Goal: Contribute content: Add original content to the website for others to see

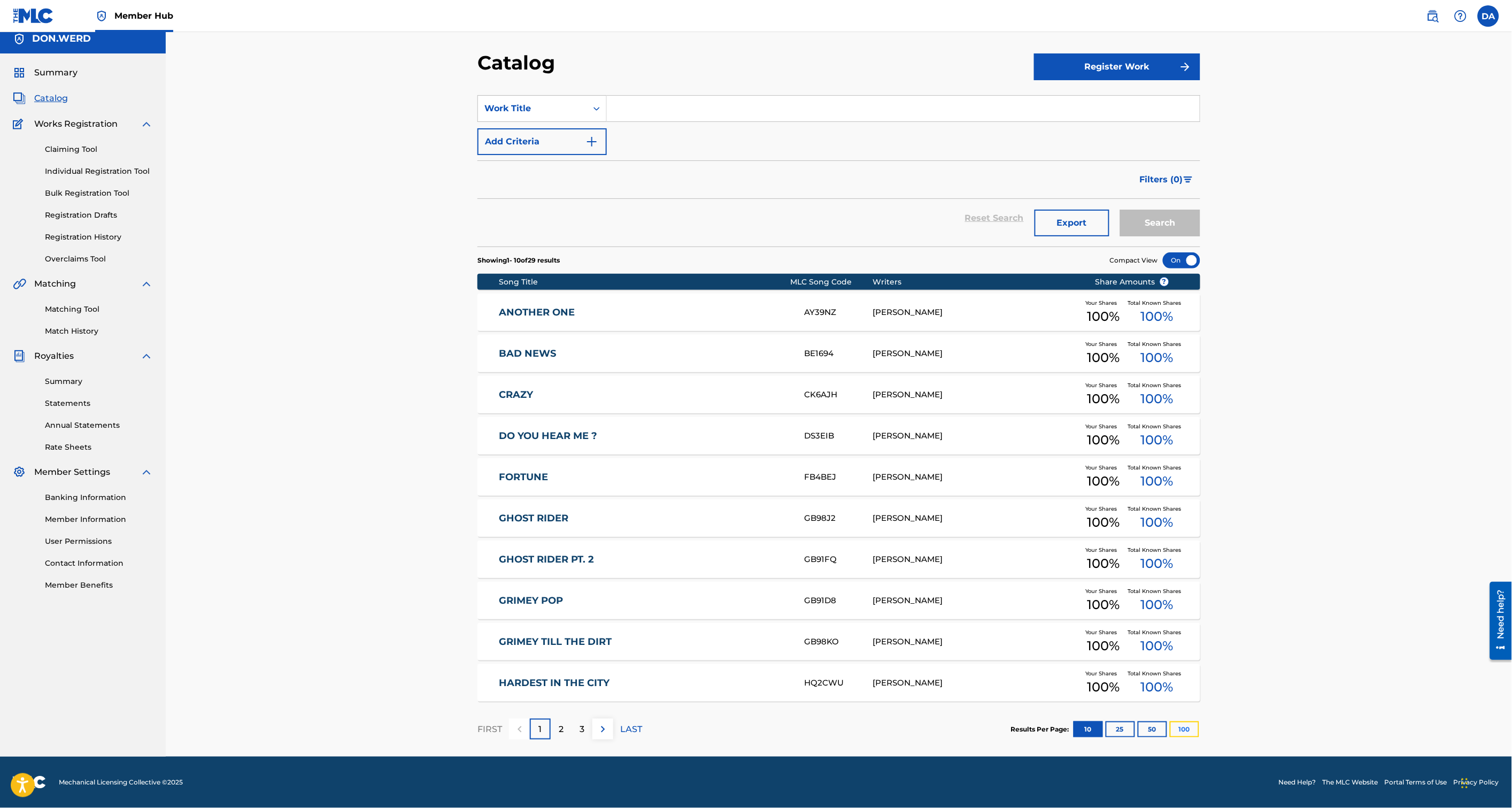
click at [1177, 723] on button "100" at bounding box center [1184, 729] width 29 height 16
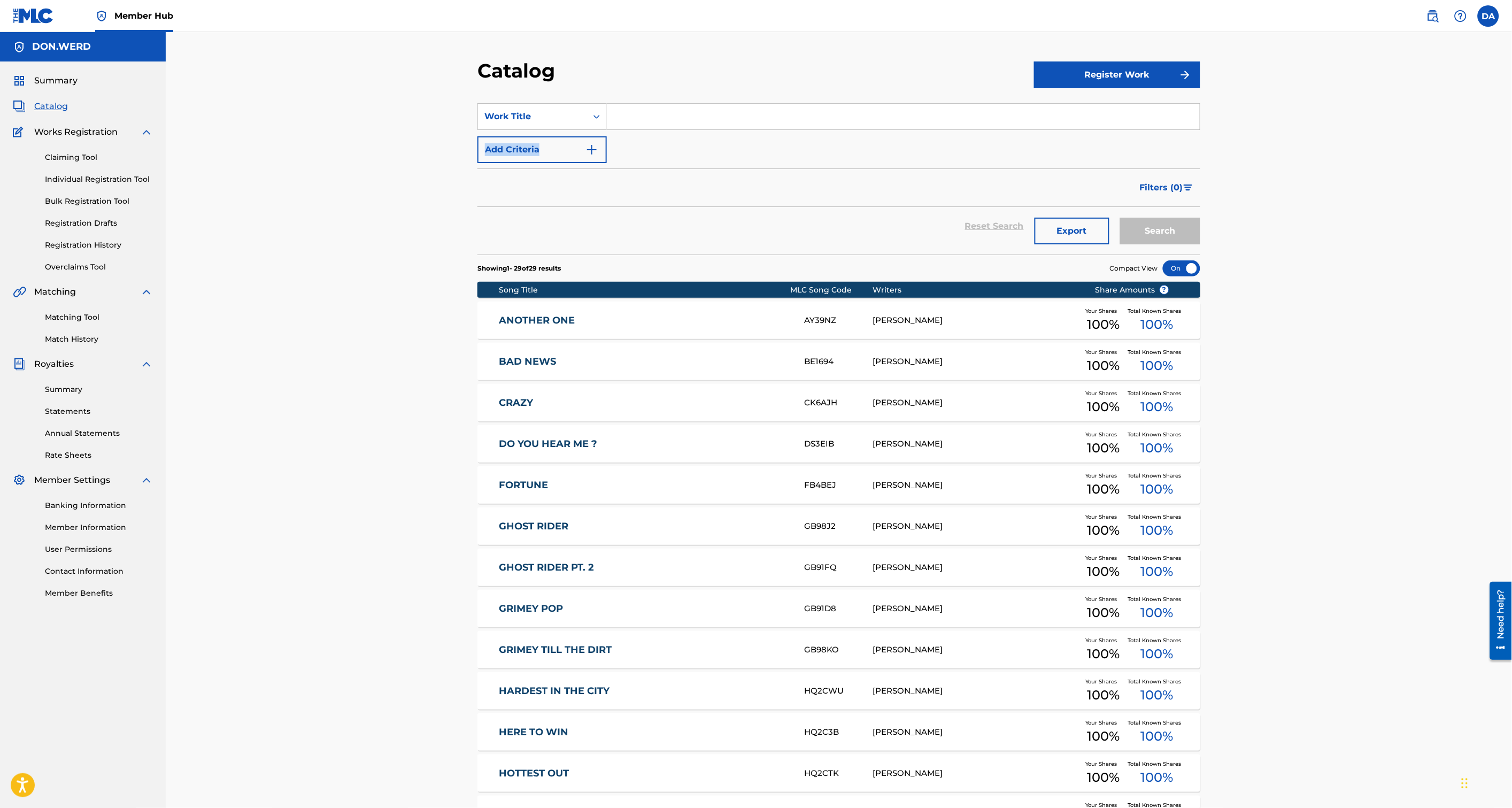
click at [648, 126] on div "SearchWithCriteria7c1ba6ba-6a72-41b6-8fba-fef53046e58c Work Title Add Criteria" at bounding box center [839, 133] width 723 height 60
click at [650, 116] on input "Search Form" at bounding box center [903, 117] width 593 height 26
click at [655, 105] on input "Search Form" at bounding box center [903, 117] width 593 height 26
type input "sac"
click at [1120, 218] on button "Search" at bounding box center [1160, 231] width 80 height 27
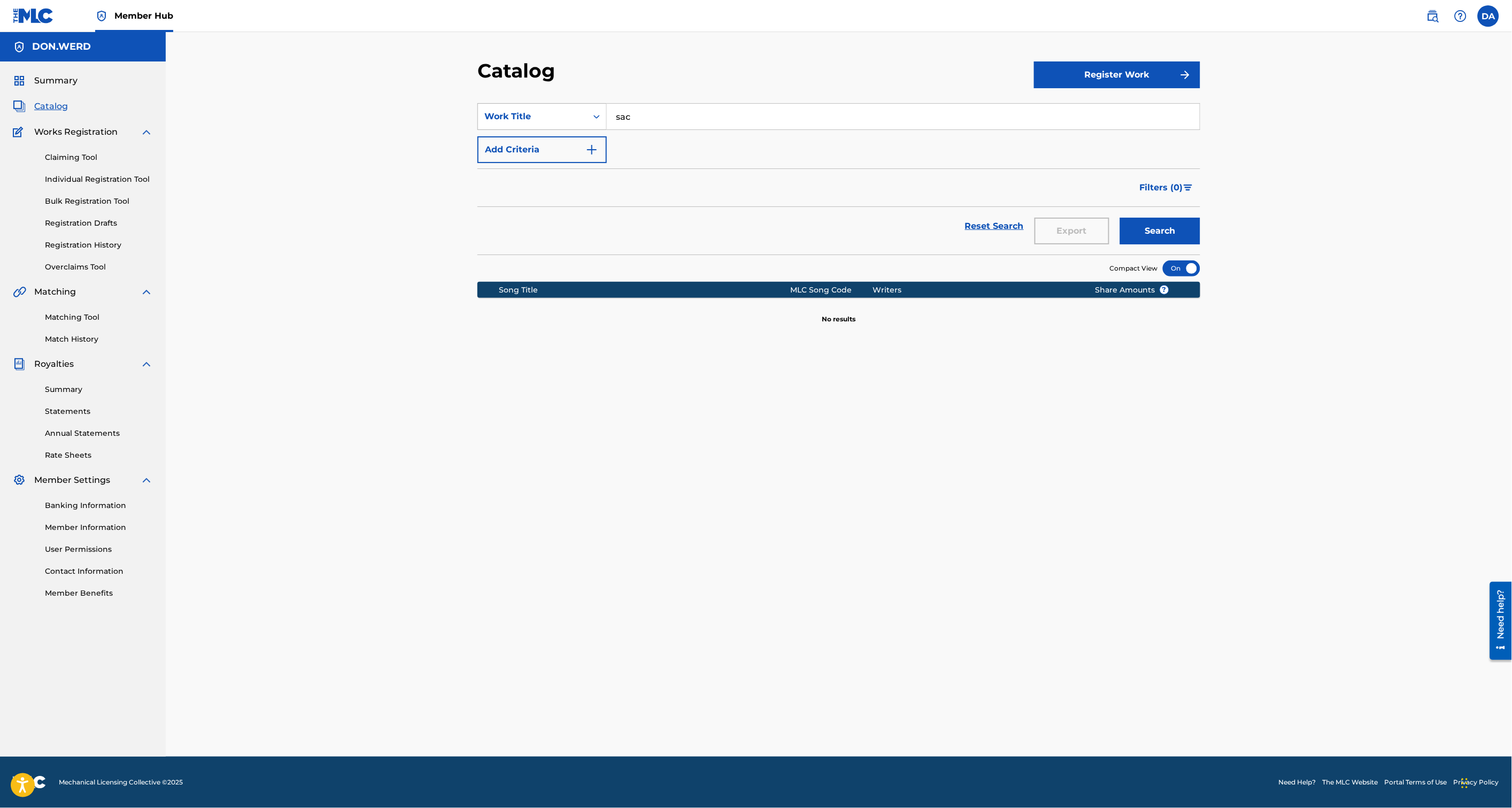
drag, startPoint x: 645, startPoint y: 117, endPoint x: 549, endPoint y: 124, distance: 96.3
click at [549, 124] on div "SearchWithCriteria7c1ba6ba-6a72-41b6-8fba-fef53046e58c Work Title sac" at bounding box center [839, 117] width 723 height 27
click at [52, 106] on span "Catalog" at bounding box center [50, 106] width 33 height 13
click at [51, 105] on span "Catalog" at bounding box center [50, 106] width 33 height 13
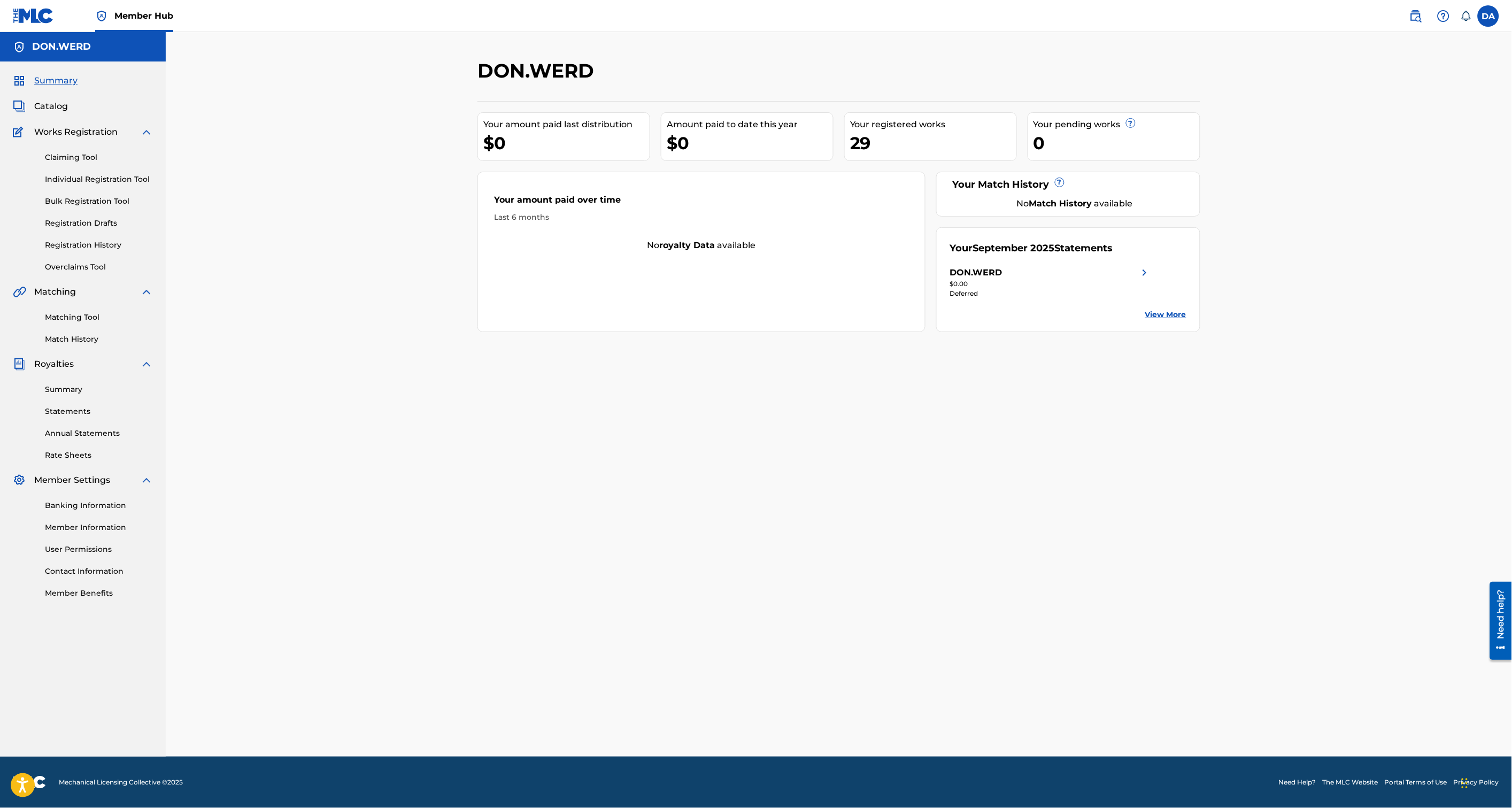
click at [1156, 311] on link "View More" at bounding box center [1166, 314] width 41 height 11
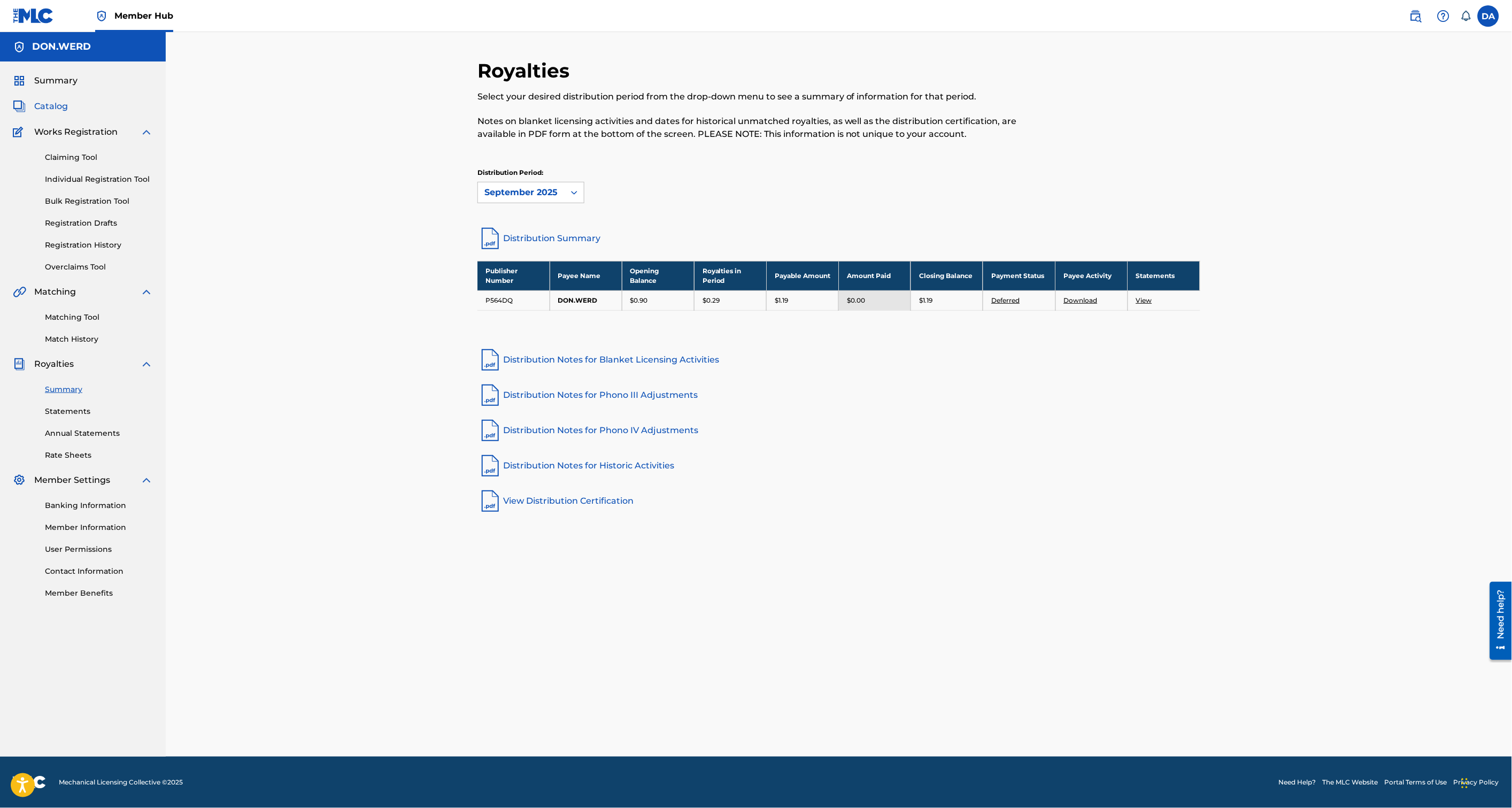
click at [48, 105] on span "Catalog" at bounding box center [50, 106] width 33 height 13
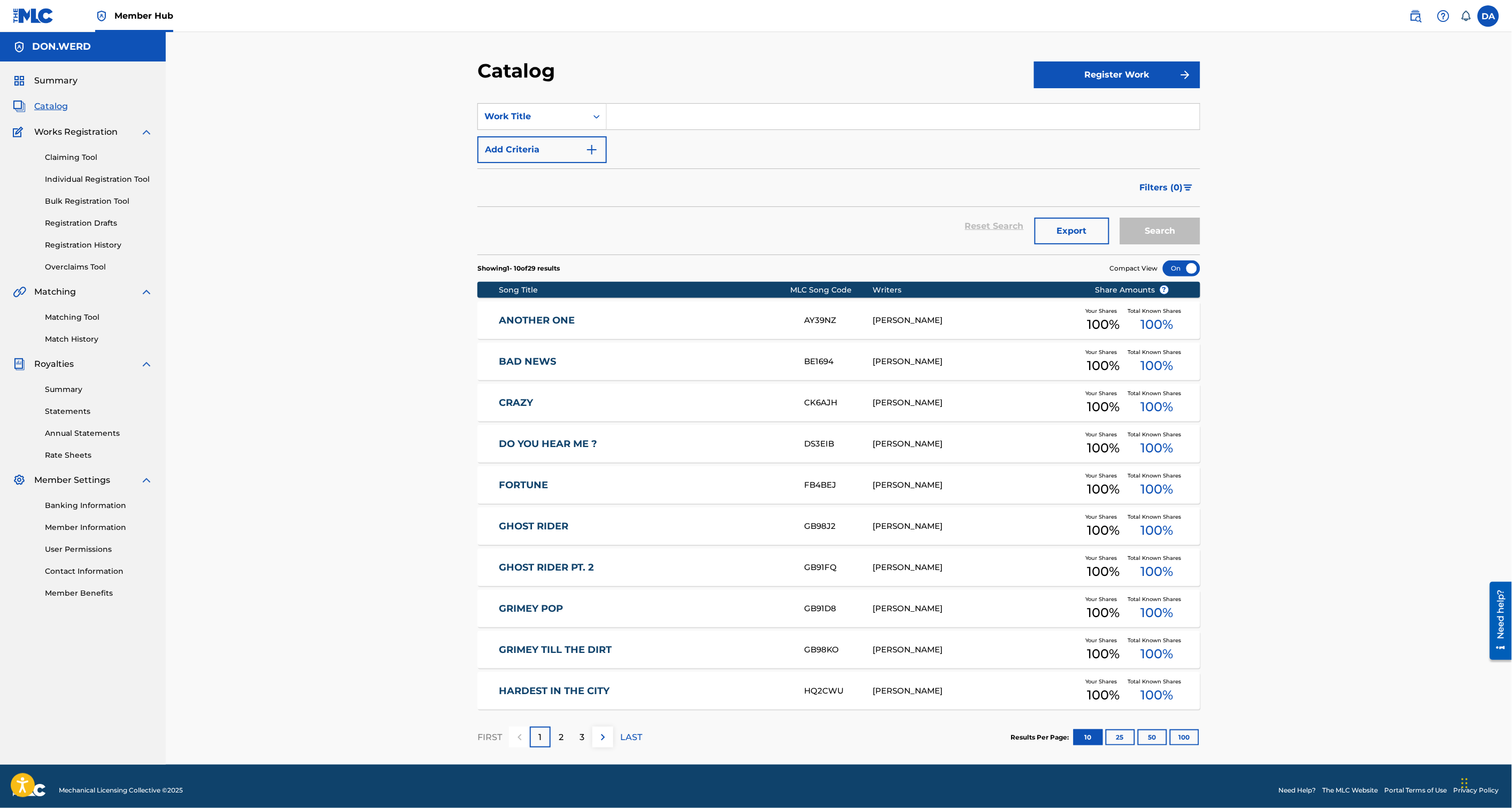
scroll to position [8, 0]
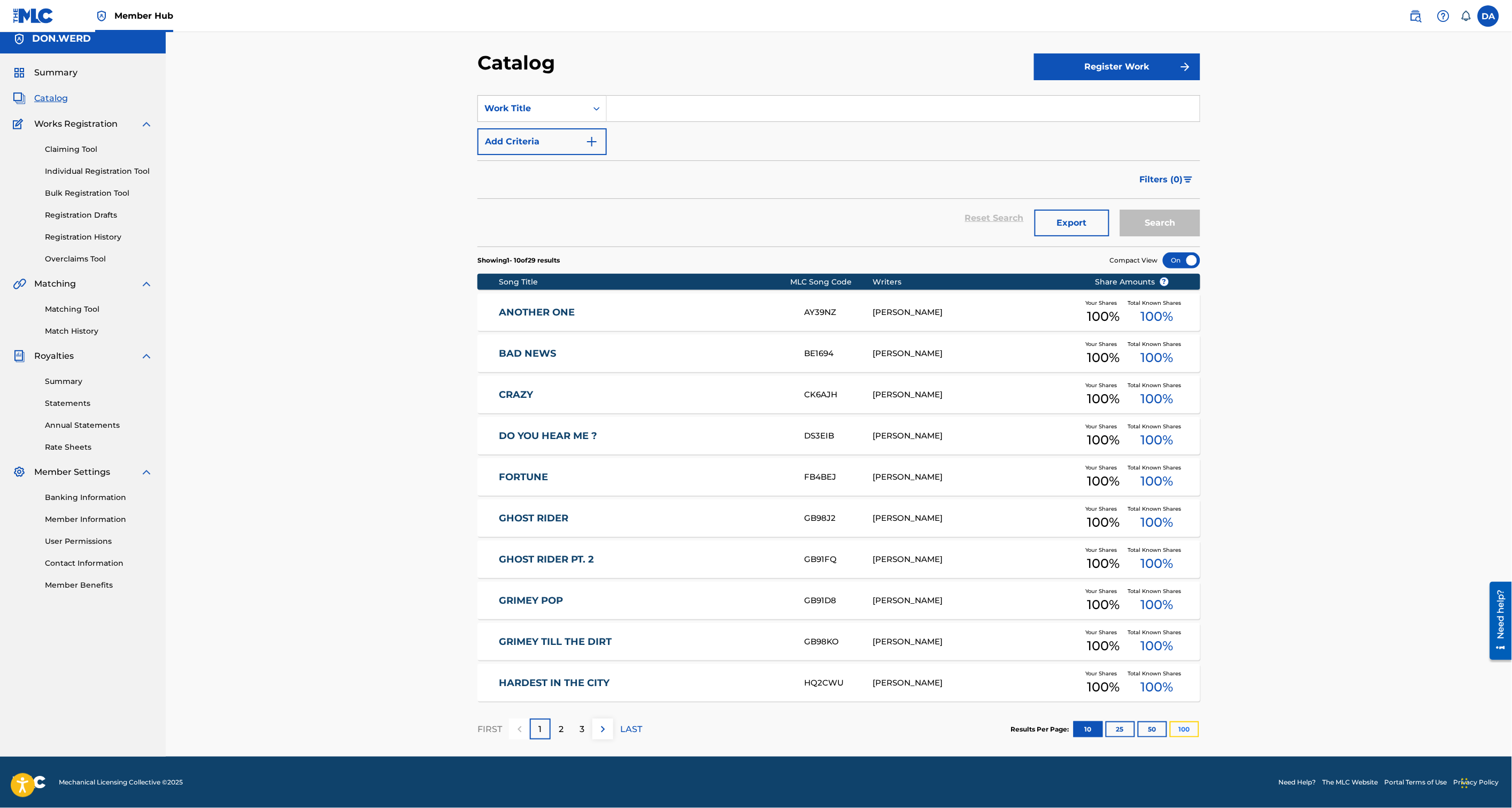
click at [1180, 724] on button "100" at bounding box center [1184, 729] width 29 height 16
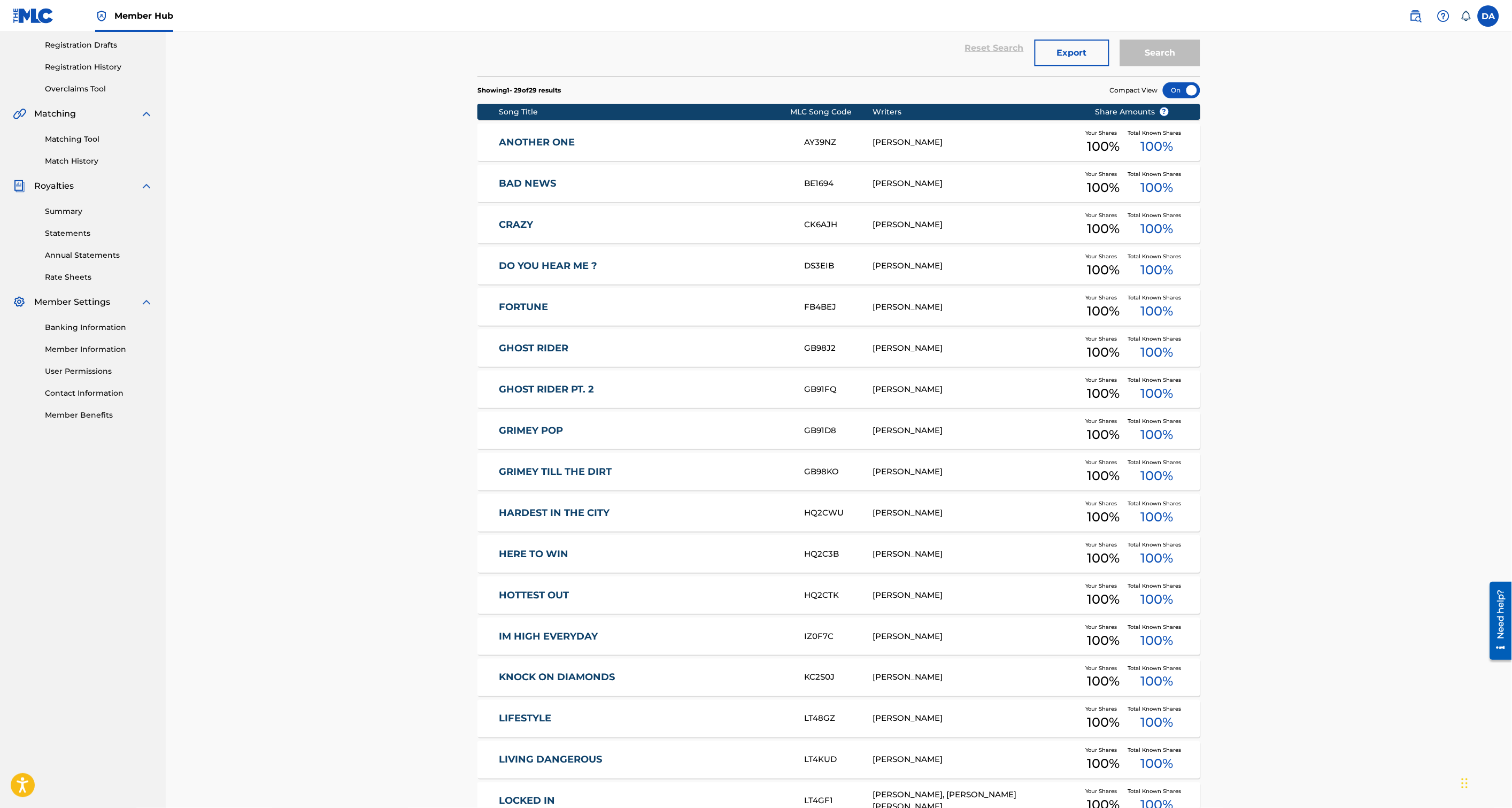
scroll to position [0, 0]
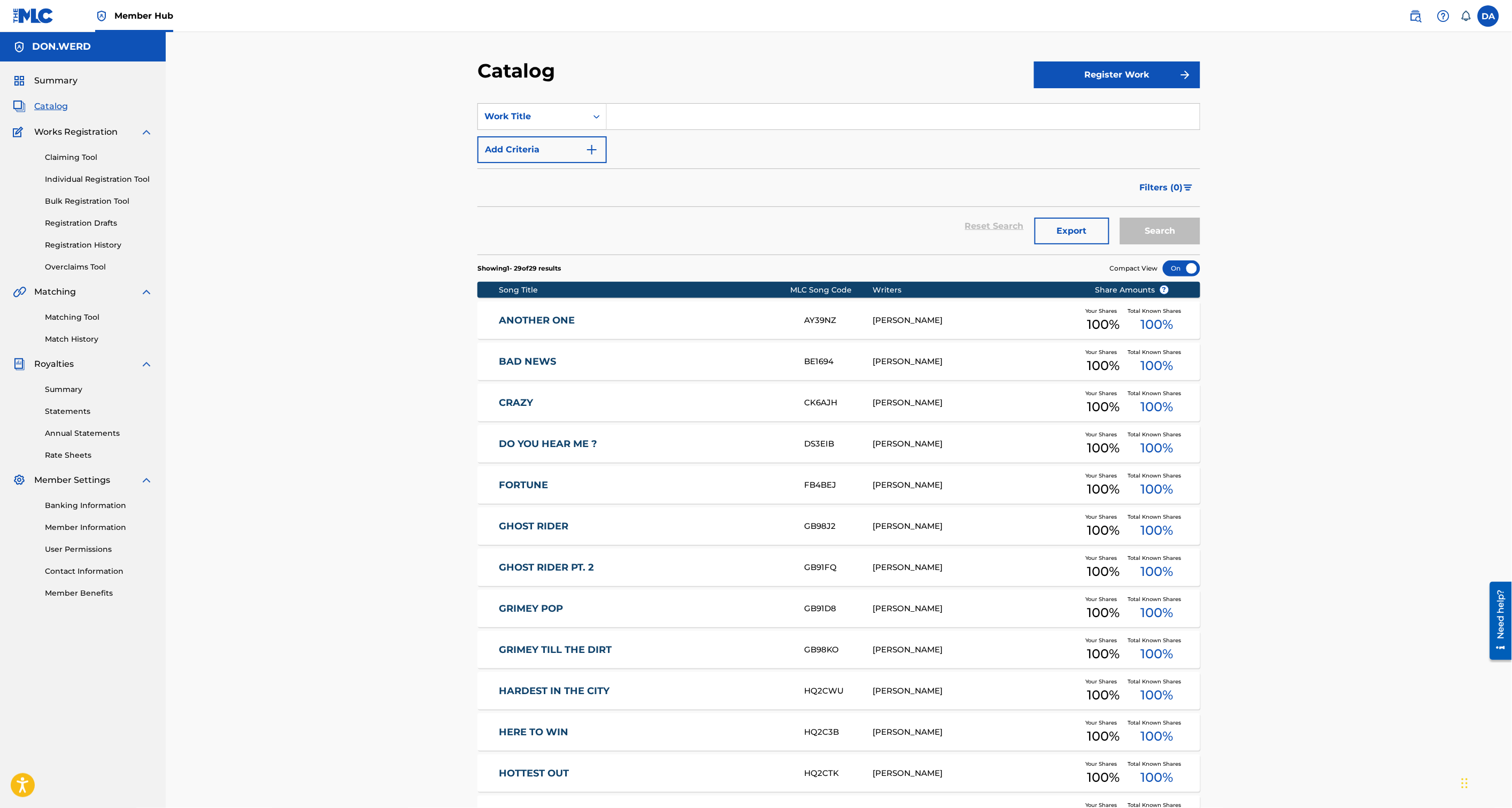
click at [644, 126] on input "Search Form" at bounding box center [903, 117] width 593 height 26
click at [1103, 70] on button "Register Work" at bounding box center [1117, 75] width 166 height 27
click at [1071, 103] on link "Individual" at bounding box center [1117, 110] width 166 height 26
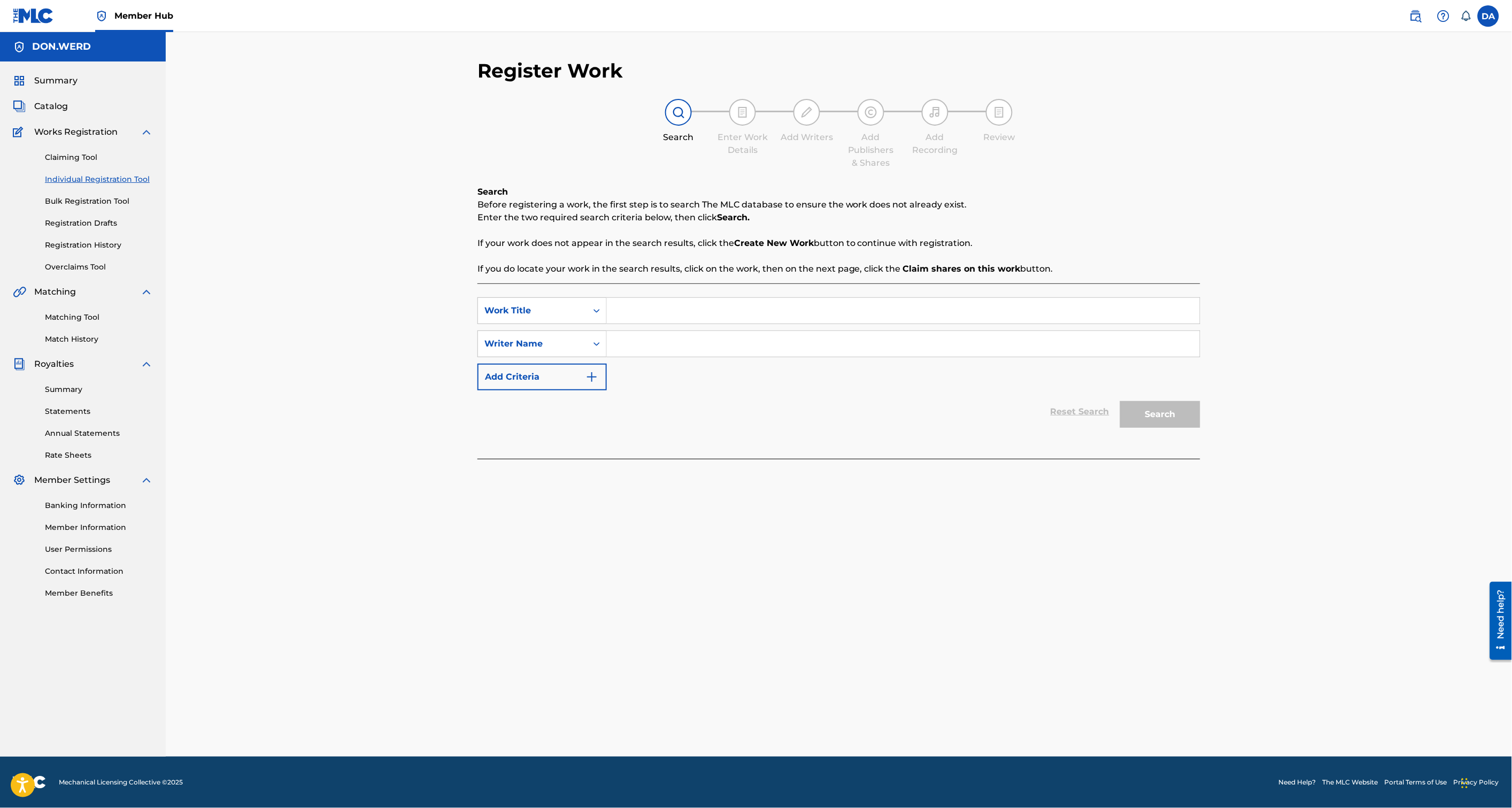
click at [670, 315] on input "Search Form" at bounding box center [903, 311] width 593 height 26
paste input "K AFTER THEY GANG"
type input "K AFTER THEY GANG"
click at [654, 346] on input "Search Form" at bounding box center [903, 344] width 593 height 26
click at [599, 351] on div "Search Form" at bounding box center [596, 344] width 19 height 19
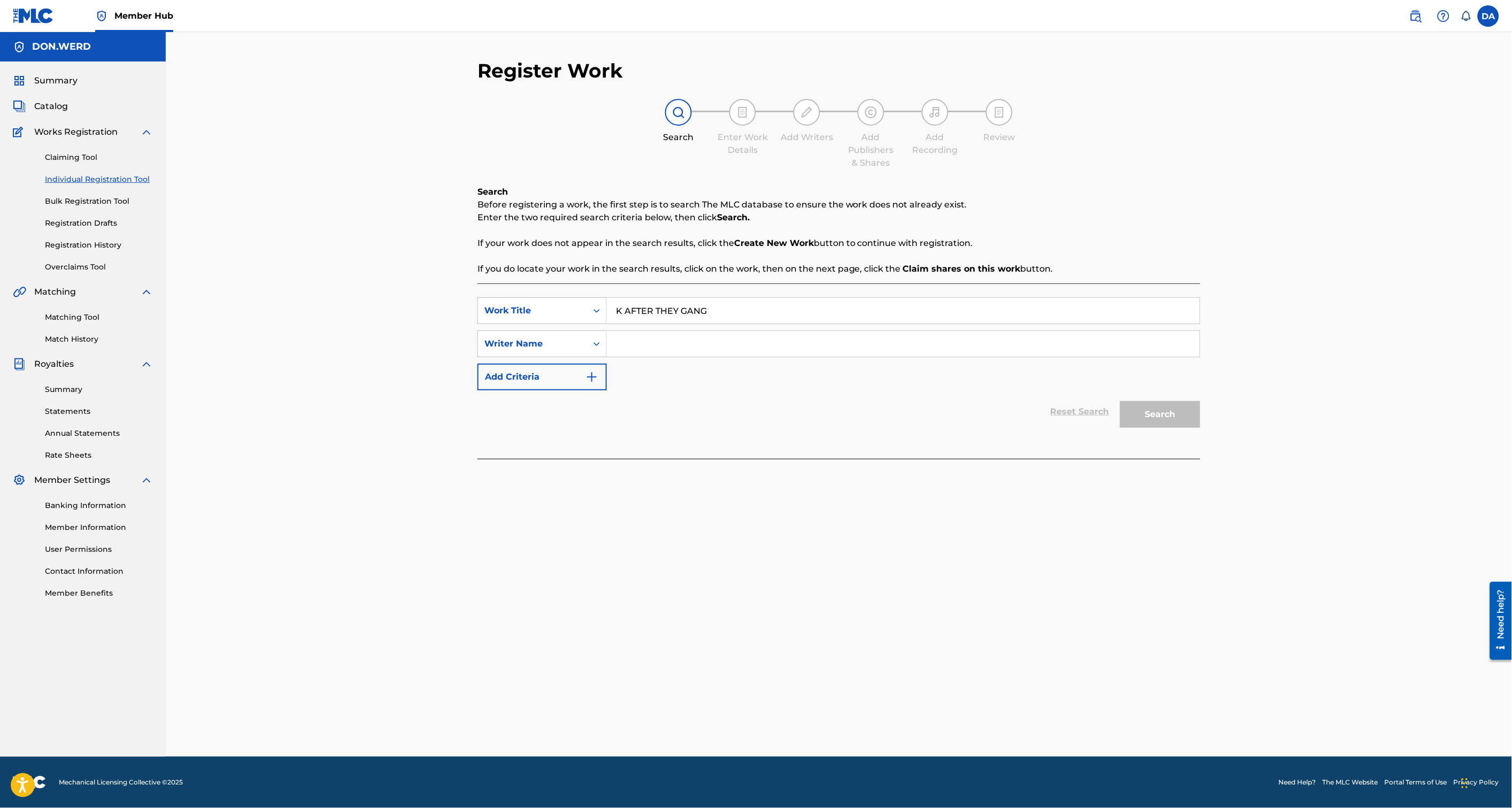
click at [646, 349] on input "Search Form" at bounding box center [903, 344] width 593 height 26
type input "d"
type input "[PERSON_NAME]"
click at [1145, 409] on button "Search" at bounding box center [1160, 415] width 80 height 27
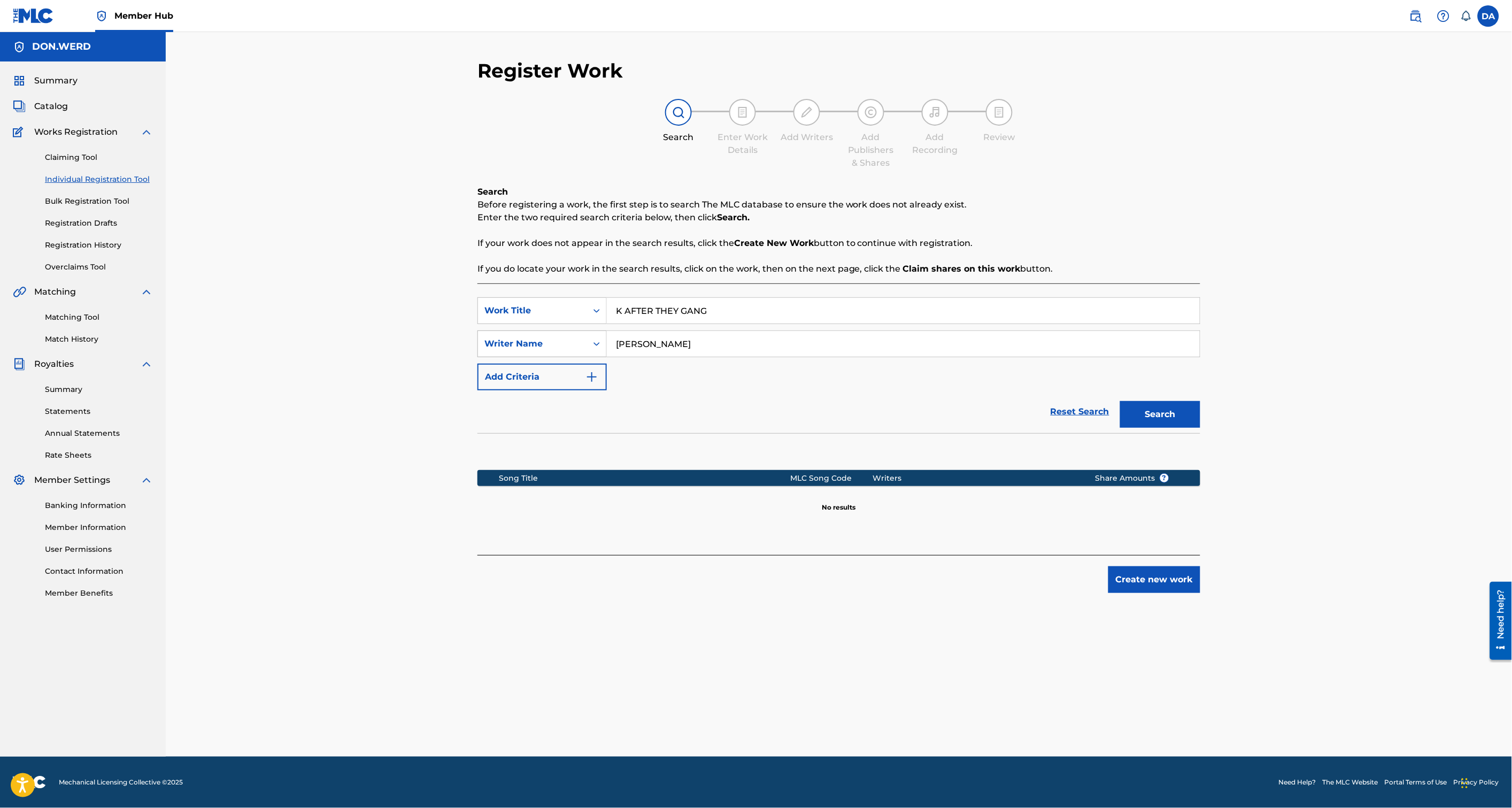
drag, startPoint x: 700, startPoint y: 341, endPoint x: 587, endPoint y: 348, distance: 113.2
click at [592, 348] on div "SearchWithCriteriacc3fad2b-413a-454b-9df5-1a08a125047e Writer Name [PERSON_NAME]" at bounding box center [839, 344] width 723 height 27
click at [568, 351] on div "Writer Name" at bounding box center [532, 344] width 109 height 21
click at [531, 483] on div "Writer Name" at bounding box center [542, 478] width 129 height 27
click at [659, 344] on input "Search Form" at bounding box center [903, 344] width 593 height 26
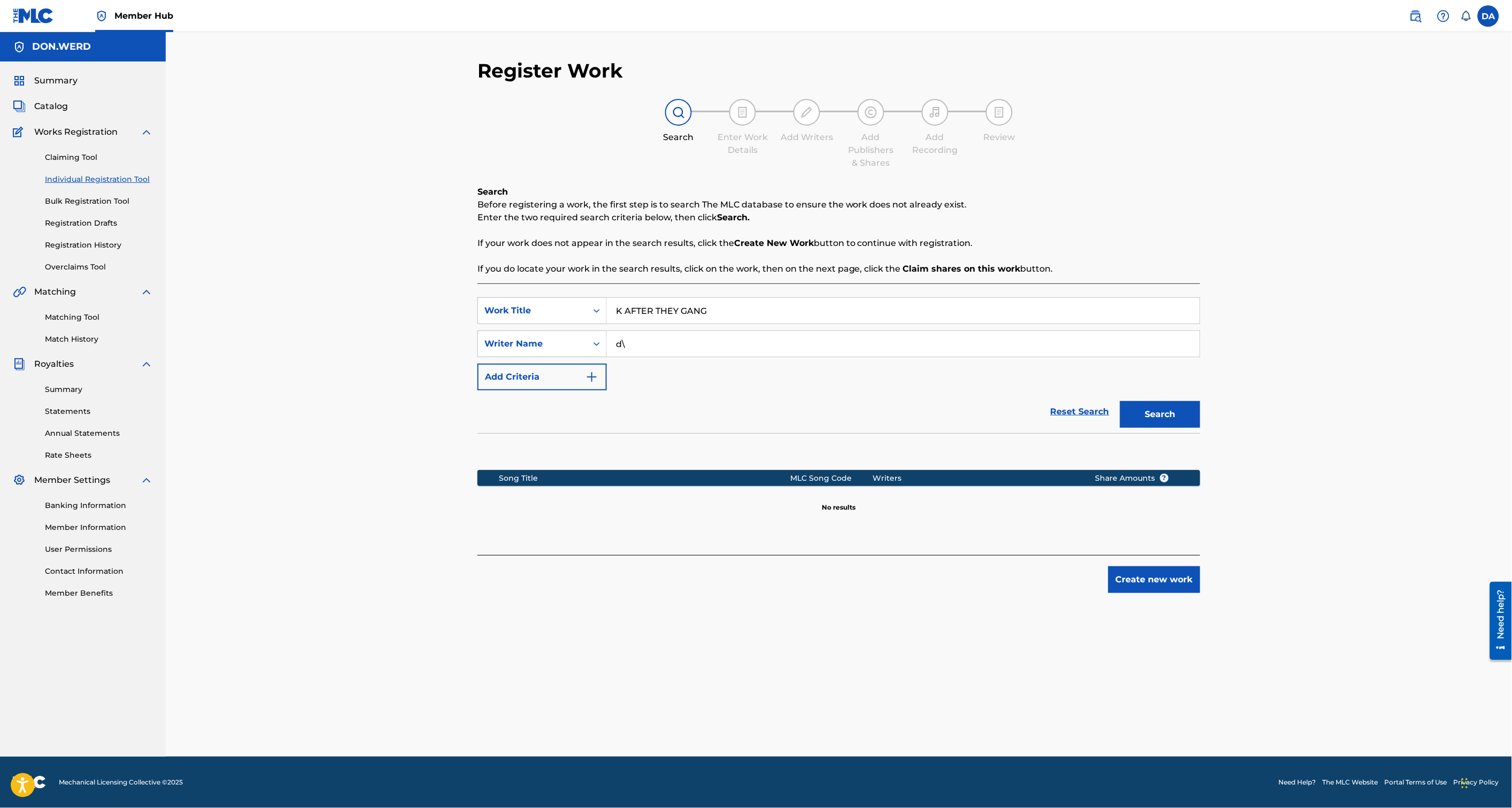
type input "d"
type input "[PERSON_NAME]"
click at [1166, 579] on button "Create new work" at bounding box center [1154, 580] width 92 height 27
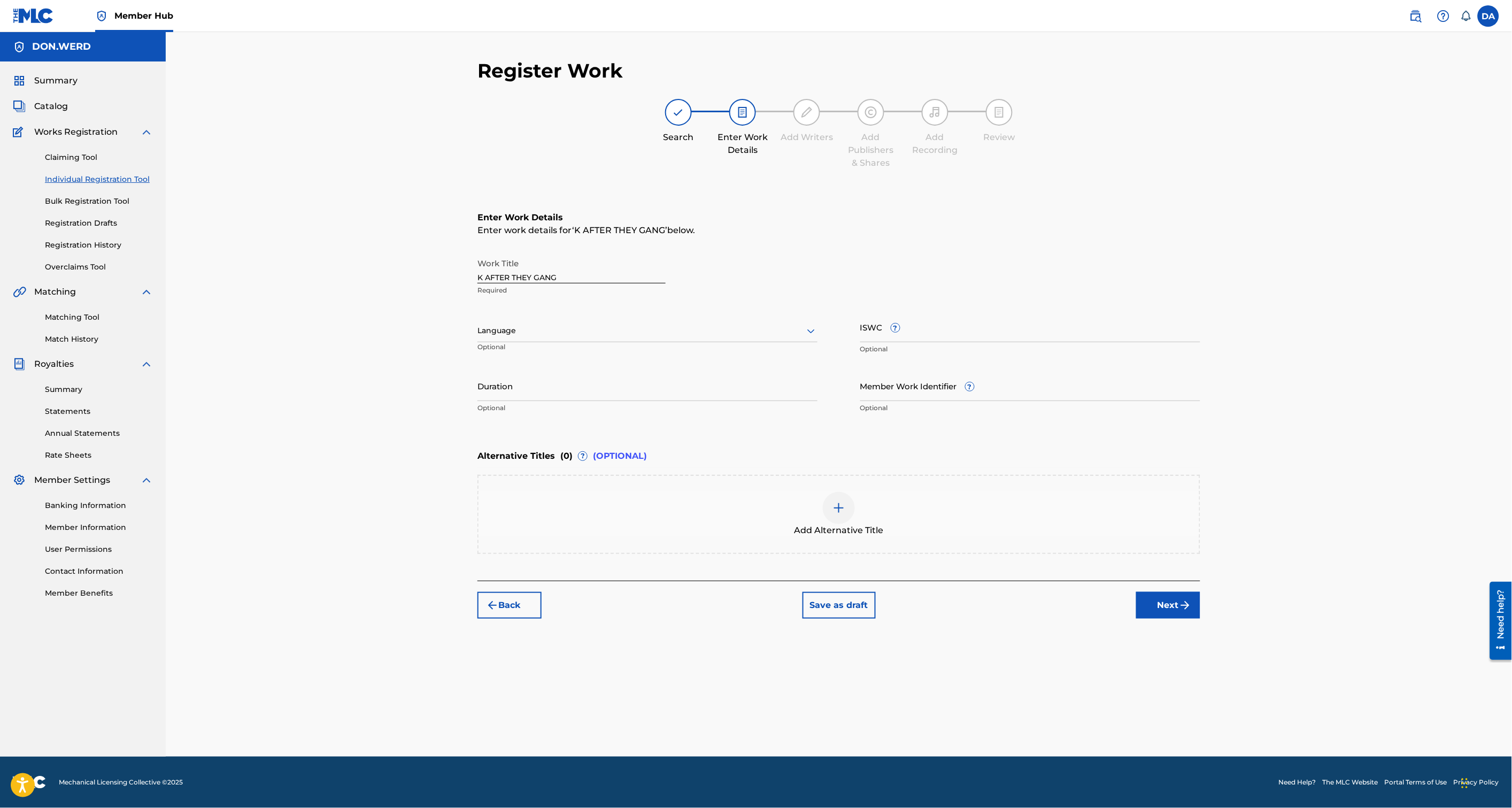
click at [1210, 618] on div "Register Work Search Enter Work Details Add Writers Add Publishers & Shares Add…" at bounding box center [839, 408] width 748 height 698
click at [1193, 609] on button "Next" at bounding box center [1168, 605] width 64 height 27
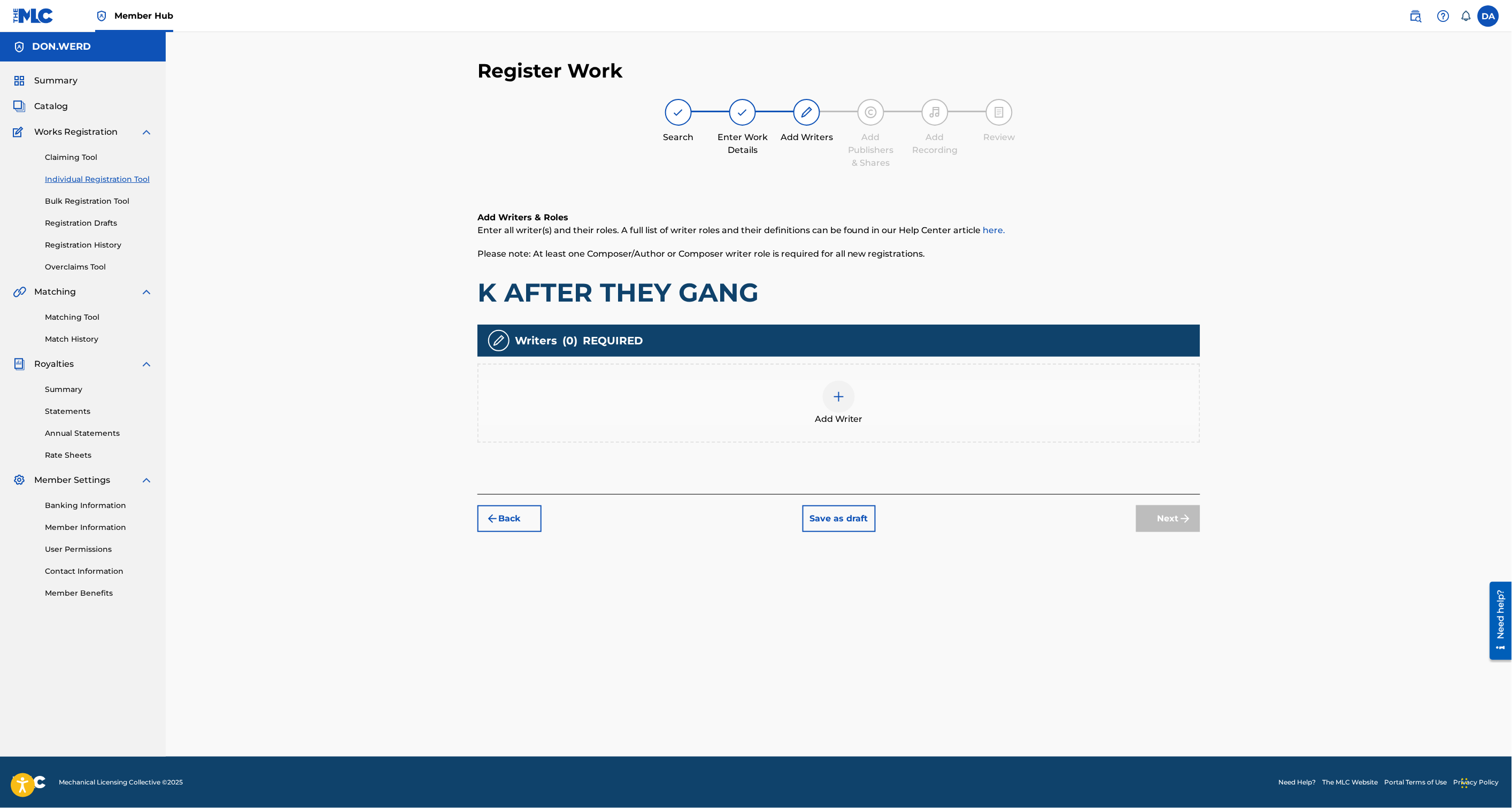
click at [831, 399] on div at bounding box center [839, 397] width 32 height 32
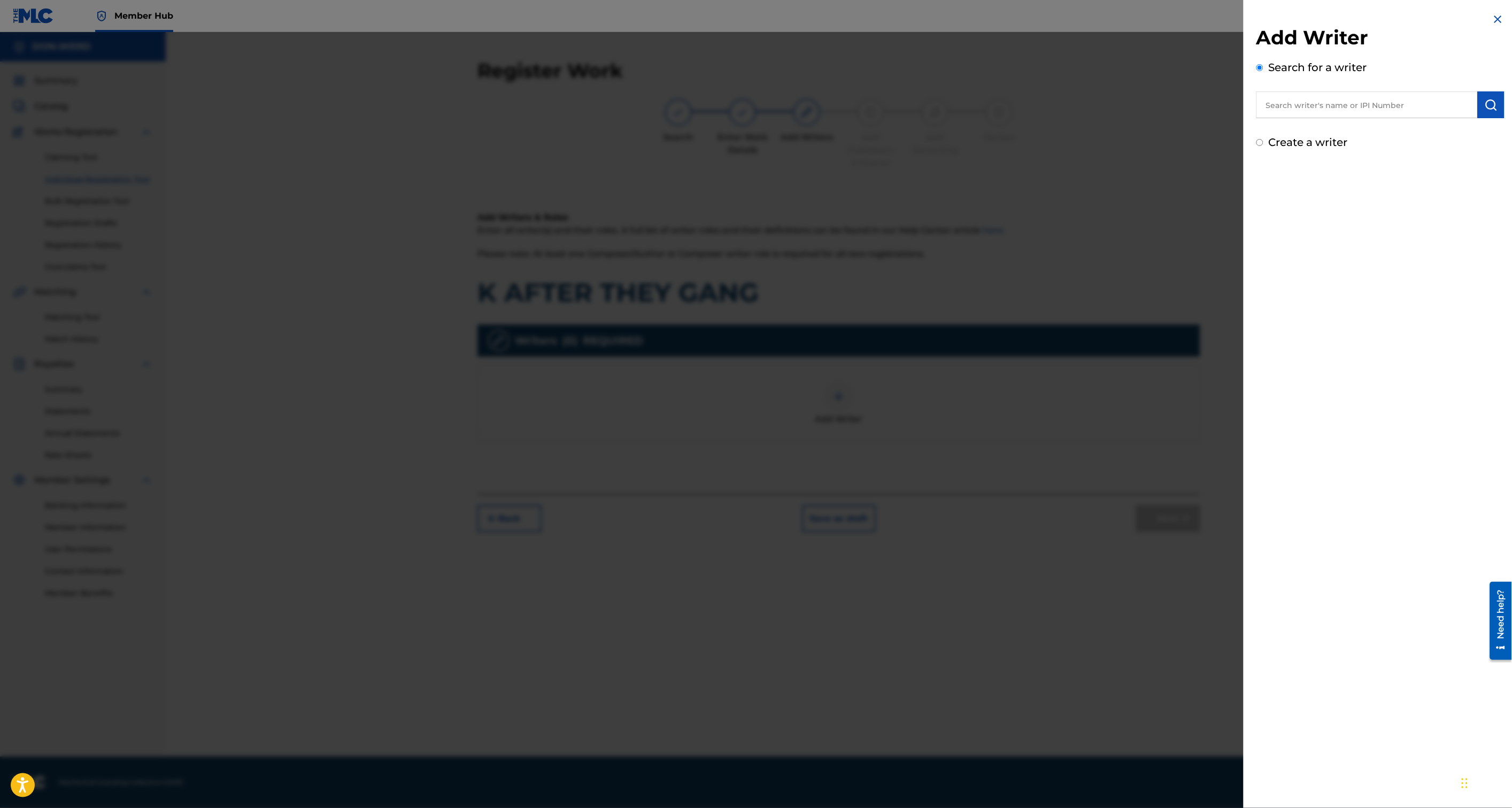
click at [1386, 113] on input "text" at bounding box center [1367, 105] width 221 height 27
click at [1503, 104] on div "Add Writer Search for a writer Create a writer" at bounding box center [1381, 82] width 274 height 163
click at [1460, 103] on input "text" at bounding box center [1367, 105] width 221 height 27
type input "[PERSON_NAME]"
click at [1425, 127] on div "[PERSON_NAME]" at bounding box center [1367, 129] width 221 height 19
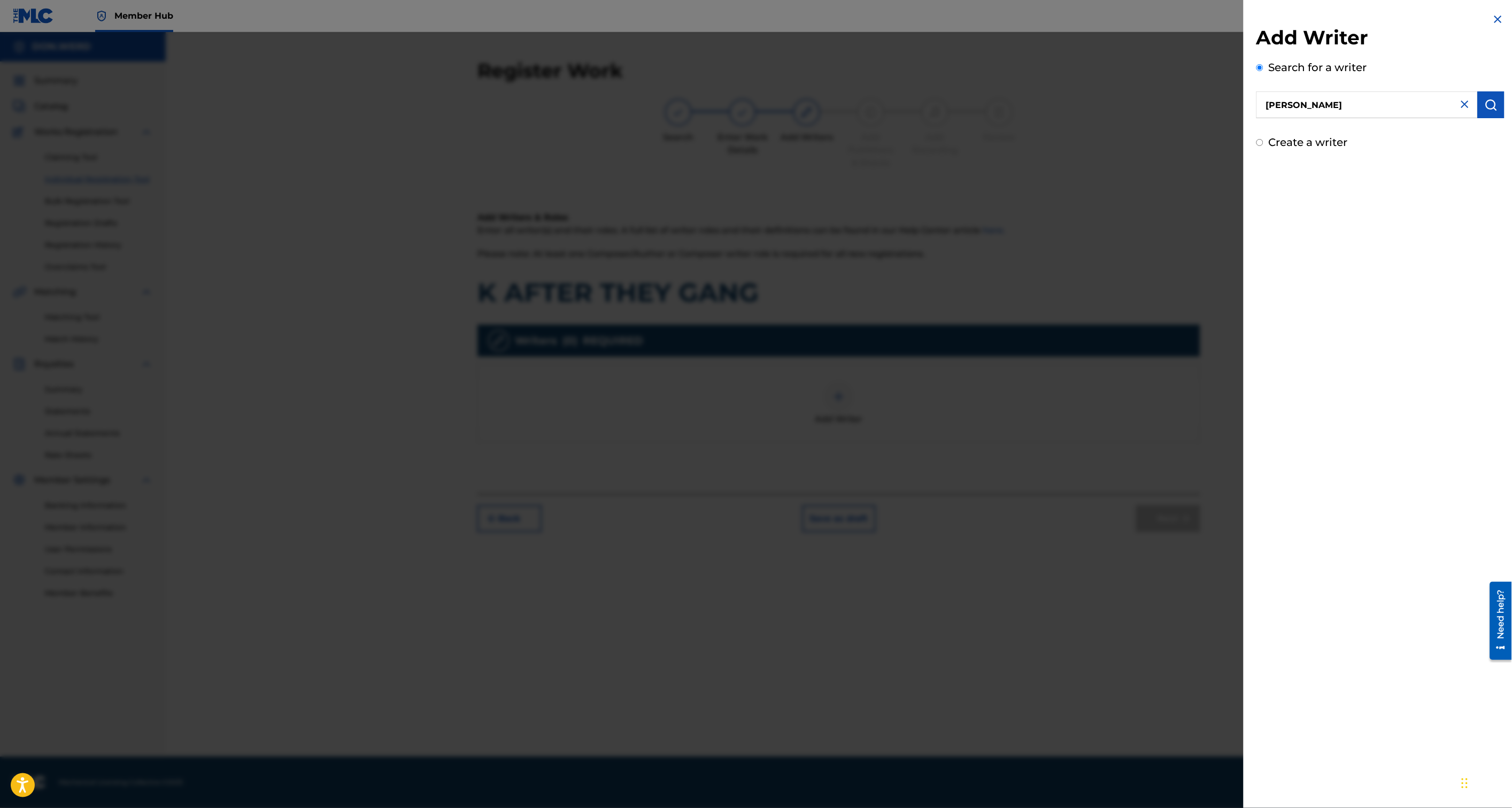
click at [1308, 139] on label "Create a writer" at bounding box center [1308, 142] width 79 height 13
radio input "true"
click at [1263, 139] on input "Create a writer" at bounding box center [1260, 143] width 7 height 7
radio input "false"
radio input "true"
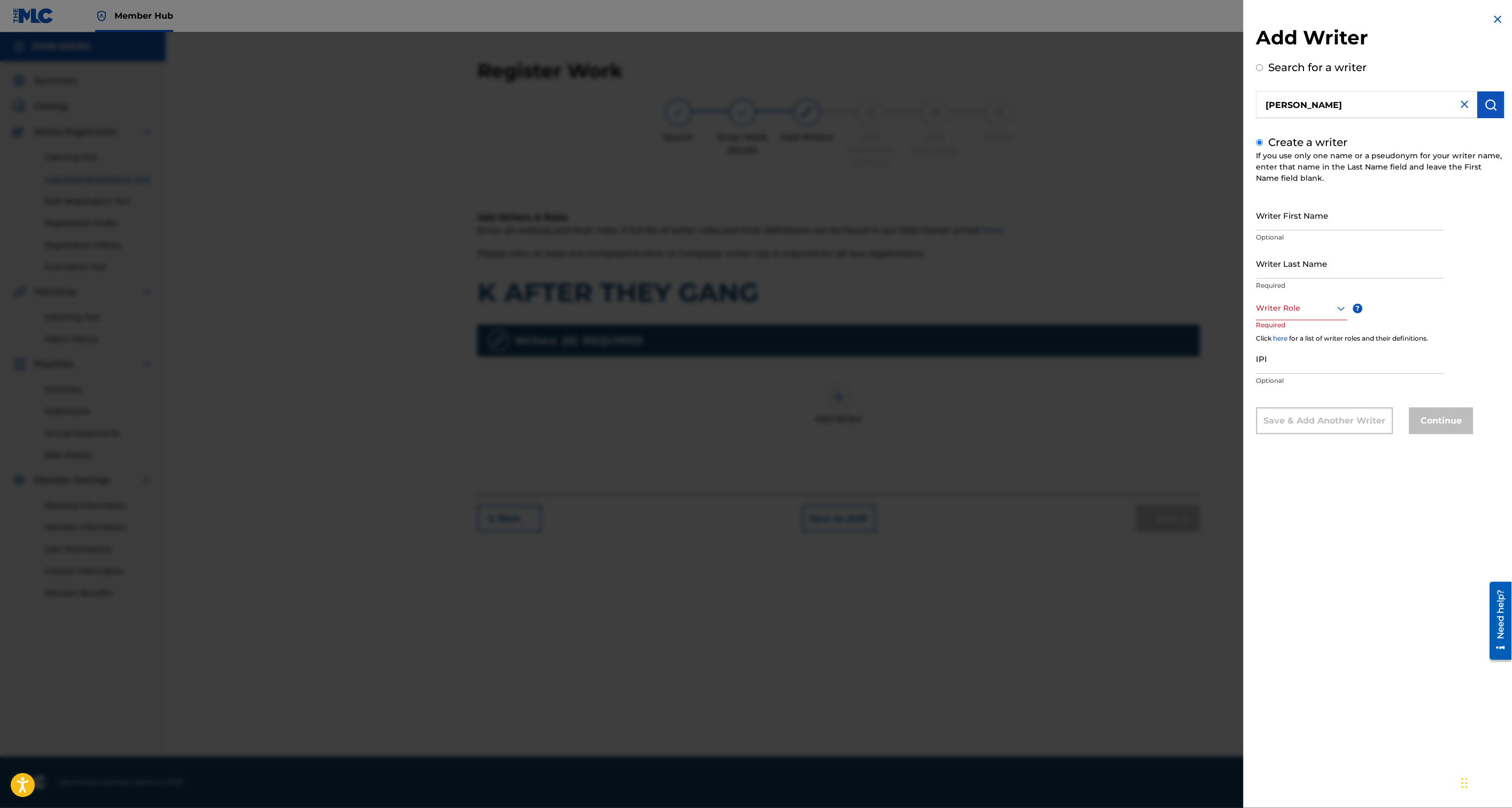
click at [1304, 109] on input "[PERSON_NAME]" at bounding box center [1367, 105] width 221 height 27
radio input "true"
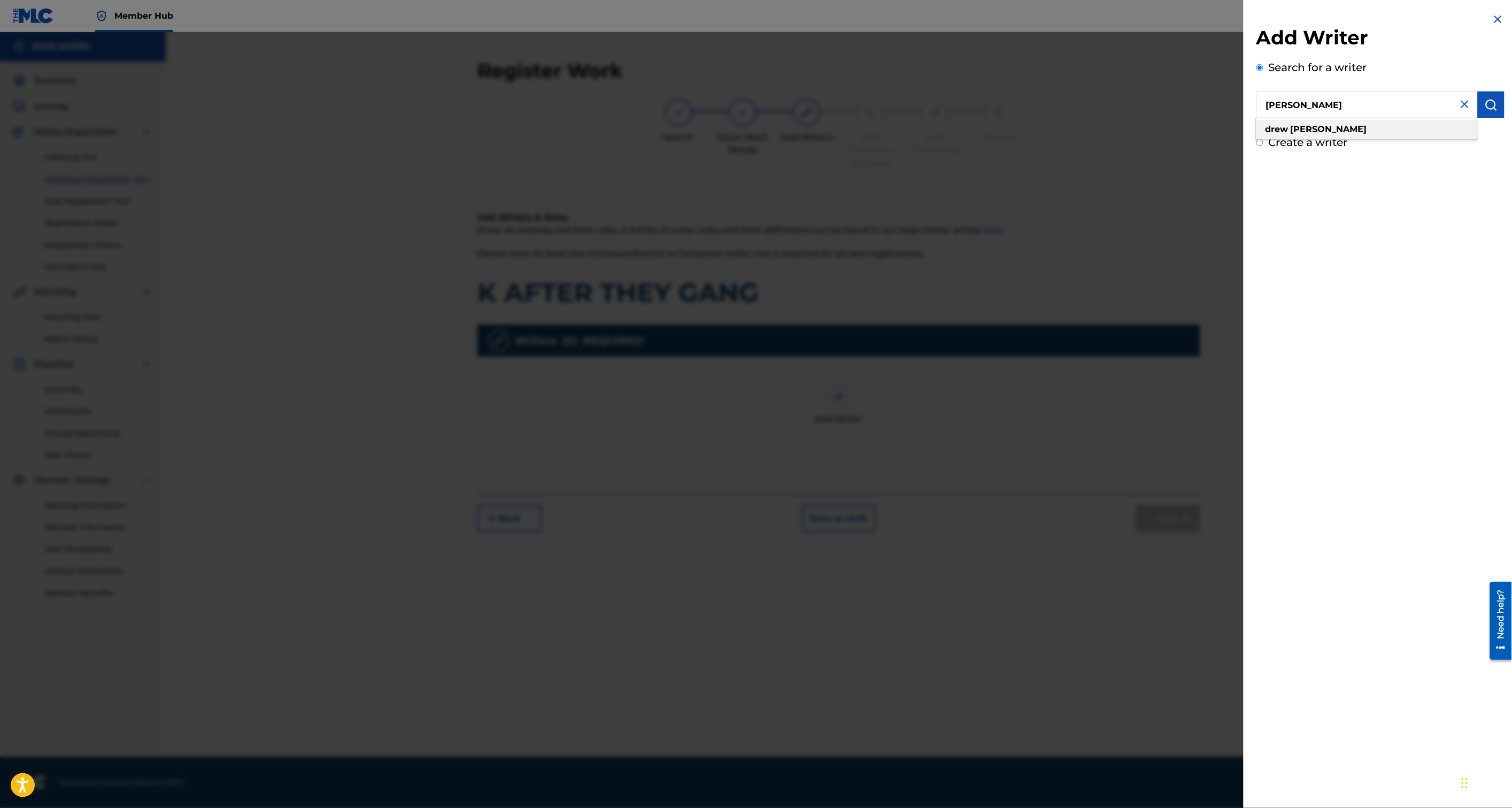
click at [1358, 129] on div "[PERSON_NAME]" at bounding box center [1367, 129] width 221 height 19
click at [1487, 107] on img "submit" at bounding box center [1491, 105] width 13 height 13
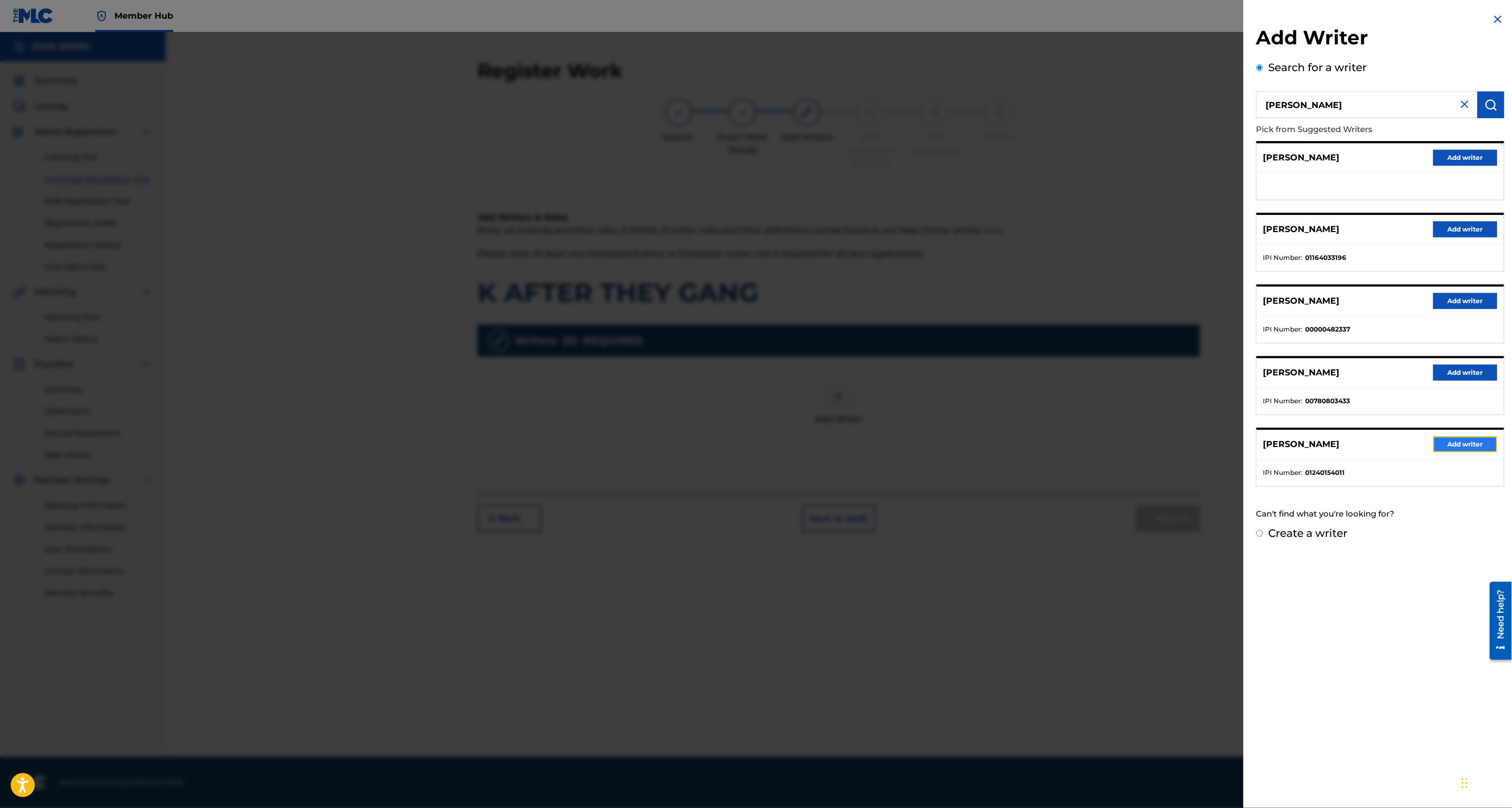
click at [1473, 442] on button "Add writer" at bounding box center [1465, 444] width 64 height 16
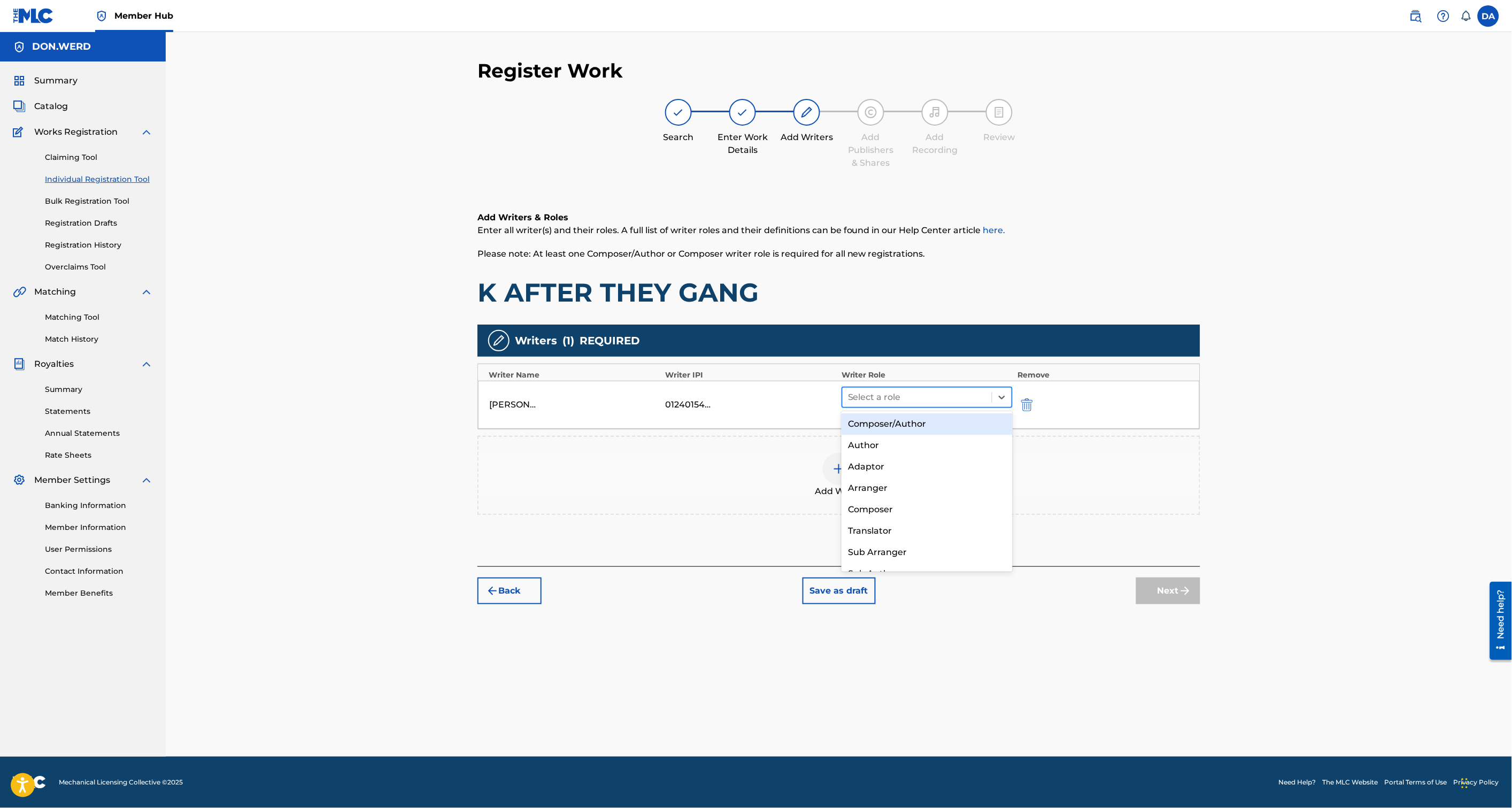
click at [963, 400] on div at bounding box center [917, 398] width 139 height 15
click at [943, 431] on div "Composer/Author" at bounding box center [927, 424] width 171 height 21
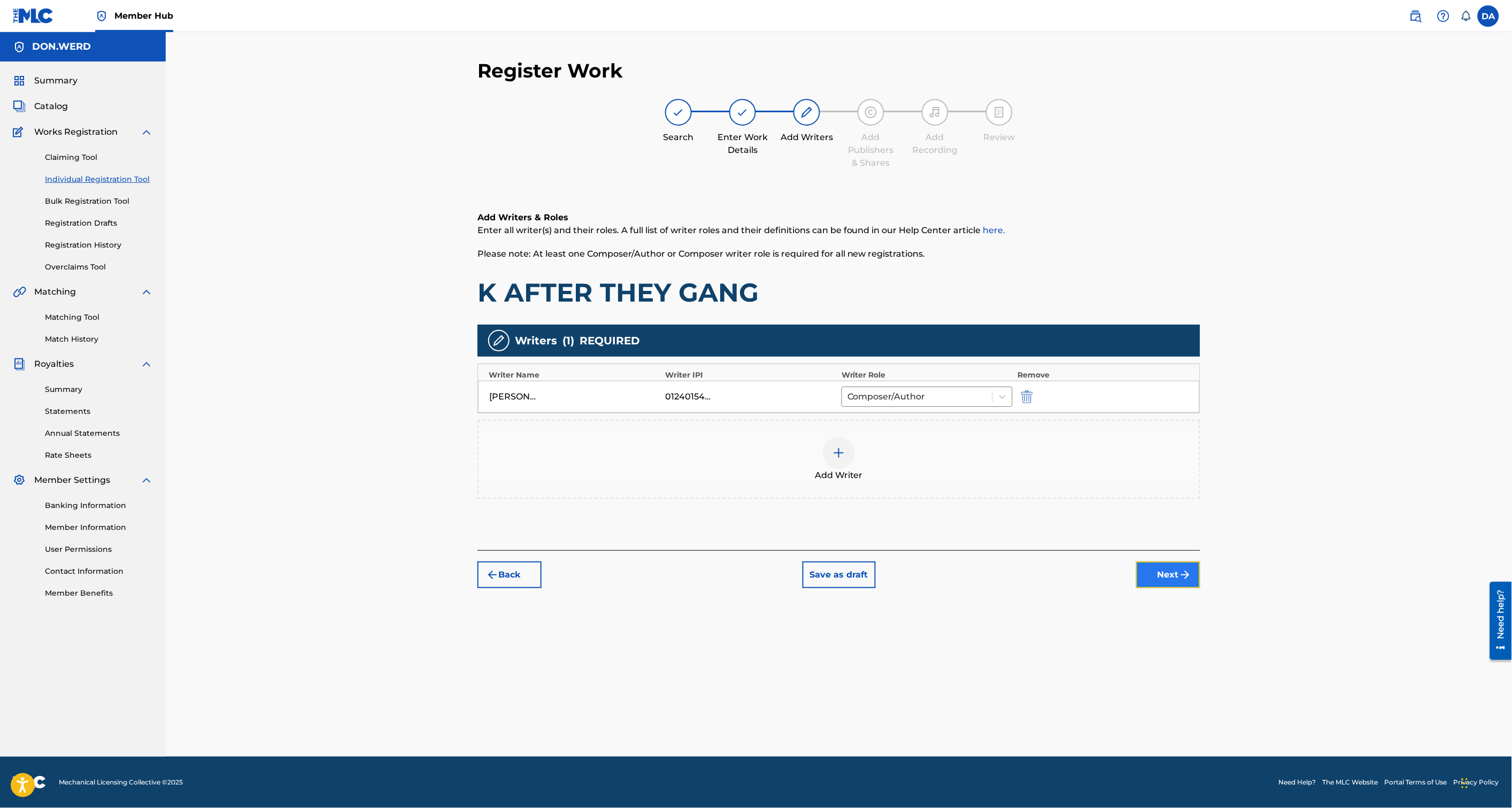
click at [1170, 573] on button "Next" at bounding box center [1168, 575] width 64 height 27
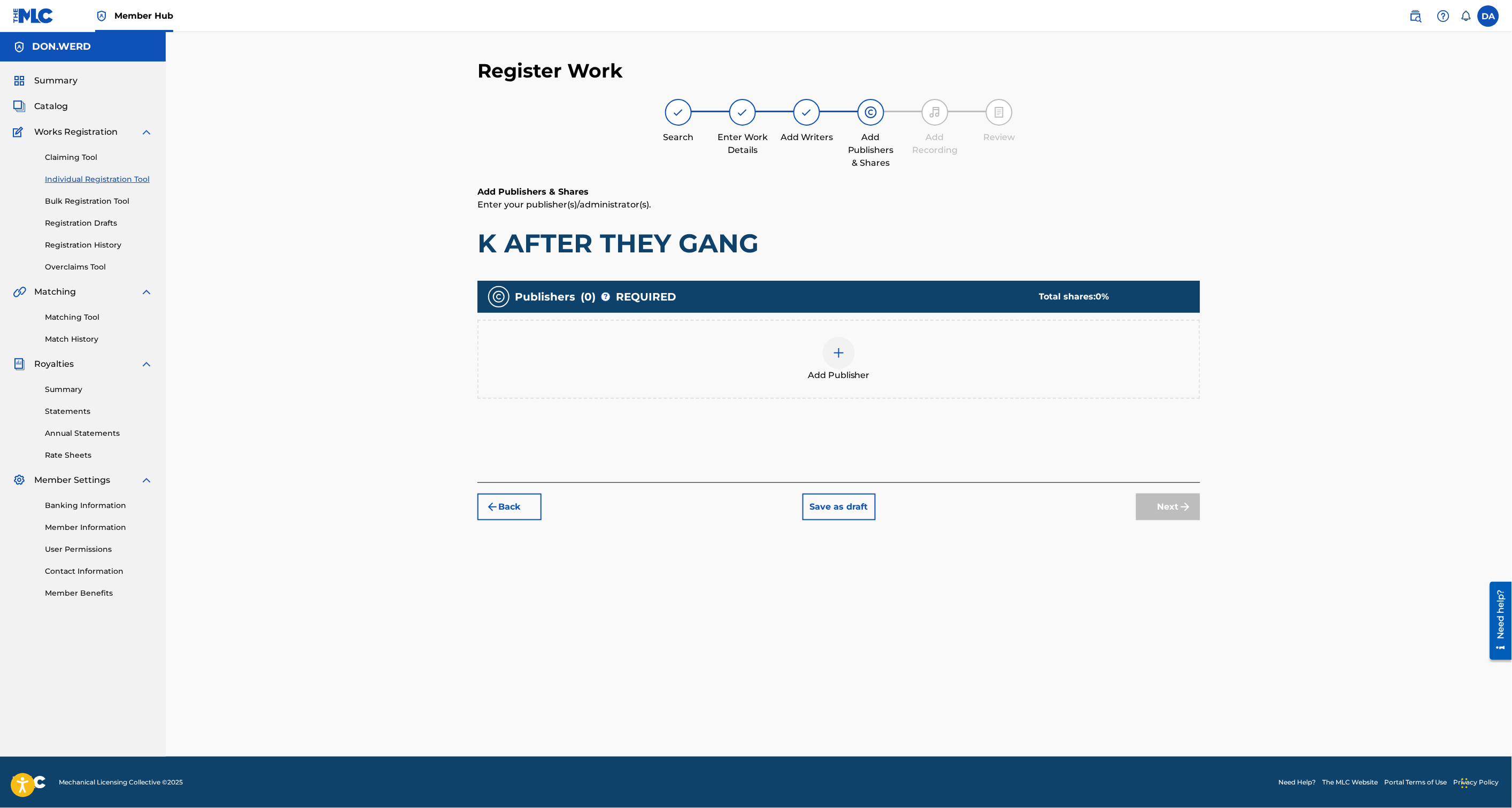
click at [854, 354] on div at bounding box center [839, 353] width 32 height 32
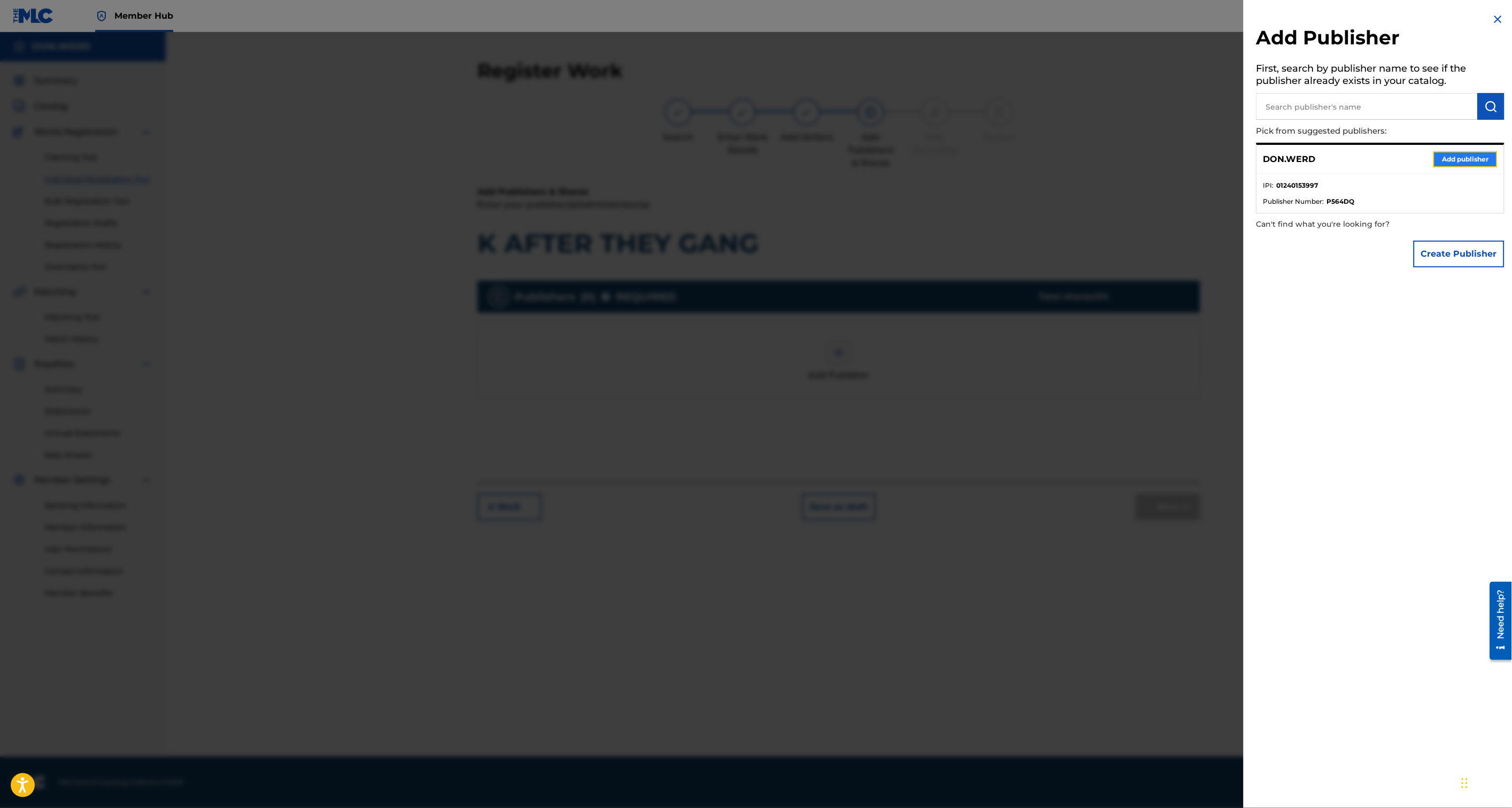
click at [1454, 152] on button "Add publisher" at bounding box center [1465, 159] width 64 height 16
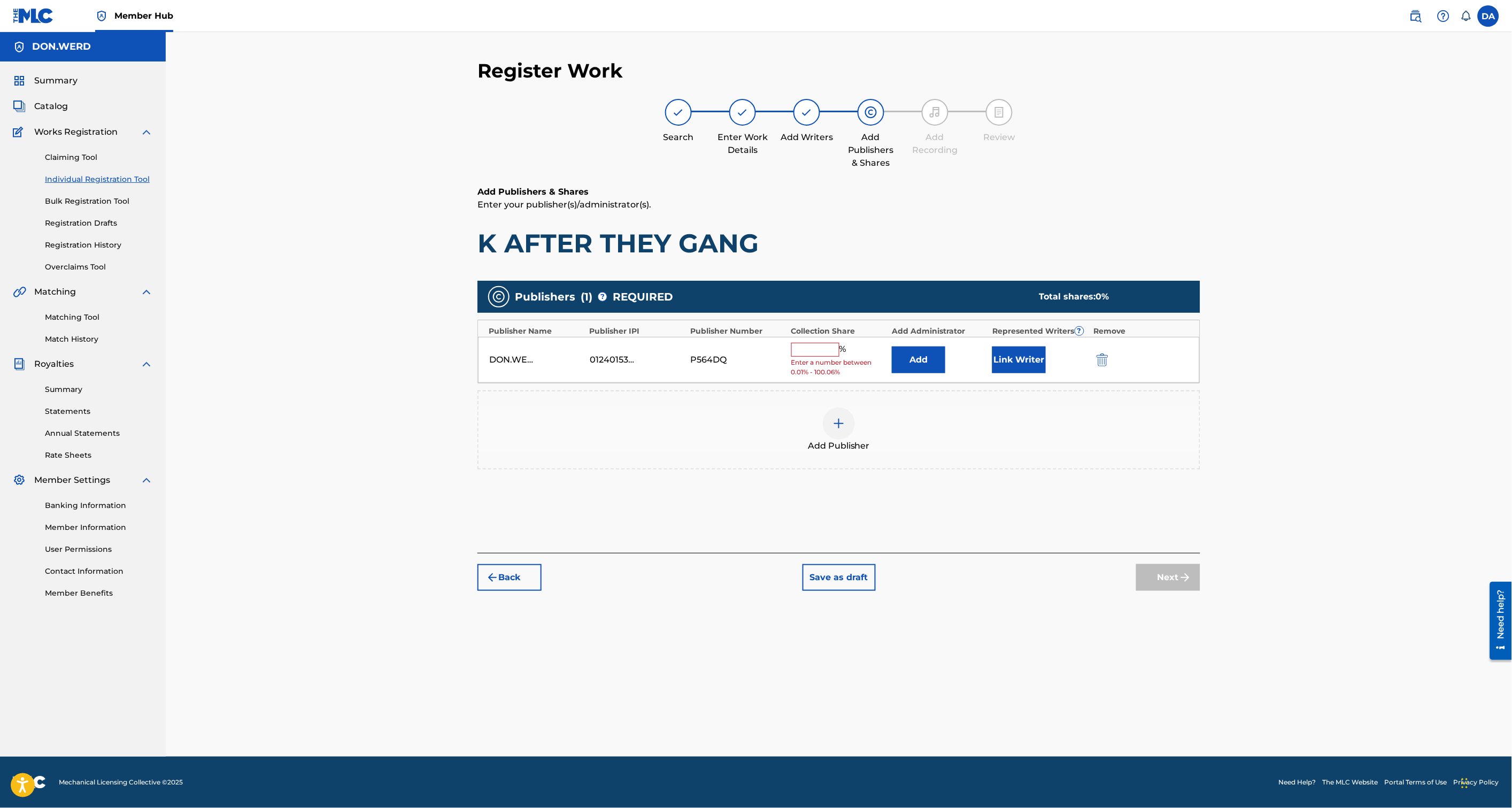
click at [821, 349] on input "text" at bounding box center [815, 350] width 48 height 14
type input "100"
click at [1174, 588] on div "Register Work Search Enter Work Details Add Writers Add Publishers & Shares Add…" at bounding box center [839, 408] width 748 height 698
click at [1173, 574] on button "Next" at bounding box center [1168, 570] width 64 height 27
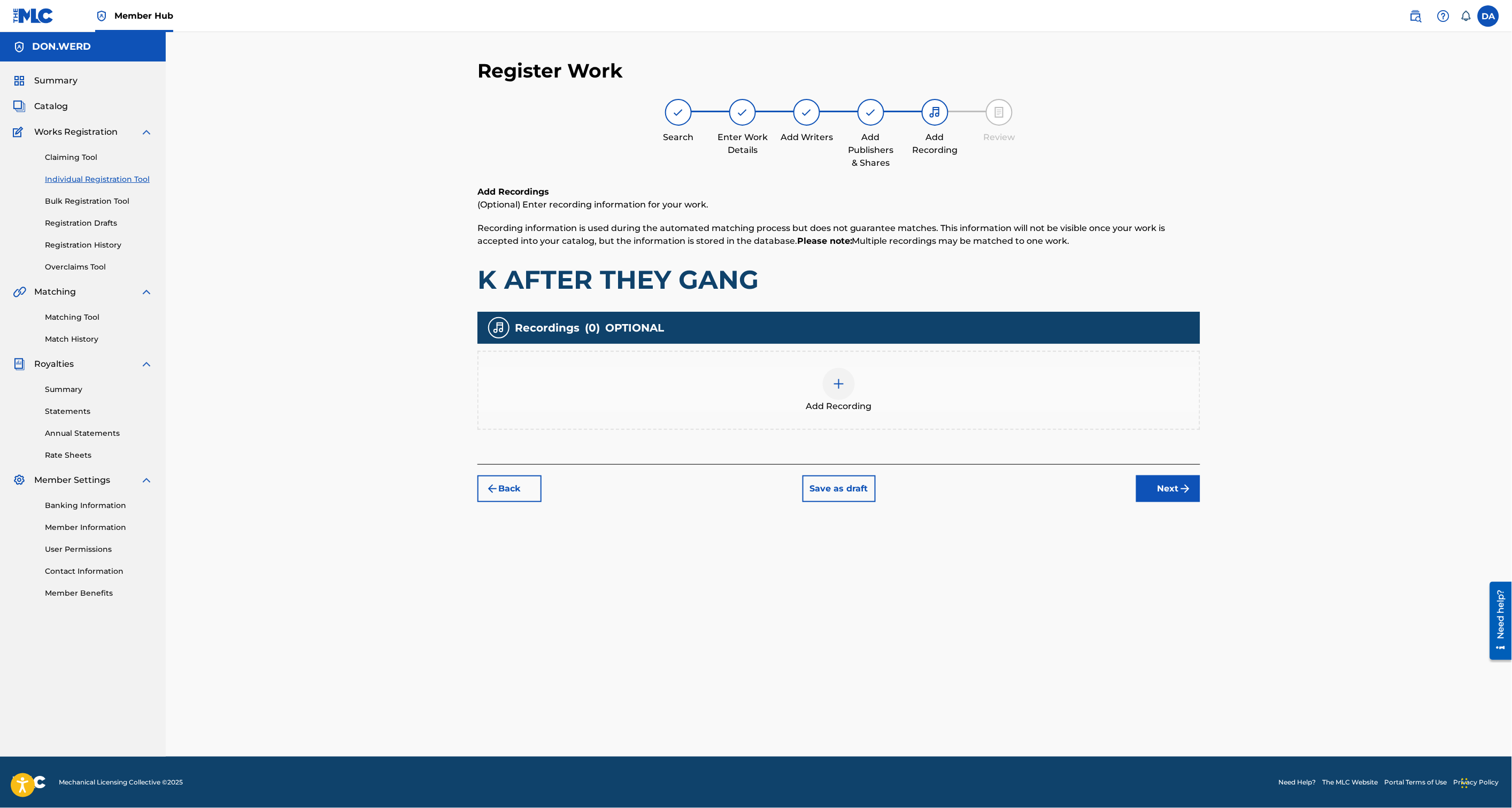
click at [841, 378] on img at bounding box center [839, 384] width 13 height 13
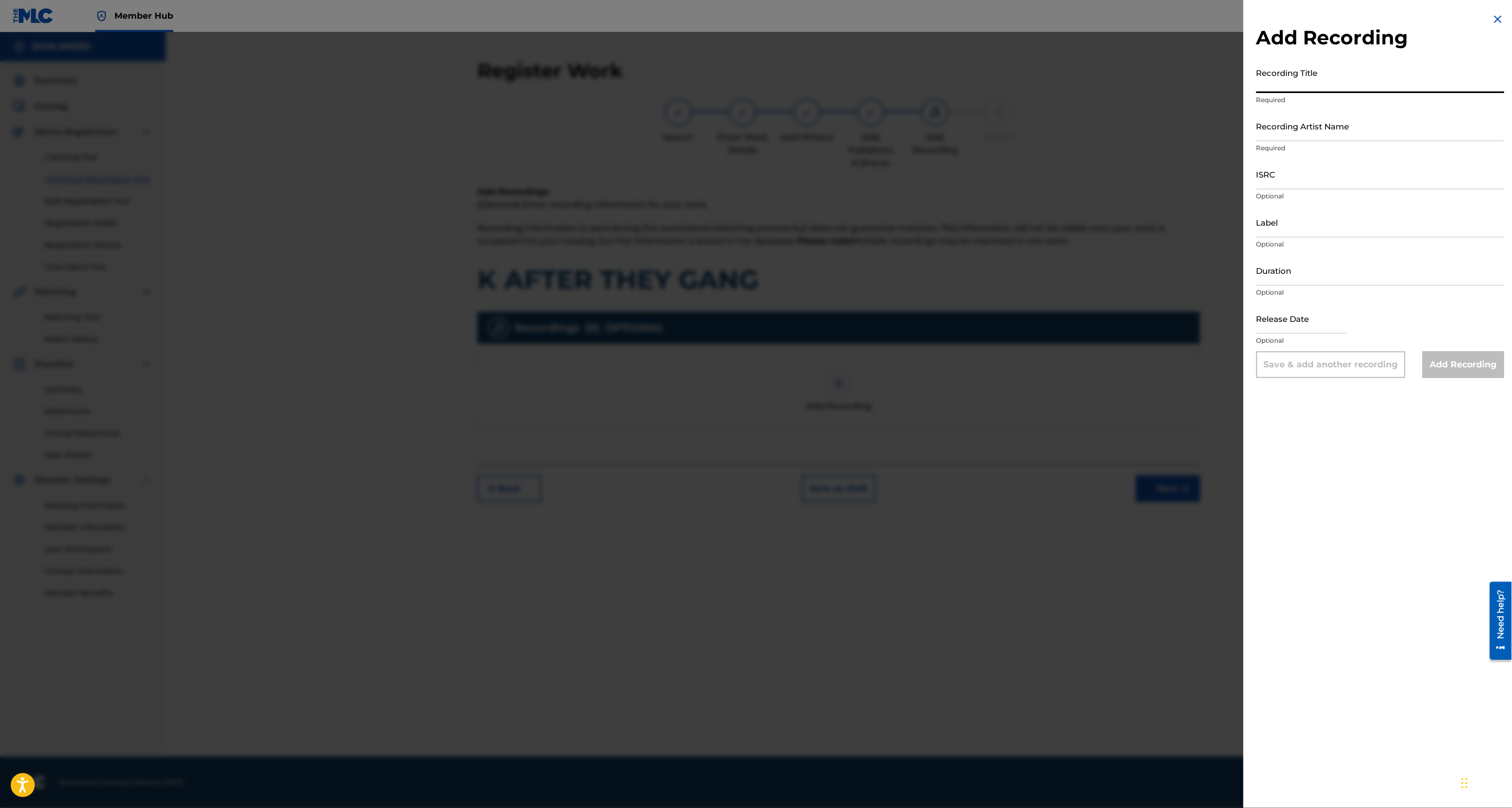
click at [1298, 81] on input "Recording Title" at bounding box center [1381, 78] width 248 height 31
paste input "K AFTER THEY GANG"
type input "K AFTER THEY GANG"
click at [1307, 131] on input "Recording Artist Name" at bounding box center [1381, 126] width 248 height 31
type input "DON.WERD"
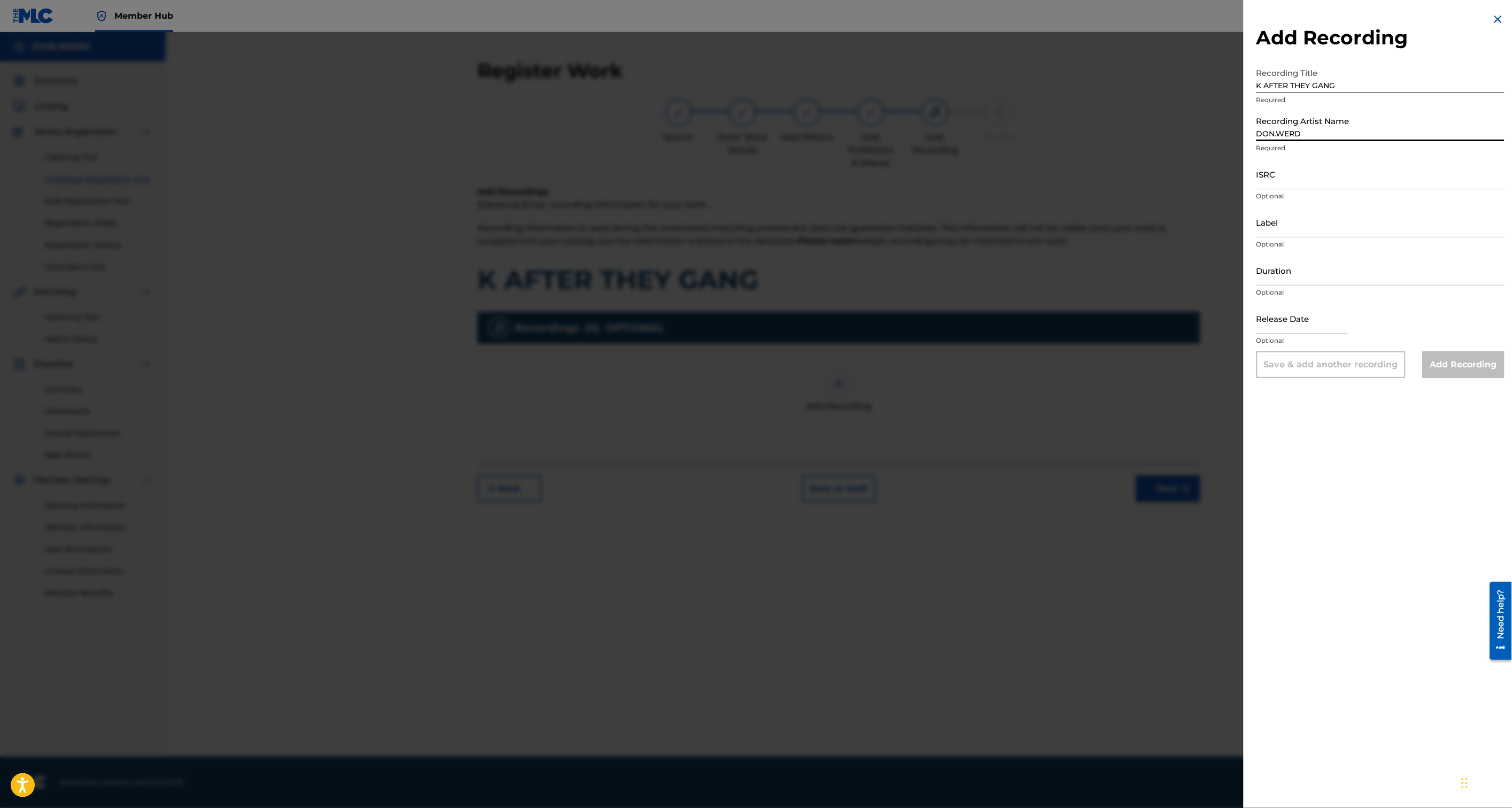
type input "DEAD ON SIGHT LLC"
type input "[DATE]"
click at [1292, 179] on input "ISRC" at bounding box center [1381, 174] width 248 height 31
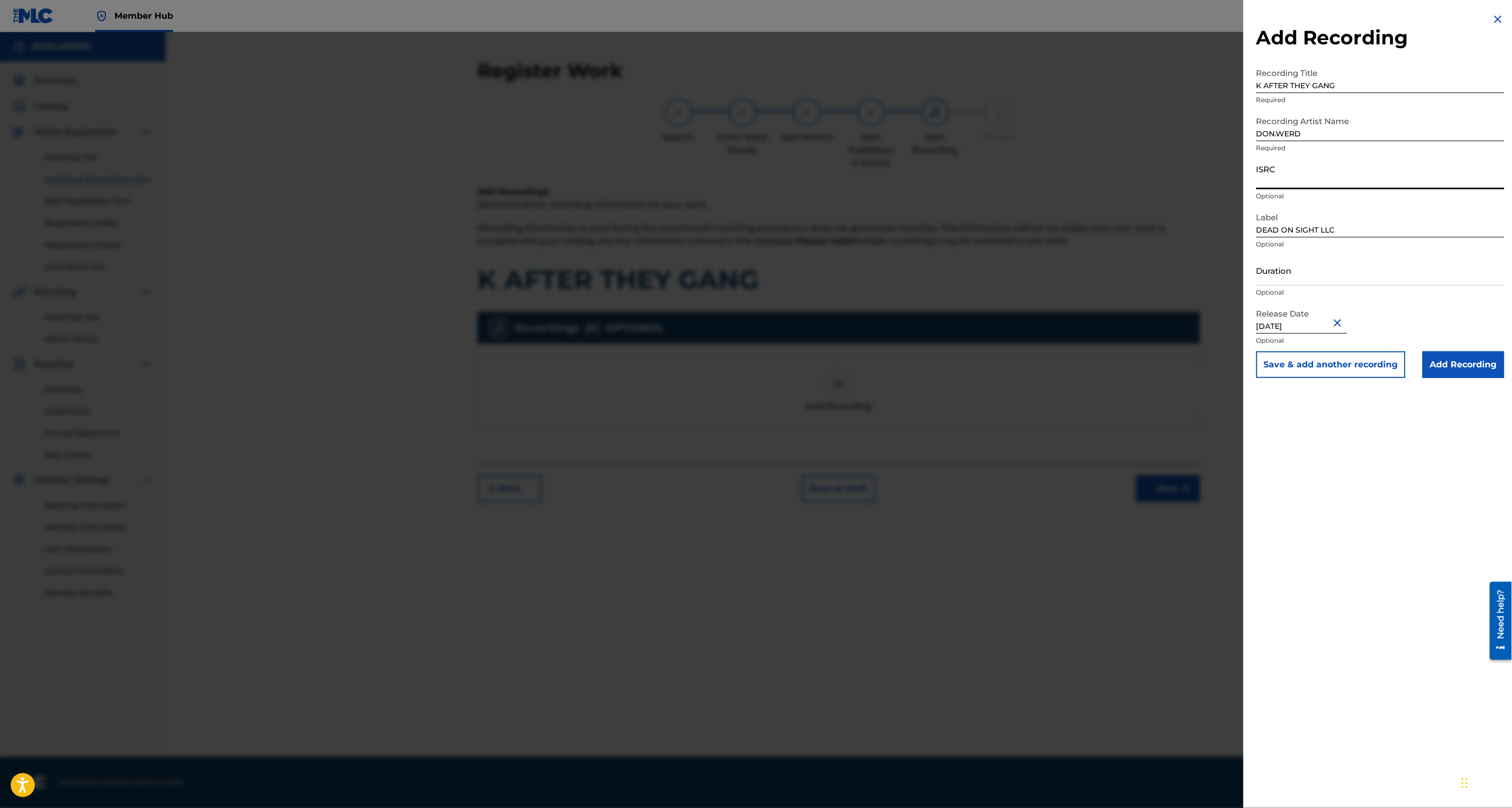
paste input "QZWFJ2527001"
type input "QZWFJ2527001"
click at [1335, 281] on input "Duration" at bounding box center [1381, 270] width 248 height 31
click at [1342, 321] on button "Close" at bounding box center [1339, 323] width 16 height 33
click at [1318, 325] on input "text" at bounding box center [1302, 318] width 91 height 31
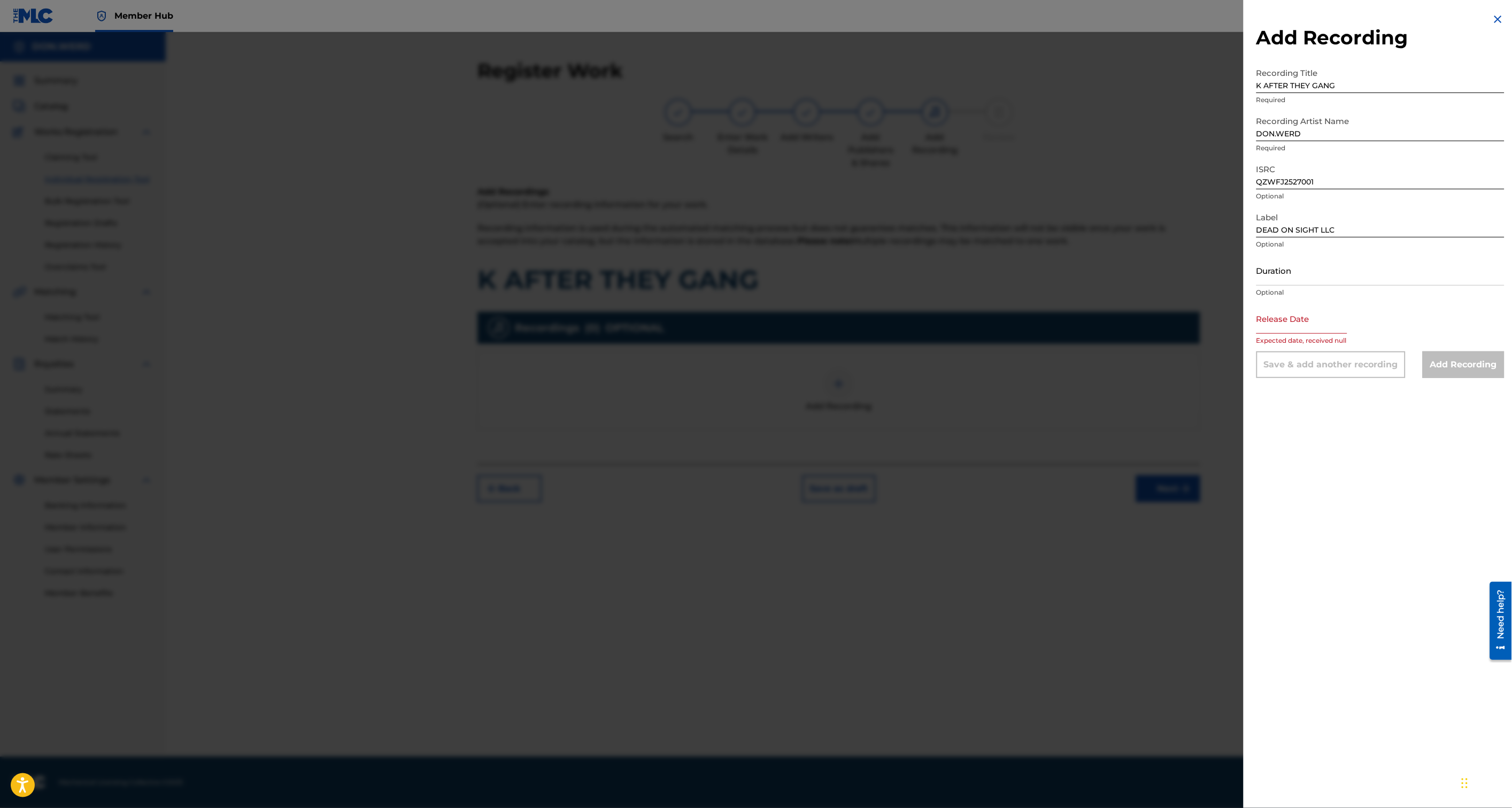
select select "8"
select select "2025"
type input "07/18"
click at [1277, 329] on input "text" at bounding box center [1302, 318] width 91 height 31
type input "[DATE]"
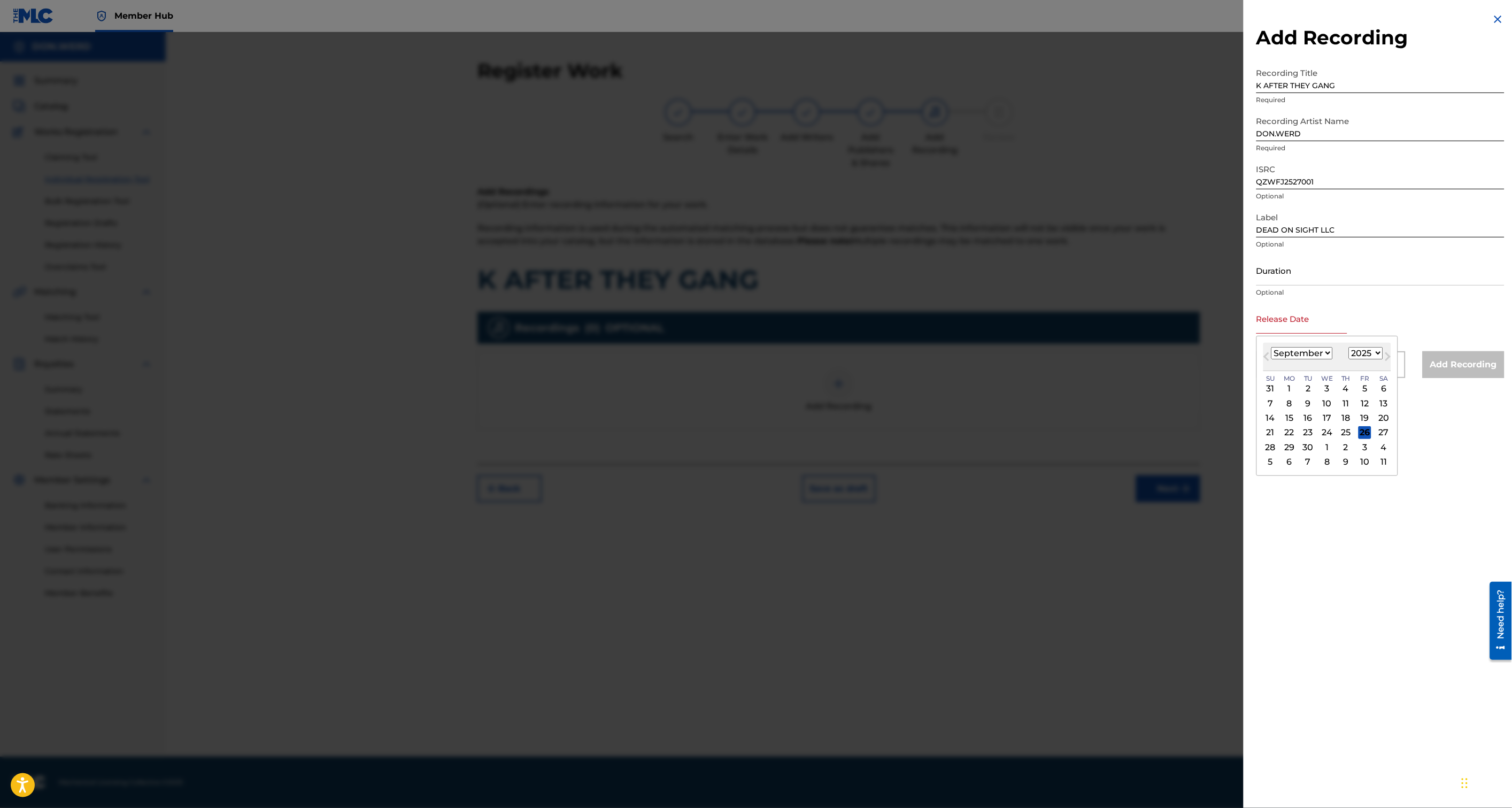
click at [1359, 301] on div "Duration Optional" at bounding box center [1381, 279] width 248 height 48
select select "8"
select select "2025"
click at [1333, 328] on input "text" at bounding box center [1302, 318] width 91 height 31
click at [1304, 329] on input "text" at bounding box center [1302, 318] width 91 height 31
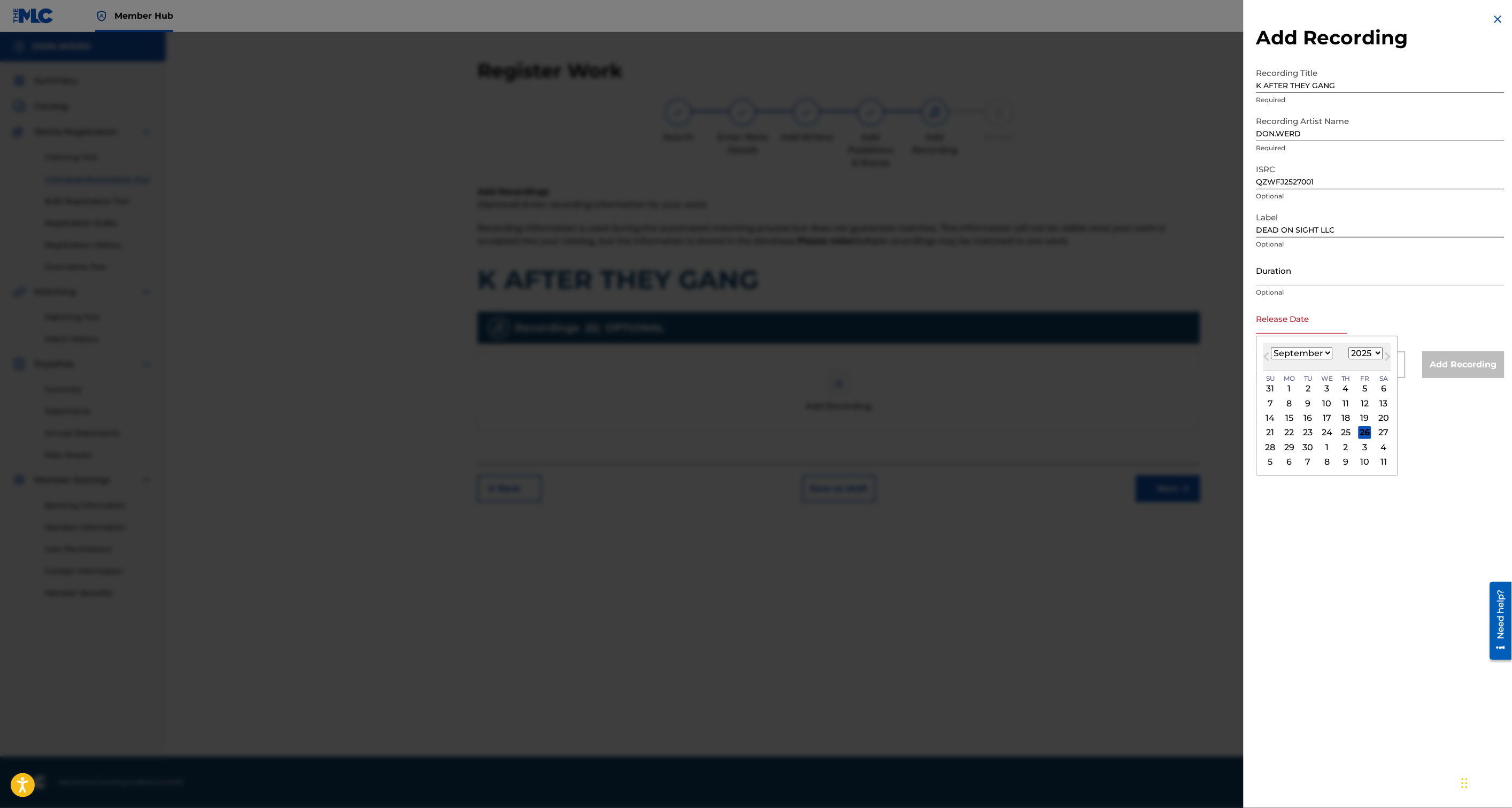
click at [1275, 328] on input "text" at bounding box center [1302, 318] width 91 height 31
type input "[DATE]"
click at [1366, 410] on div "Add Recording Recording Title K AFTER THEY GANG Required Recording Artist Name …" at bounding box center [1381, 404] width 274 height 808
select select "8"
select select "2025"
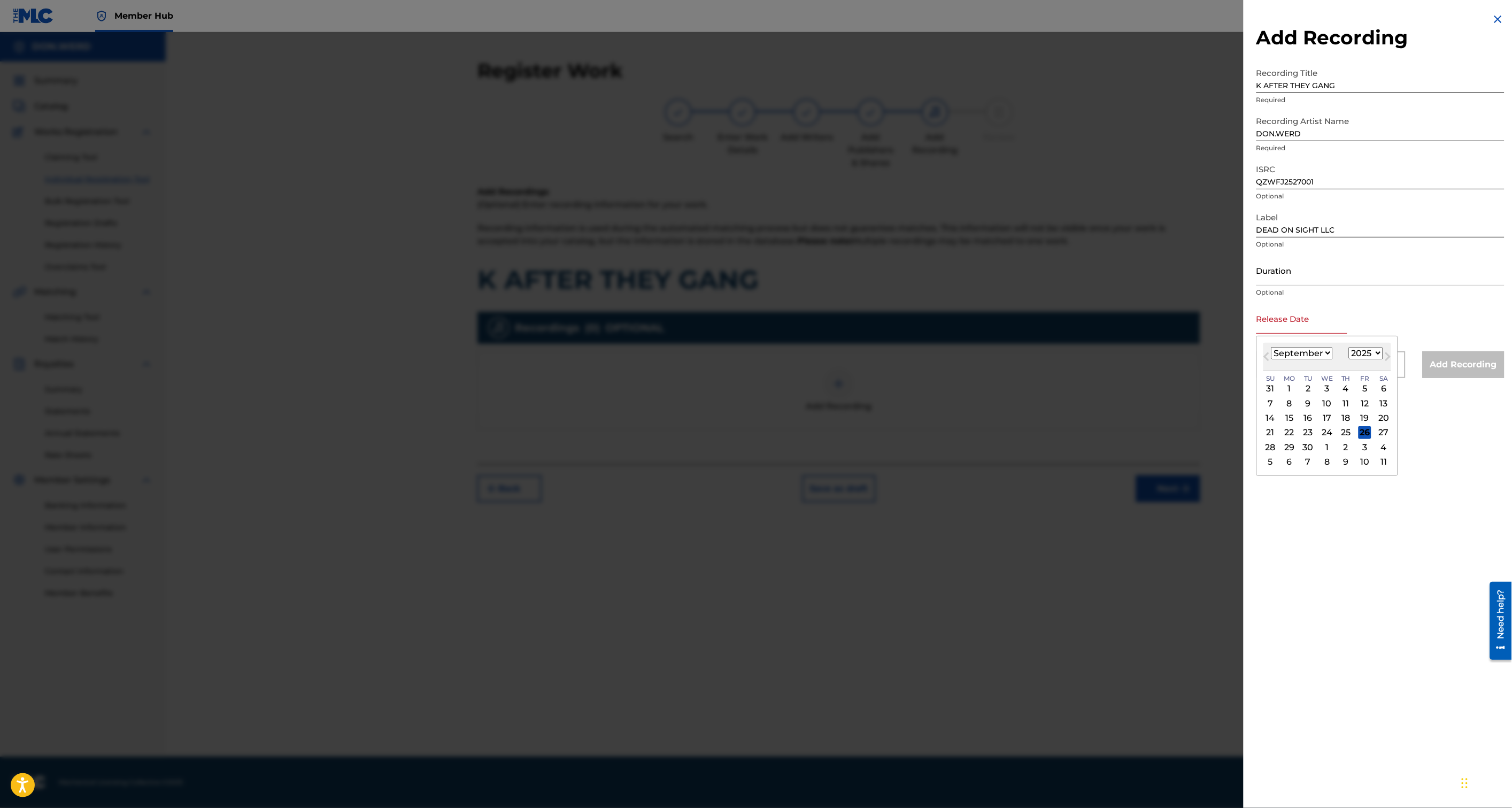
click at [1325, 329] on input "text" at bounding box center [1302, 318] width 91 height 31
click at [1270, 399] on div "7" at bounding box center [1271, 403] width 13 height 13
type input "[DATE]"
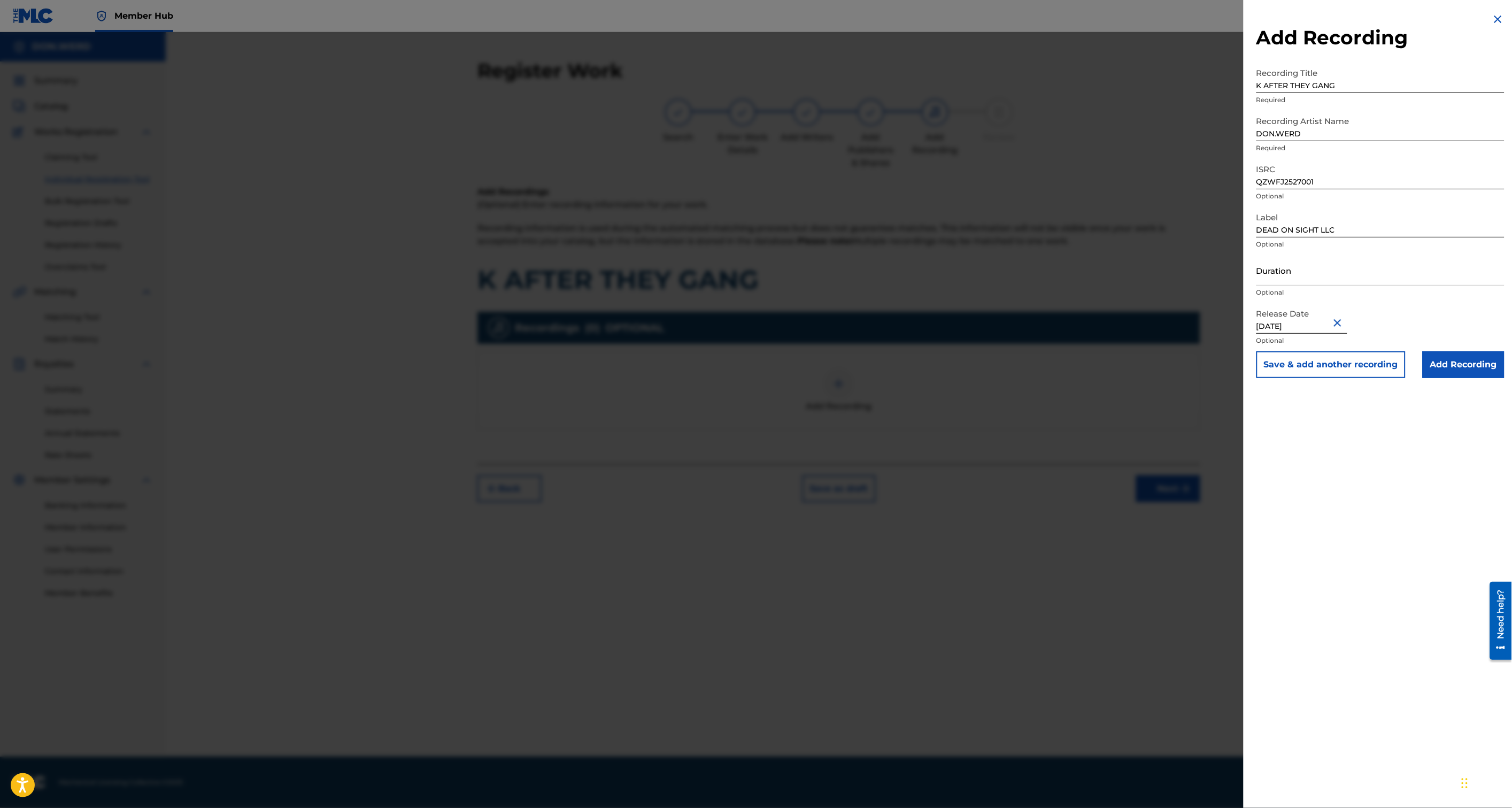
click at [1305, 327] on input "[DATE]" at bounding box center [1302, 318] width 91 height 31
select select "8"
select select "2025"
drag, startPoint x: 1300, startPoint y: 326, endPoint x: 1161, endPoint y: 335, distance: 139.3
click at [1167, 335] on div "Add Recording Recording Title K AFTER THEY GANG Required Recording Artist Name …" at bounding box center [756, 420] width 1512 height 776
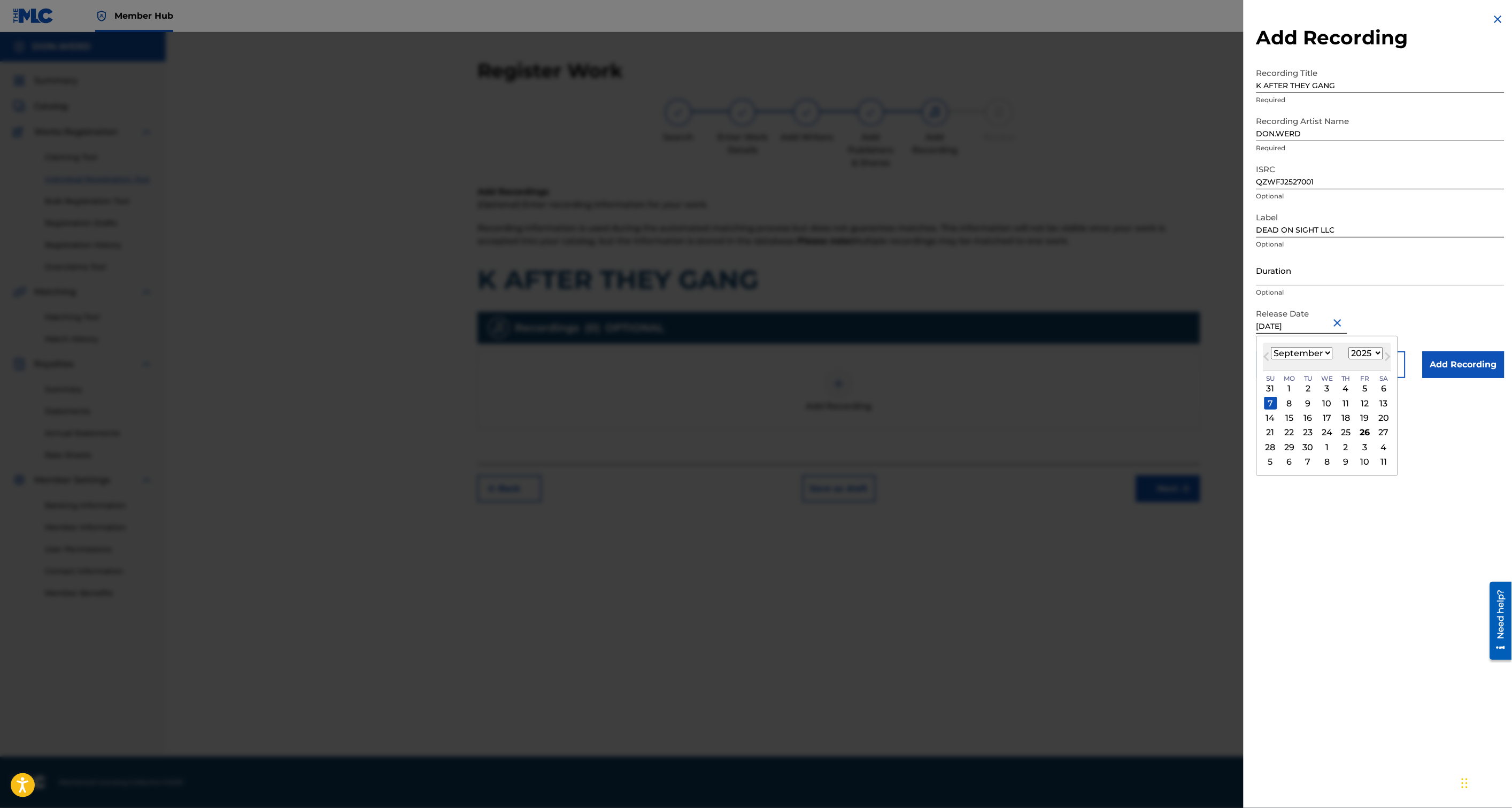
type input "j 7 2025"
select select "0"
type input "[DATE]"
select select "6"
type input "[DATE]"
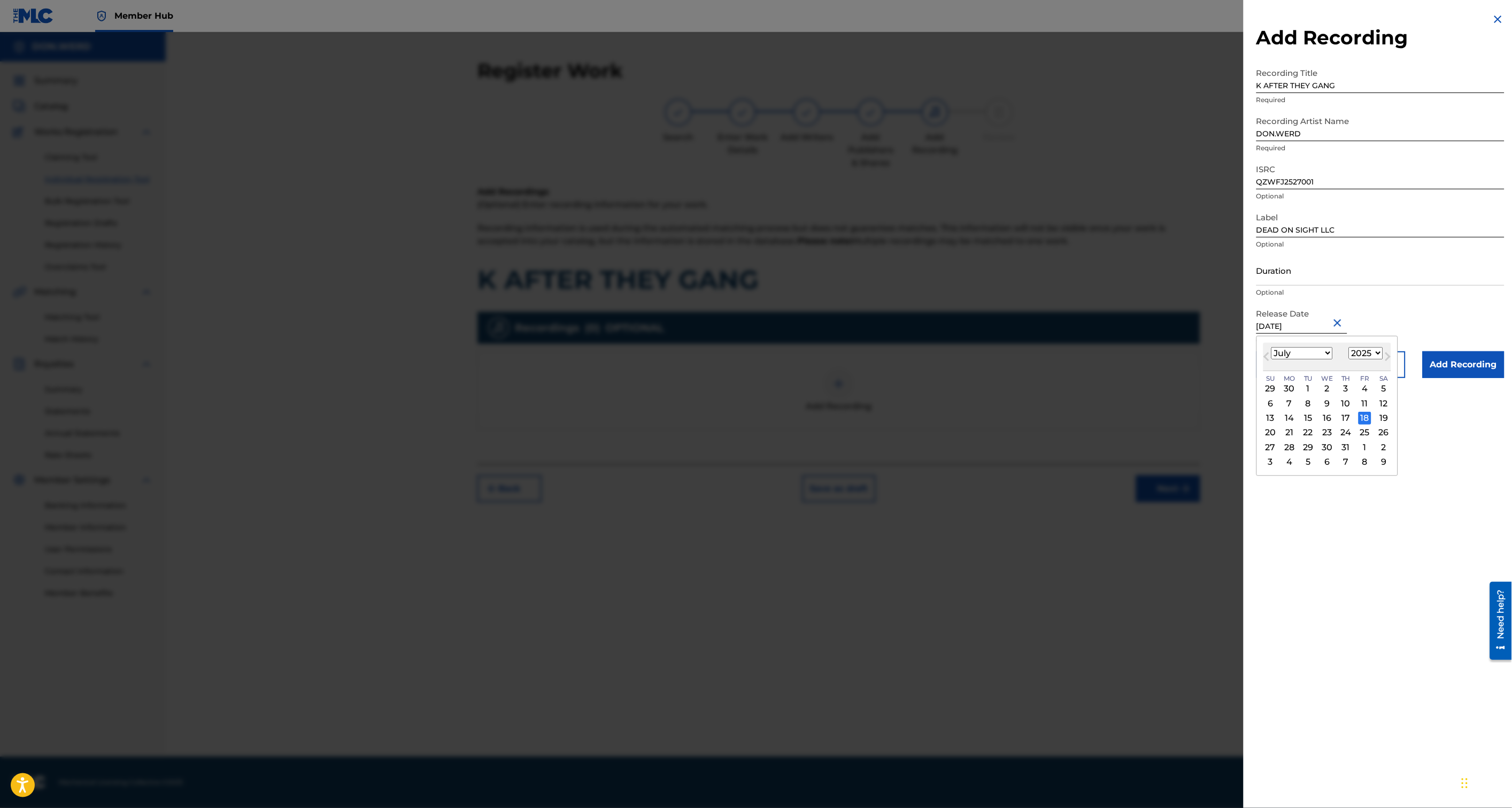
click at [1366, 421] on div "18" at bounding box center [1365, 418] width 13 height 13
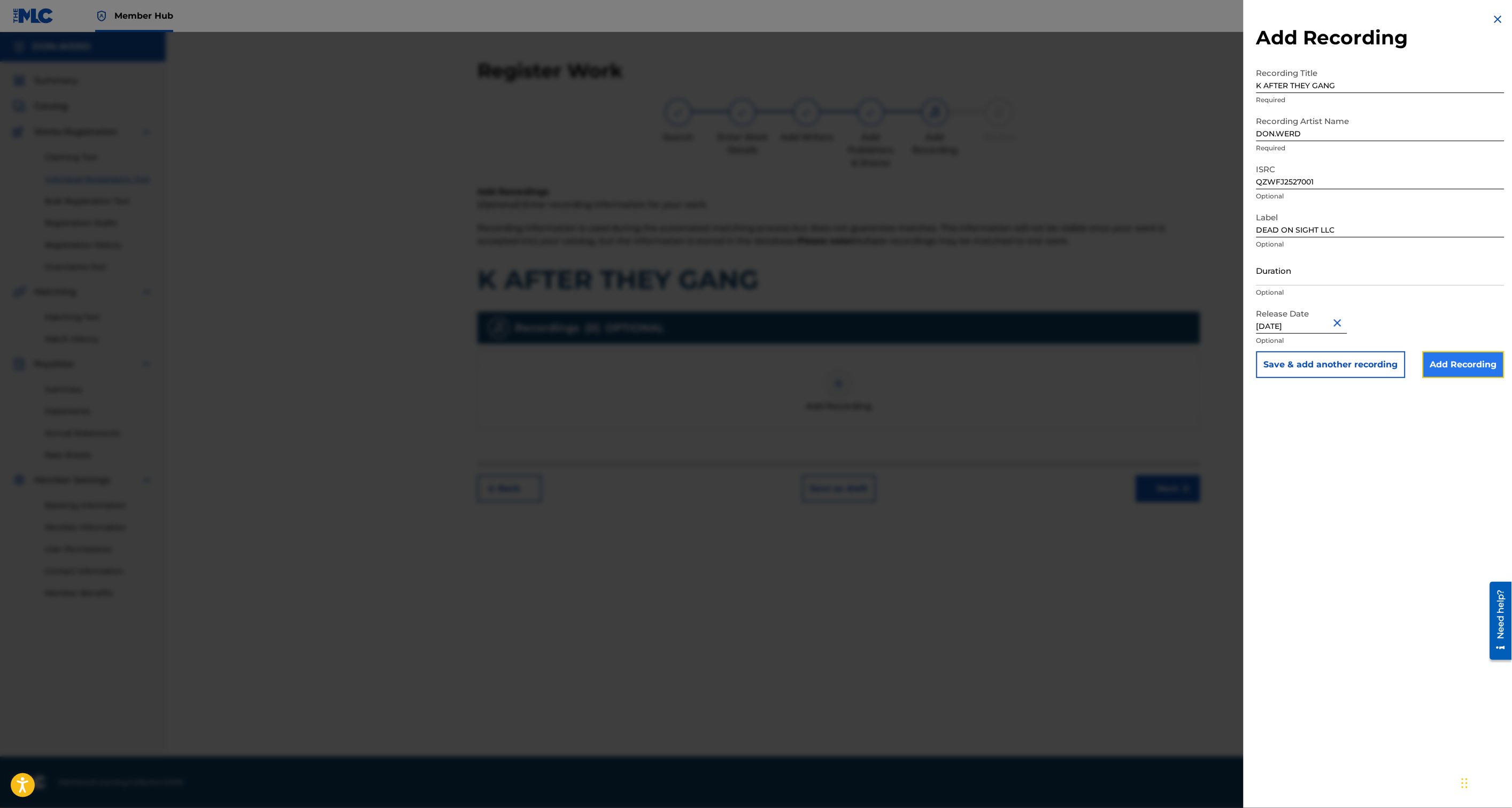
click at [1463, 358] on input "Add Recording" at bounding box center [1463, 365] width 82 height 27
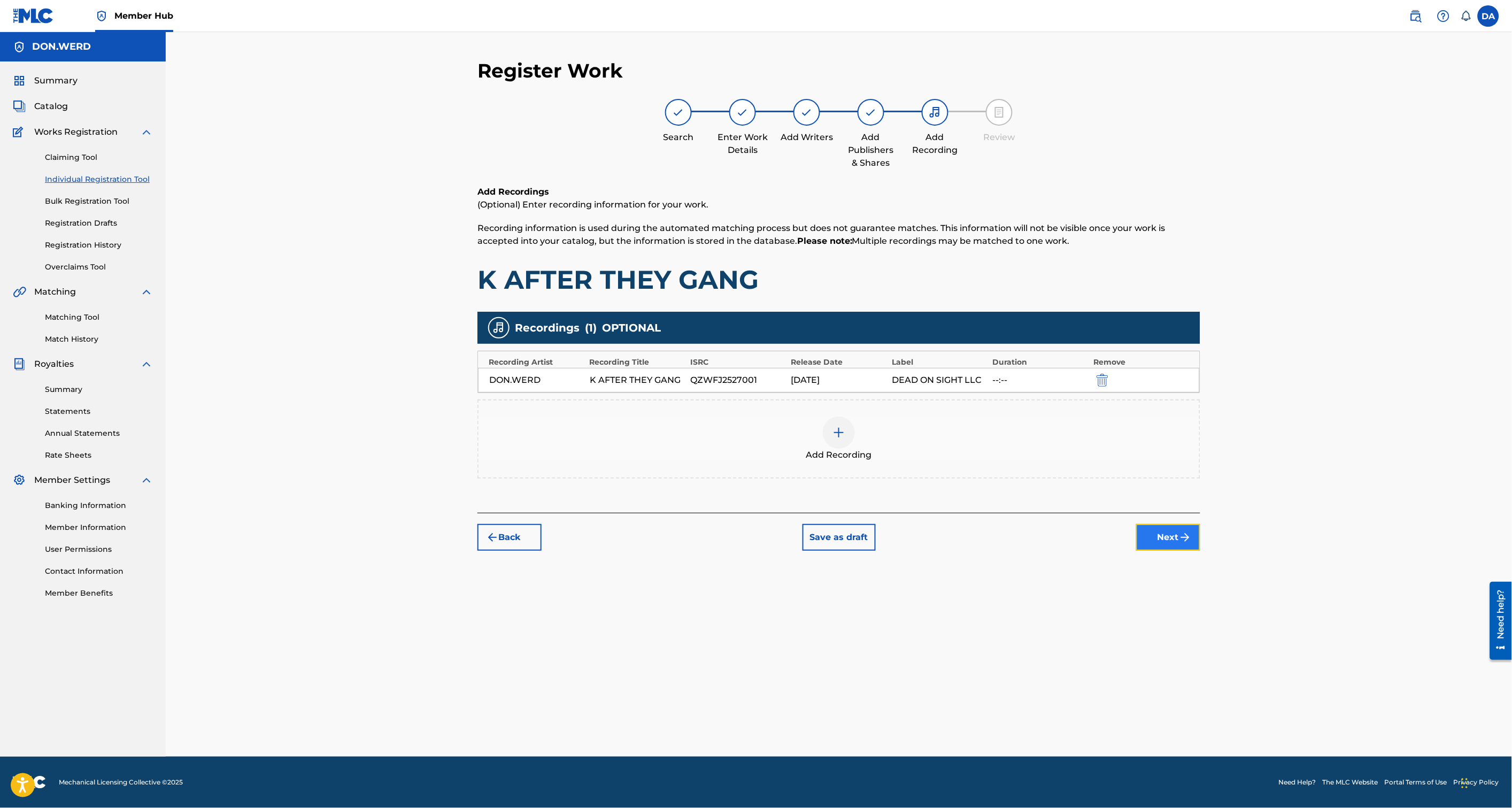
click at [1172, 543] on button "Next" at bounding box center [1168, 538] width 64 height 27
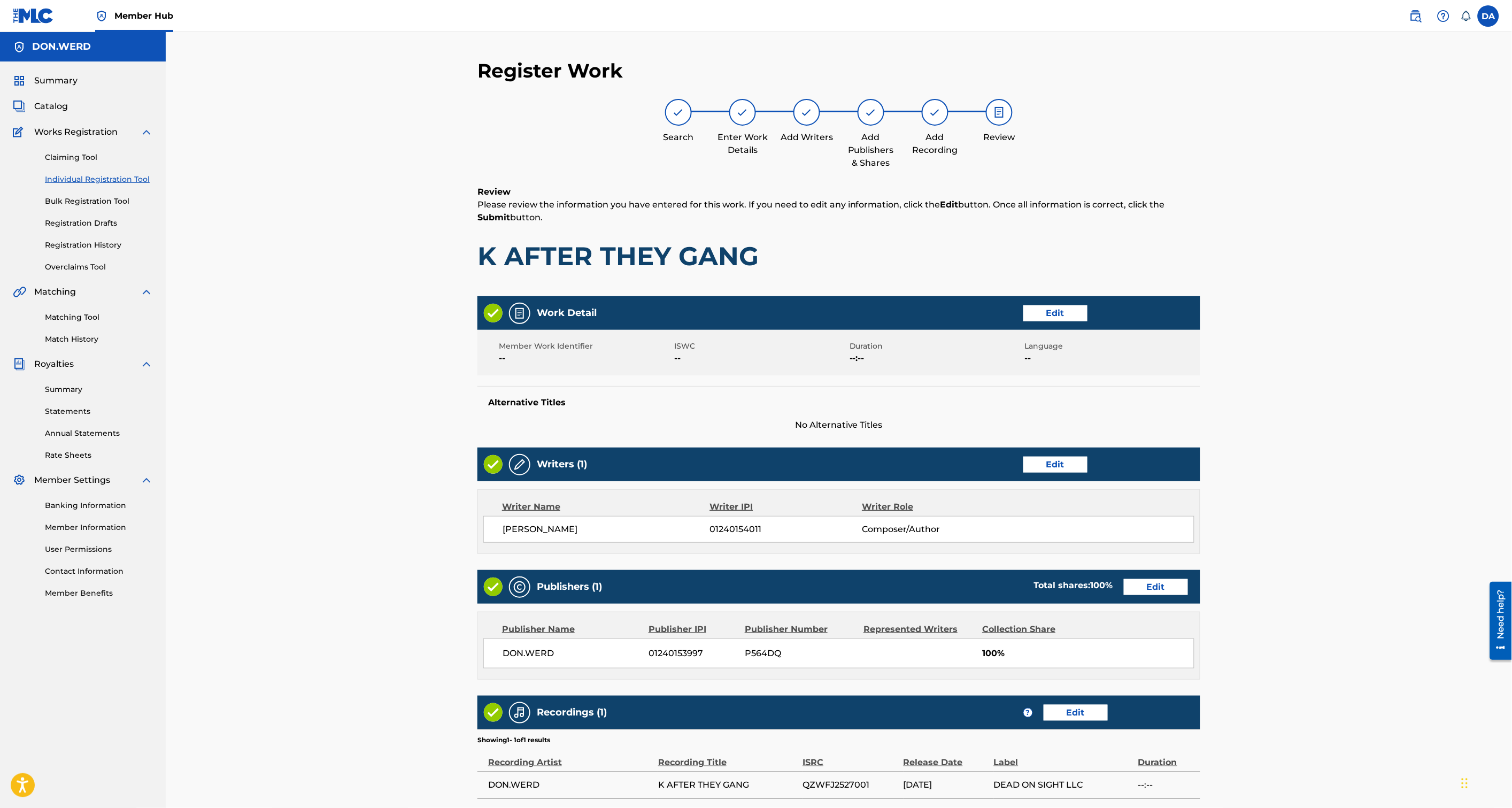
scroll to position [96, 0]
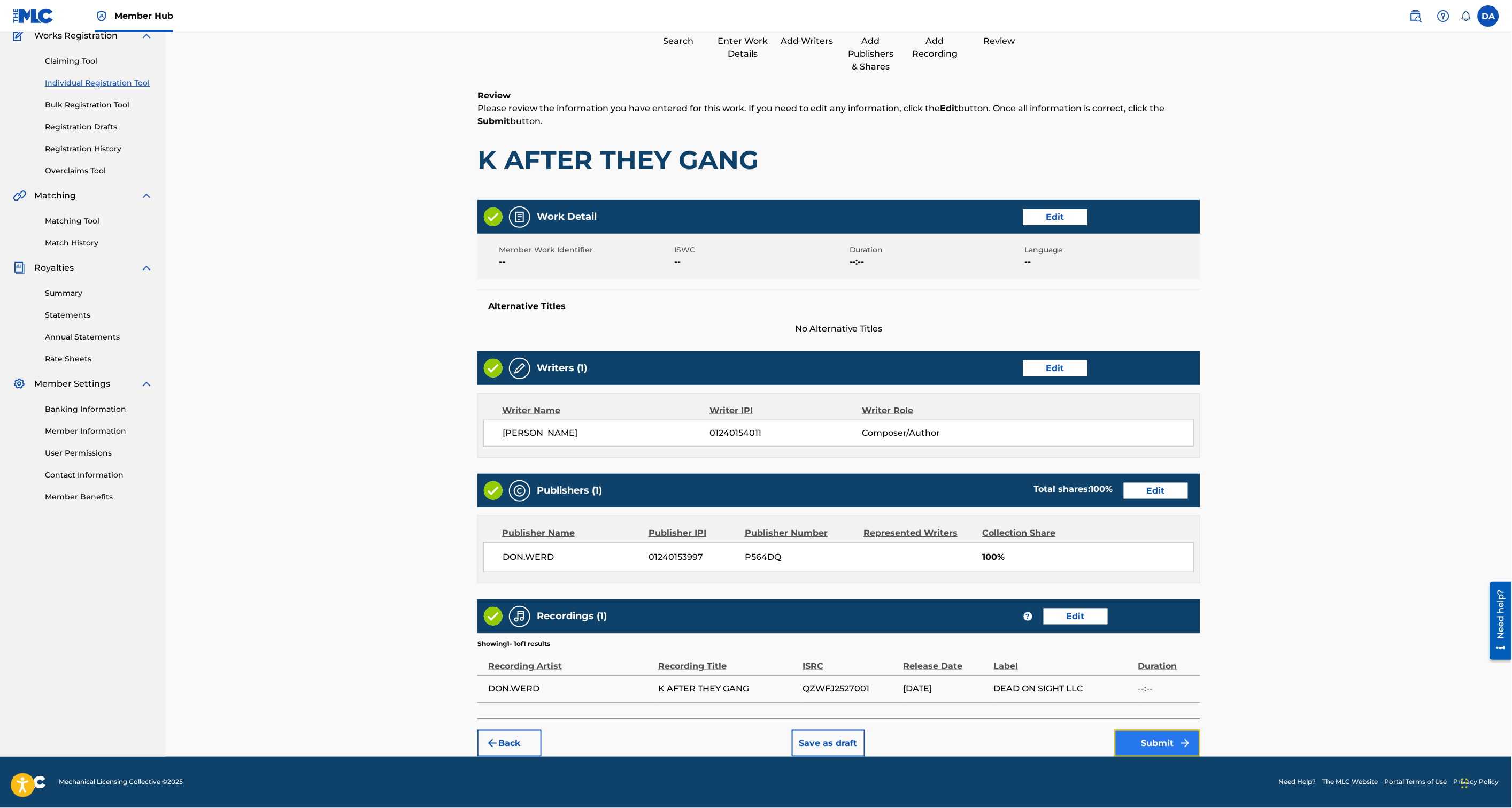
click at [1131, 742] on button "Submit" at bounding box center [1157, 743] width 86 height 27
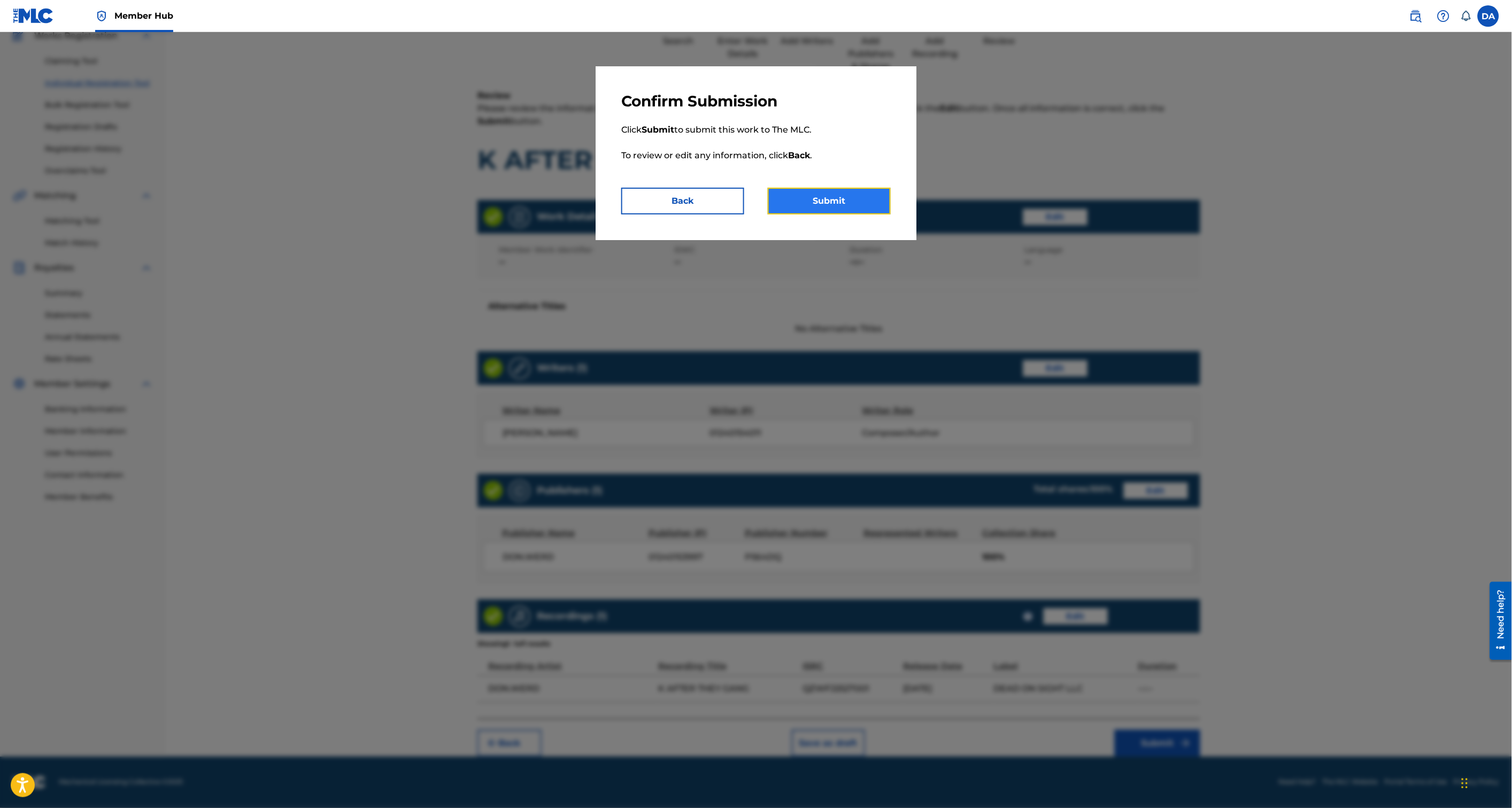
click at [822, 201] on button "Submit" at bounding box center [829, 201] width 123 height 27
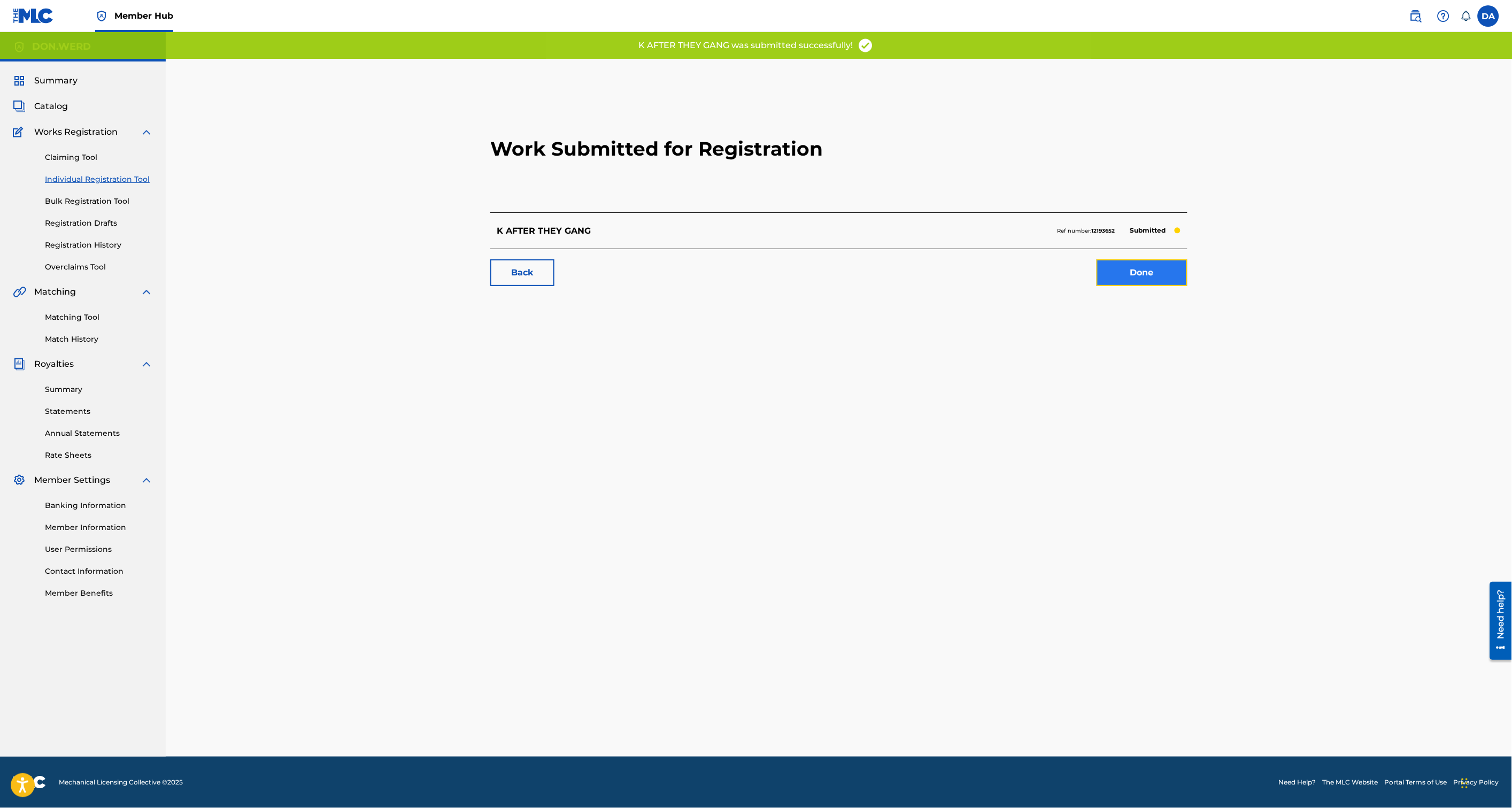
click at [1149, 279] on link "Done" at bounding box center [1142, 273] width 91 height 27
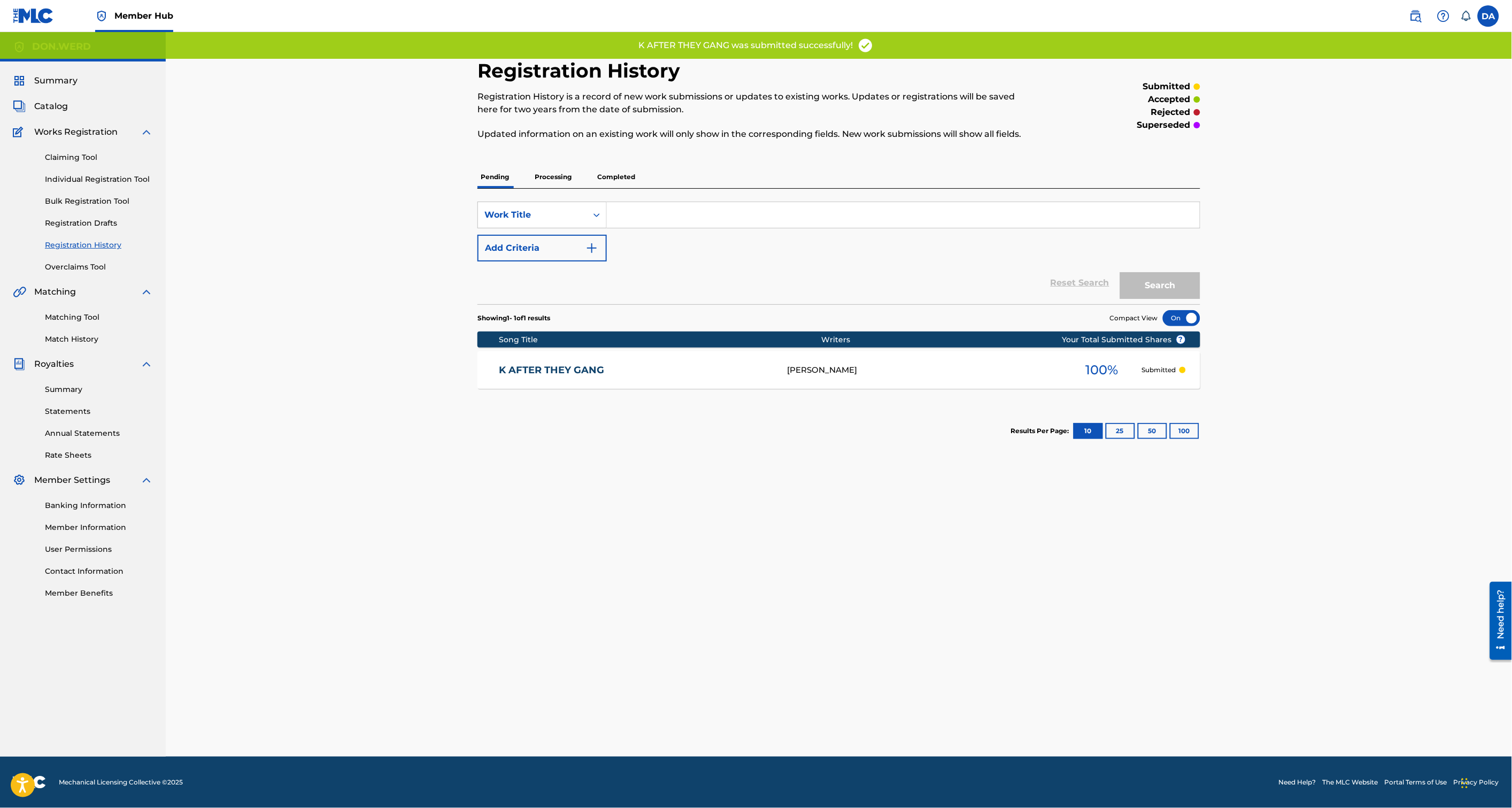
click at [804, 203] on input "Search Form" at bounding box center [903, 215] width 593 height 26
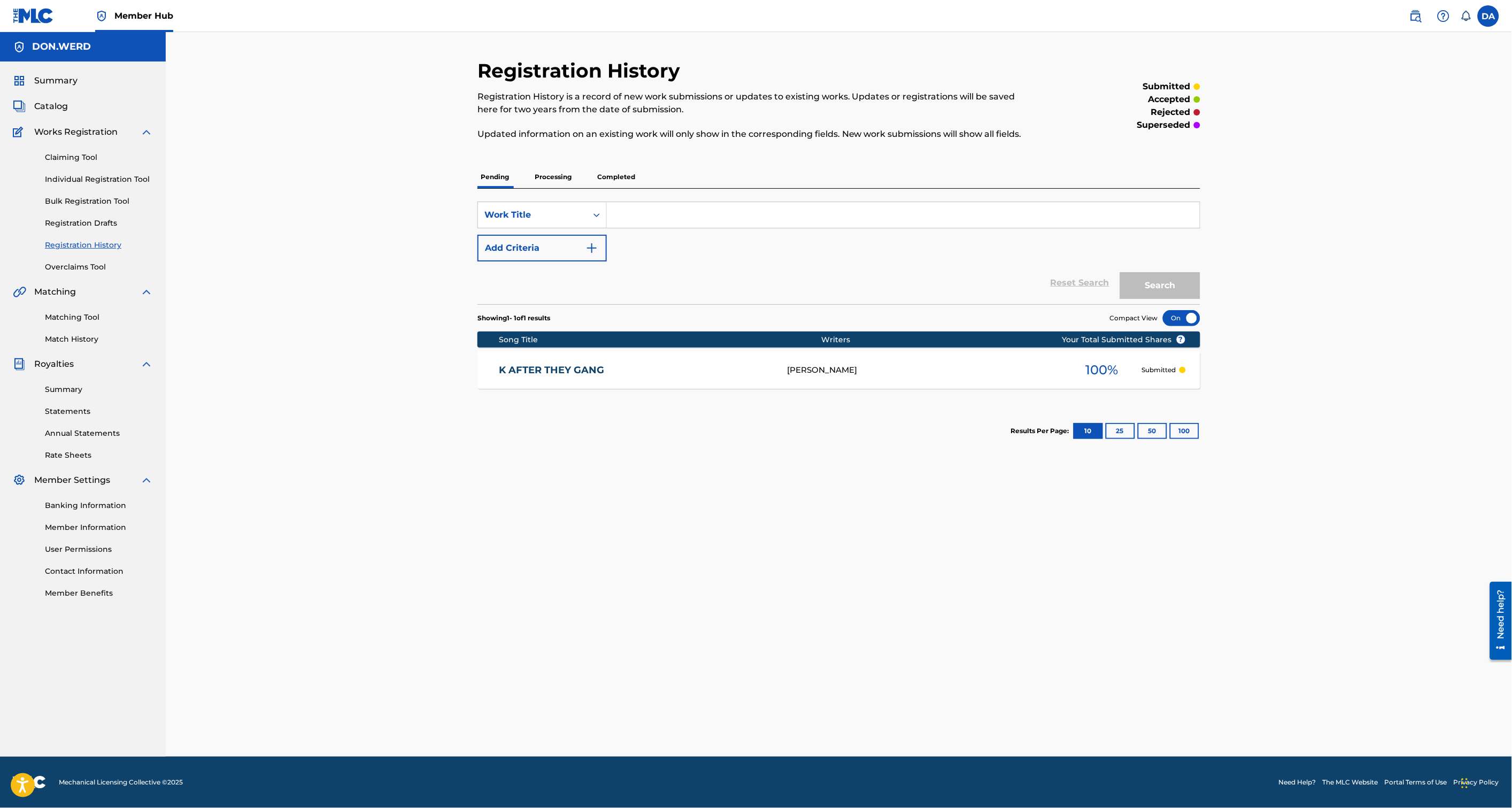
paste input "If Im lying Im Dying"
type input "If Im lying Im Dying"
click at [1173, 287] on button "Search" at bounding box center [1160, 286] width 80 height 27
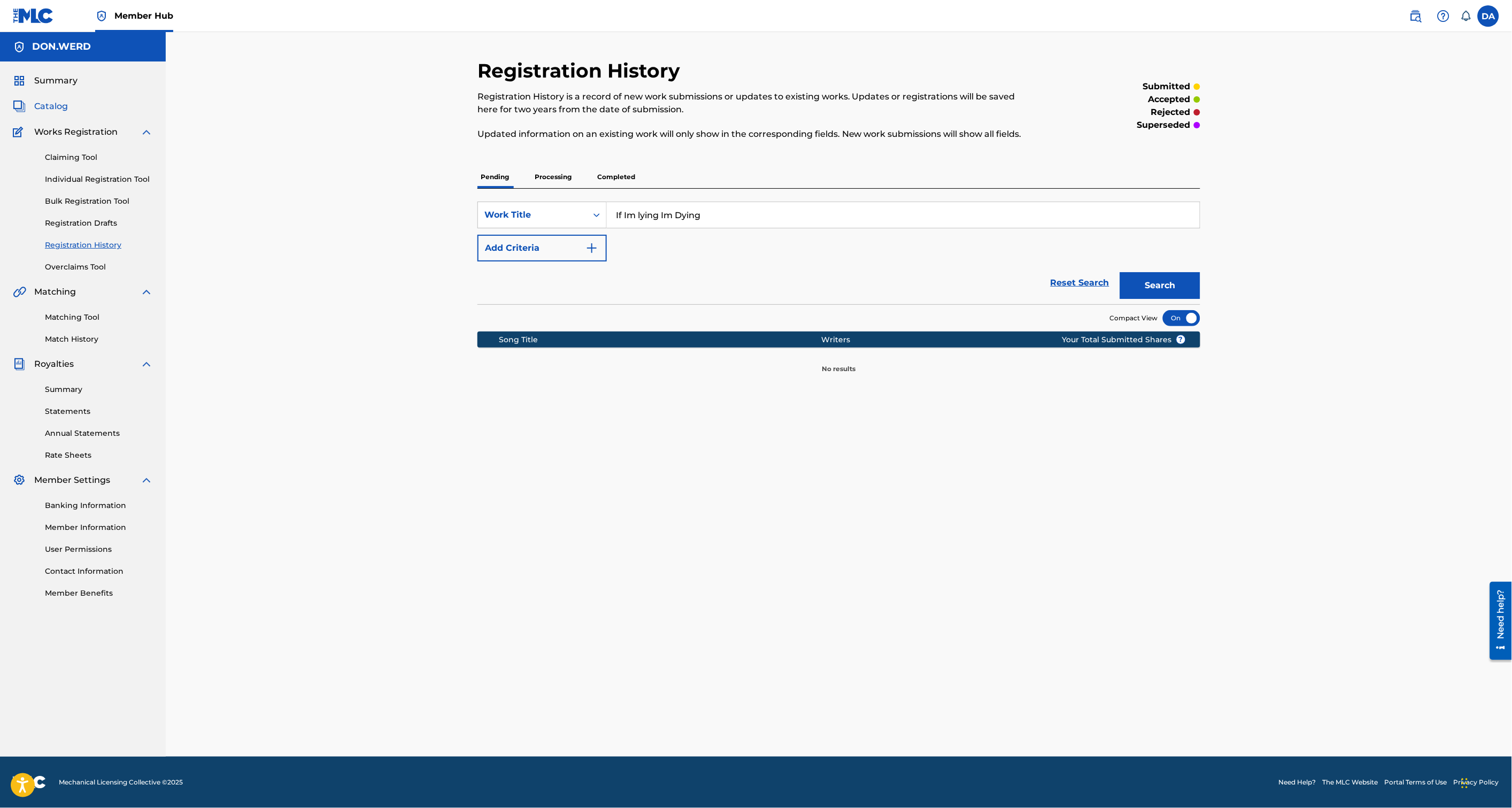
click at [39, 105] on span "Catalog" at bounding box center [50, 106] width 33 height 13
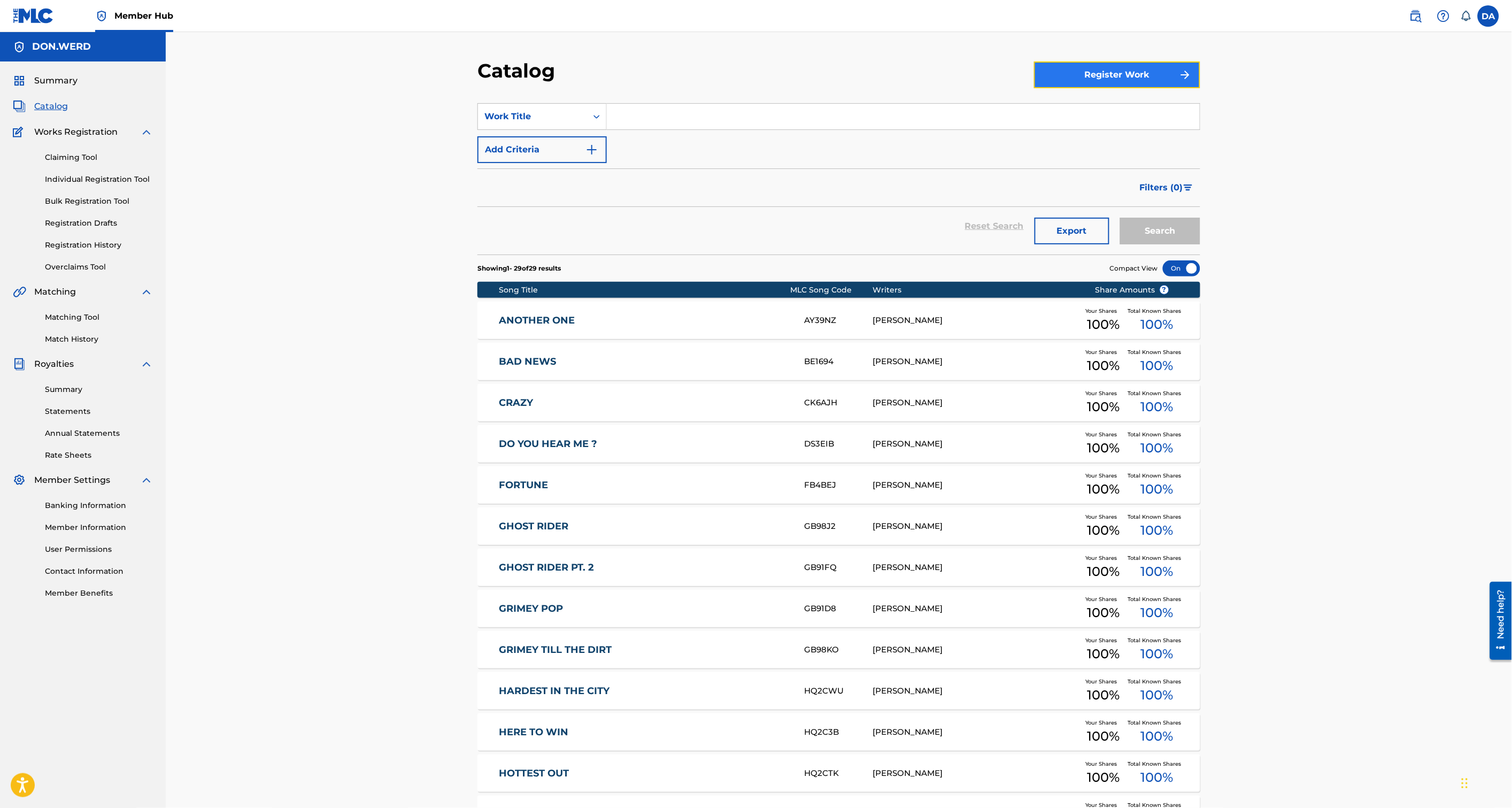
click at [1139, 76] on button "Register Work" at bounding box center [1117, 75] width 166 height 27
click at [1095, 106] on link "Individual" at bounding box center [1117, 110] width 166 height 26
click at [1147, 68] on button "Register Work" at bounding box center [1117, 75] width 166 height 27
click at [1113, 133] on link "By File Upload" at bounding box center [1117, 136] width 166 height 26
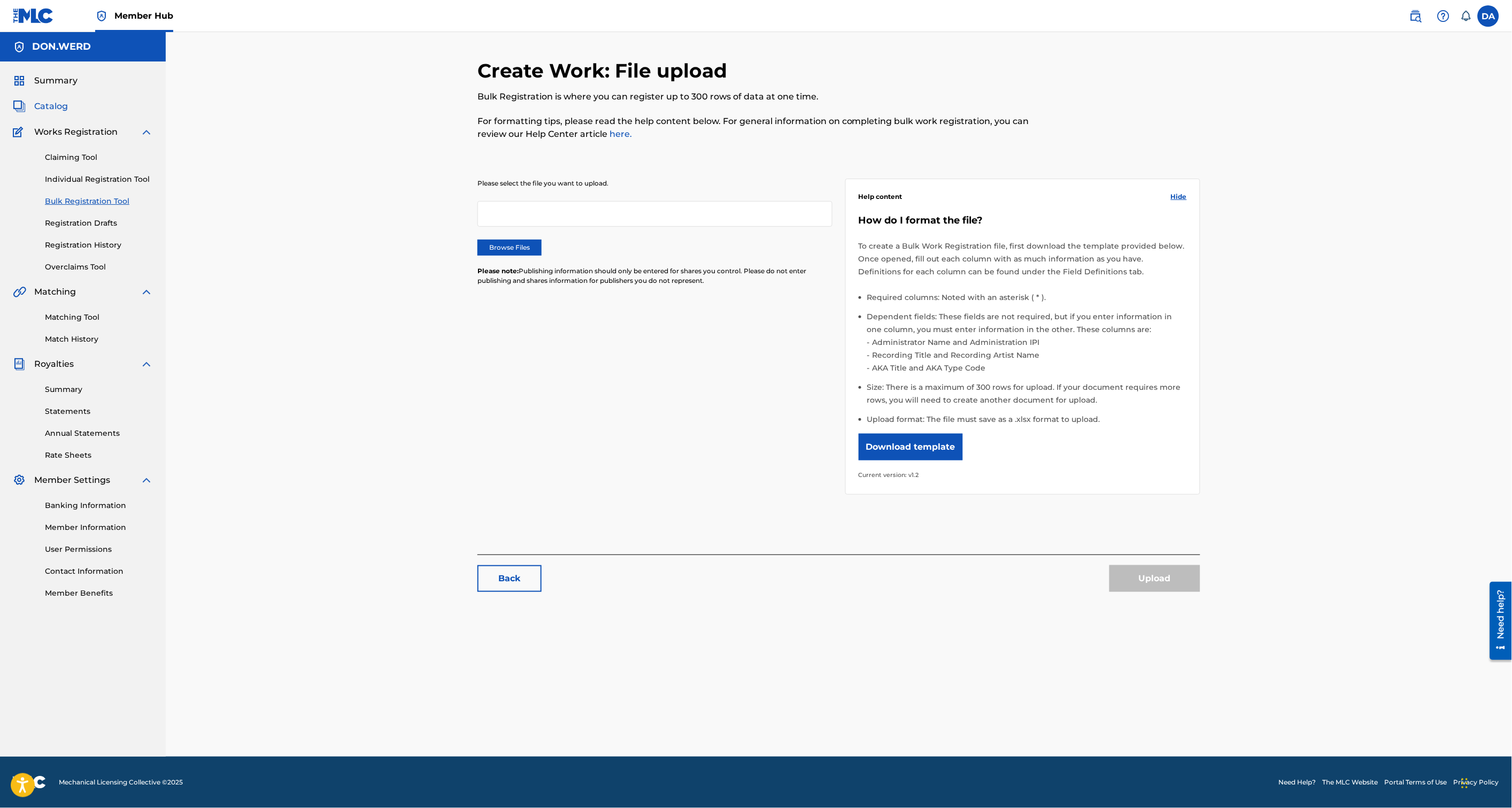
click at [47, 105] on span "Catalog" at bounding box center [50, 106] width 33 height 13
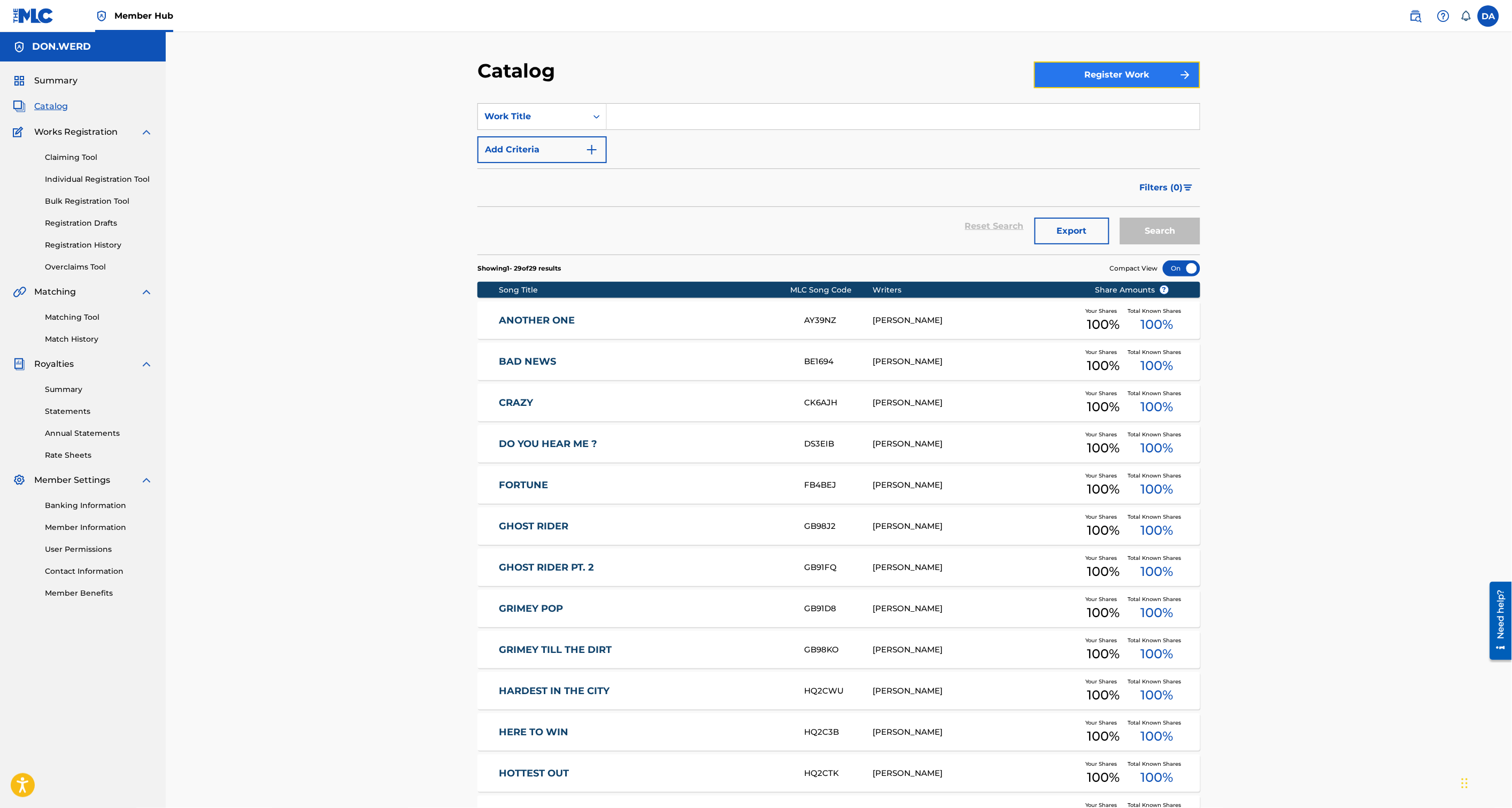
click at [1122, 75] on button "Register Work" at bounding box center [1117, 75] width 166 height 27
click at [1096, 109] on link "Individual" at bounding box center [1117, 110] width 166 height 26
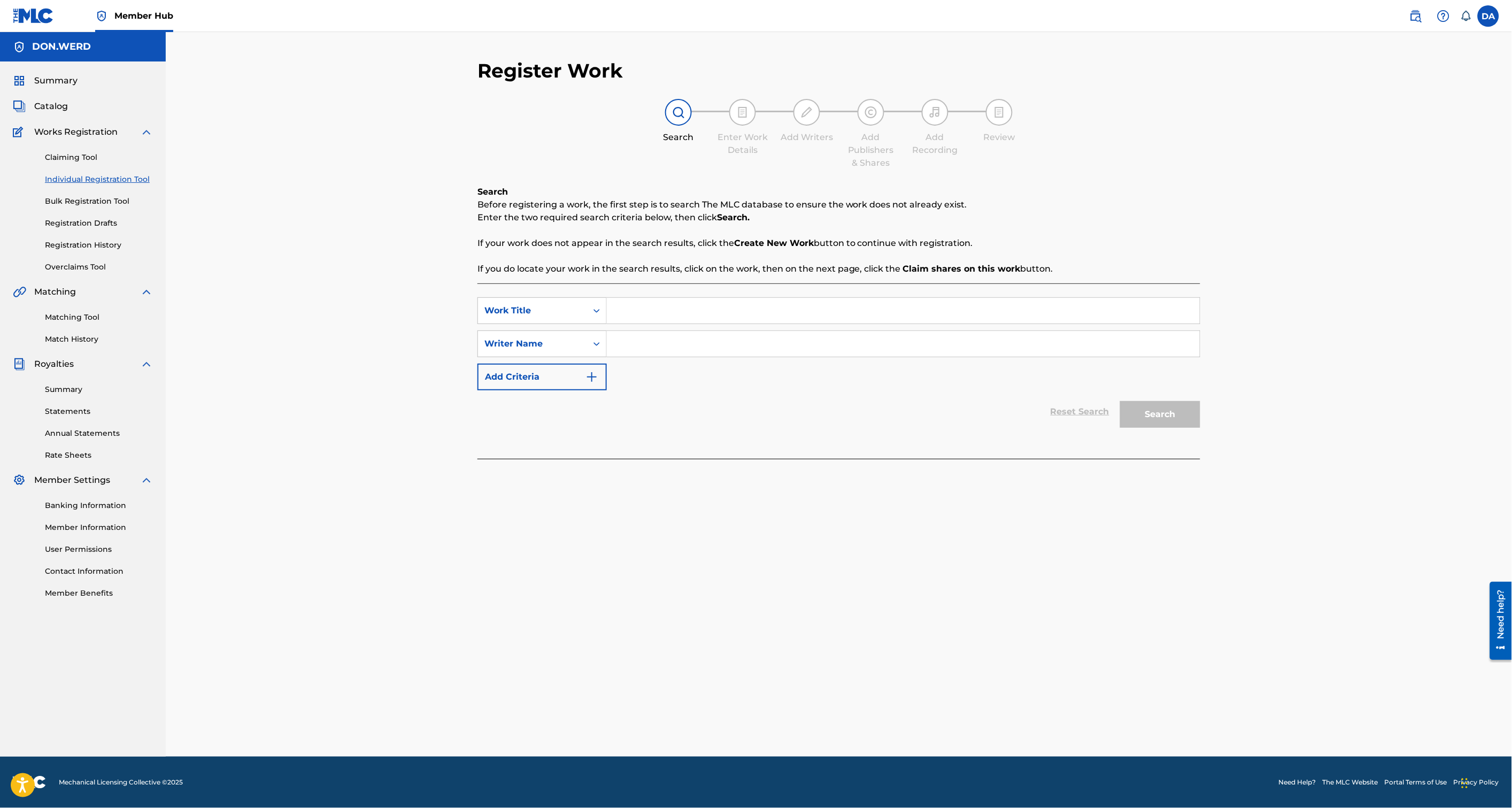
click at [653, 308] on input "Search Form" at bounding box center [903, 311] width 593 height 26
paste input "If Im lying Im Dying"
type input "If Im lying Im Dying"
click at [622, 345] on input "Search Form" at bounding box center [903, 344] width 593 height 26
click at [578, 345] on div "Writer Name" at bounding box center [532, 344] width 96 height 13
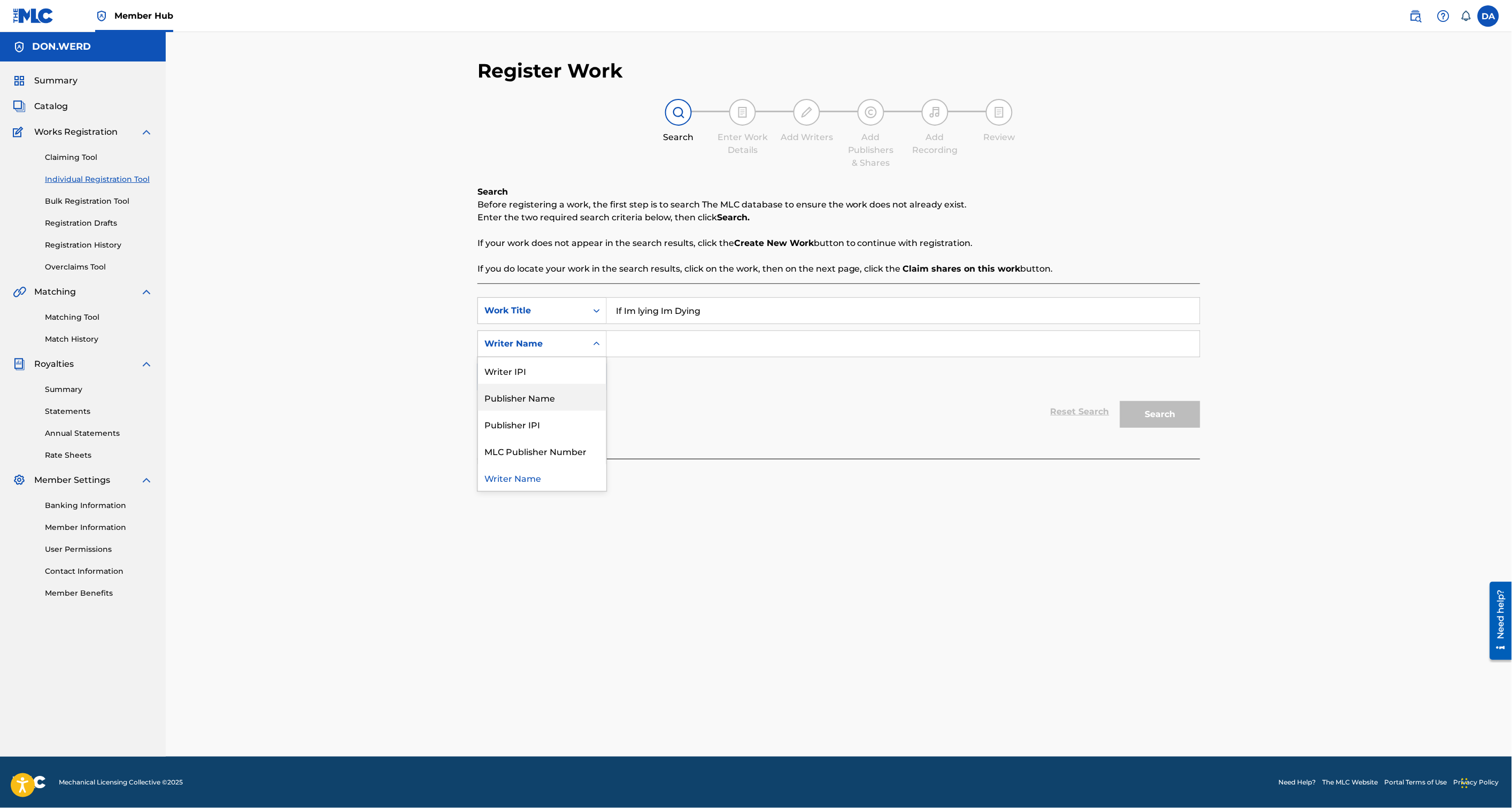
click at [713, 418] on div "Reset Search Search" at bounding box center [839, 412] width 723 height 43
click at [947, 351] on input "Search Form" at bounding box center [903, 344] width 593 height 26
type input "d"
type input "[PERSON_NAME]"
click at [1165, 412] on button "Search" at bounding box center [1160, 415] width 80 height 27
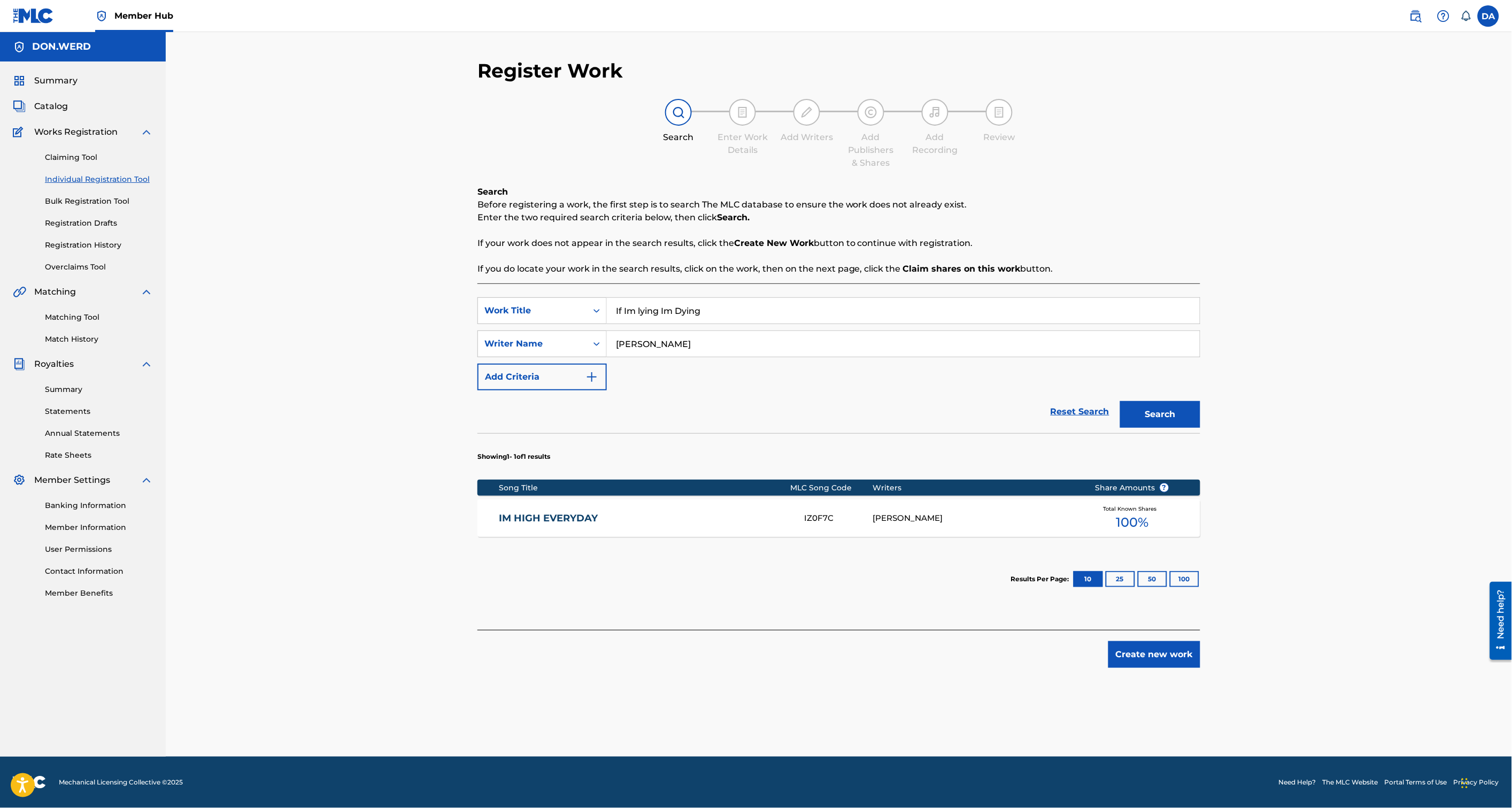
click at [531, 527] on div "IM HIGH EVERYDAY IZ0F7C [PERSON_NAME] Total Known Shares 100 %" at bounding box center [839, 519] width 723 height 38
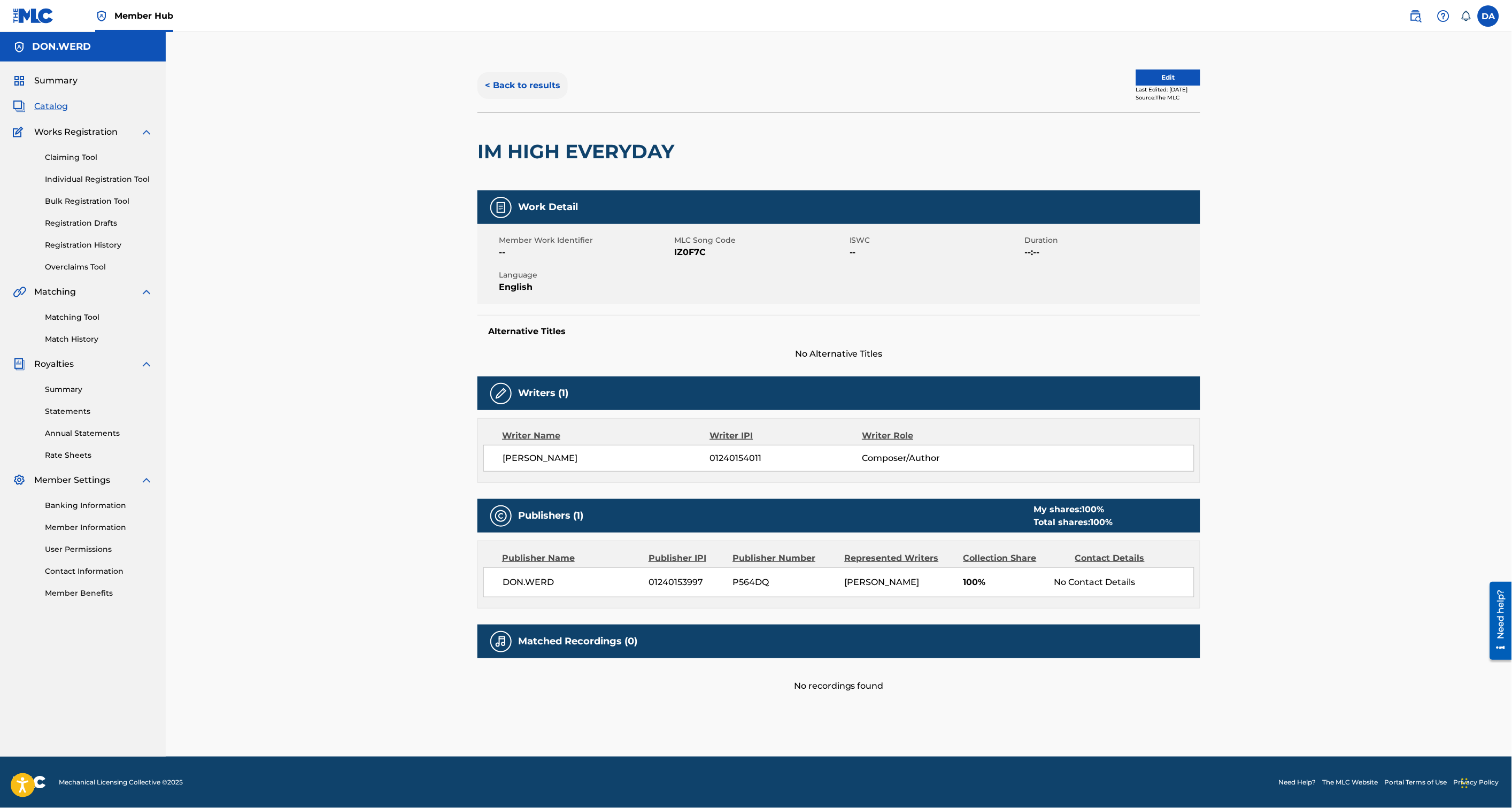
click at [531, 79] on button "< Back to results" at bounding box center [522, 86] width 90 height 27
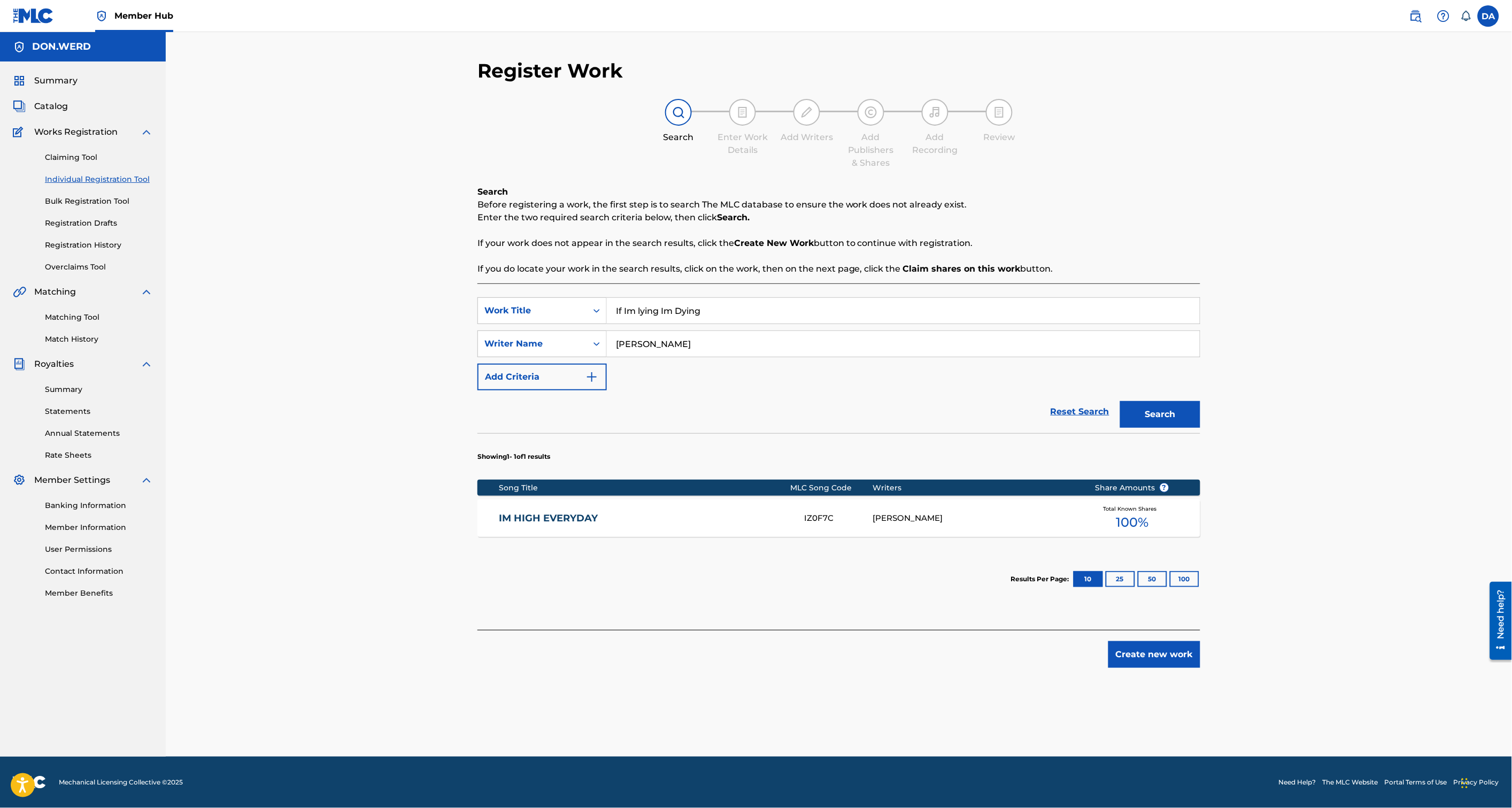
drag, startPoint x: 730, startPoint y: 309, endPoint x: 723, endPoint y: 309, distance: 7.0
click at [723, 309] on input "If Im lying Im Dying" at bounding box center [903, 311] width 593 height 26
click at [585, 312] on div "Work Title" at bounding box center [532, 311] width 109 height 21
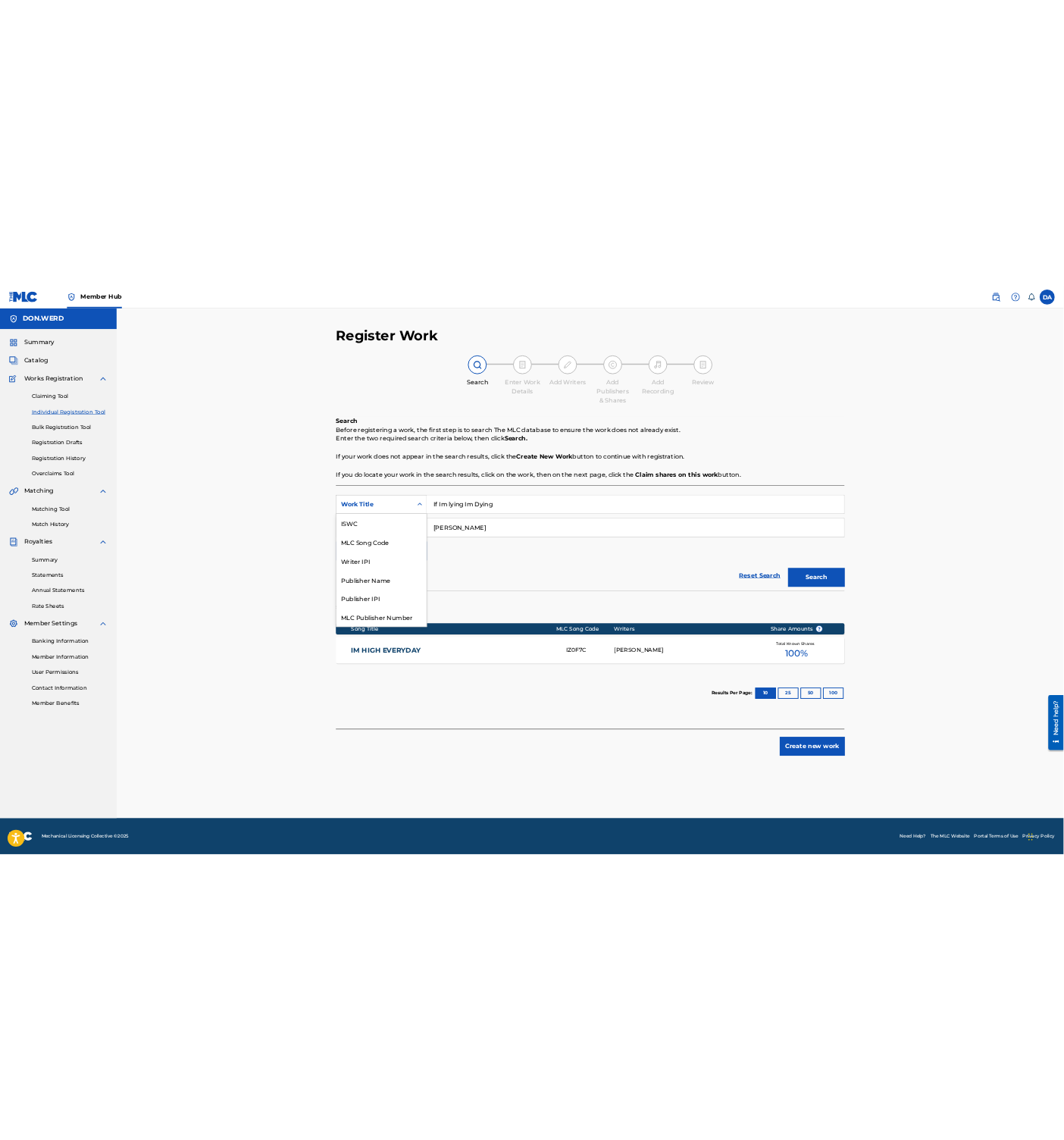
scroll to position [38, 0]
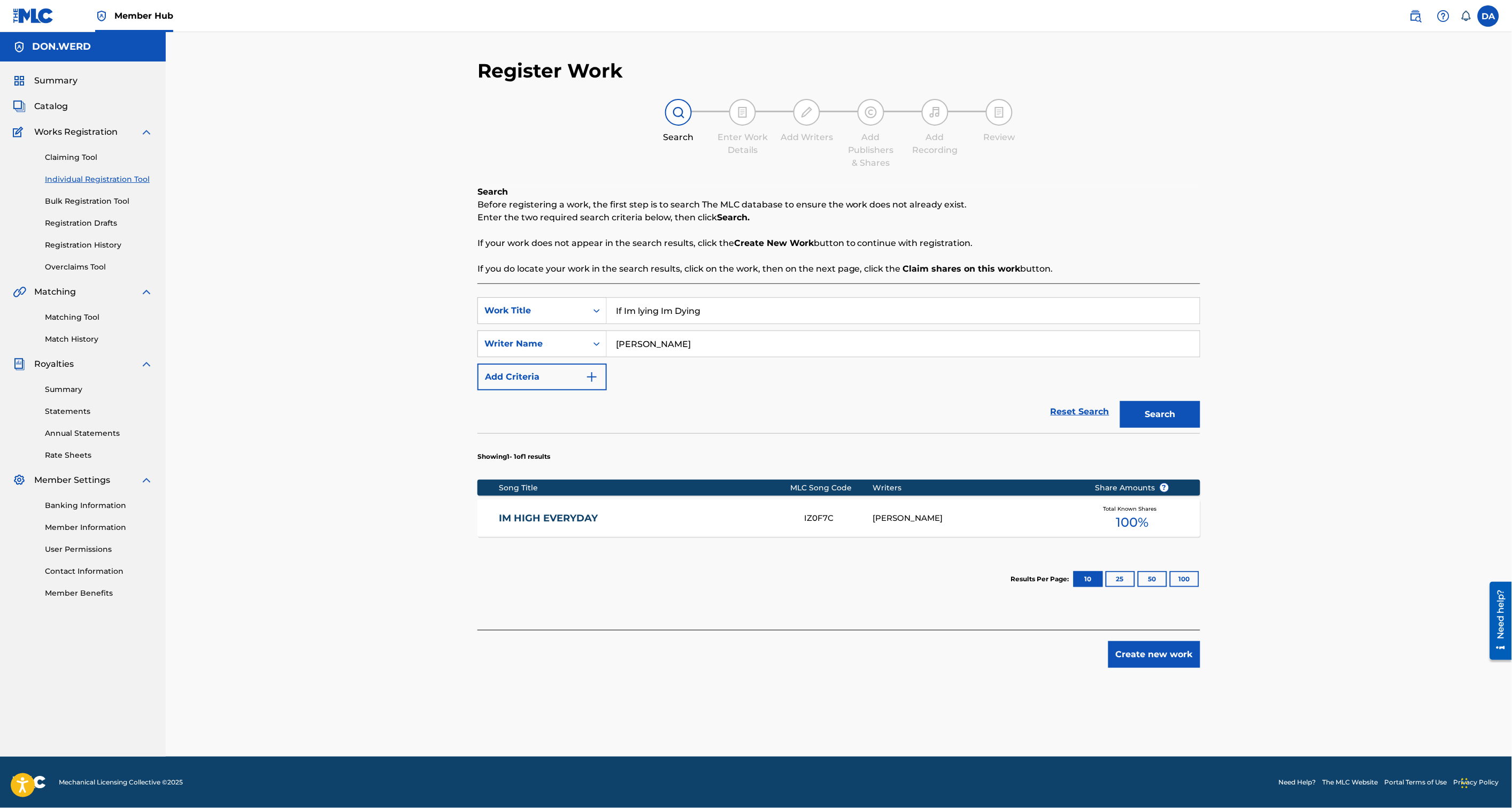
drag, startPoint x: 691, startPoint y: 416, endPoint x: 586, endPoint y: 346, distance: 126.2
click at [691, 416] on div "Reset Search Search" at bounding box center [839, 412] width 723 height 43
click at [578, 345] on div "Writer Name" at bounding box center [532, 344] width 96 height 13
click at [756, 435] on section "Showing 1 - 1 of 1 results" at bounding box center [839, 454] width 723 height 41
click at [538, 381] on button "Add Criteria" at bounding box center [542, 377] width 129 height 27
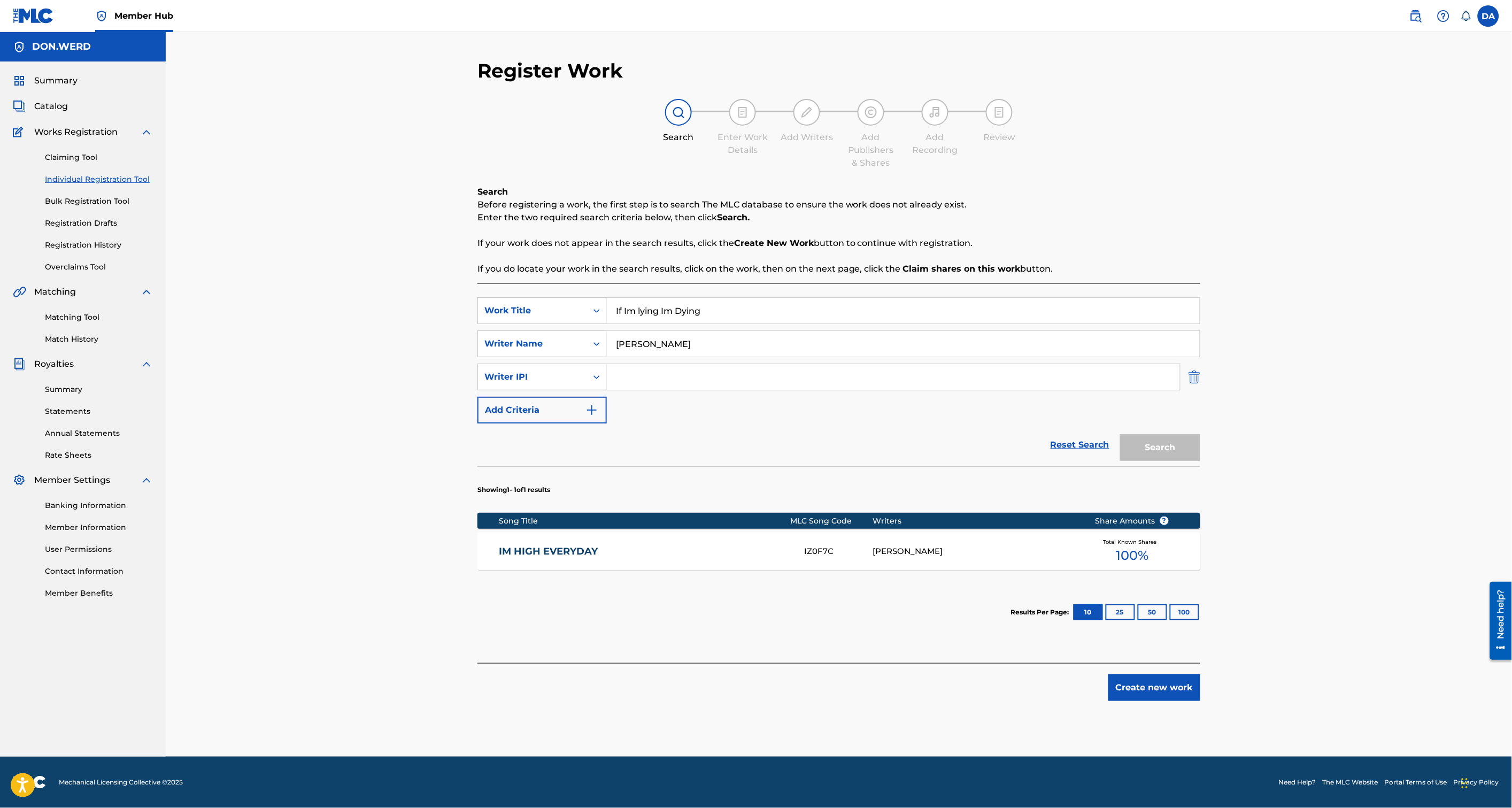
click at [1198, 377] on img "Search Form" at bounding box center [1194, 377] width 12 height 27
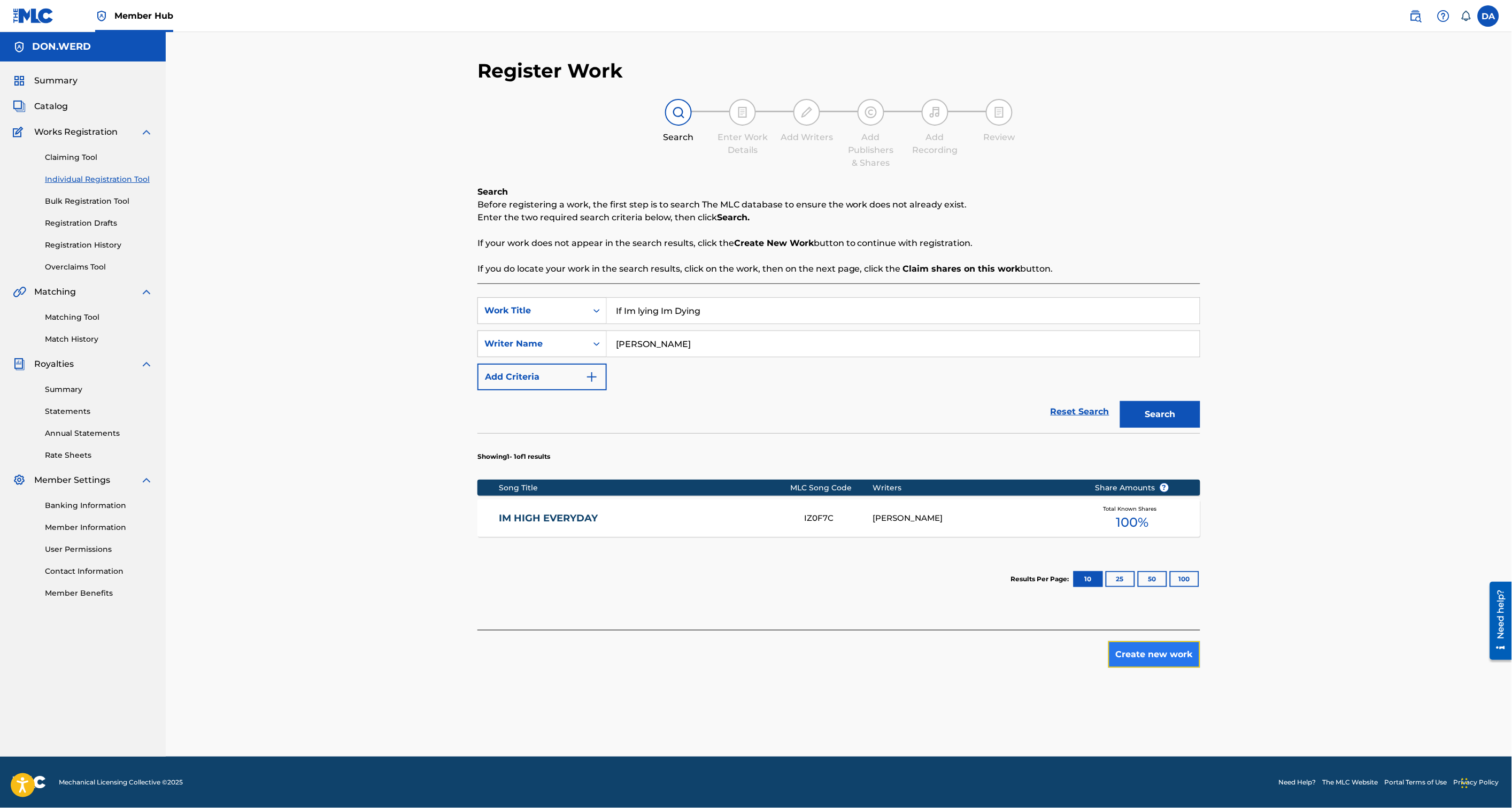
click at [1151, 658] on button "Create new work" at bounding box center [1154, 655] width 92 height 27
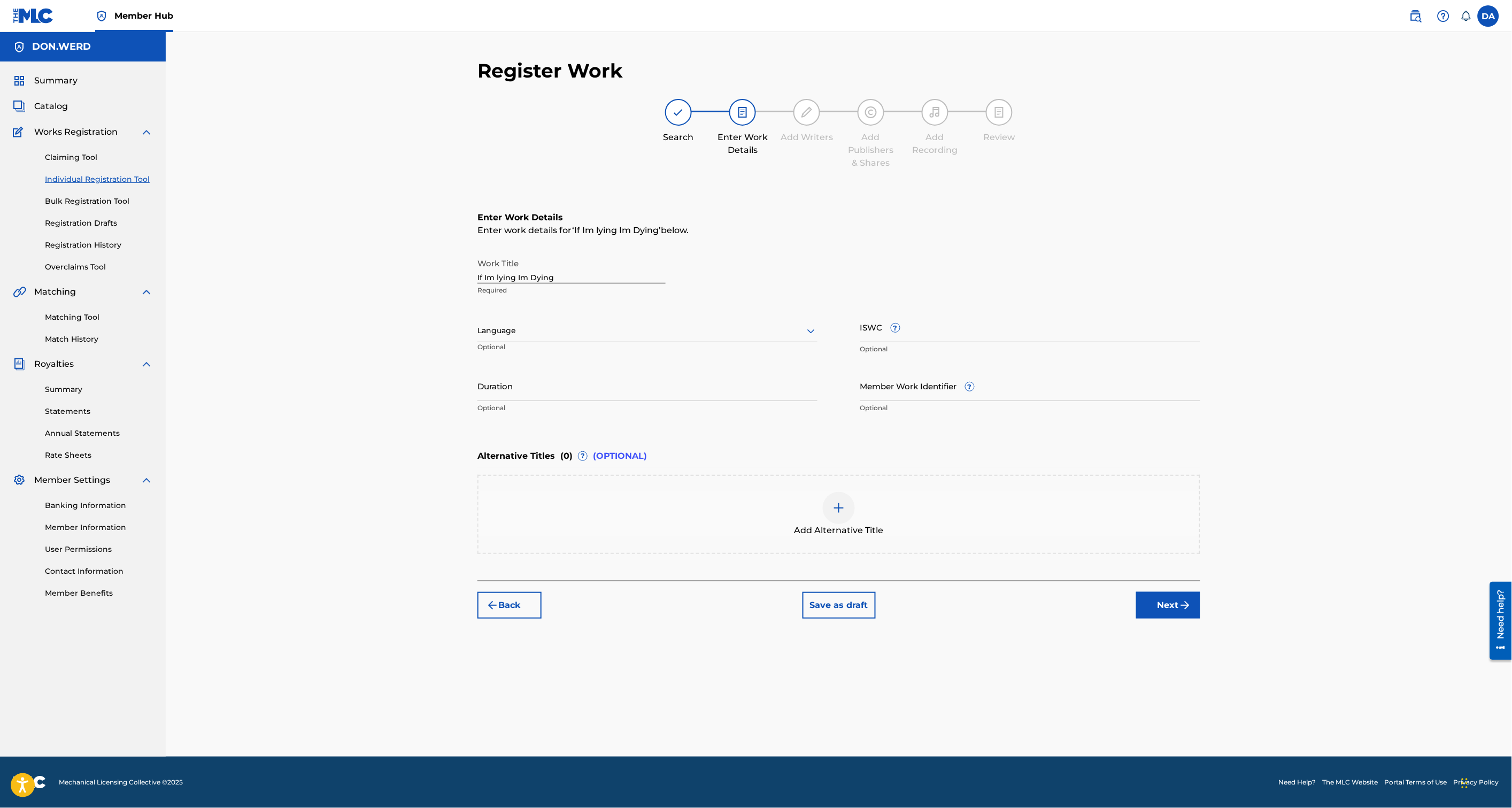
click at [563, 336] on div at bounding box center [647, 331] width 340 height 14
click at [548, 353] on div "English" at bounding box center [647, 354] width 339 height 24
click at [933, 334] on input "ISWC ?" at bounding box center [1030, 327] width 340 height 31
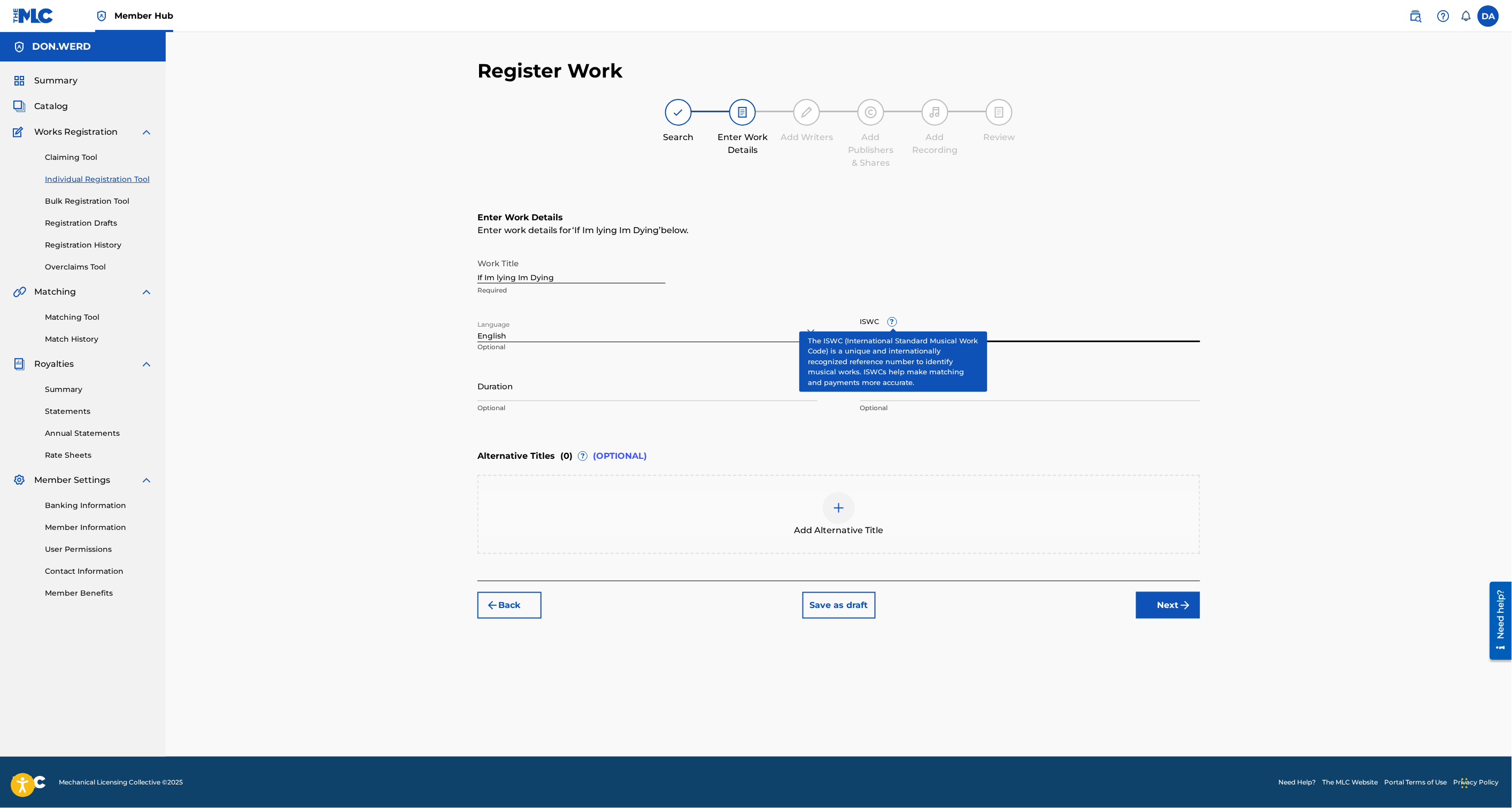
click at [893, 324] on span "?" at bounding box center [892, 322] width 9 height 9
click at [893, 324] on input "ISWC ?" at bounding box center [1030, 327] width 340 height 31
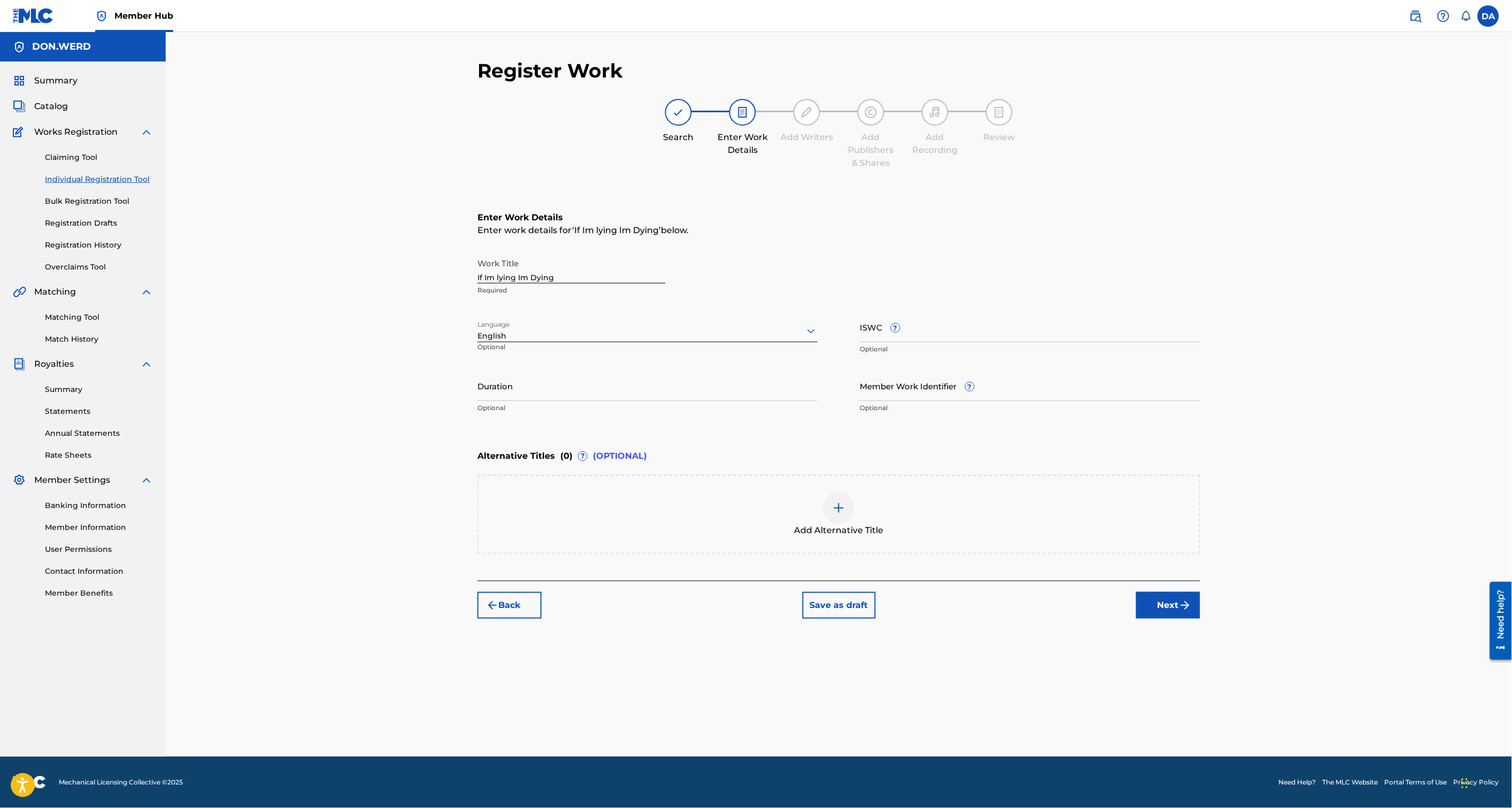
click at [845, 501] on img at bounding box center [839, 508] width 13 height 13
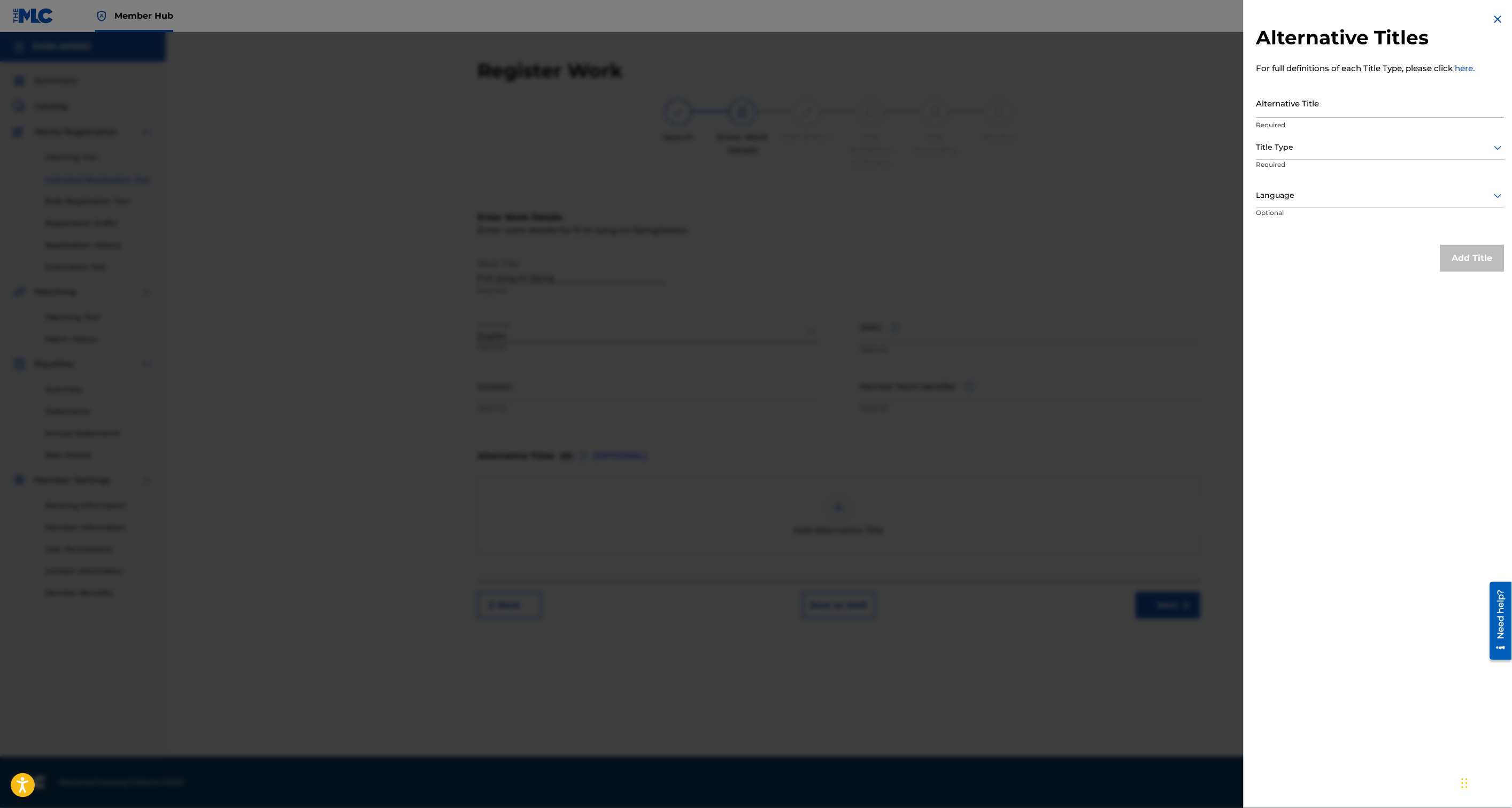
click at [1312, 111] on input "Alternative Title" at bounding box center [1381, 103] width 248 height 31
click at [1178, 191] on div at bounding box center [756, 436] width 1512 height 808
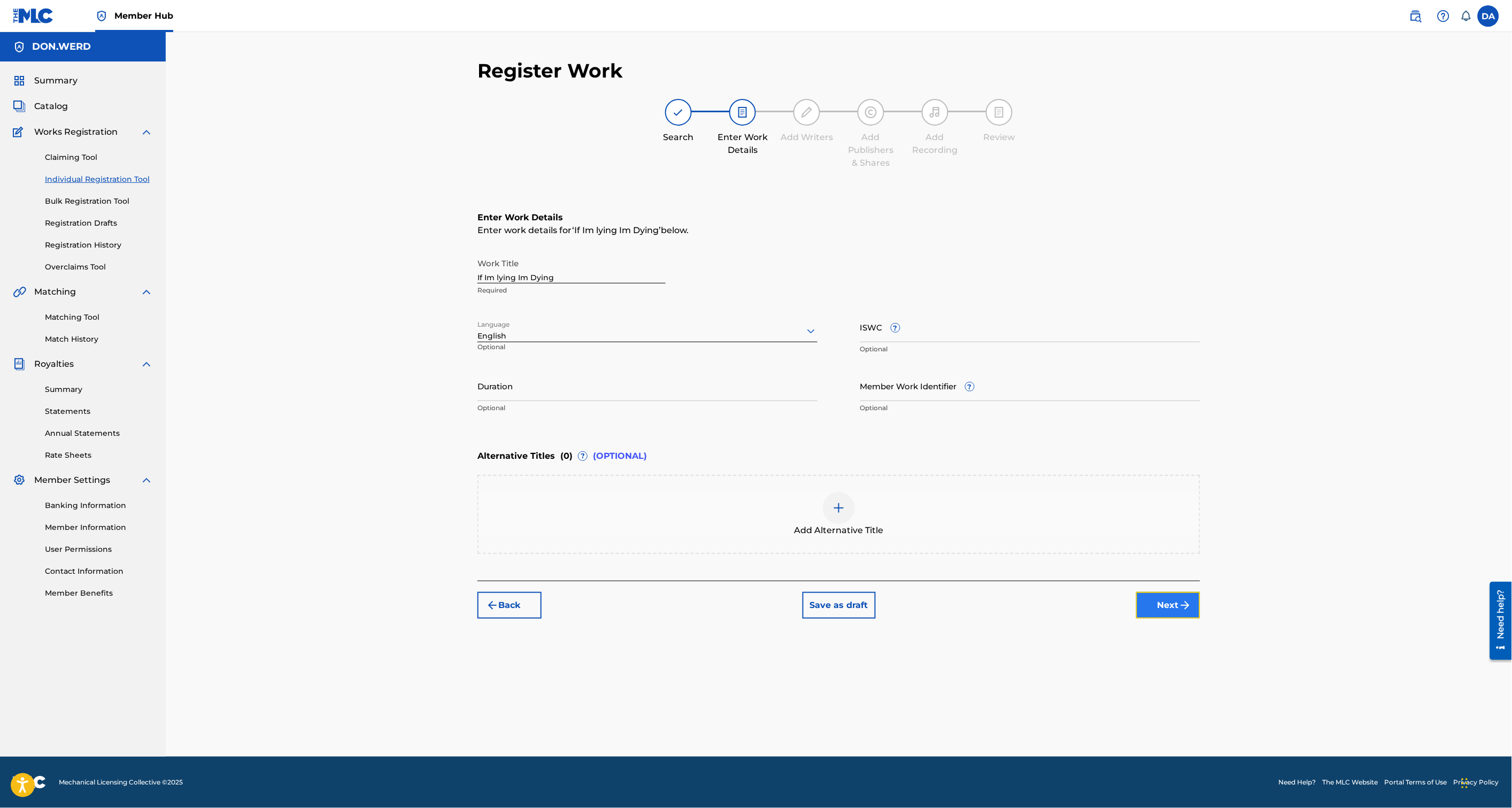
click at [1154, 602] on button "Next" at bounding box center [1168, 605] width 64 height 27
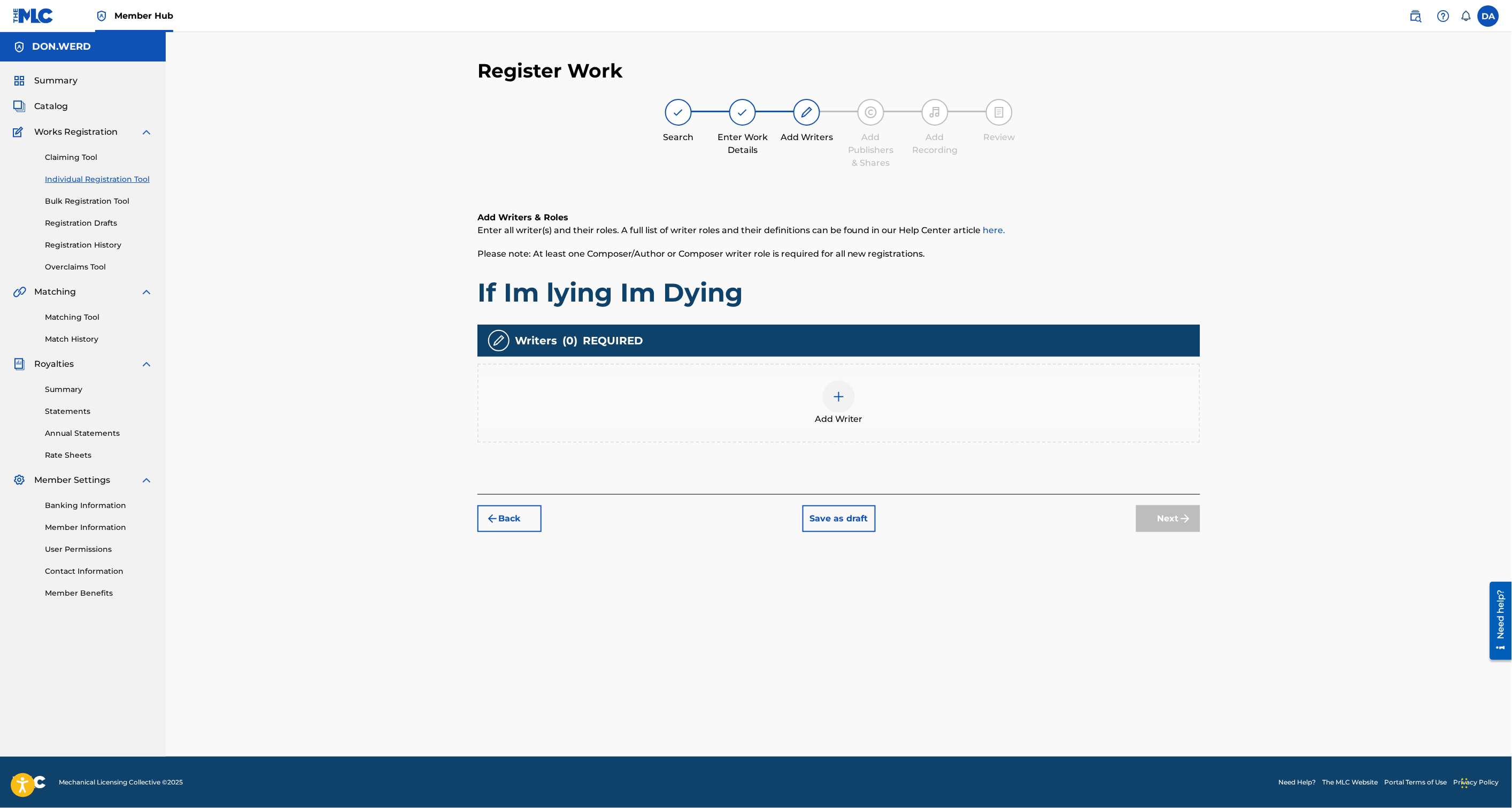
click at [829, 410] on div "Add Writer" at bounding box center [839, 403] width 721 height 45
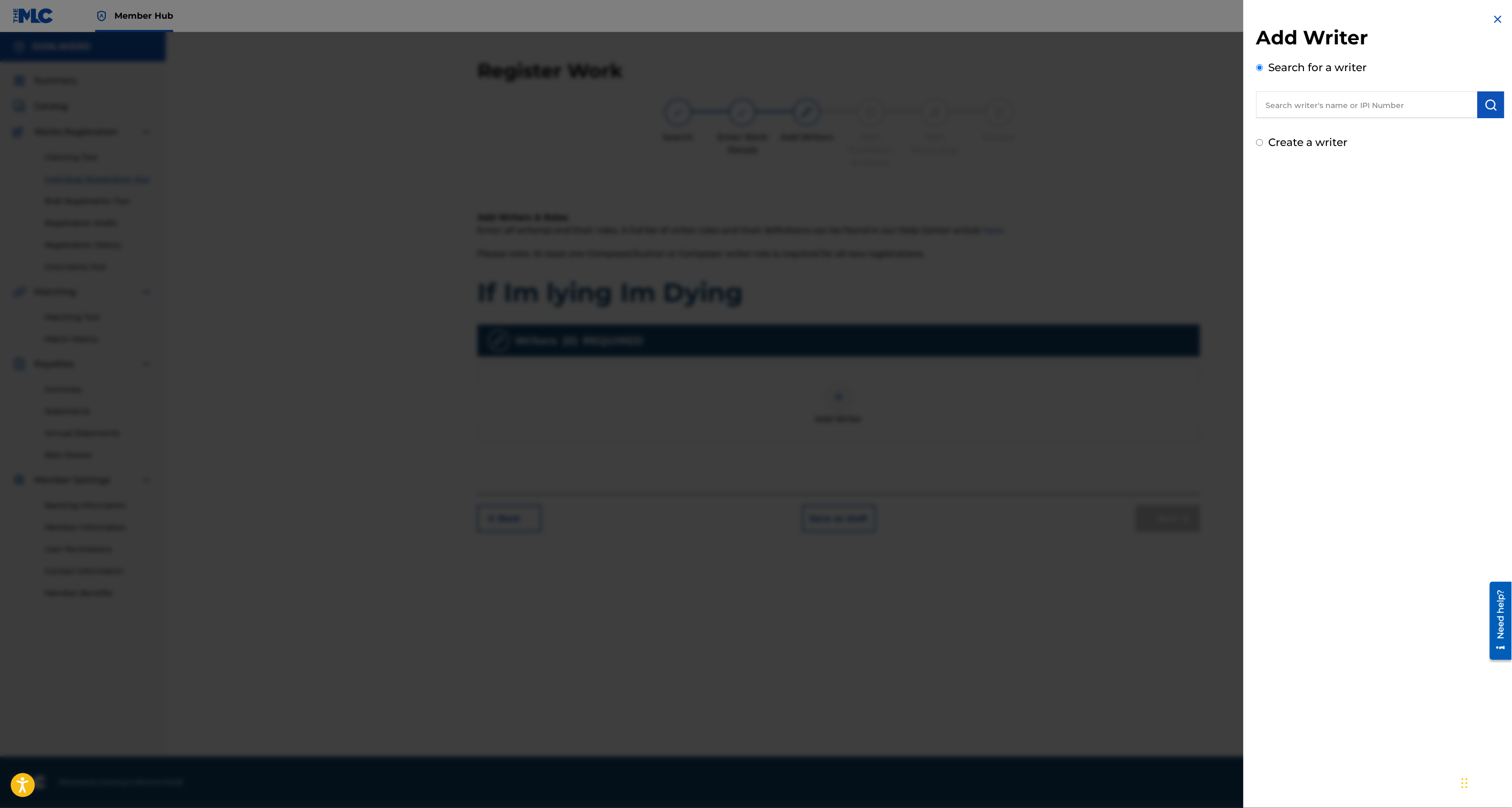
click at [1362, 100] on input "text" at bounding box center [1367, 105] width 221 height 27
type input "[PERSON_NAME]"
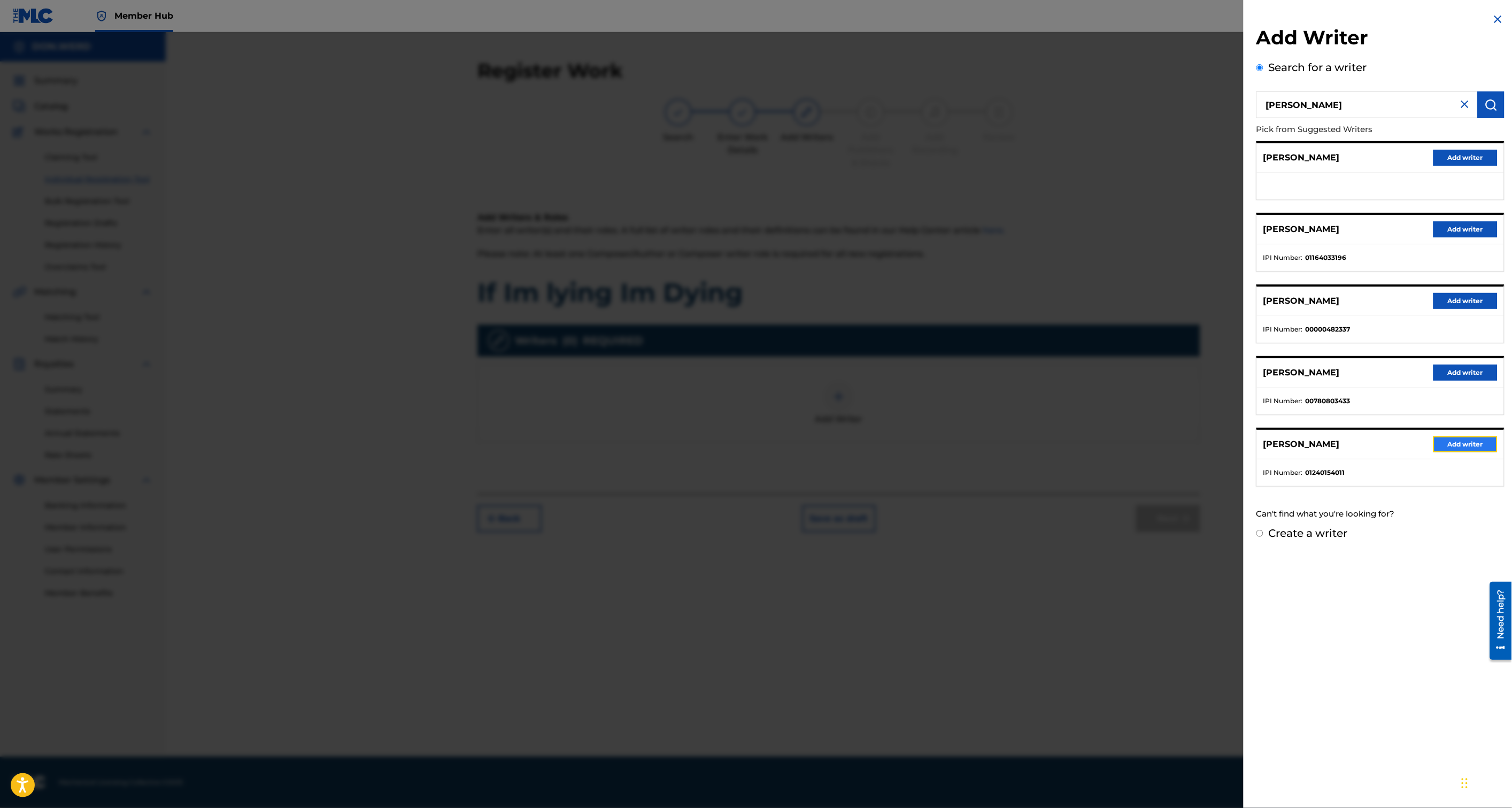
click at [1452, 443] on button "Add writer" at bounding box center [1465, 444] width 64 height 16
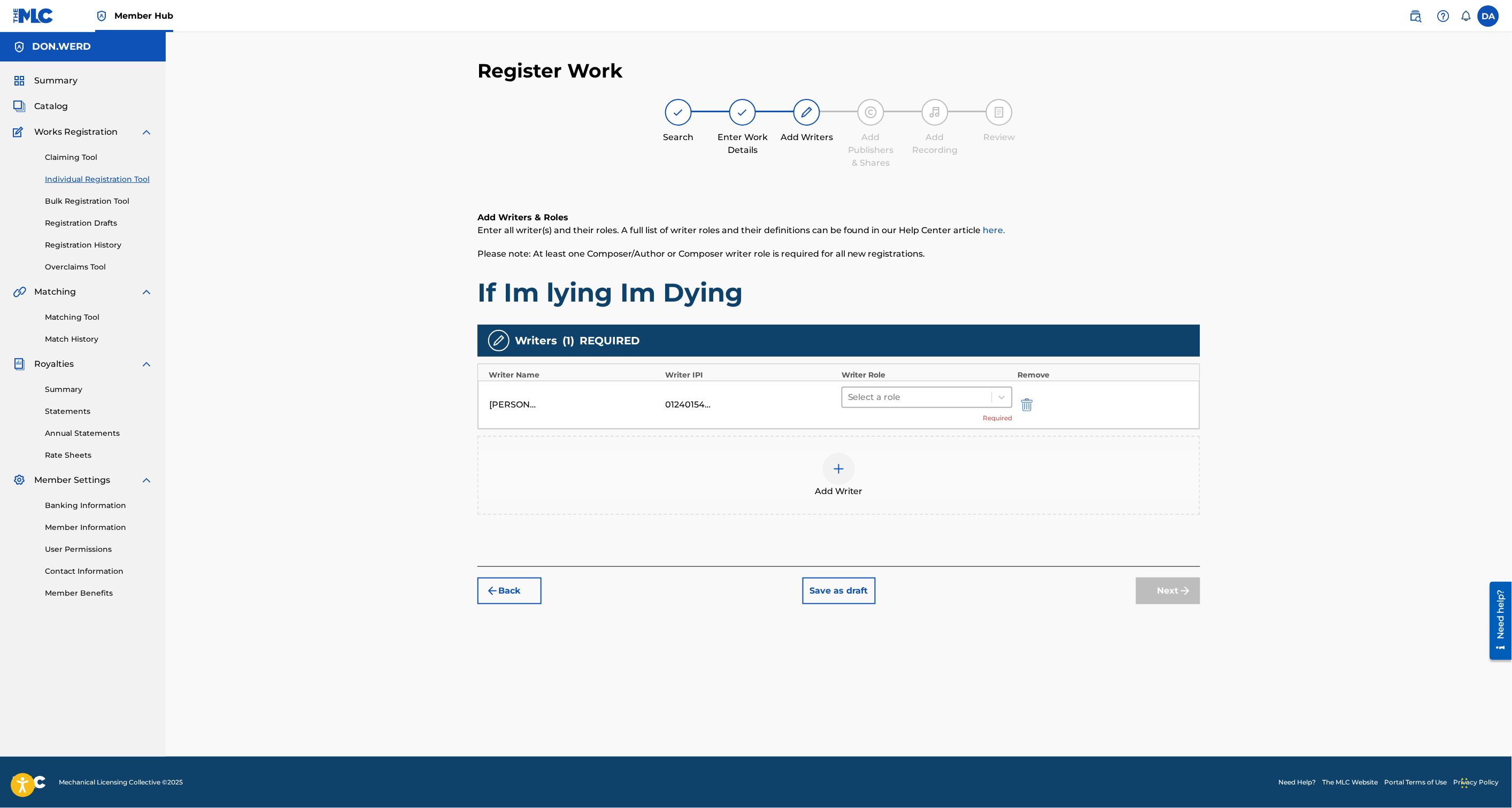
click at [944, 395] on div at bounding box center [917, 398] width 139 height 15
click at [914, 424] on div "Composer/Author" at bounding box center [927, 424] width 171 height 21
click at [845, 462] on div at bounding box center [839, 453] width 32 height 32
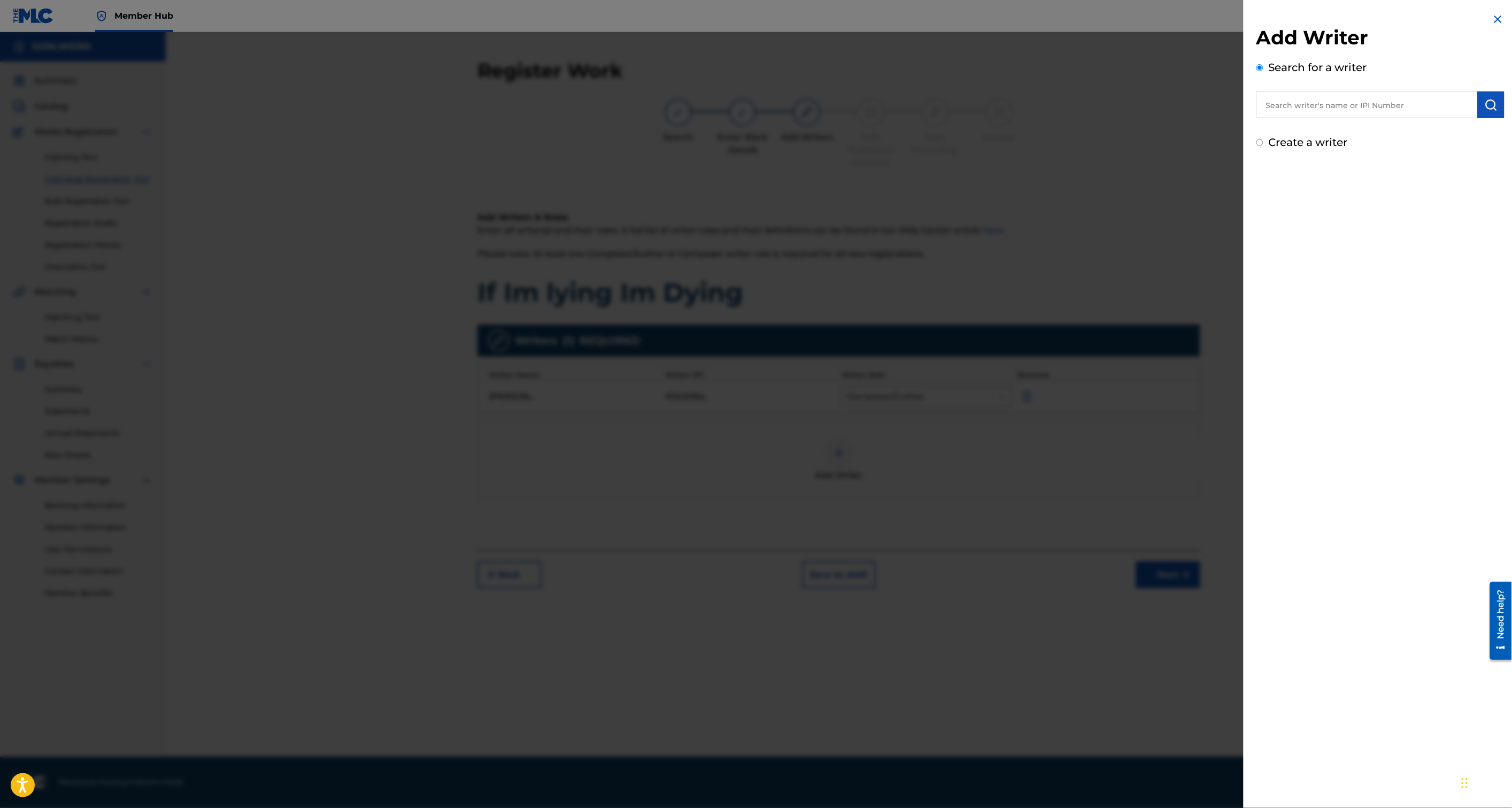
click at [1318, 111] on input "text" at bounding box center [1367, 105] width 221 height 27
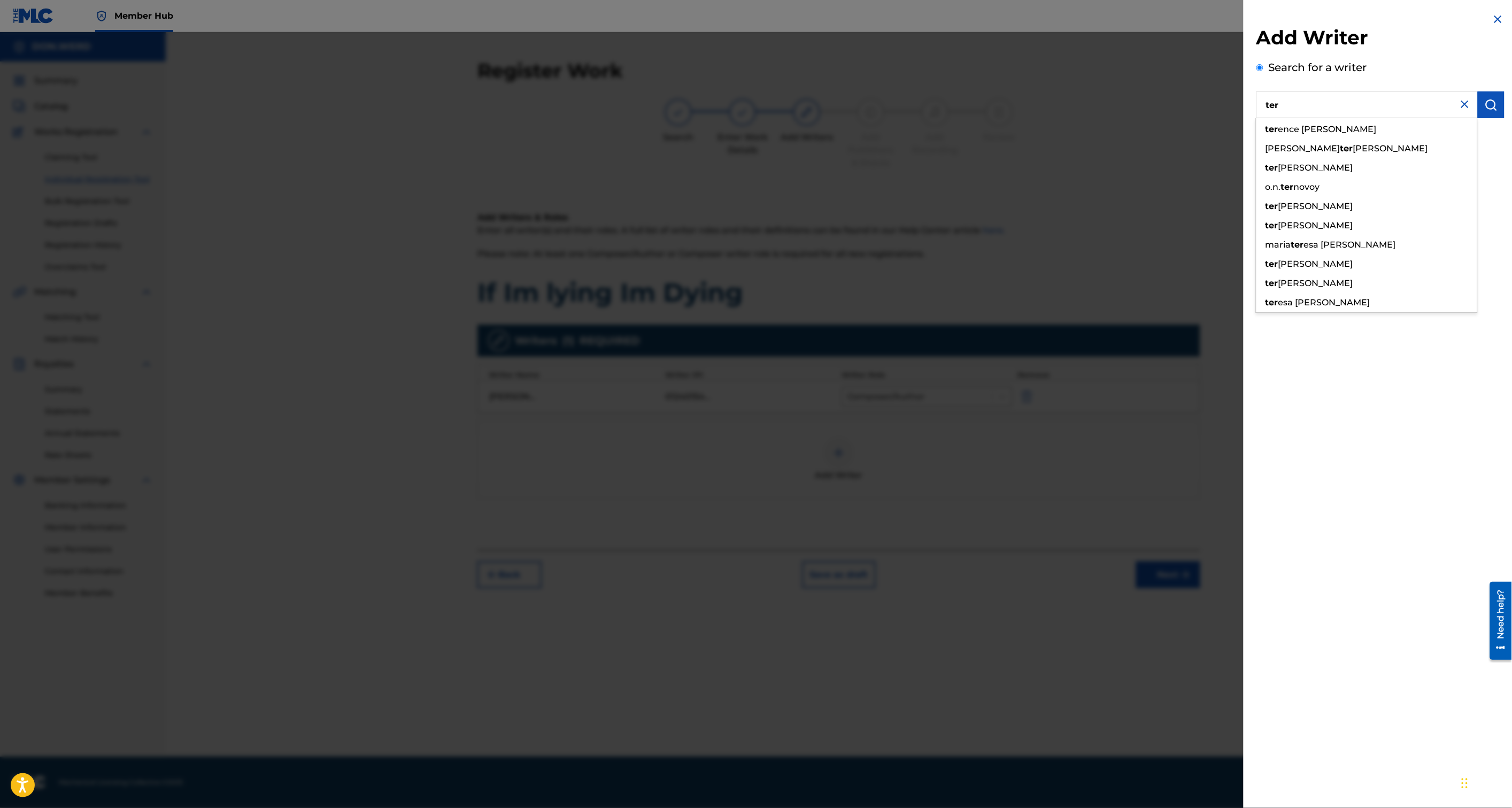
drag, startPoint x: 1307, startPoint y: 108, endPoint x: 1176, endPoint y: 109, distance: 131.0
click at [1177, 109] on div "Add Writer Search for a writer ter ter ence [PERSON_NAME] esa [PERSON_NAME] ter…" at bounding box center [756, 420] width 1512 height 776
paste input "[PERSON_NAME] [PERSON_NAME]"
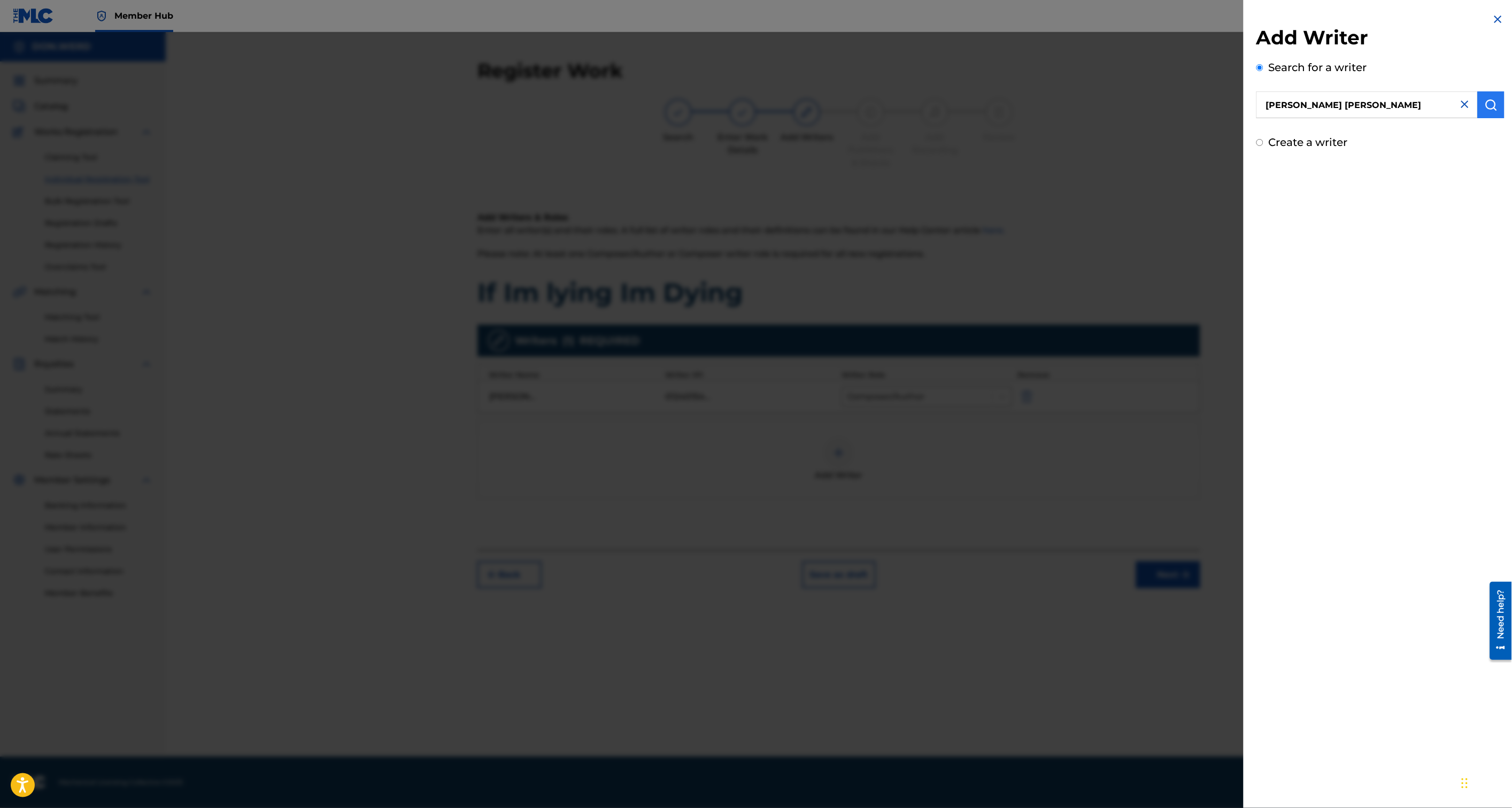
type input "[PERSON_NAME] [PERSON_NAME]"
click at [1487, 107] on img "submit" at bounding box center [1491, 105] width 13 height 13
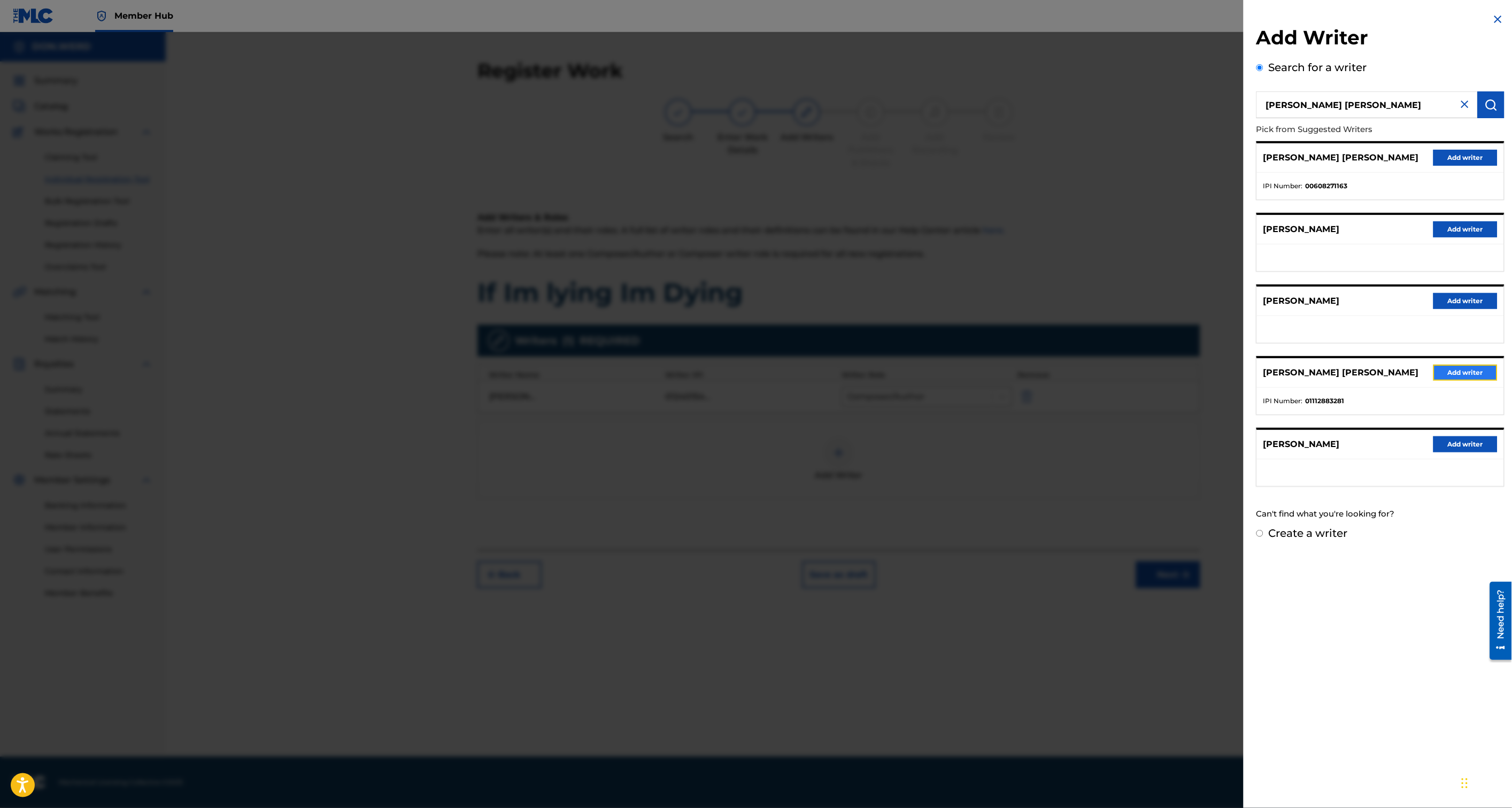
click at [1450, 373] on button "Add writer" at bounding box center [1465, 372] width 64 height 16
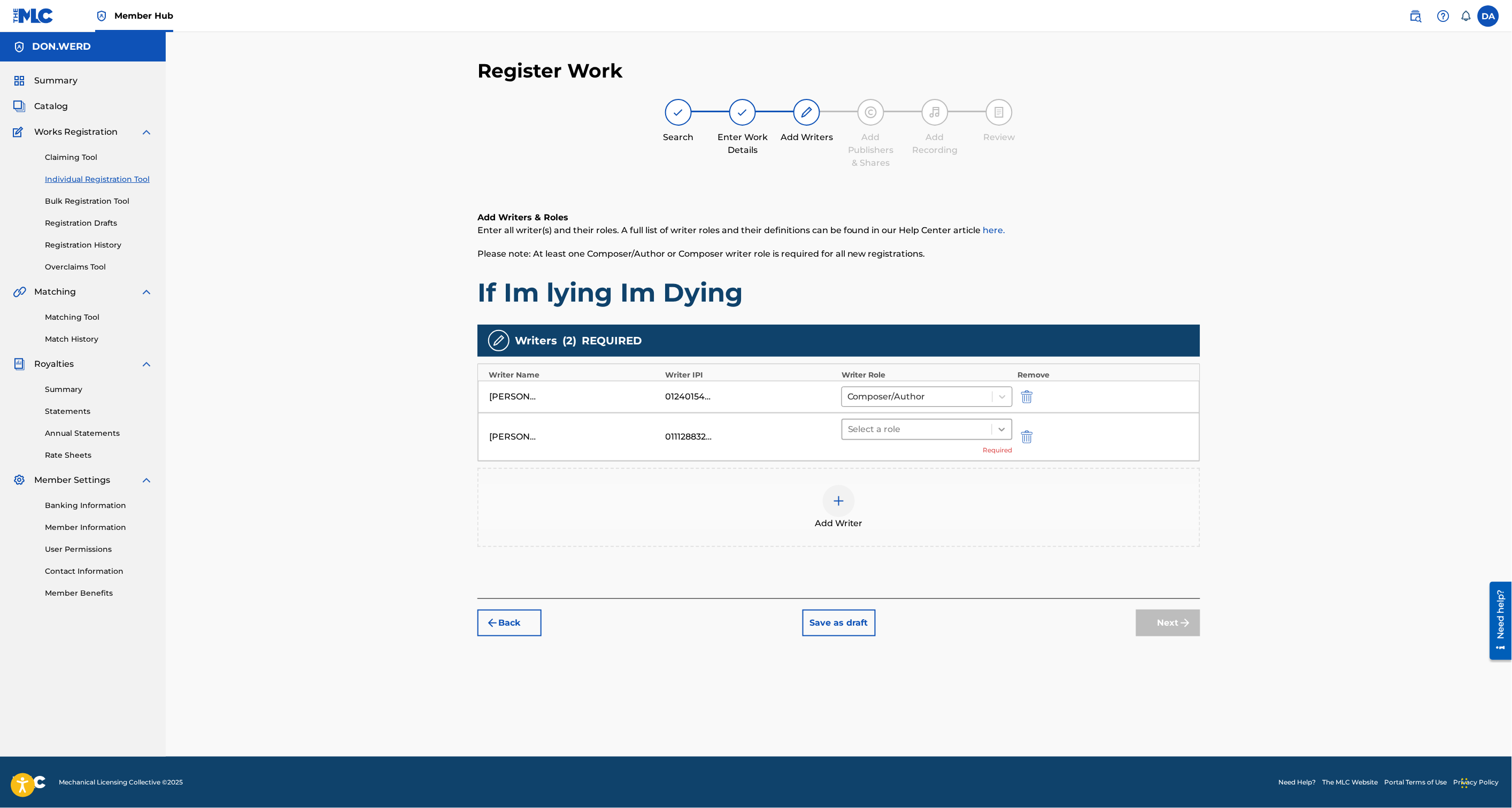
click at [997, 435] on icon at bounding box center [1002, 429] width 11 height 11
click at [883, 462] on div "Composer/Author" at bounding box center [927, 456] width 171 height 21
click at [1169, 610] on button "Next" at bounding box center [1168, 607] width 64 height 27
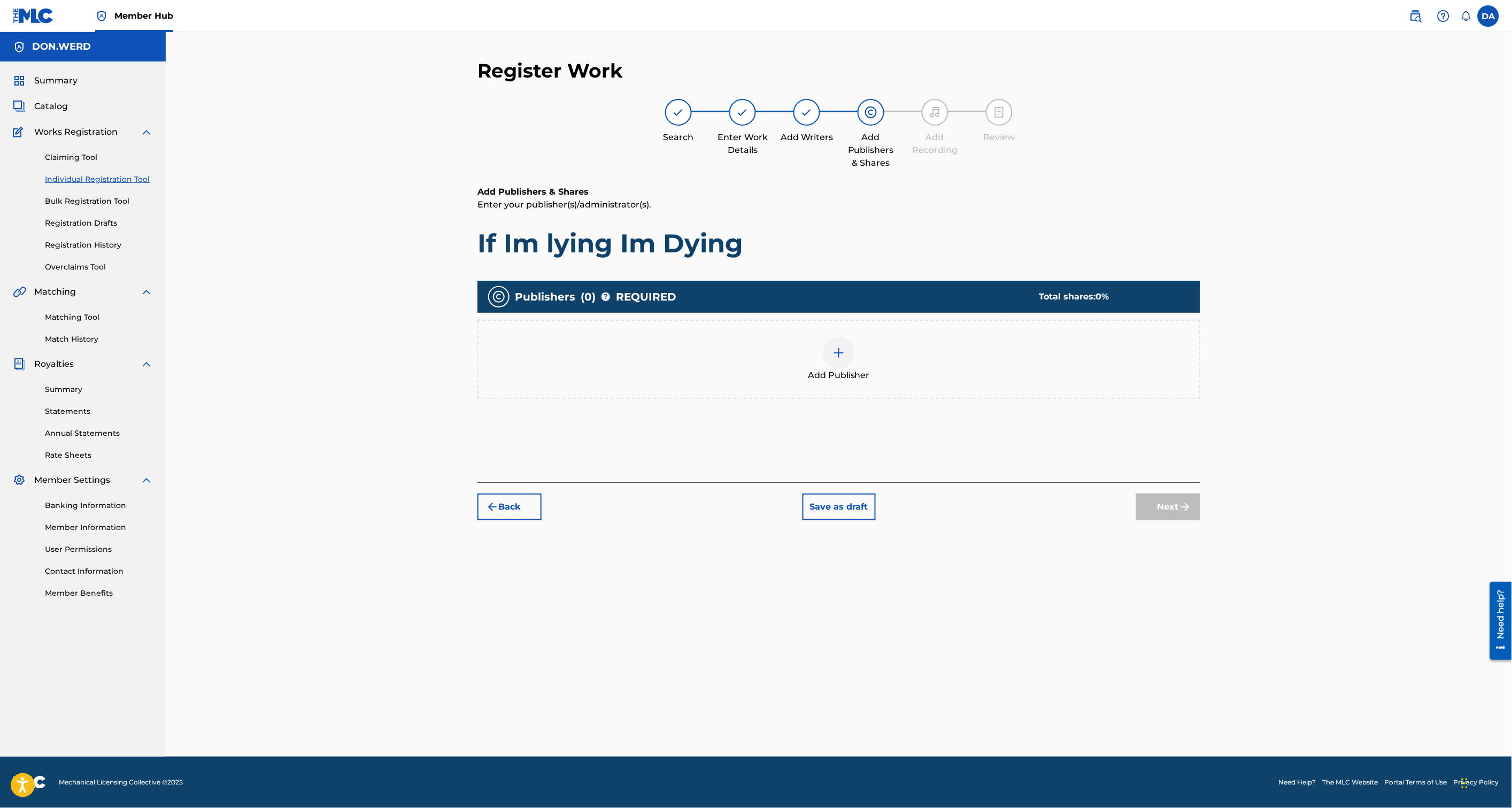
click at [856, 355] on div "Add Publisher" at bounding box center [839, 359] width 721 height 45
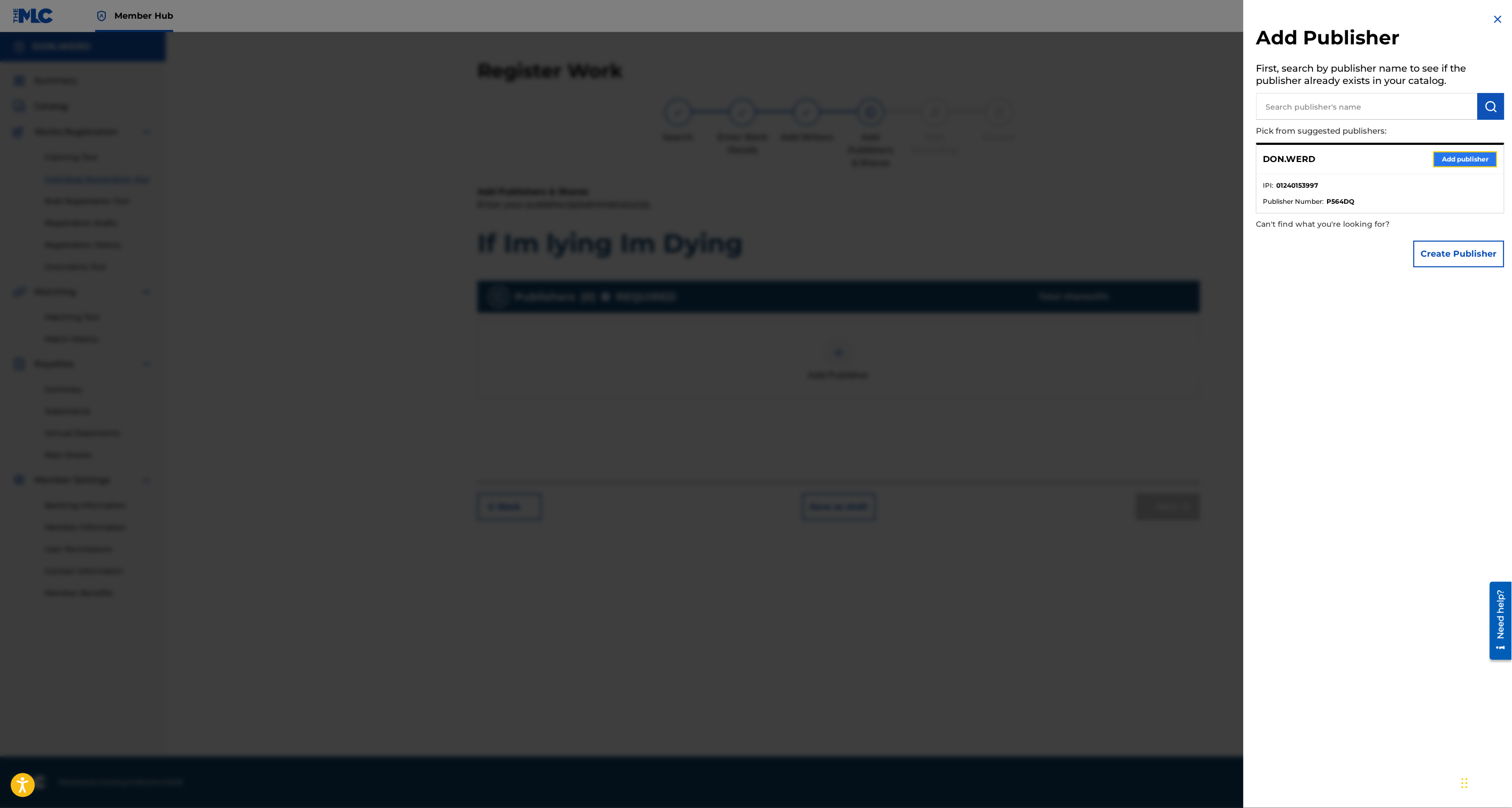
click at [1465, 152] on button "Add publisher" at bounding box center [1465, 159] width 64 height 16
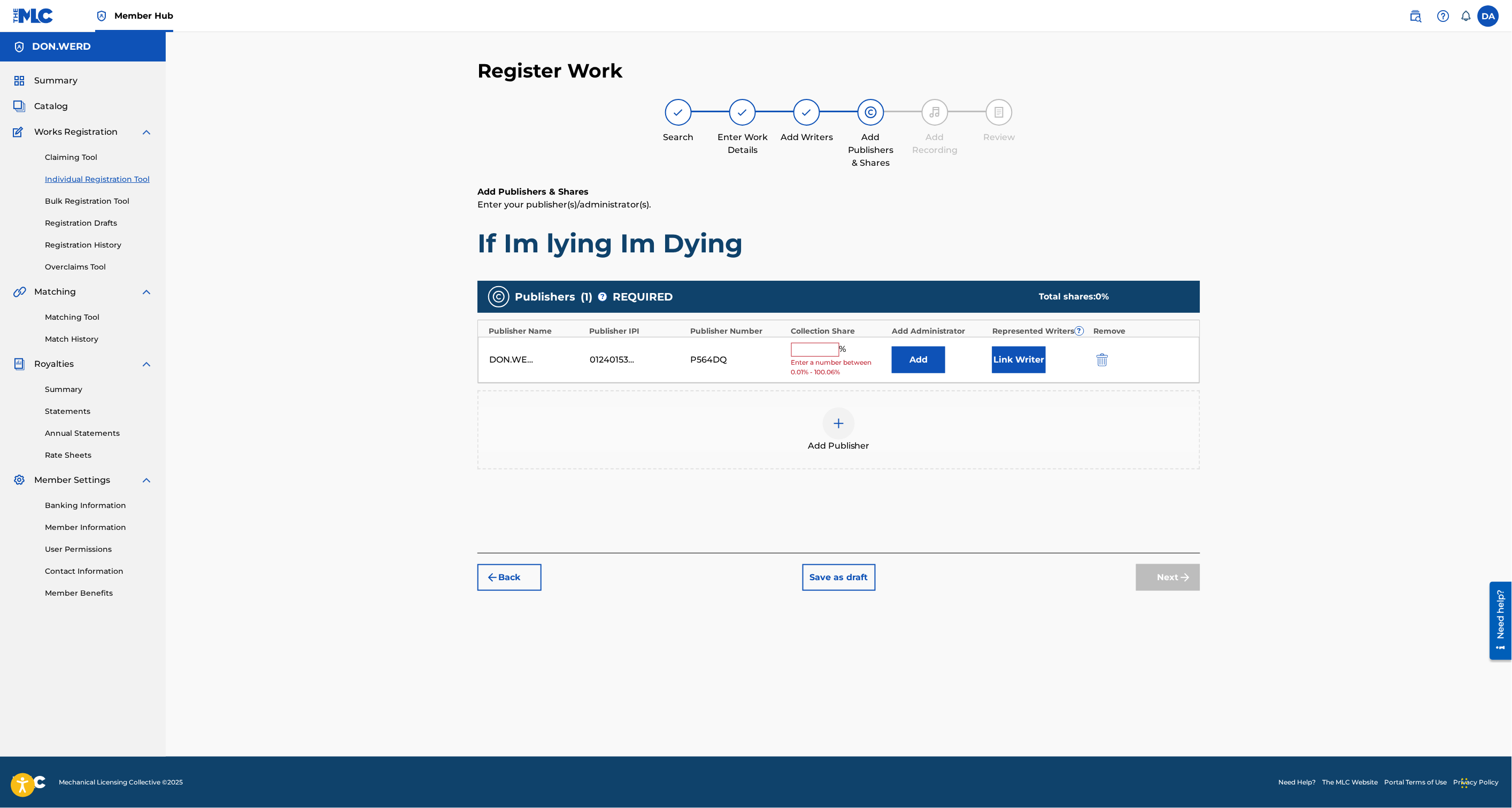
click at [812, 346] on input "text" at bounding box center [815, 350] width 48 height 14
type input "100"
click at [908, 354] on button "Add" at bounding box center [918, 356] width 53 height 27
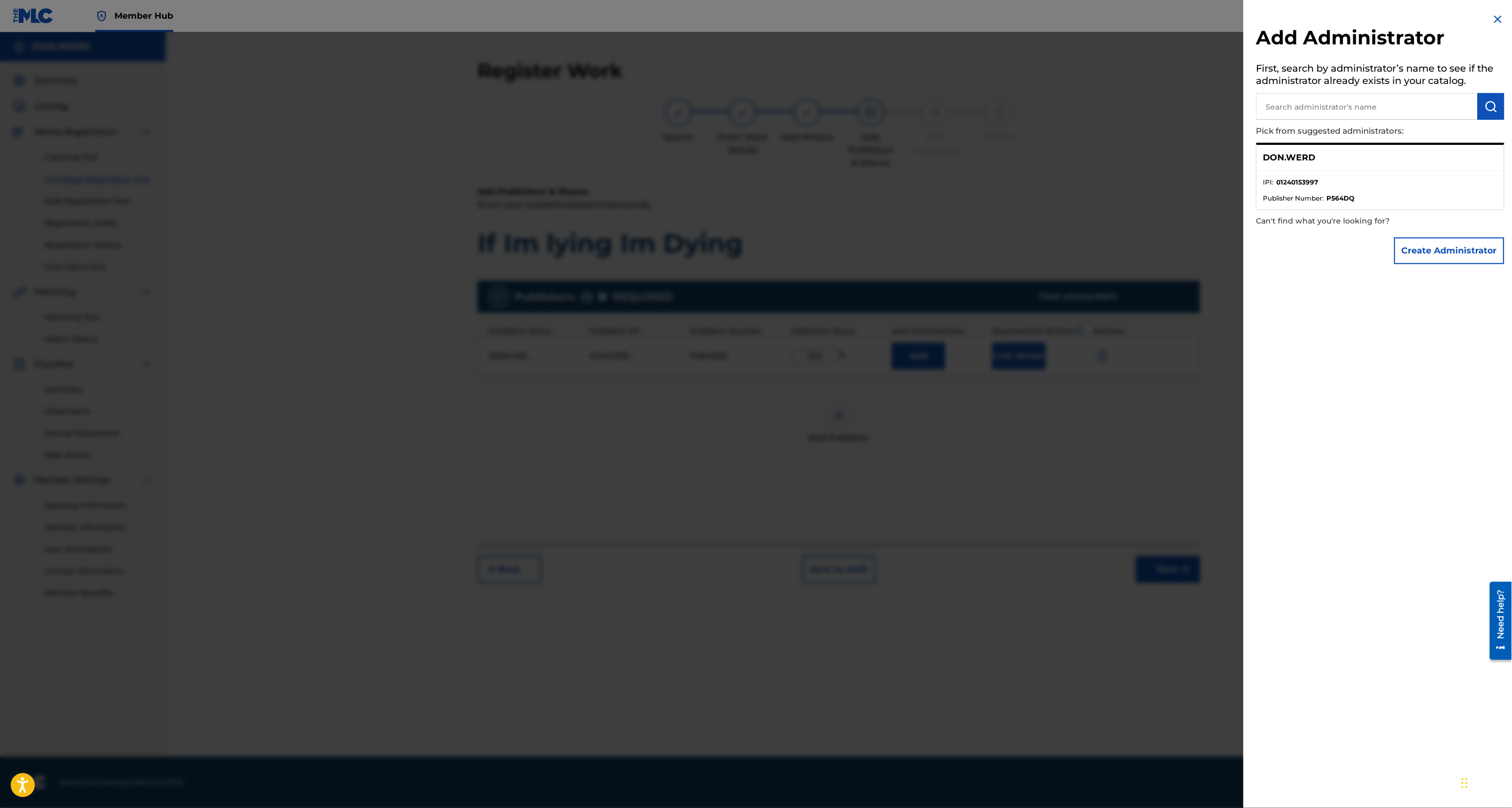
click at [1366, 173] on ul "IPI : 01240153997 Publisher Number : P564DQ" at bounding box center [1381, 190] width 247 height 39
click at [1435, 204] on ul "IPI : 01240153997 Publisher Number : P564DQ" at bounding box center [1381, 190] width 247 height 39
click at [1291, 152] on p "DON.WERD" at bounding box center [1289, 158] width 52 height 13
click at [1071, 432] on div at bounding box center [756, 436] width 1512 height 808
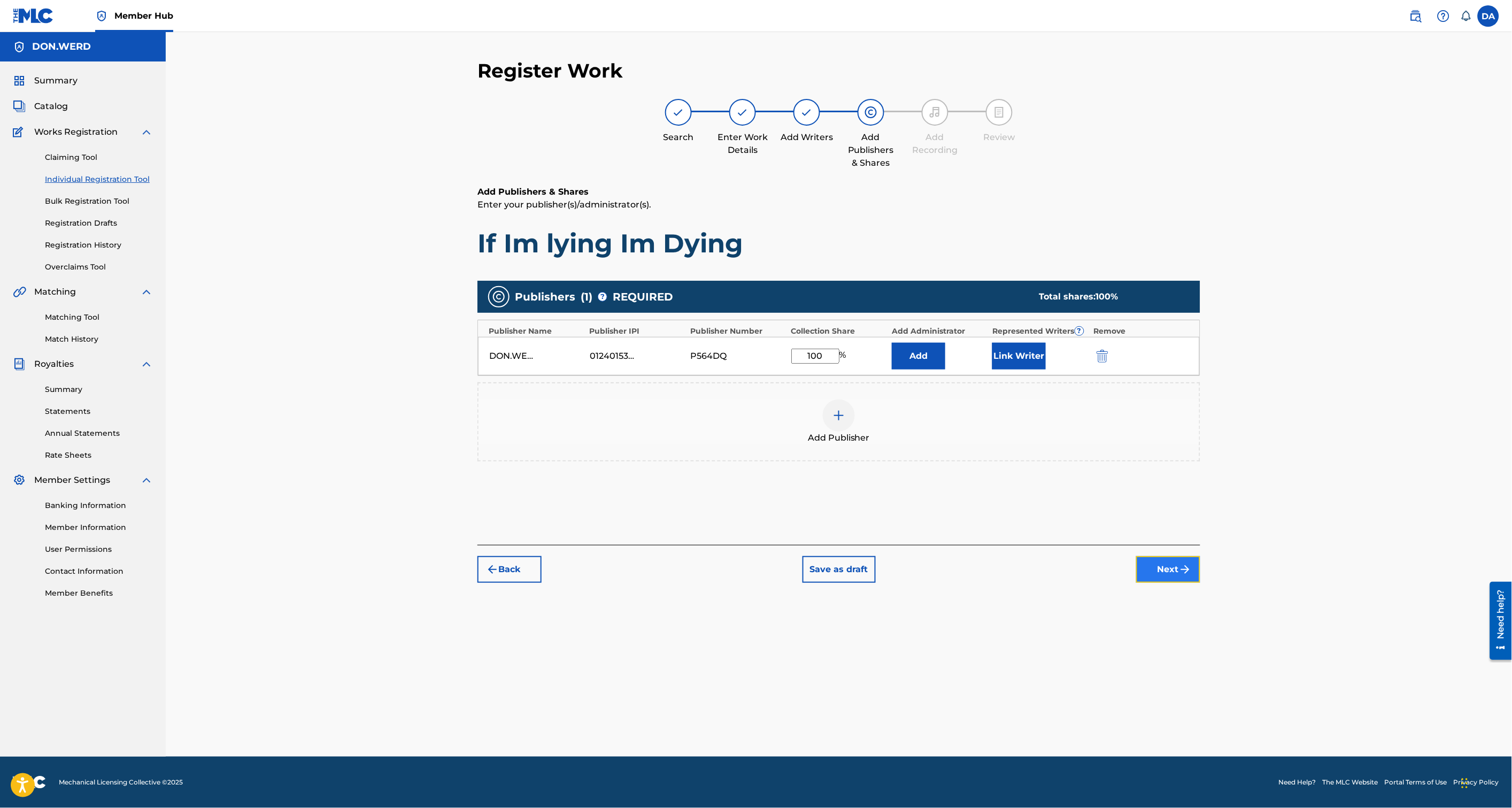
click at [1187, 577] on button "Next" at bounding box center [1168, 570] width 64 height 27
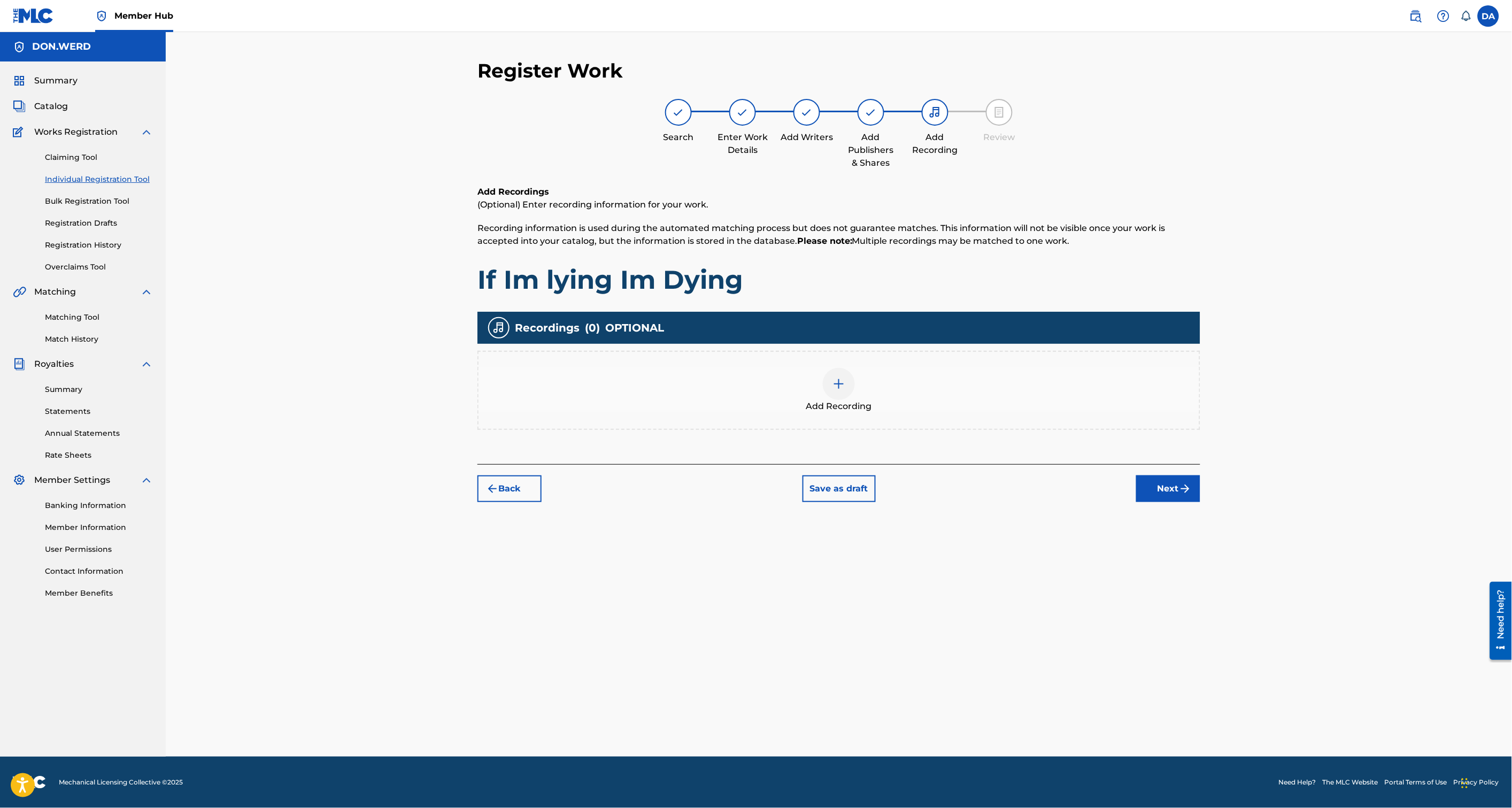
click at [815, 384] on div "Add Recording" at bounding box center [839, 390] width 721 height 45
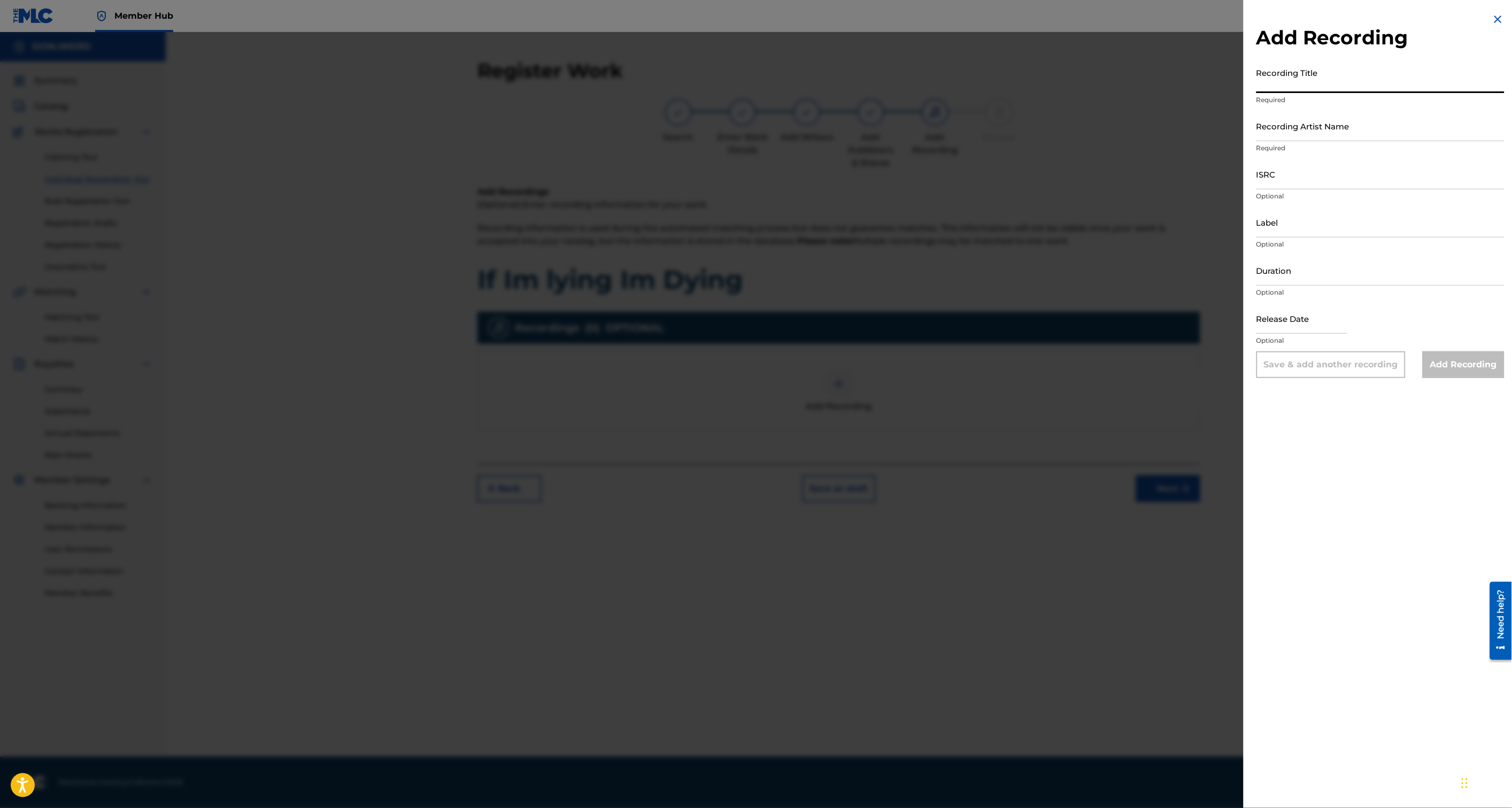
click at [1301, 87] on input "Recording Title" at bounding box center [1381, 78] width 248 height 31
click at [1300, 87] on input "Recording Title" at bounding box center [1381, 78] width 248 height 31
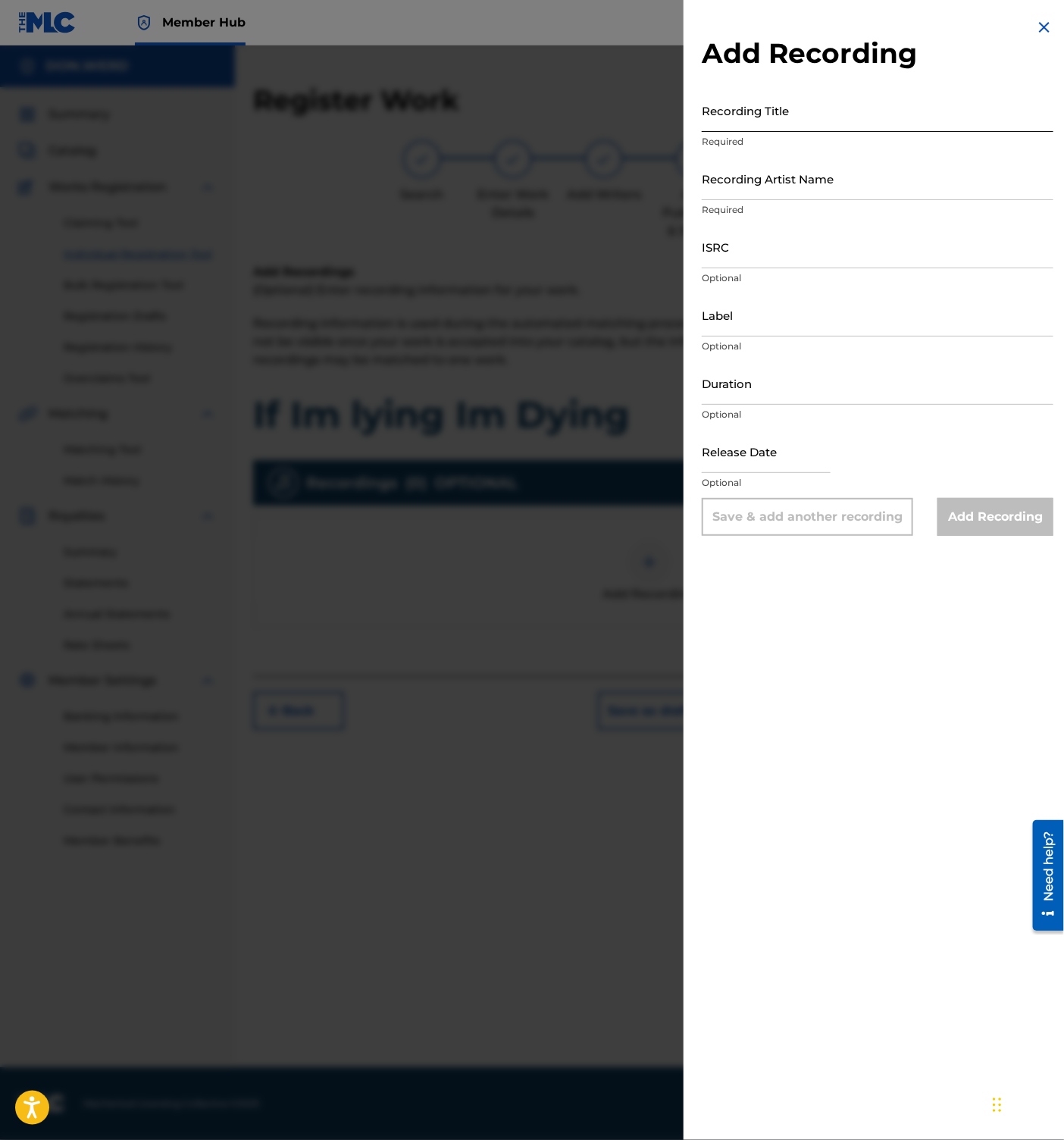
click at [769, 107] on input "Recording Title" at bounding box center [877, 111] width 352 height 43
paste input "IF IM LYING IM DYING"
type input "IF IM LYING IM DYING"
click at [761, 190] on input "Recording Artist Name" at bounding box center [877, 179] width 352 height 43
type input "DON.WERD"
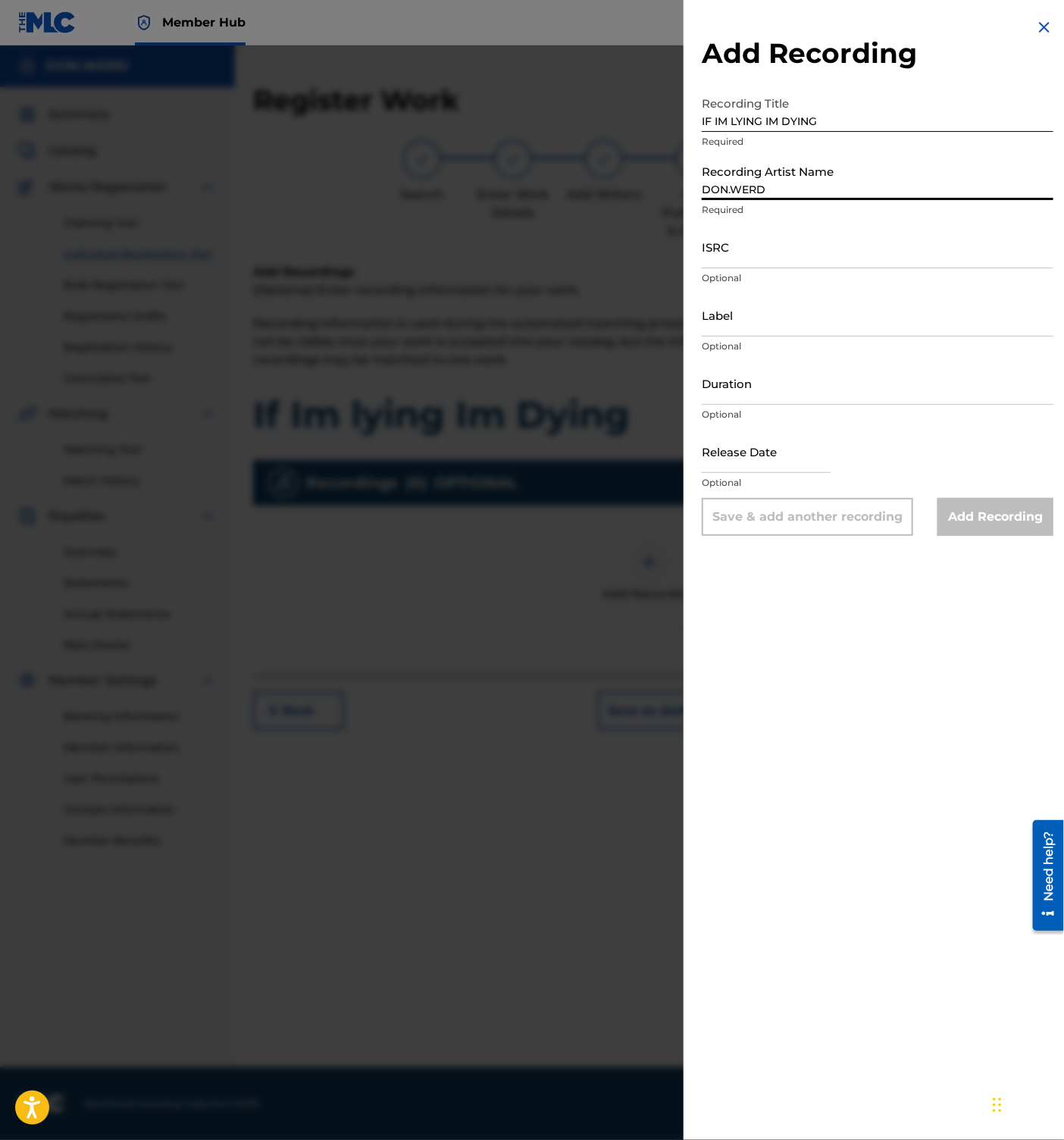
type input "DEAD ON SIGHT LLC"
type input "[DATE]"
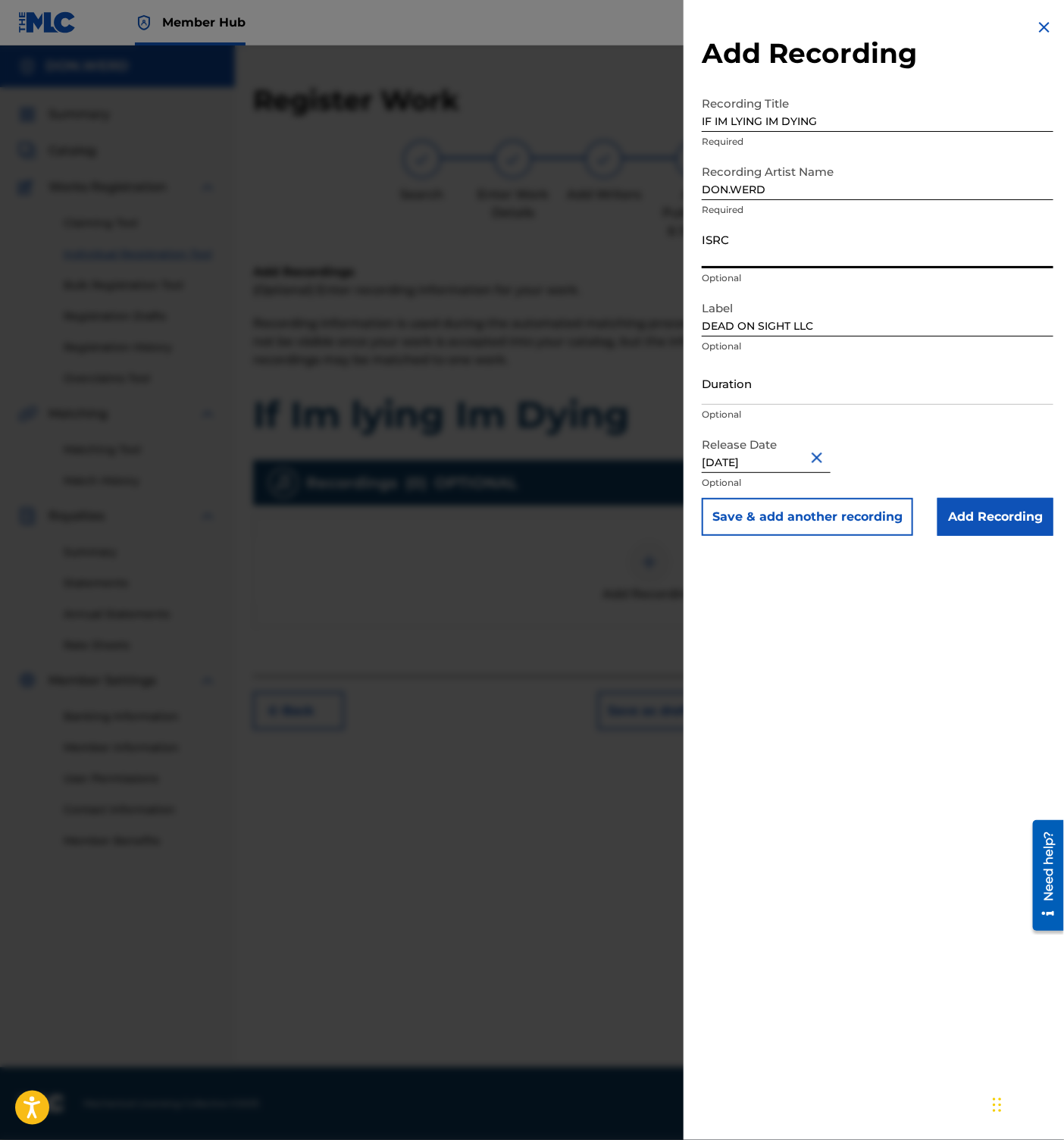
click at [783, 230] on input "ISRC" at bounding box center [877, 247] width 352 height 43
click at [710, 258] on input "ISRC" at bounding box center [877, 247] width 352 height 43
paste input "QZWFT2575609"
type input "QZWFT2575609"
click at [826, 458] on button "Close" at bounding box center [819, 458] width 22 height 47
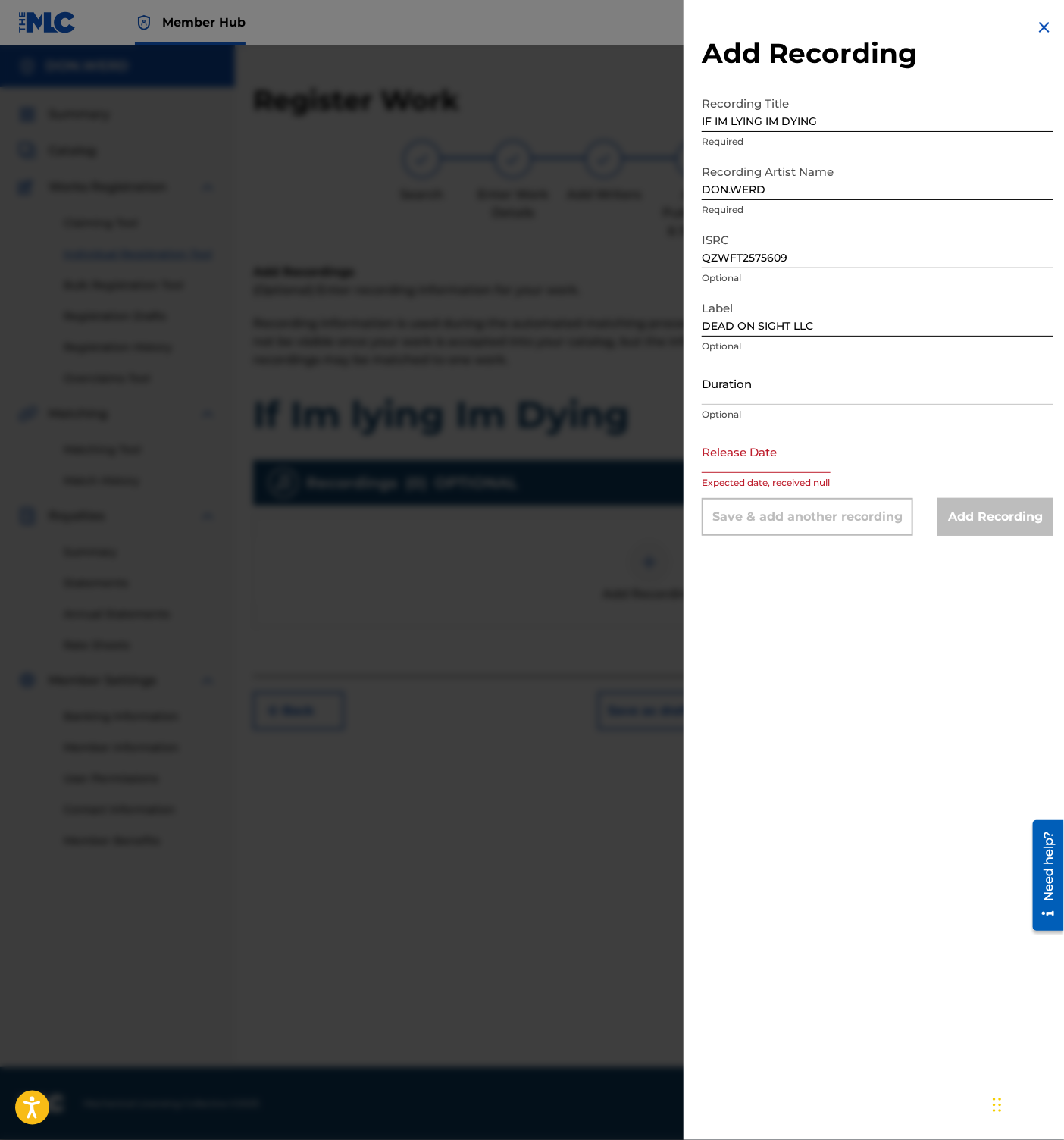
paste input "[DATE]"
type input "[DATE]"
click at [831, 608] on div "Add Recording Recording Title IF IM LYING IM DYING Required Recording Artist Na…" at bounding box center [878, 570] width 388 height 1140
click at [760, 472] on input "text" at bounding box center [765, 451] width 129 height 43
select select "8"
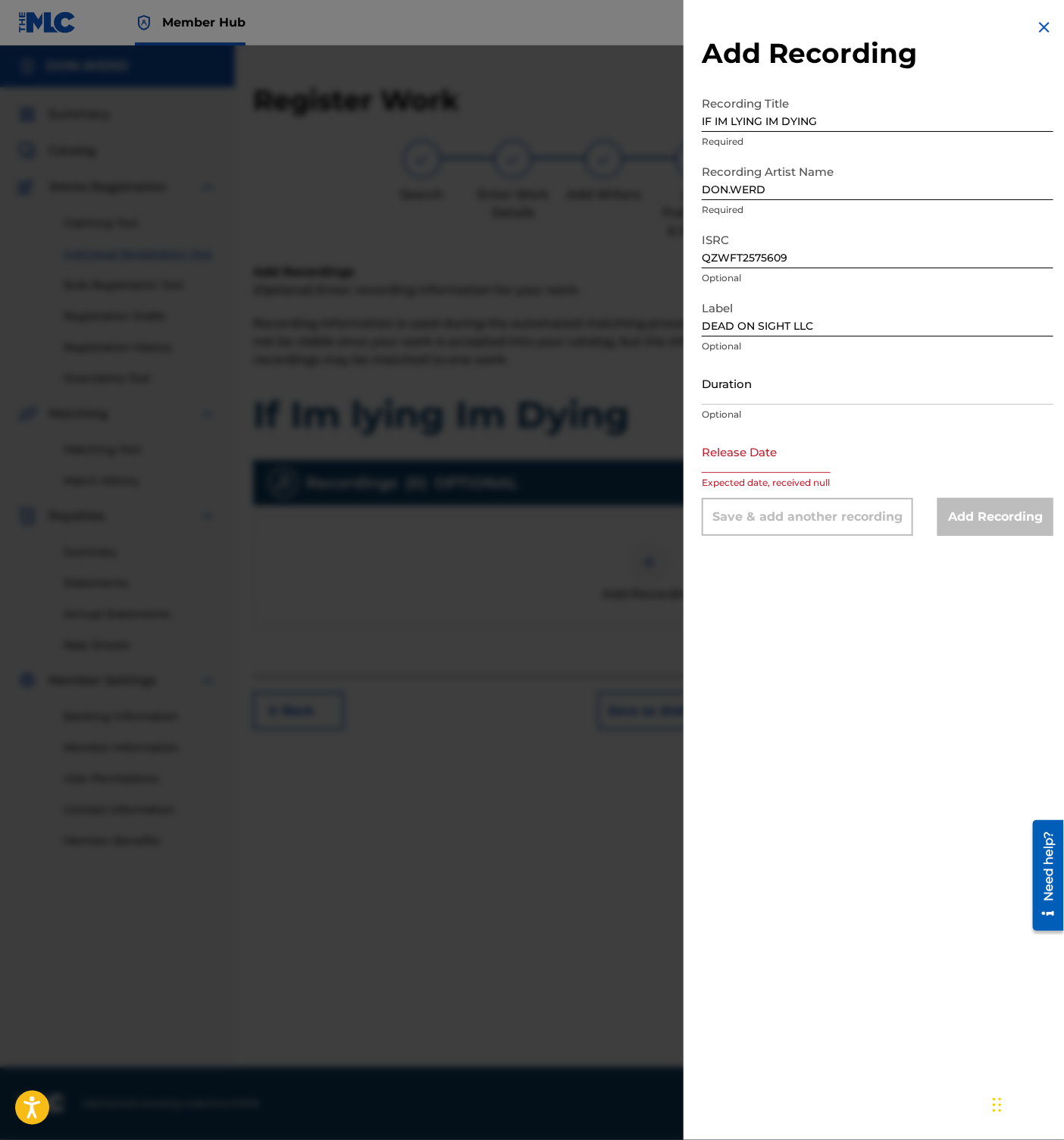
select select "2025"
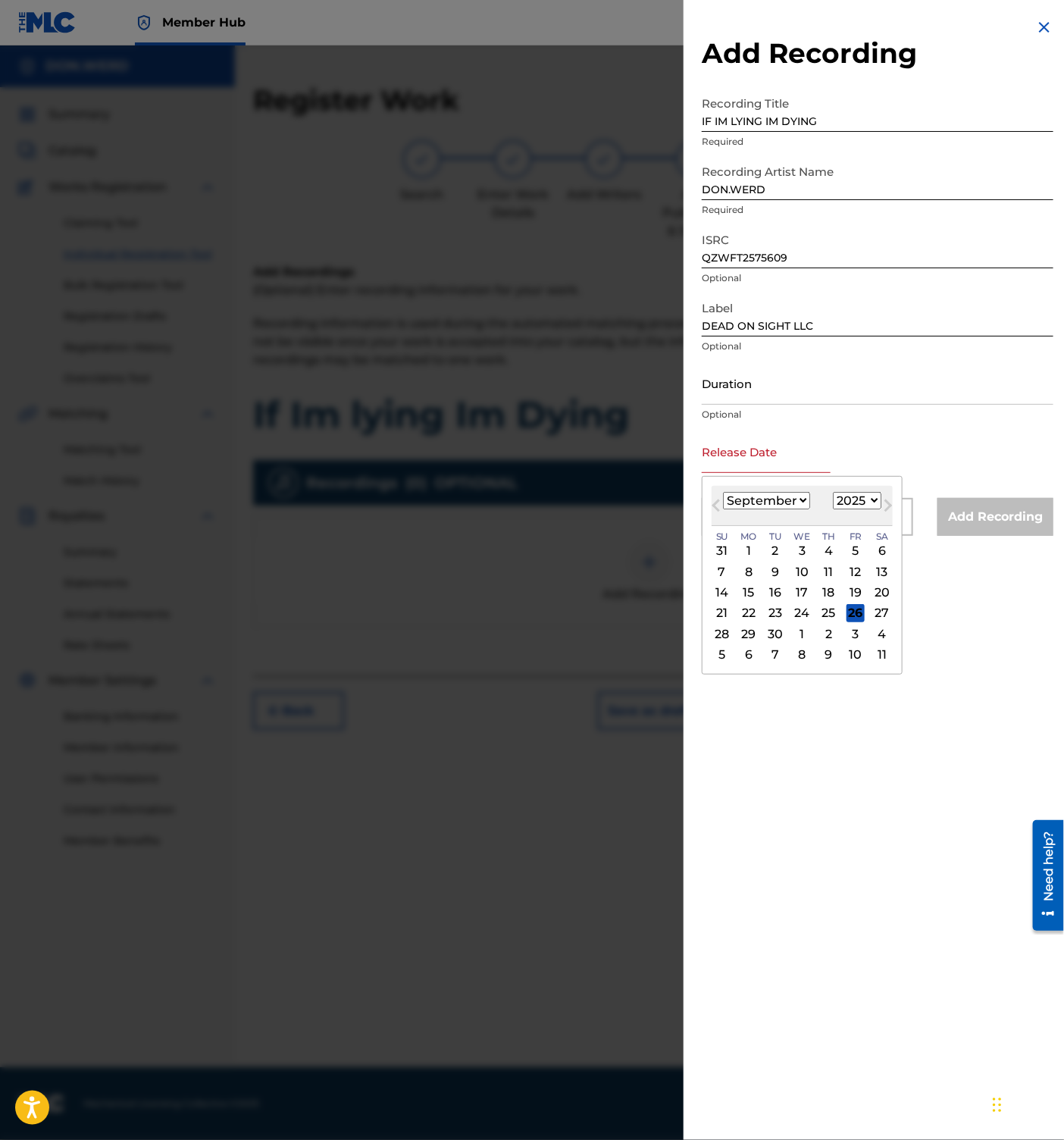
paste input "[DATE]"
type input "[DATE]"
click at [761, 503] on select "January February March April May June July August September October November De…" at bounding box center [766, 500] width 87 height 17
select select "7"
click at [723, 492] on select "January February March April May June July August September October November De…" at bounding box center [766, 500] width 87 height 17
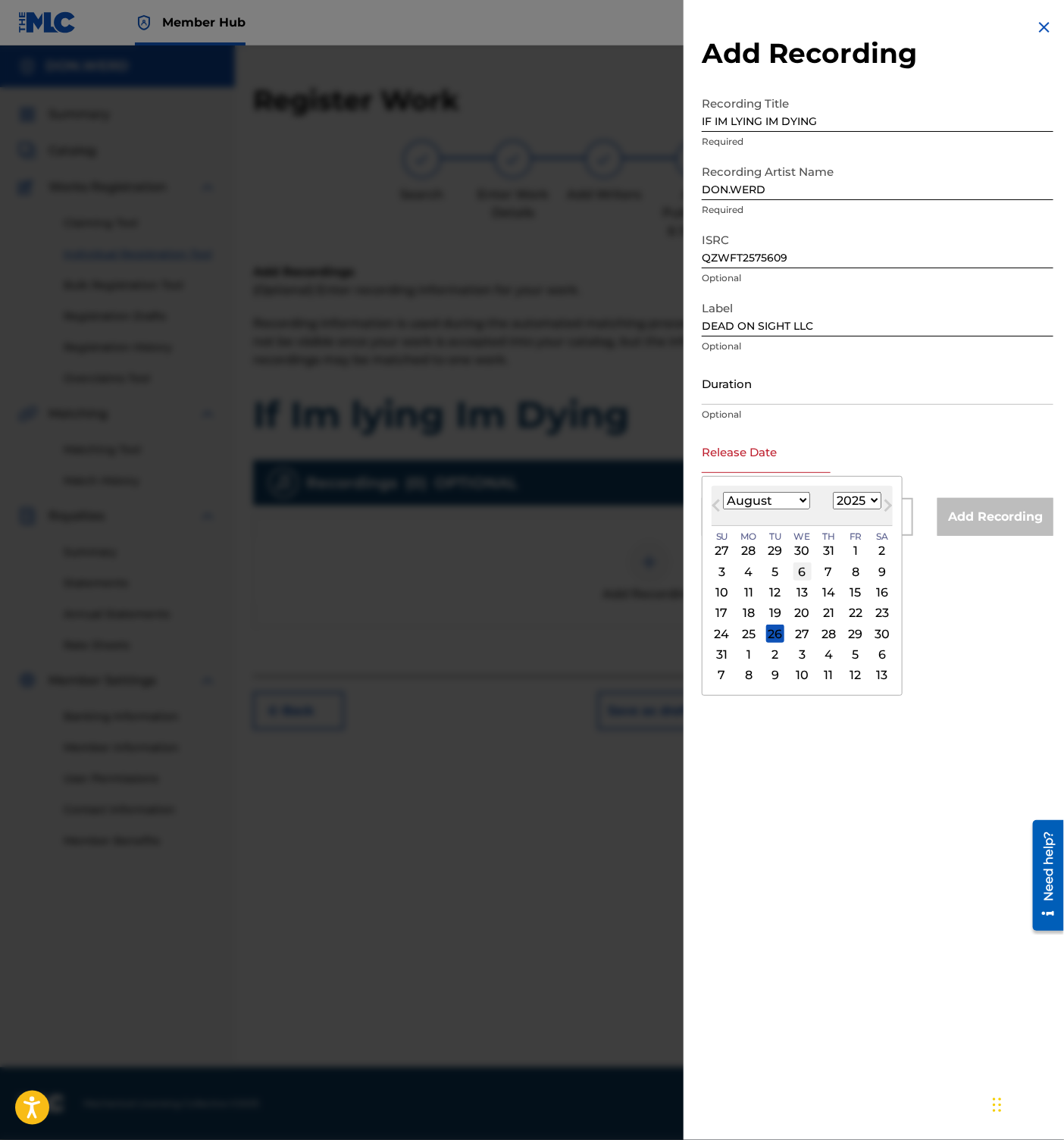
click at [804, 569] on div "6" at bounding box center [803, 572] width 18 height 18
type input "[DATE]"
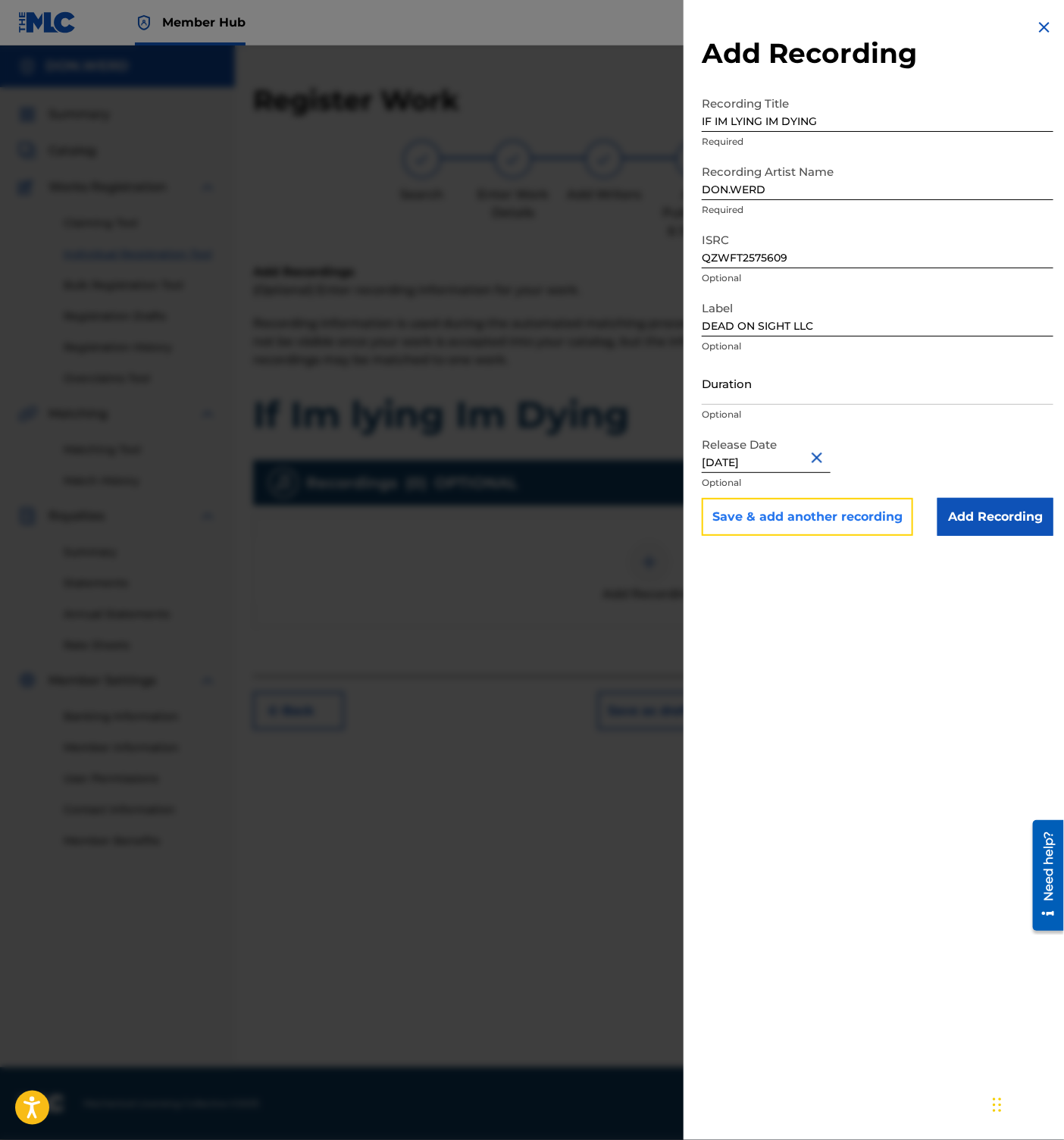
click at [786, 519] on button "Save & add another recording" at bounding box center [807, 517] width 211 height 38
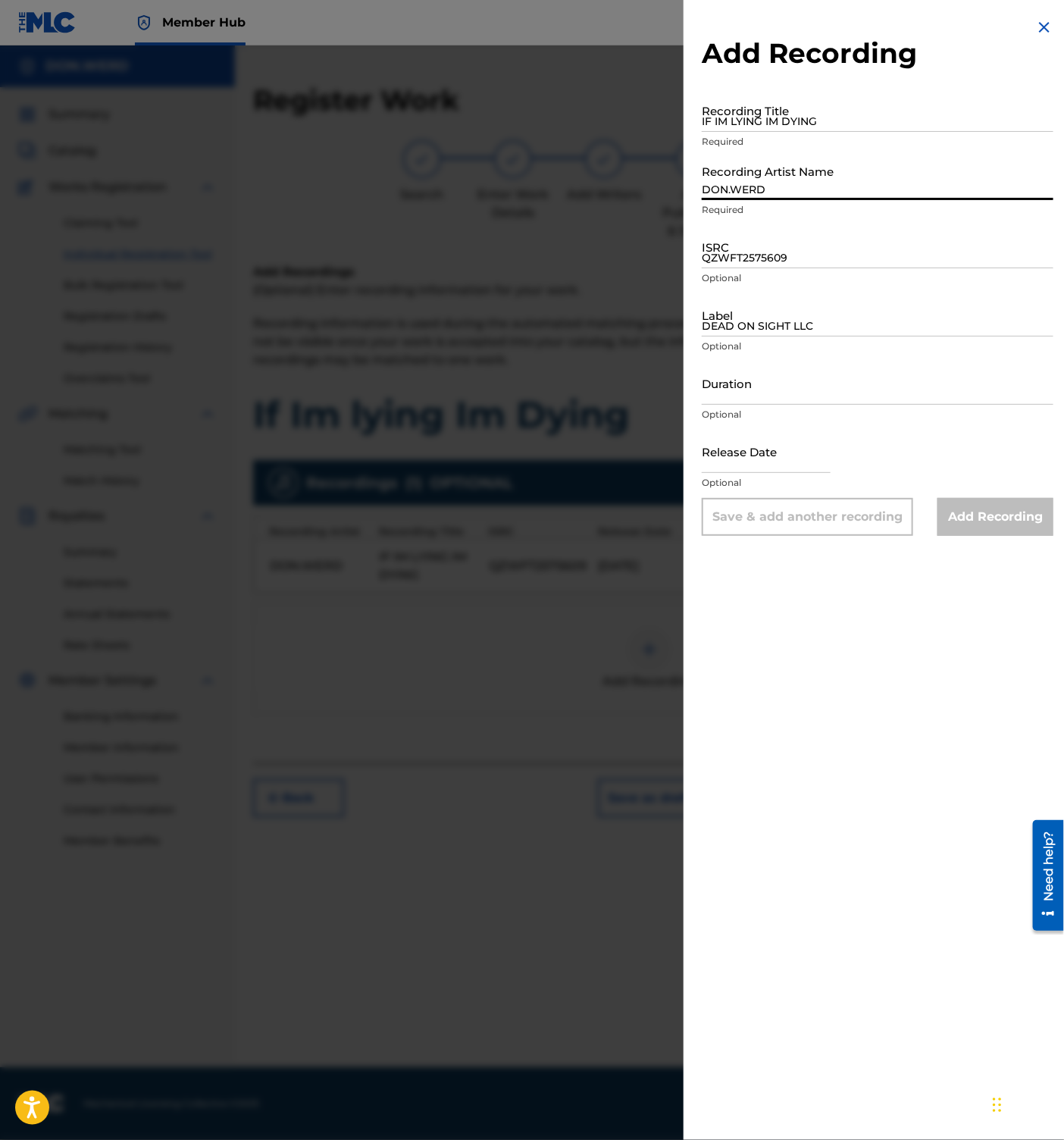
click at [760, 195] on input "DON.WERD" at bounding box center [877, 179] width 352 height 43
click at [745, 191] on input "DON.WERD" at bounding box center [877, 179] width 352 height 43
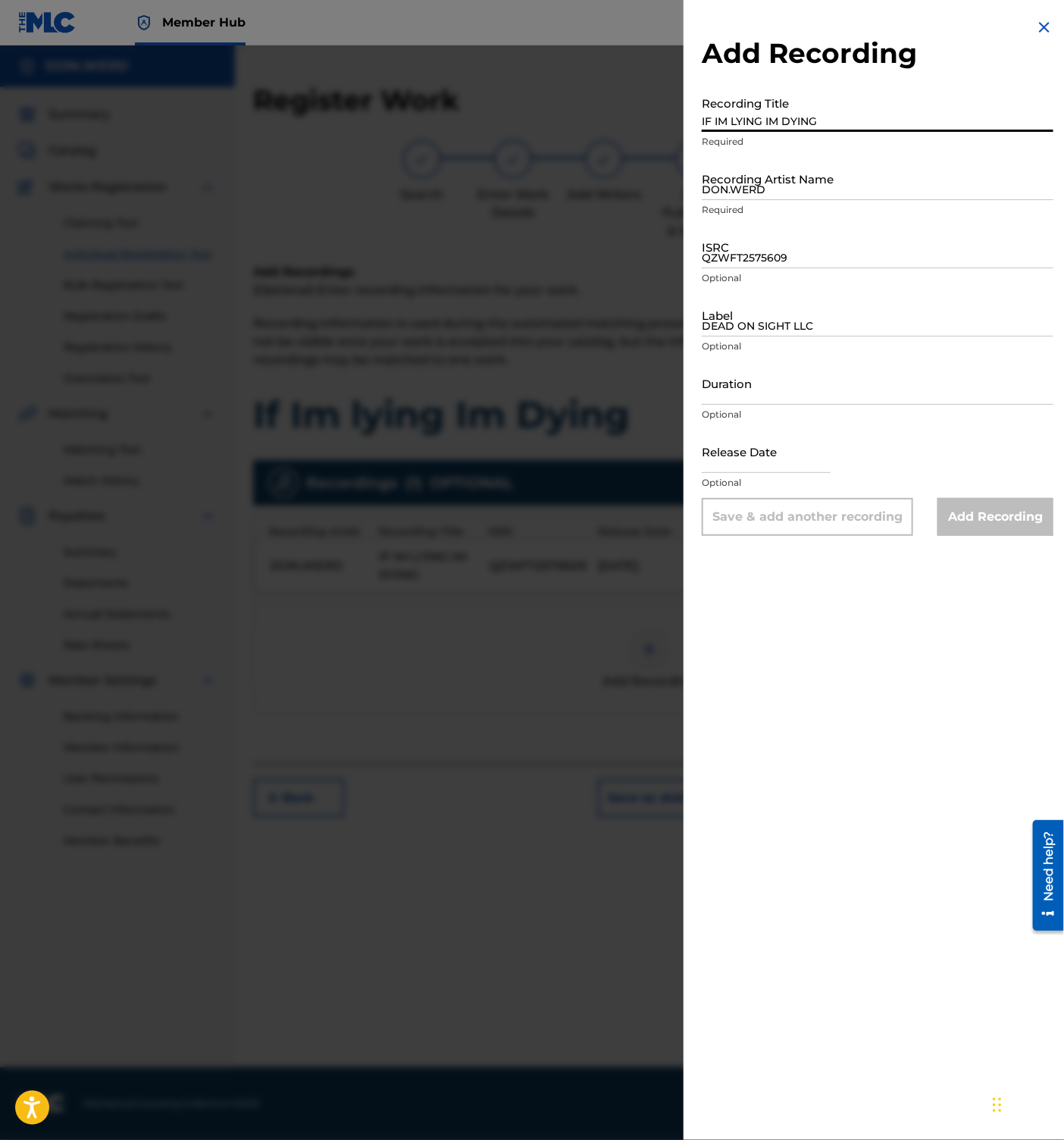
click at [799, 114] on input "IF IM LYING IM DYING" at bounding box center [877, 111] width 352 height 43
click at [750, 118] on input "Recording Title" at bounding box center [877, 111] width 352 height 43
paste input "SELF MADE"
type input "SELF MADE"
click at [814, 203] on p "Required" at bounding box center [877, 210] width 352 height 13
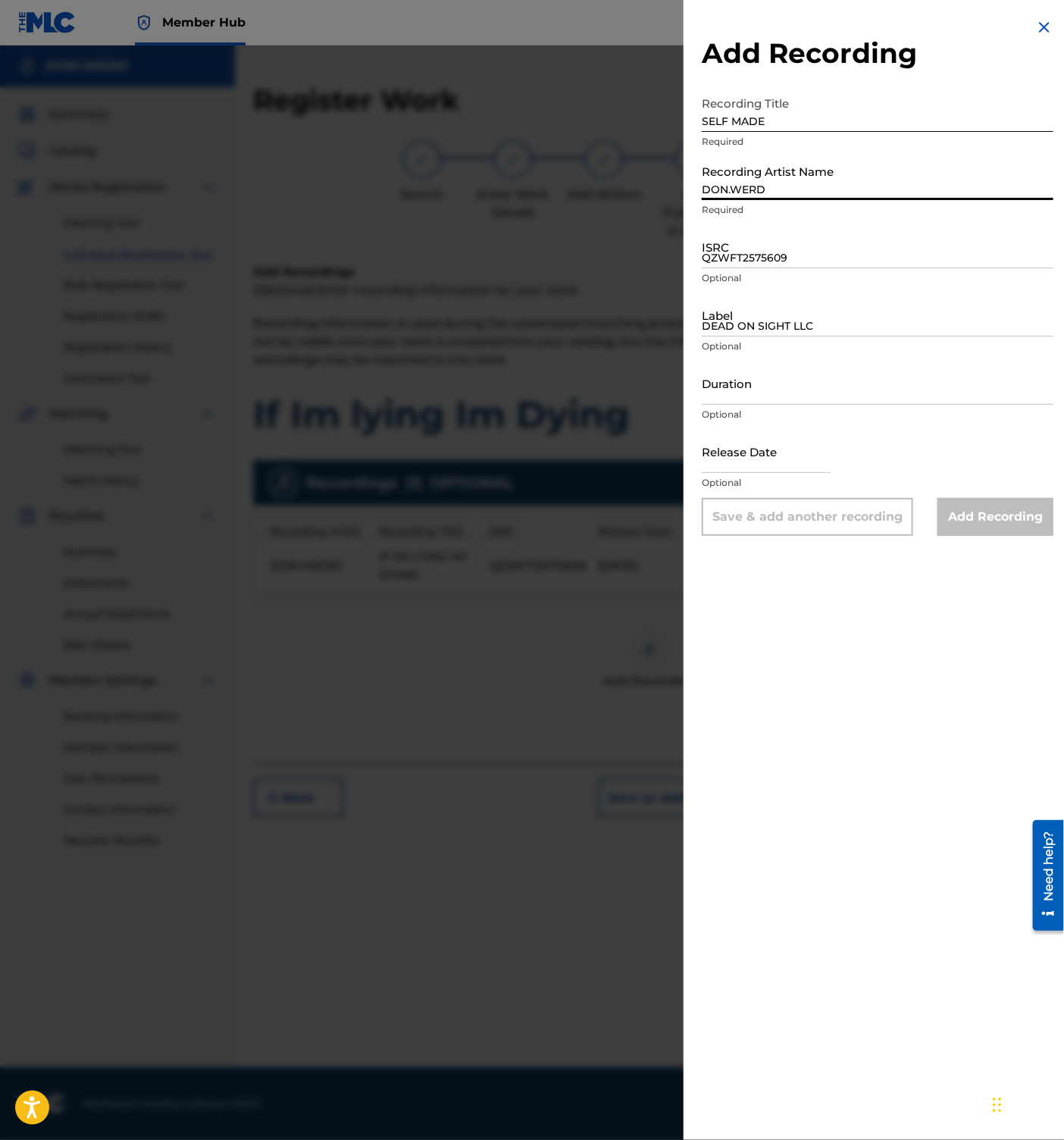
click at [809, 185] on input "DON.WERD" at bounding box center [877, 179] width 352 height 43
type input "DON.WERD"
type input "DEAD ON SIGHT LLC"
type input "[DATE]"
click at [879, 251] on input "ISRC" at bounding box center [877, 247] width 352 height 43
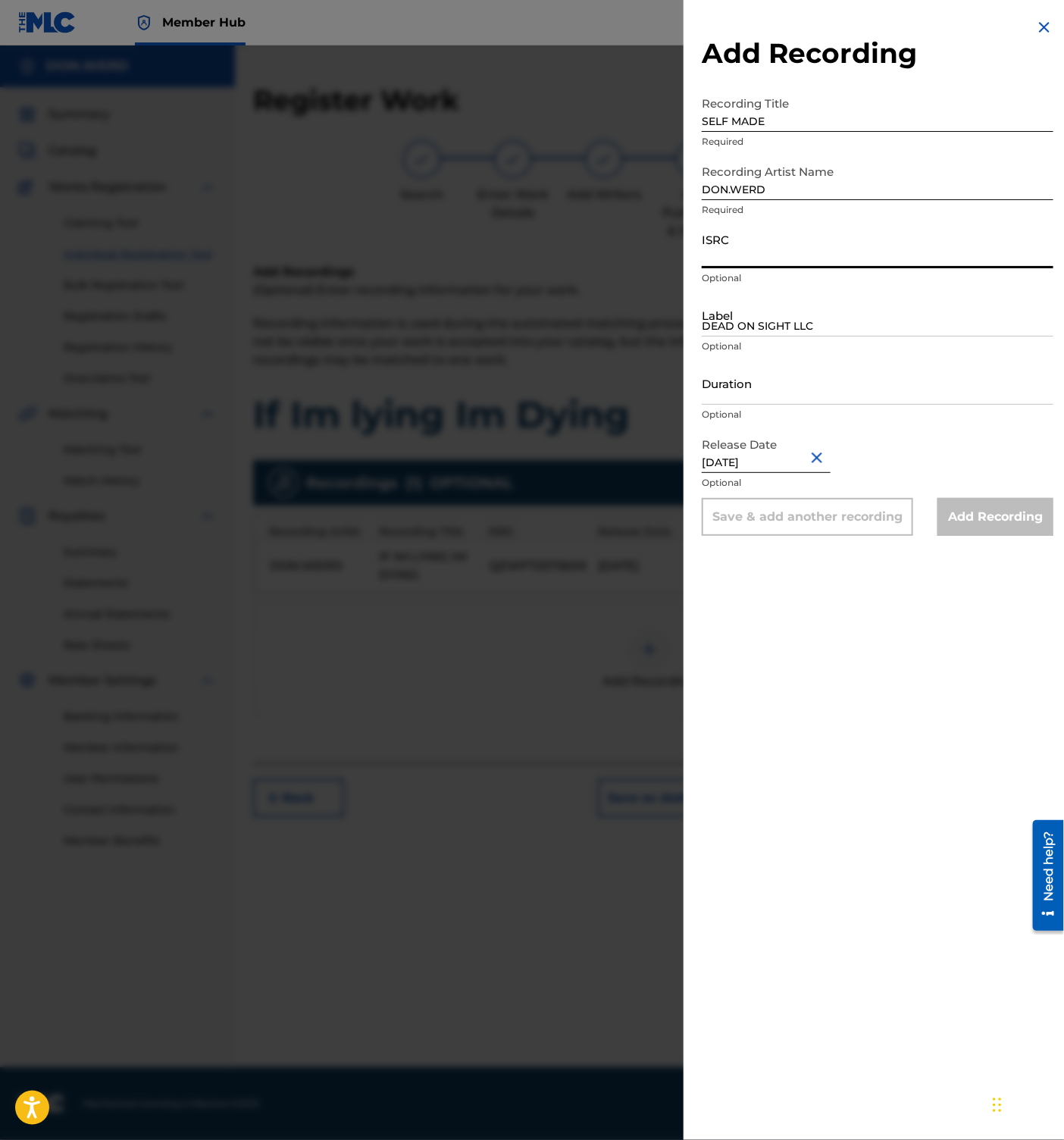
paste input "QZWFT2575610"
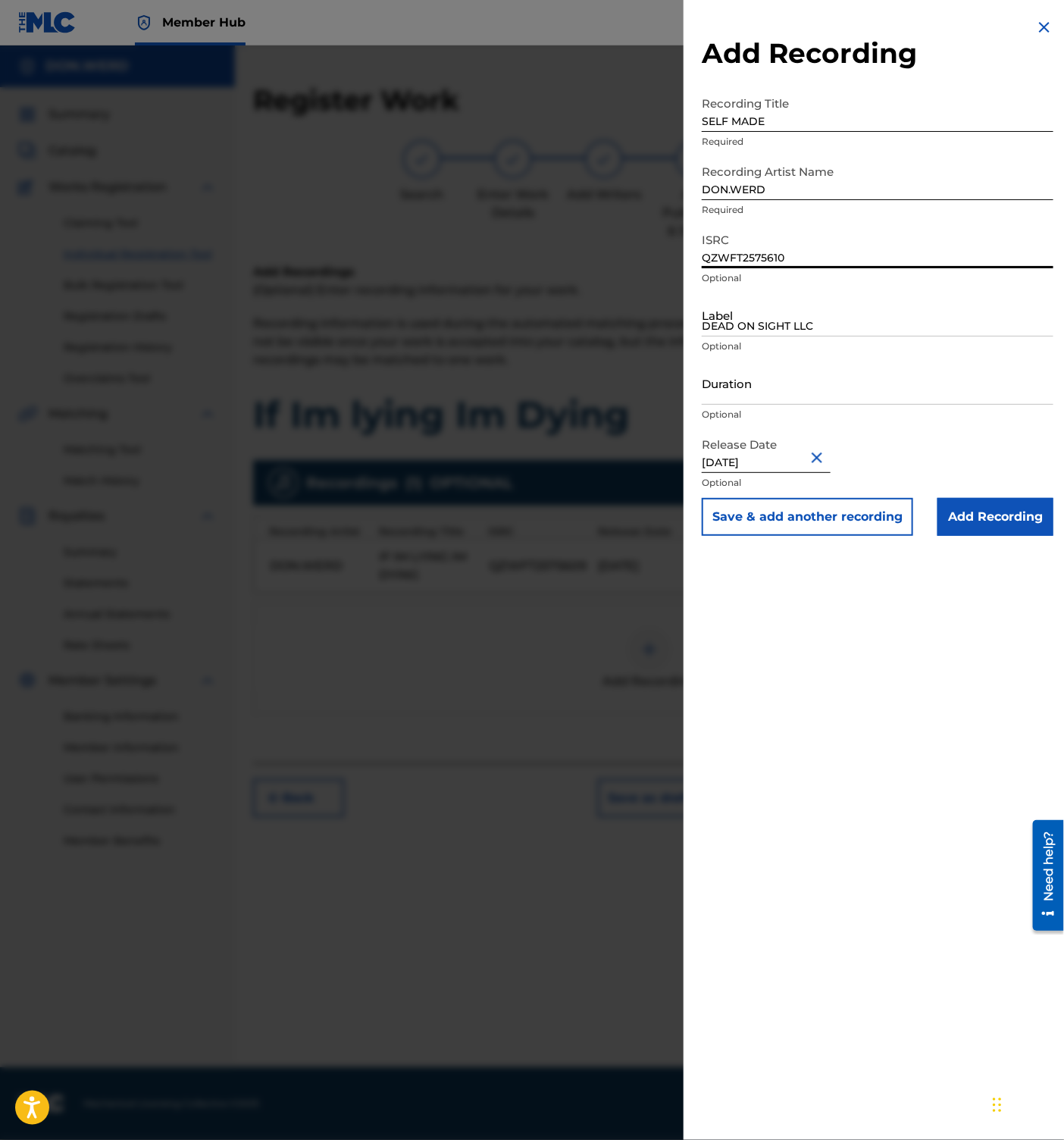
type input "QZWFT2575610"
click at [749, 459] on input "[DATE]" at bounding box center [765, 451] width 129 height 43
select select "6"
select select "2025"
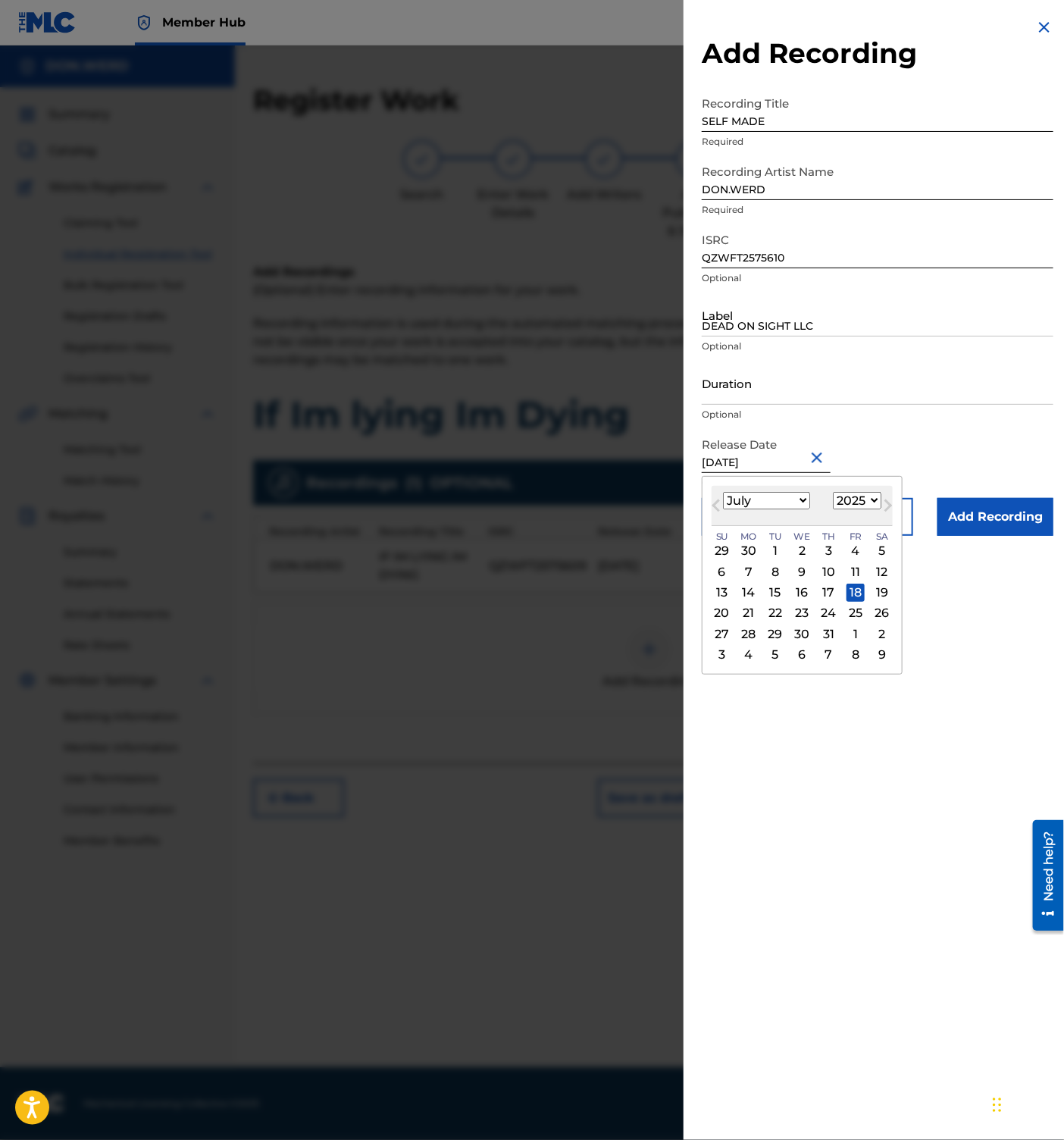
click at [797, 502] on select "January February March April May June July August September October November De…" at bounding box center [766, 500] width 87 height 17
select select "7"
click at [723, 492] on select "January February March April May June July August September October November De…" at bounding box center [766, 500] width 87 height 17
click at [801, 570] on div "6" at bounding box center [803, 572] width 18 height 18
type input "[DATE]"
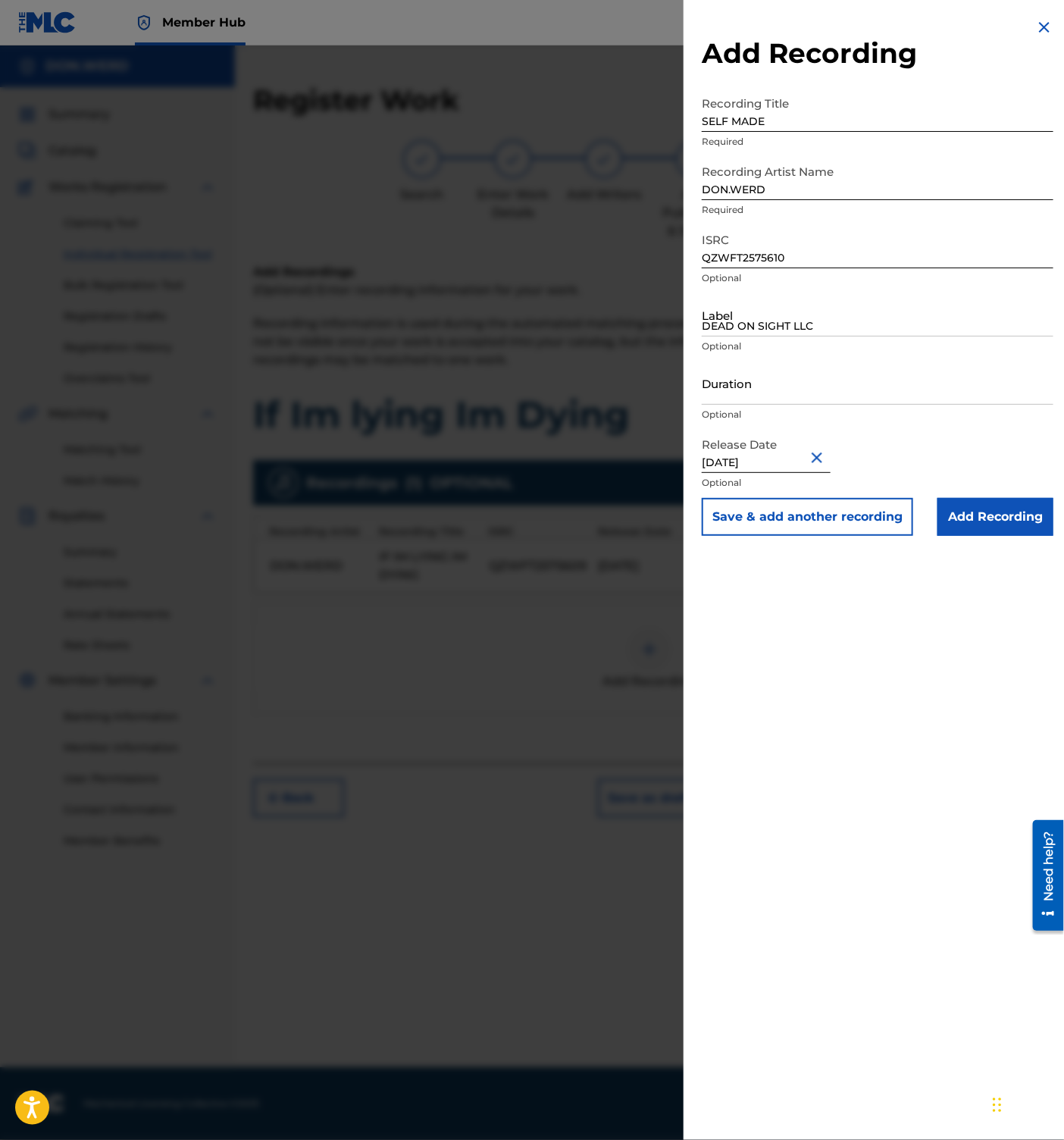
drag, startPoint x: 804, startPoint y: 458, endPoint x: 603, endPoint y: 452, distance: 201.1
click at [603, 452] on div "Add Recording Recording Title SELF MADE Required Recording Artist Name [PERSON_…" at bounding box center [532, 592] width 1064 height 1094
click at [854, 698] on div "Add Recording Recording Title SELF MADE Required Recording Artist Name [PERSON_…" at bounding box center [878, 570] width 388 height 1140
click at [794, 514] on button "Save & add another recording" at bounding box center [807, 517] width 211 height 38
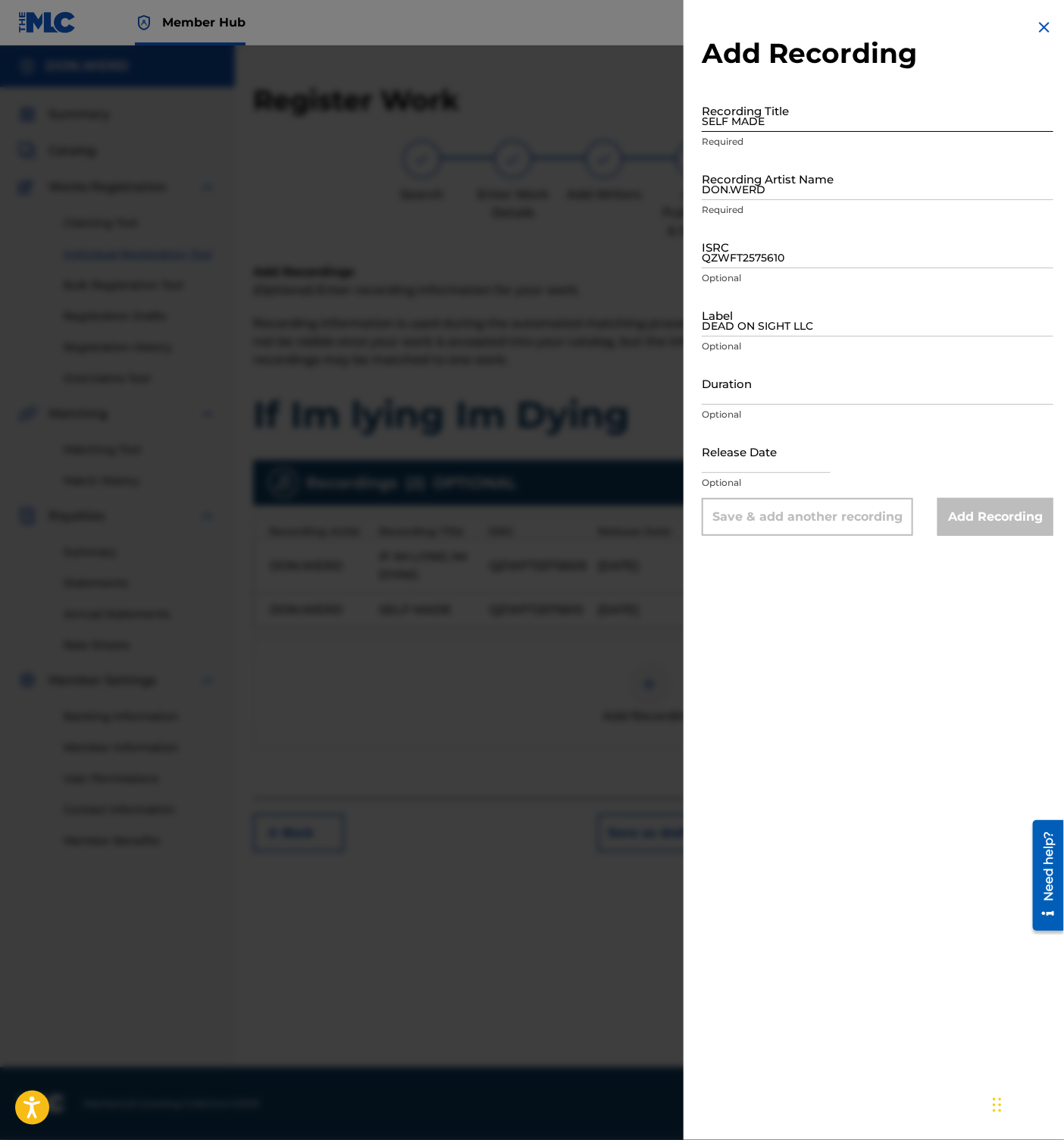
click at [721, 116] on input "SELF MADE" at bounding box center [877, 111] width 352 height 43
paste input "PERKY HIGH"
type input "PERKY HIGH"
click at [769, 187] on input "DON.WERD" at bounding box center [877, 179] width 352 height 43
type input "DON.WERD"
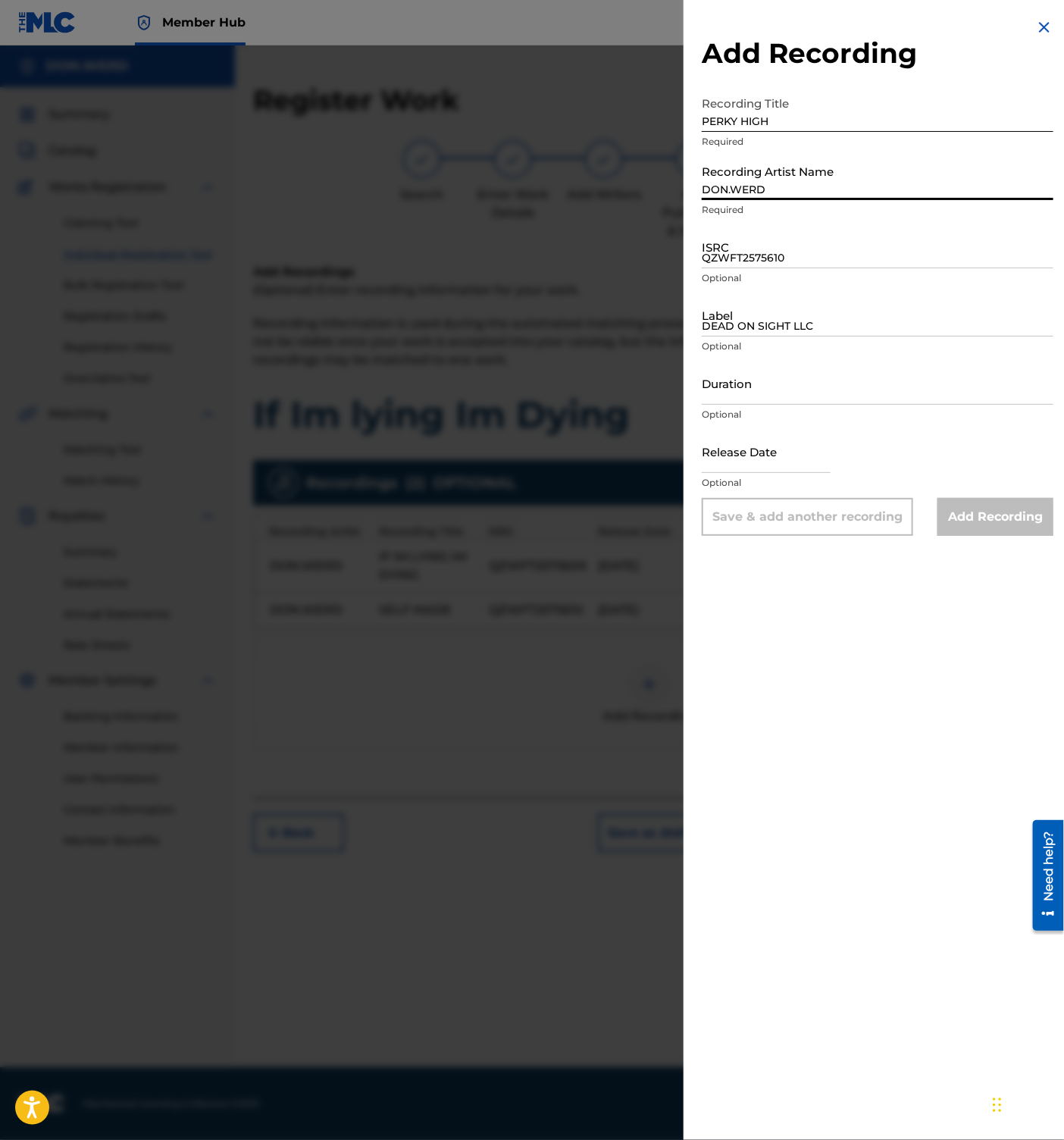
type input "DEAD ON SIGHT LLC"
type input "[DATE]"
click at [753, 240] on input "ISRC" at bounding box center [877, 247] width 352 height 43
paste input "QZWFT2575611"
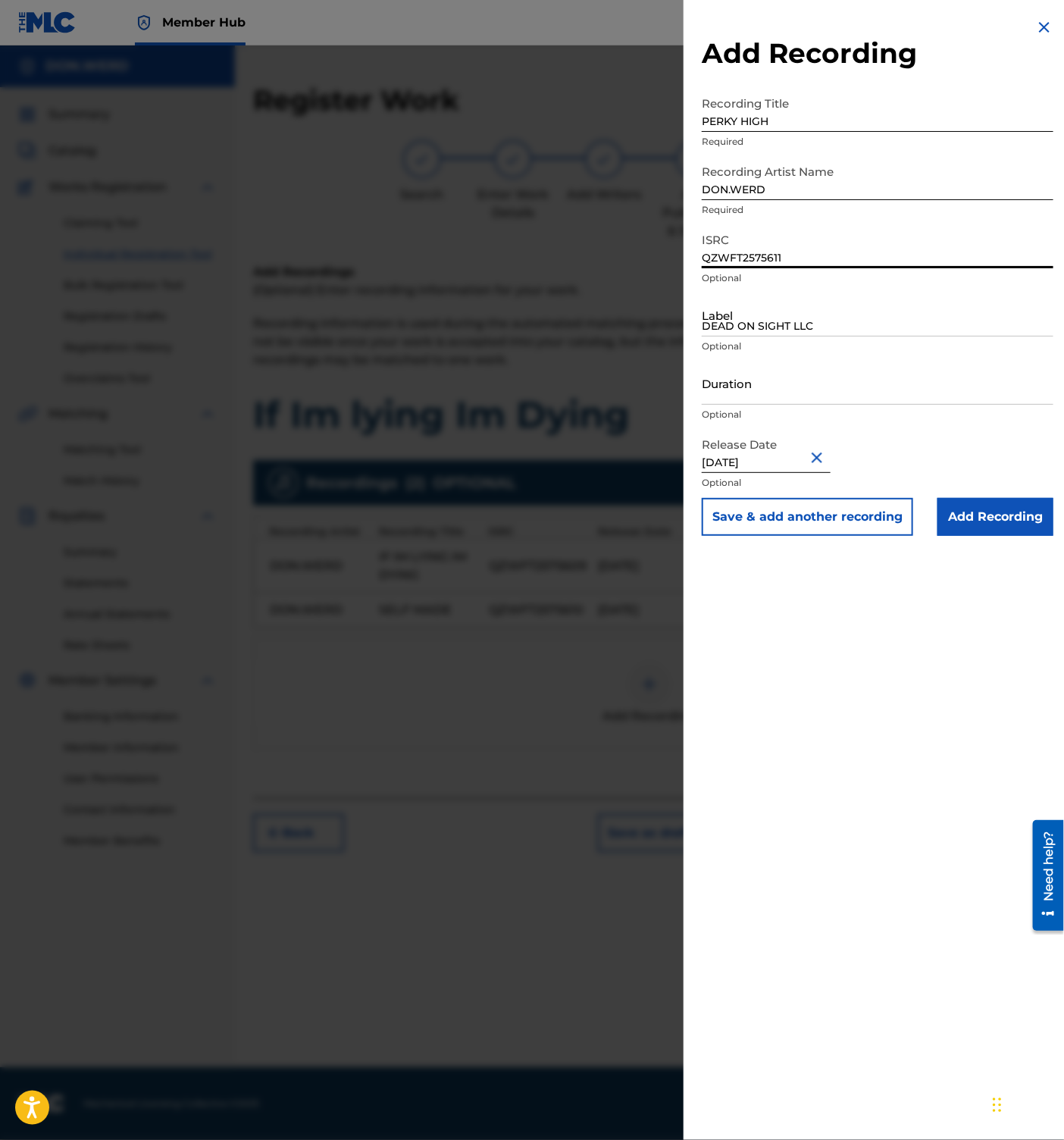
type input "QZWFT2575611"
click at [820, 455] on button "Close" at bounding box center [819, 458] width 22 height 47
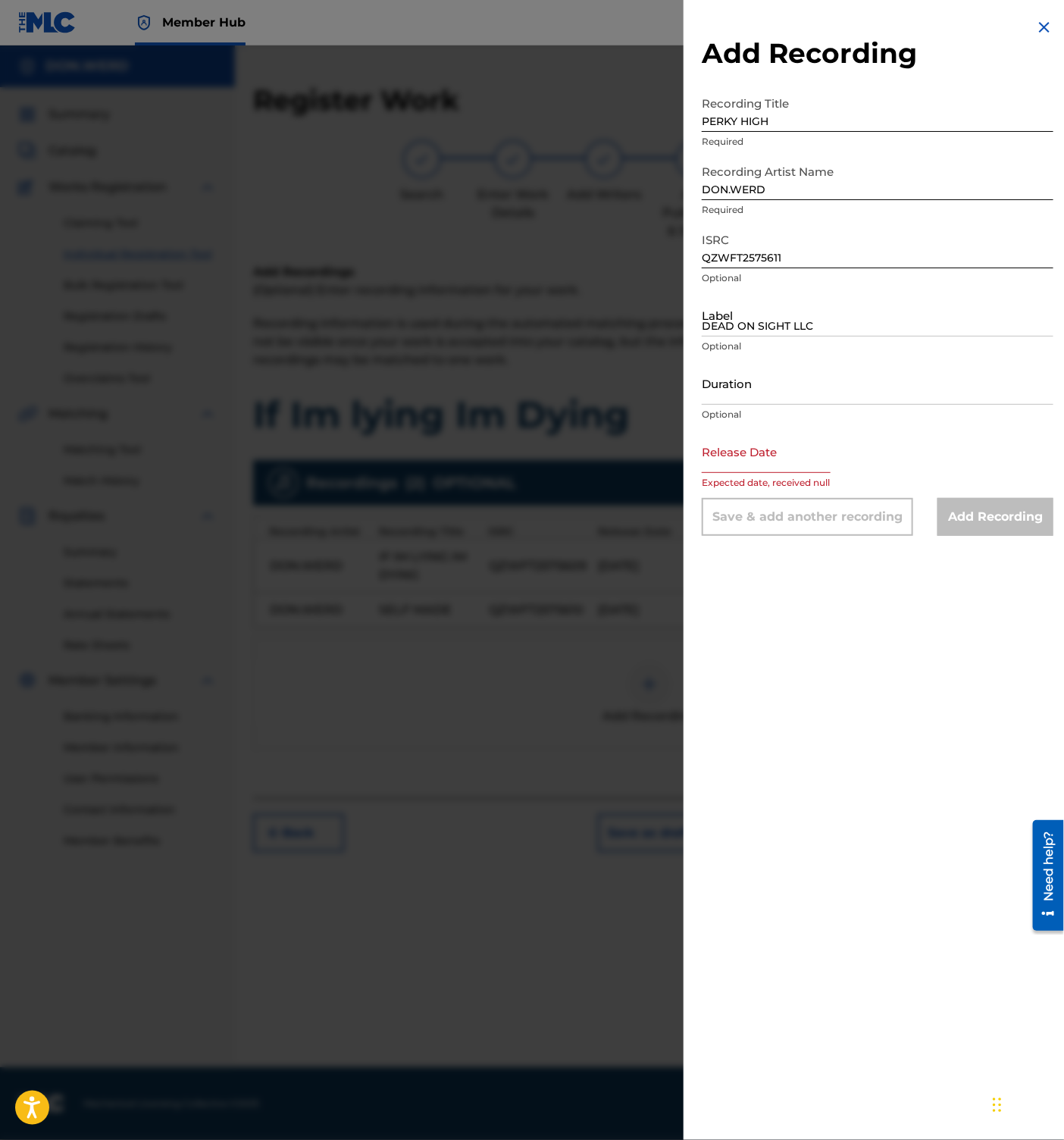
click at [744, 454] on input "text" at bounding box center [765, 451] width 129 height 43
select select "8"
select select "2025"
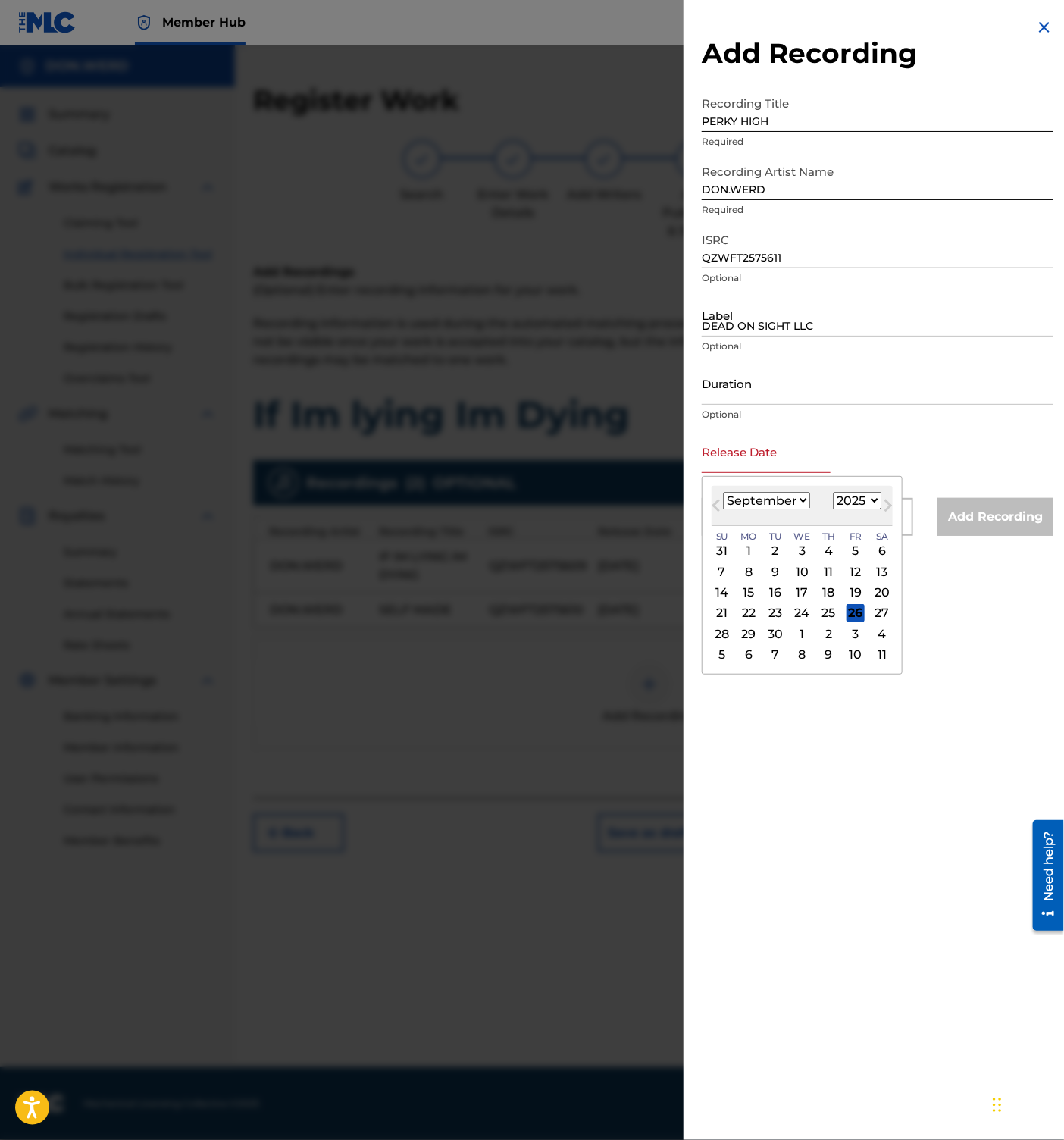
paste input "[DATE]"
type input "[DATE]"
select select "7"
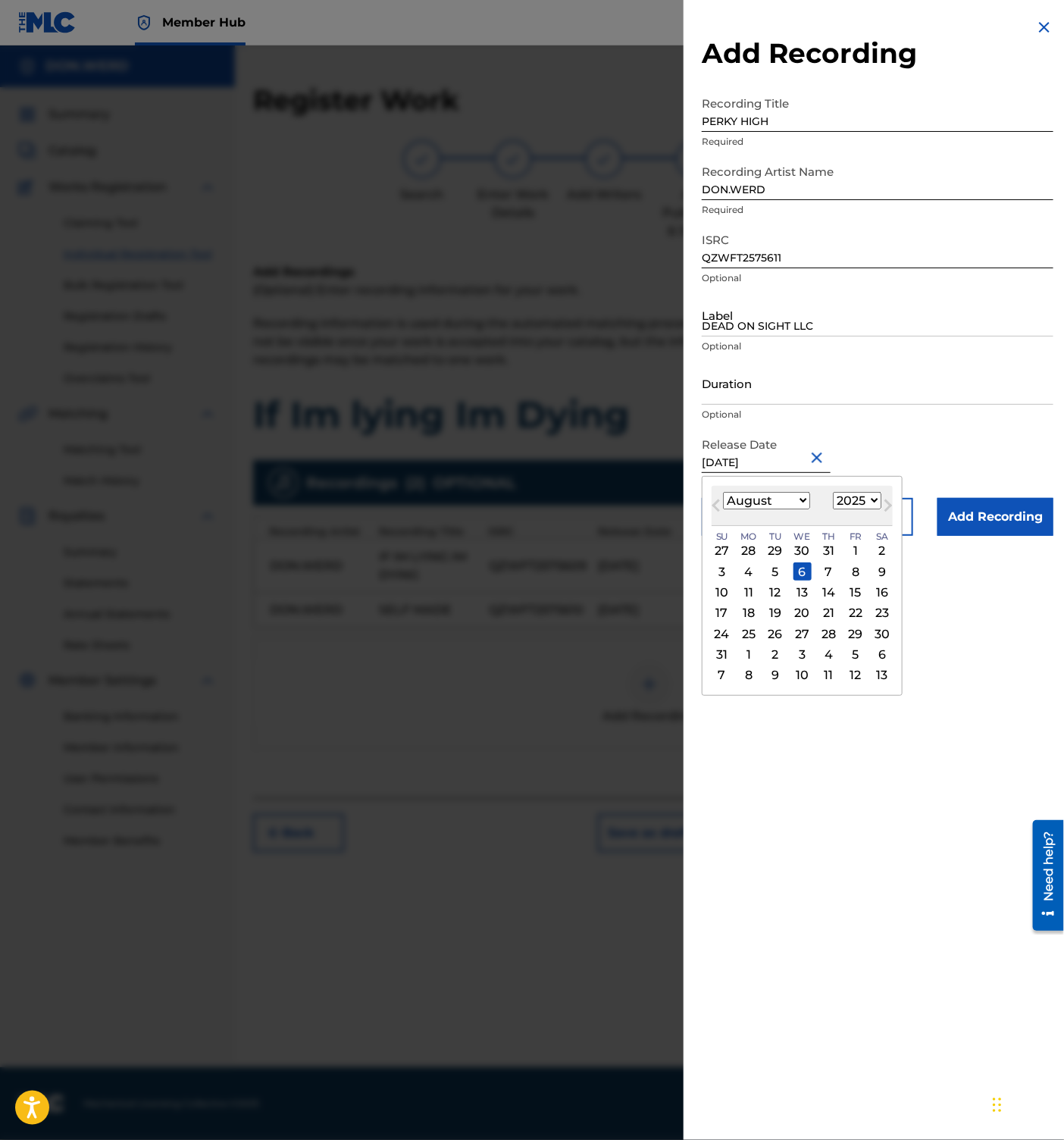
type input "[DATE]"
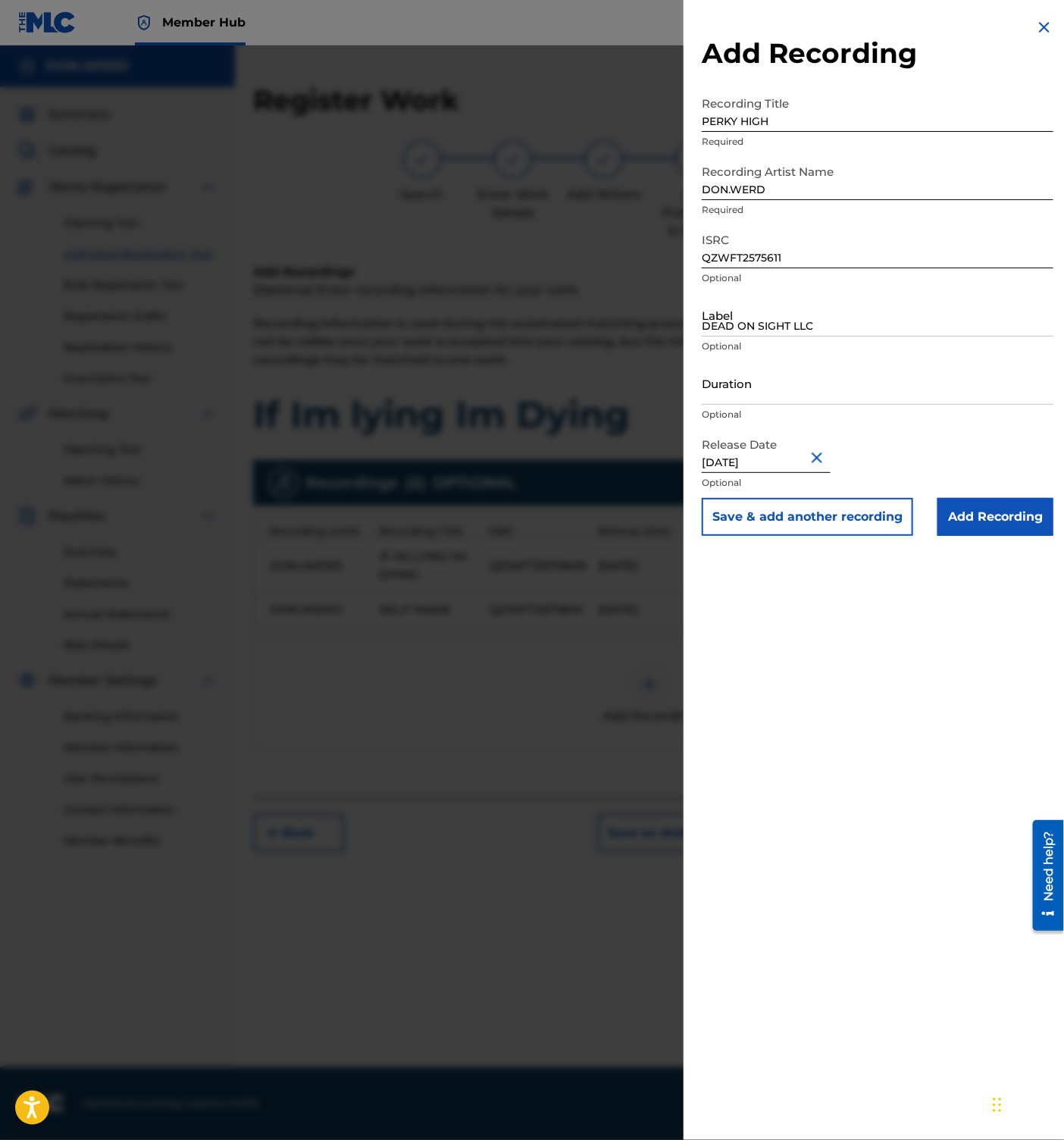
click at [899, 761] on div "Add Recording Recording Title PERKY HIGH Required Recording Artist Name [PERSON…" at bounding box center [878, 570] width 388 height 1140
click at [1006, 523] on input "Add Recording" at bounding box center [995, 517] width 116 height 38
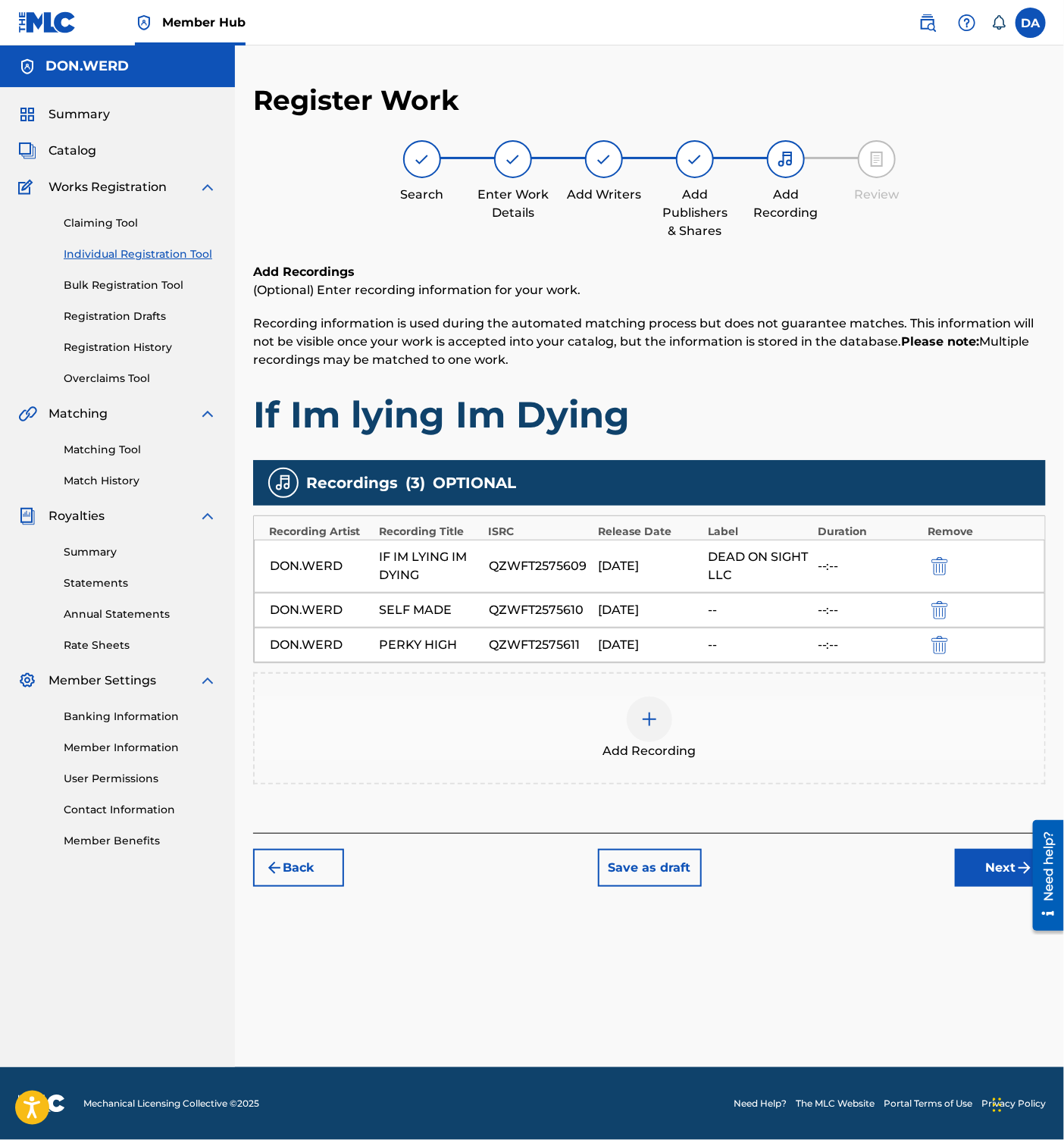
click at [650, 720] on img at bounding box center [650, 720] width 18 height 18
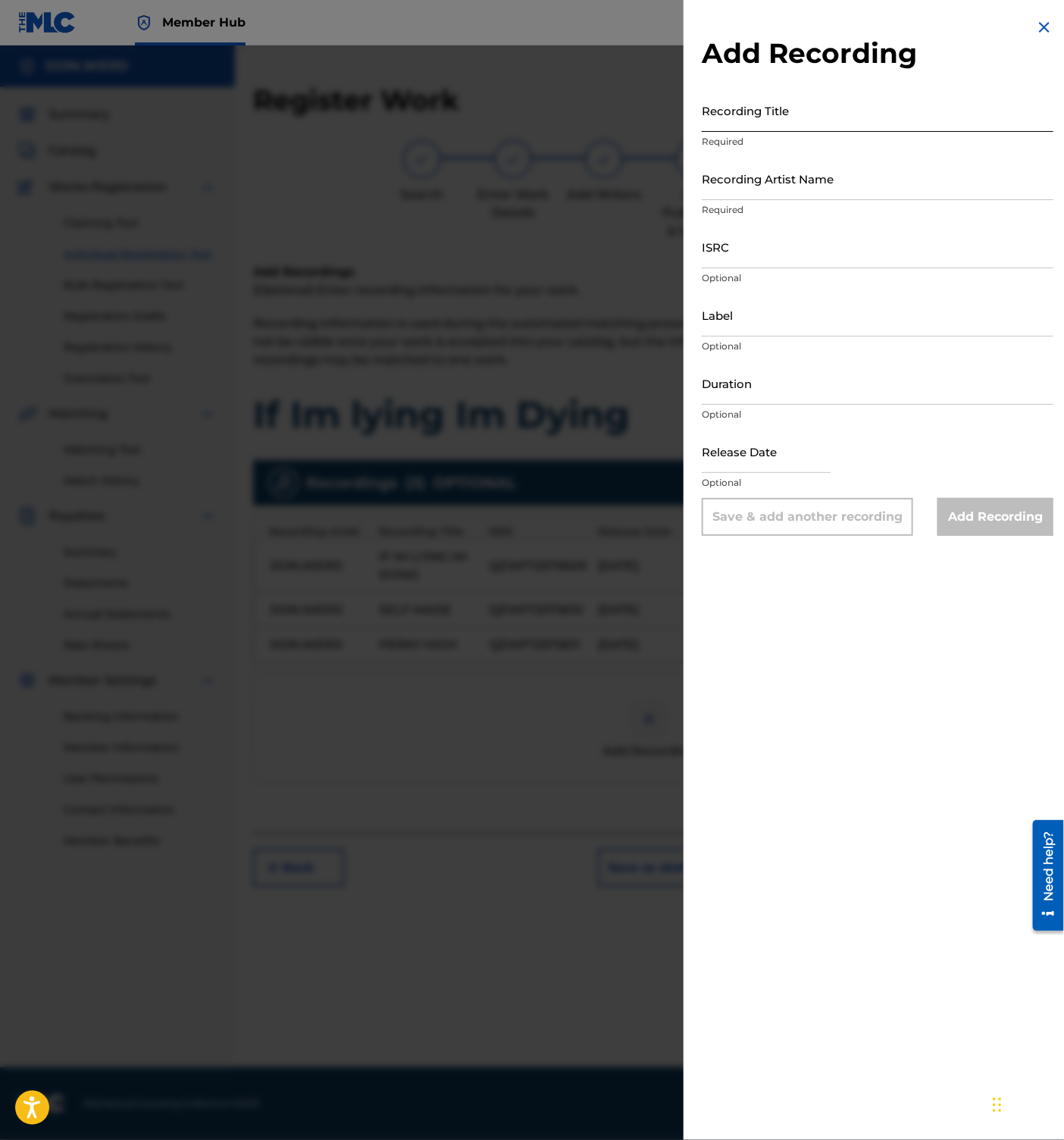
click at [748, 120] on input "Recording Title" at bounding box center [877, 111] width 352 height 43
paste input "HUNGRY"
type input "HUNGRY"
click at [761, 183] on input "Recording Artist Name" at bounding box center [877, 179] width 352 height 43
click at [768, 259] on input "ISRC" at bounding box center [877, 247] width 352 height 43
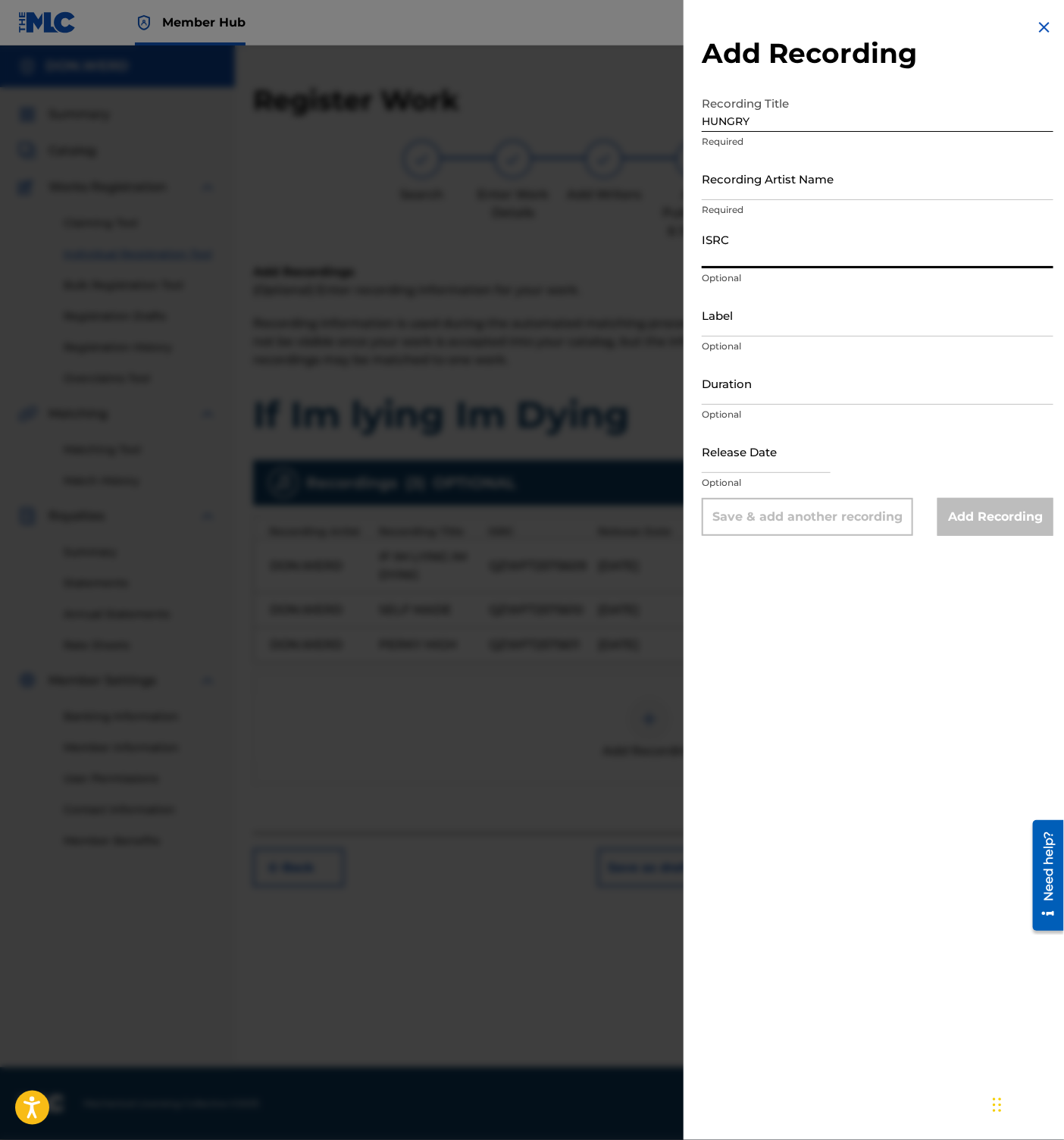
paste input "QZWFT2575612"
type input "QZWFT2575612"
click at [809, 183] on input "Recording Artist Name" at bounding box center [877, 179] width 352 height 43
type input "DON.WERD"
type input "DEAD ON SIGHT LLC"
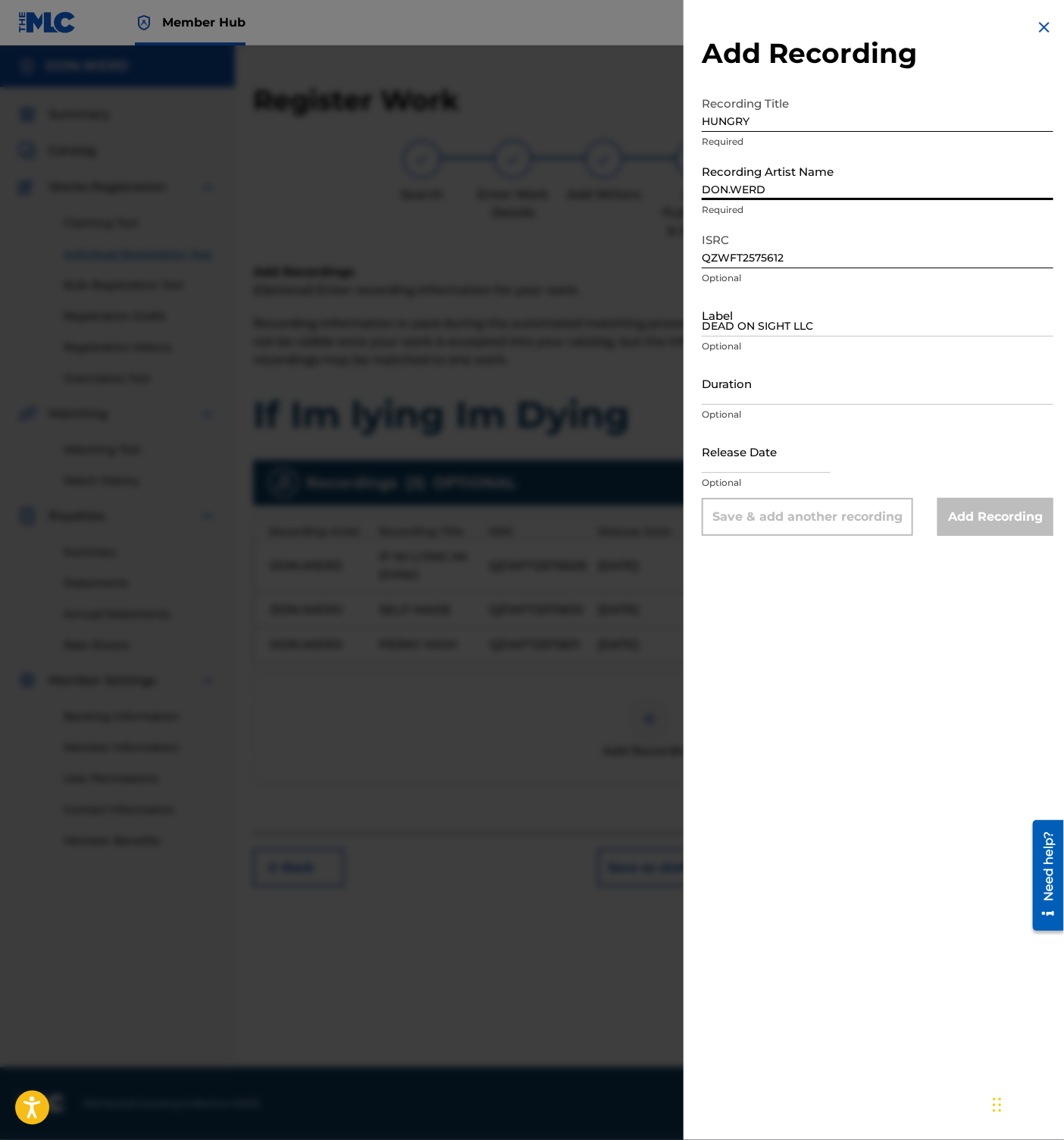
type input "[DATE]"
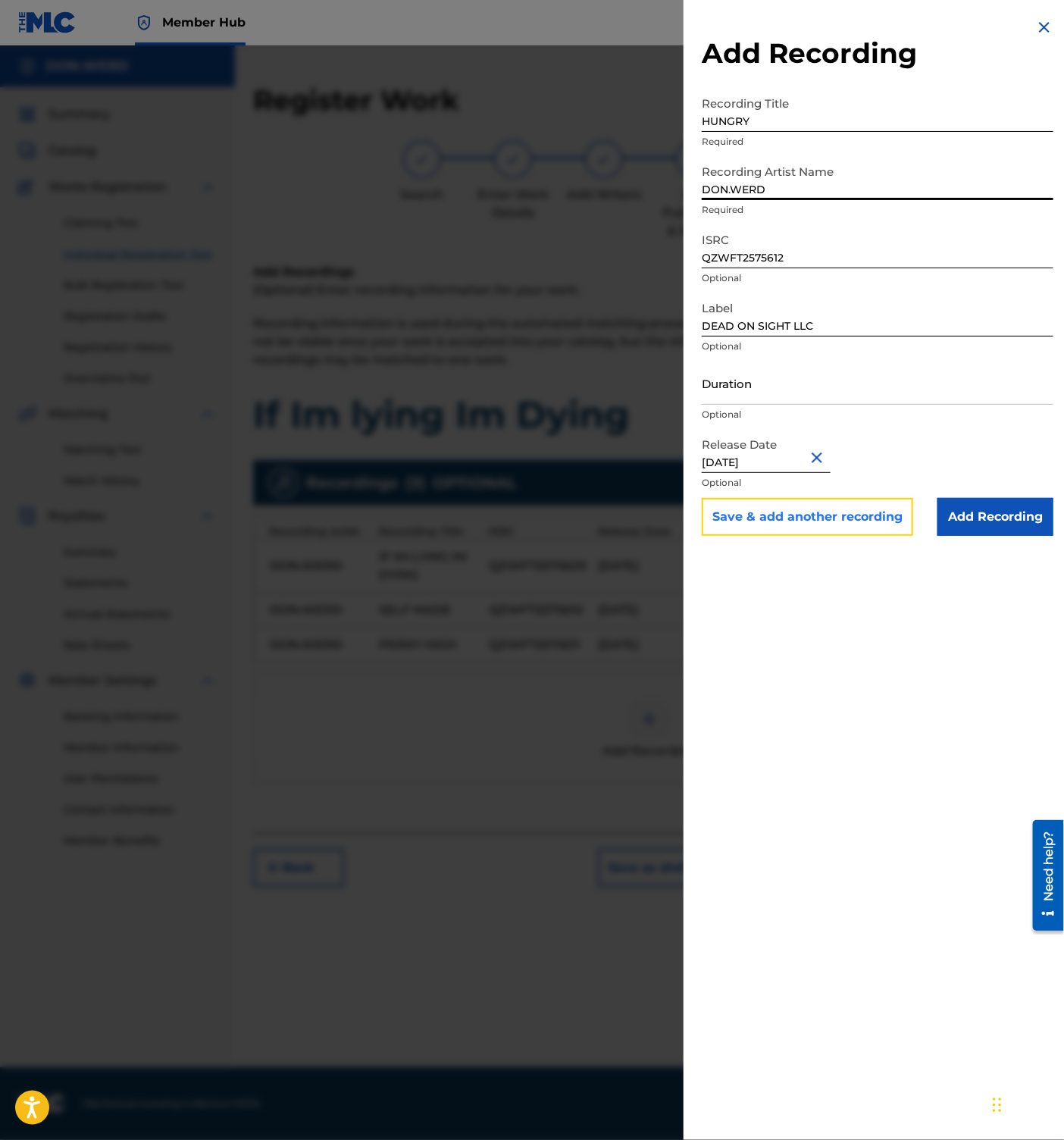
click at [792, 510] on button "Save & add another recording" at bounding box center [807, 517] width 211 height 38
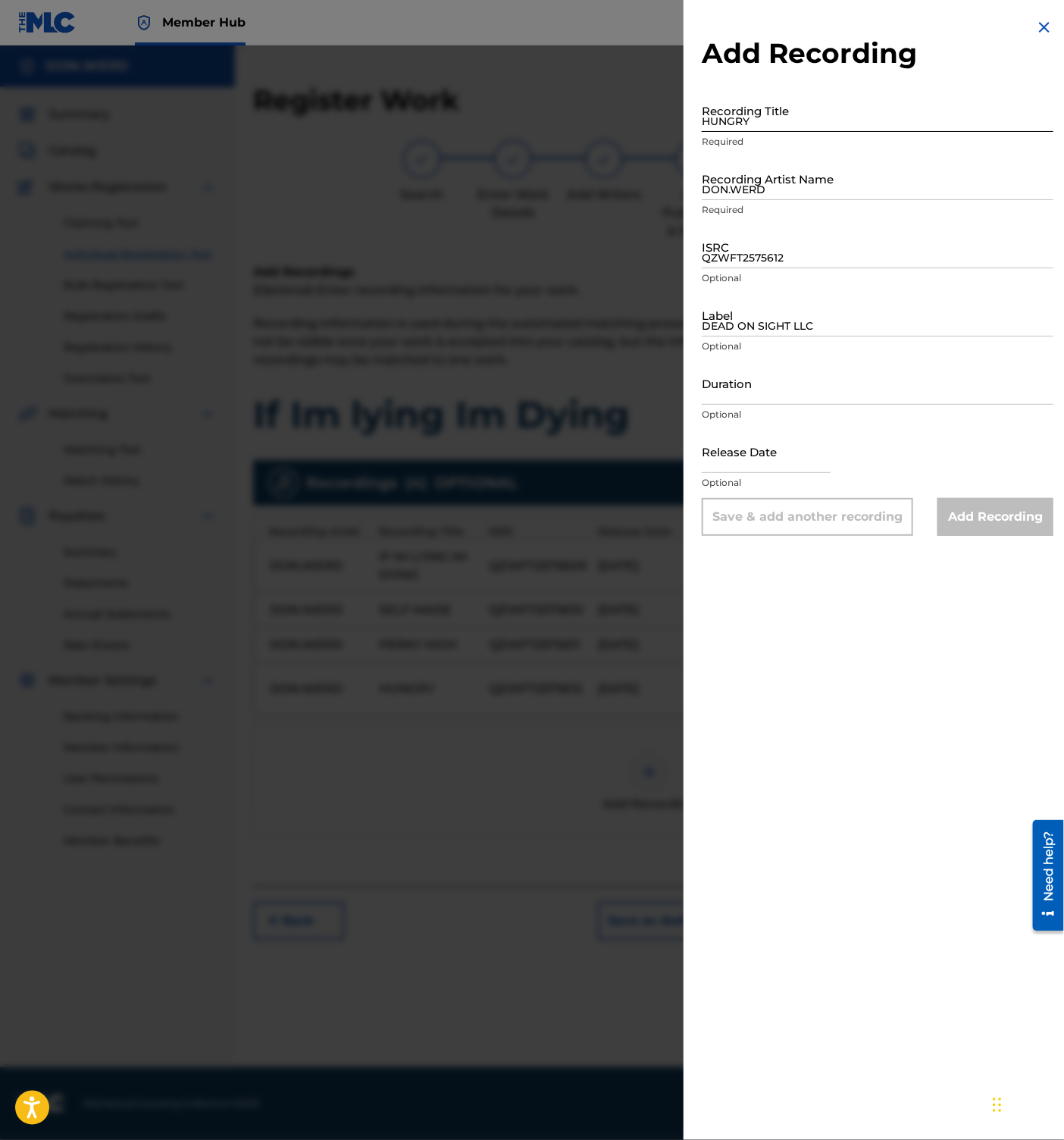
click at [891, 115] on input "HUNGRY" at bounding box center [877, 111] width 352 height 43
paste input "DEAD TV"
type input "DEAD TV"
click at [766, 186] on input "DON.WERD" at bounding box center [877, 179] width 352 height 43
type input "DON.WERD"
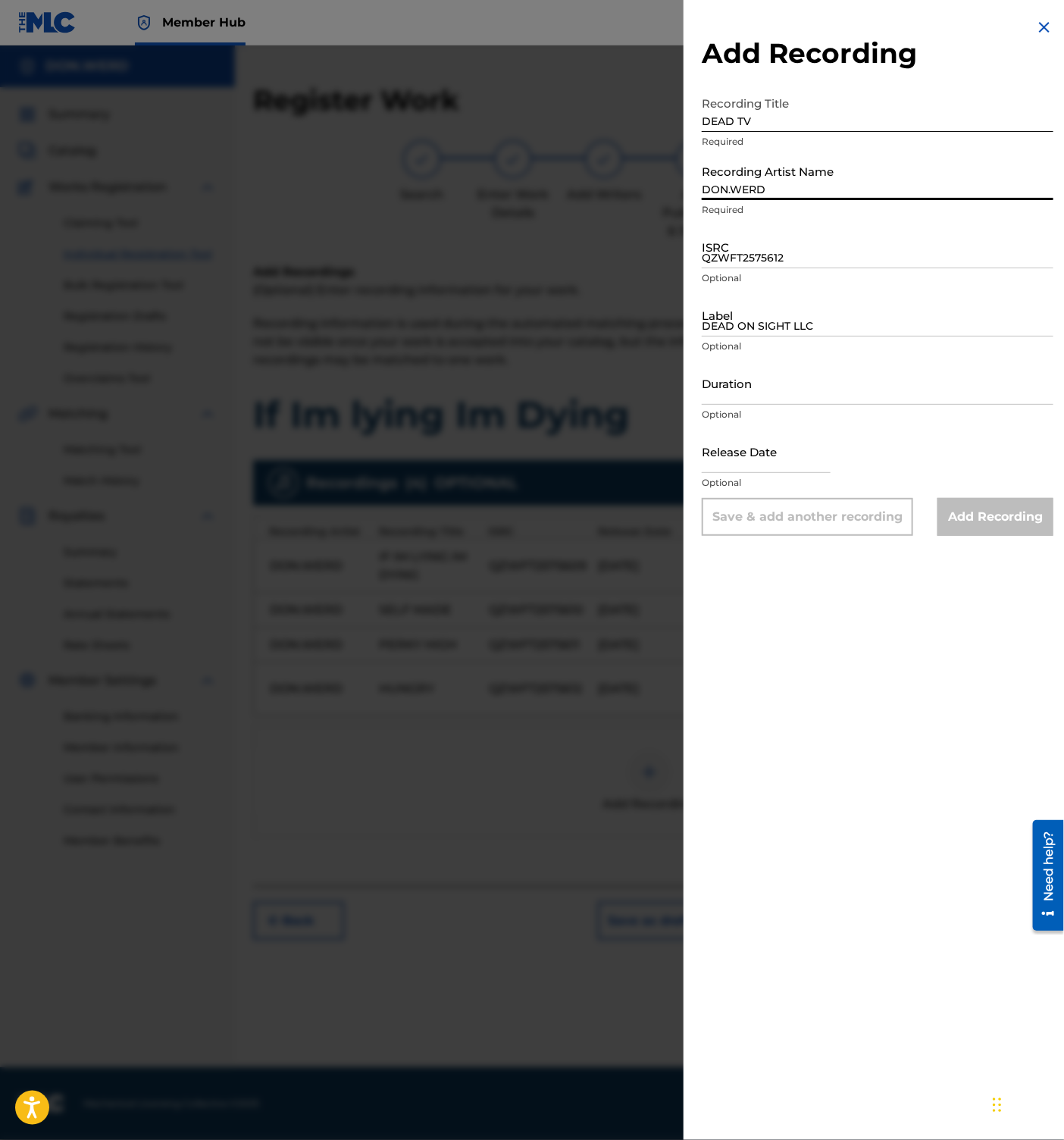
type input "DEAD ON SIGHT LLC"
type input "[DATE]"
click at [745, 255] on input "ISRC" at bounding box center [877, 247] width 352 height 43
paste input "QZWFT2575613"
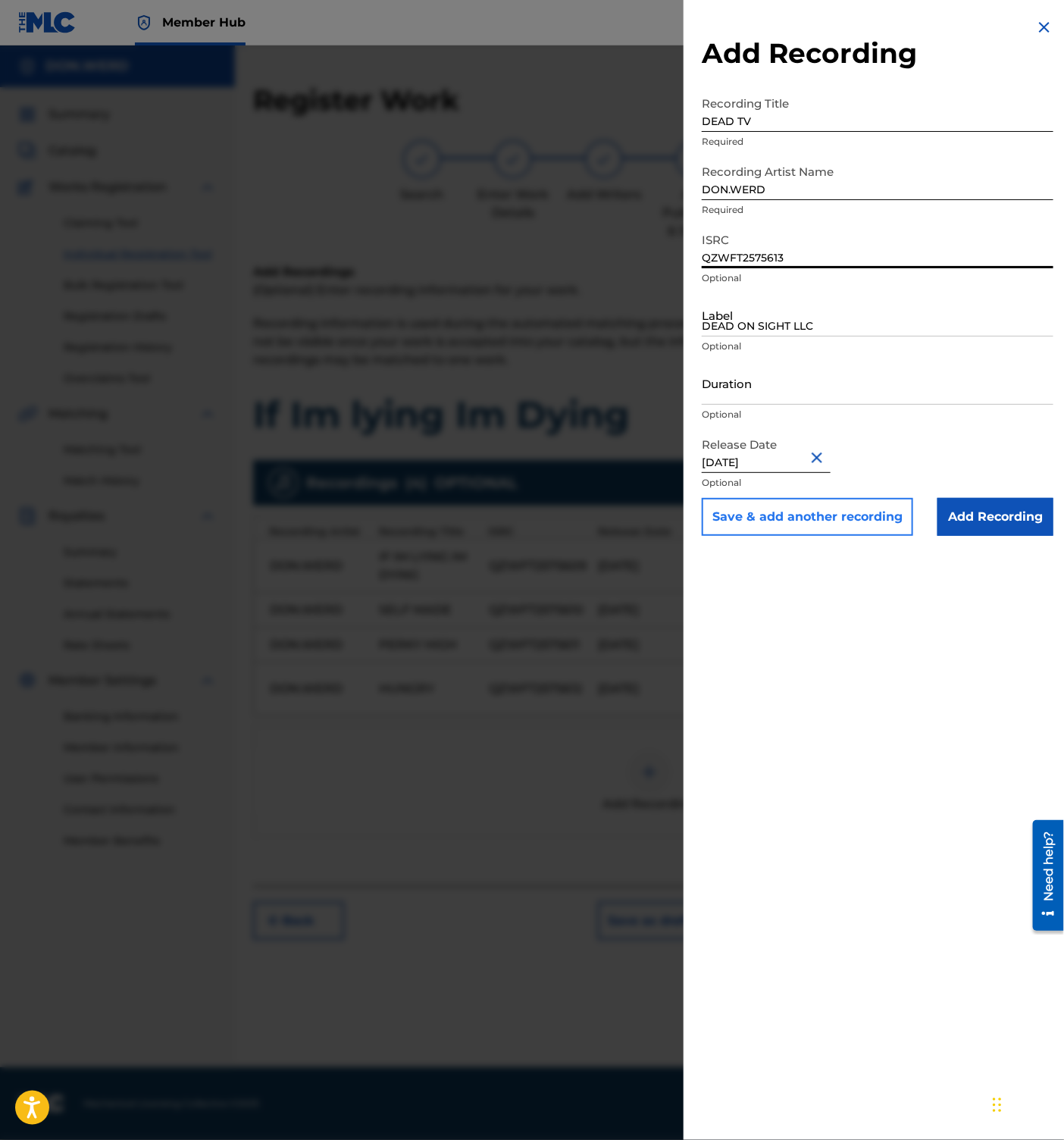
type input "QZWFT2575613"
click at [883, 518] on button "Save & add another recording" at bounding box center [807, 517] width 211 height 38
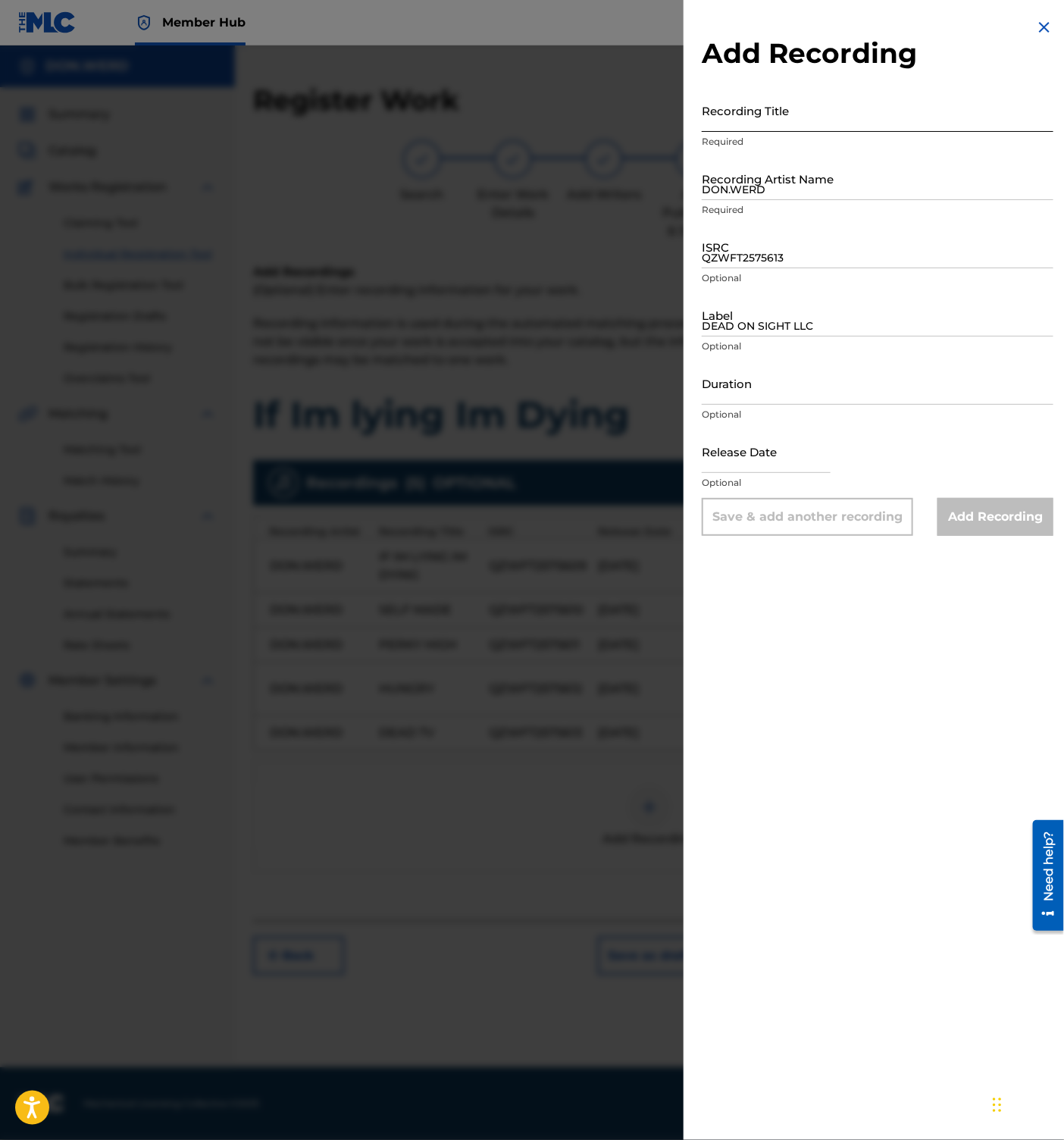
click at [813, 121] on input "Recording Title" at bounding box center [877, 111] width 352 height 43
paste input "LOCKED IN"
type input "LOCKED IN"
click at [814, 186] on input "DON.WERD" at bounding box center [877, 179] width 352 height 43
type input "DON.WERD"
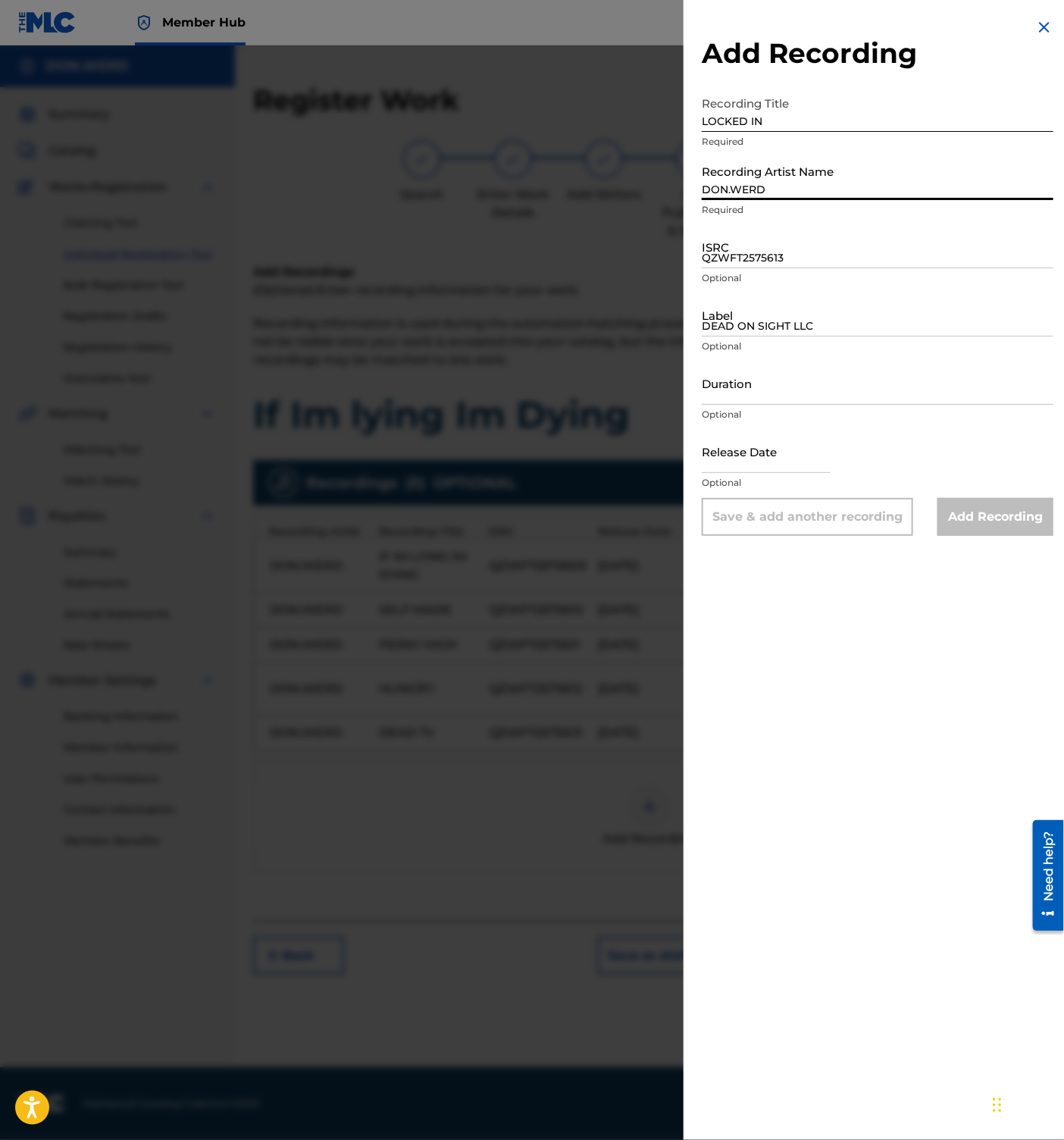
type input "DEAD ON SIGHT LLC"
type input "[DATE]"
click at [787, 260] on input "ISRC" at bounding box center [877, 247] width 352 height 43
paste input "QZNWQ2531831"
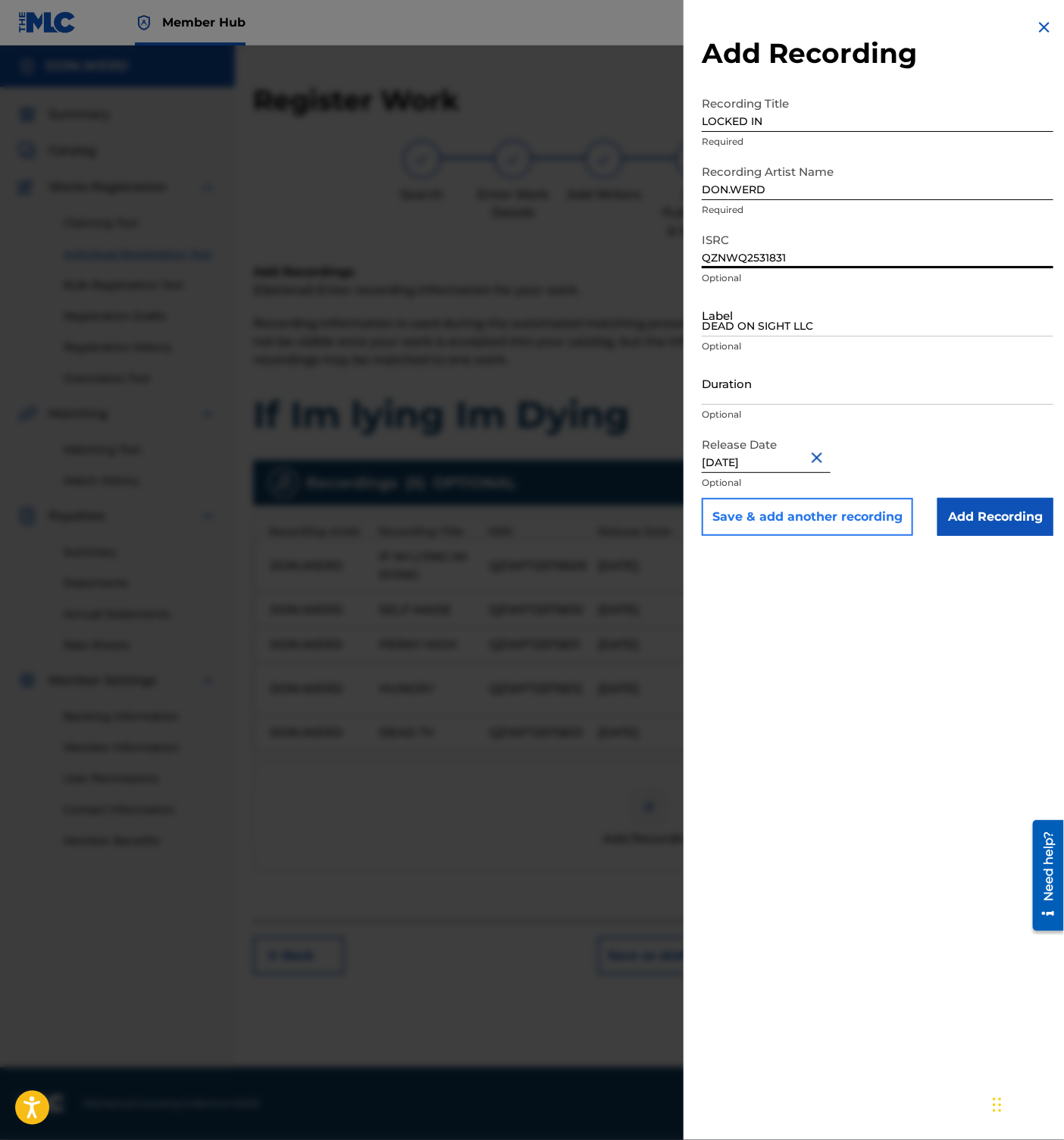
type input "QZNWQ2531831"
click at [813, 514] on button "Save & add another recording" at bounding box center [807, 517] width 211 height 38
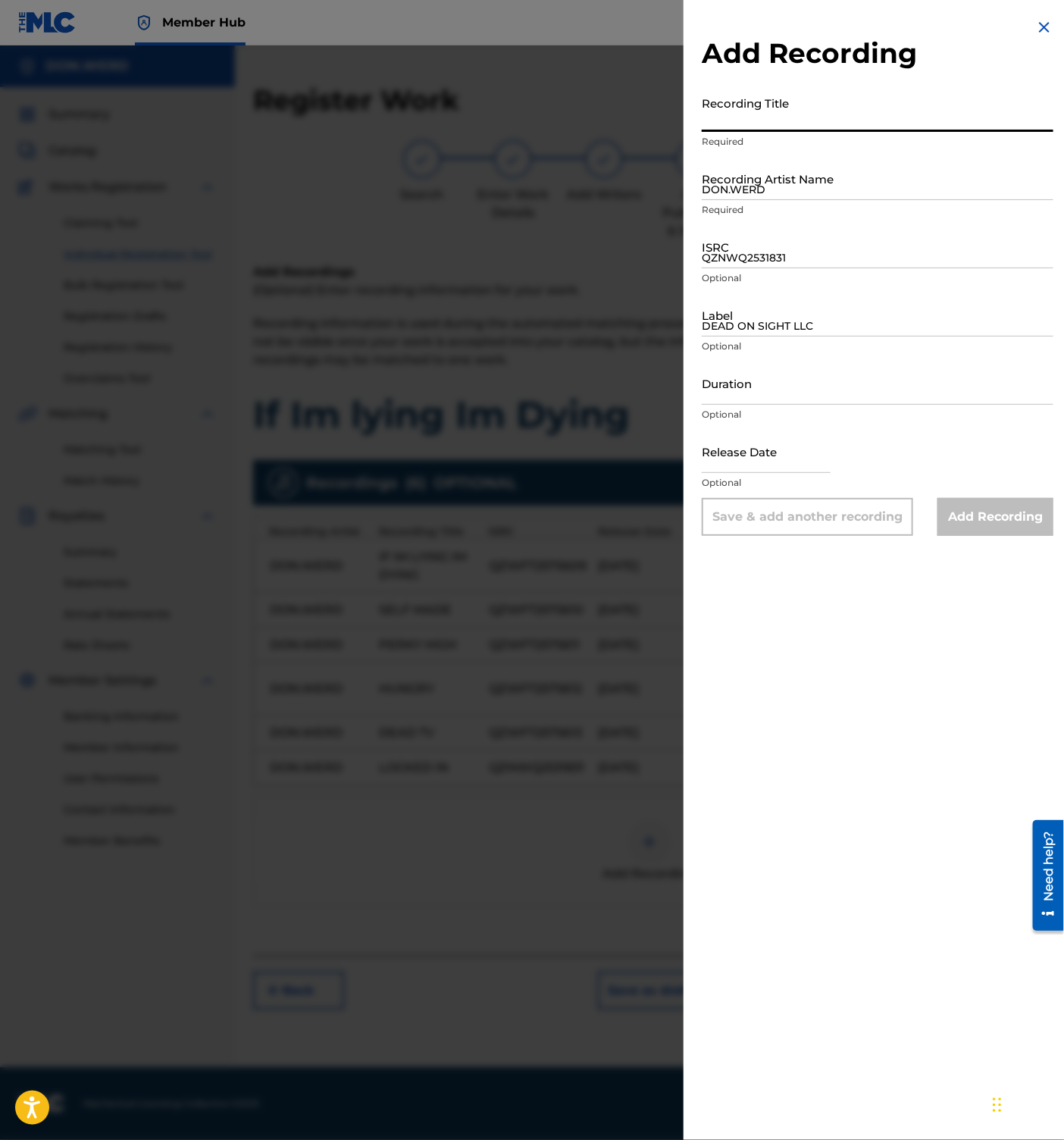
click at [788, 123] on input "Recording Title" at bounding box center [877, 111] width 352 height 43
paste input "NO GTA RP"
type input "NO GTA RP"
click at [796, 194] on input "DON.WERD" at bounding box center [877, 179] width 352 height 43
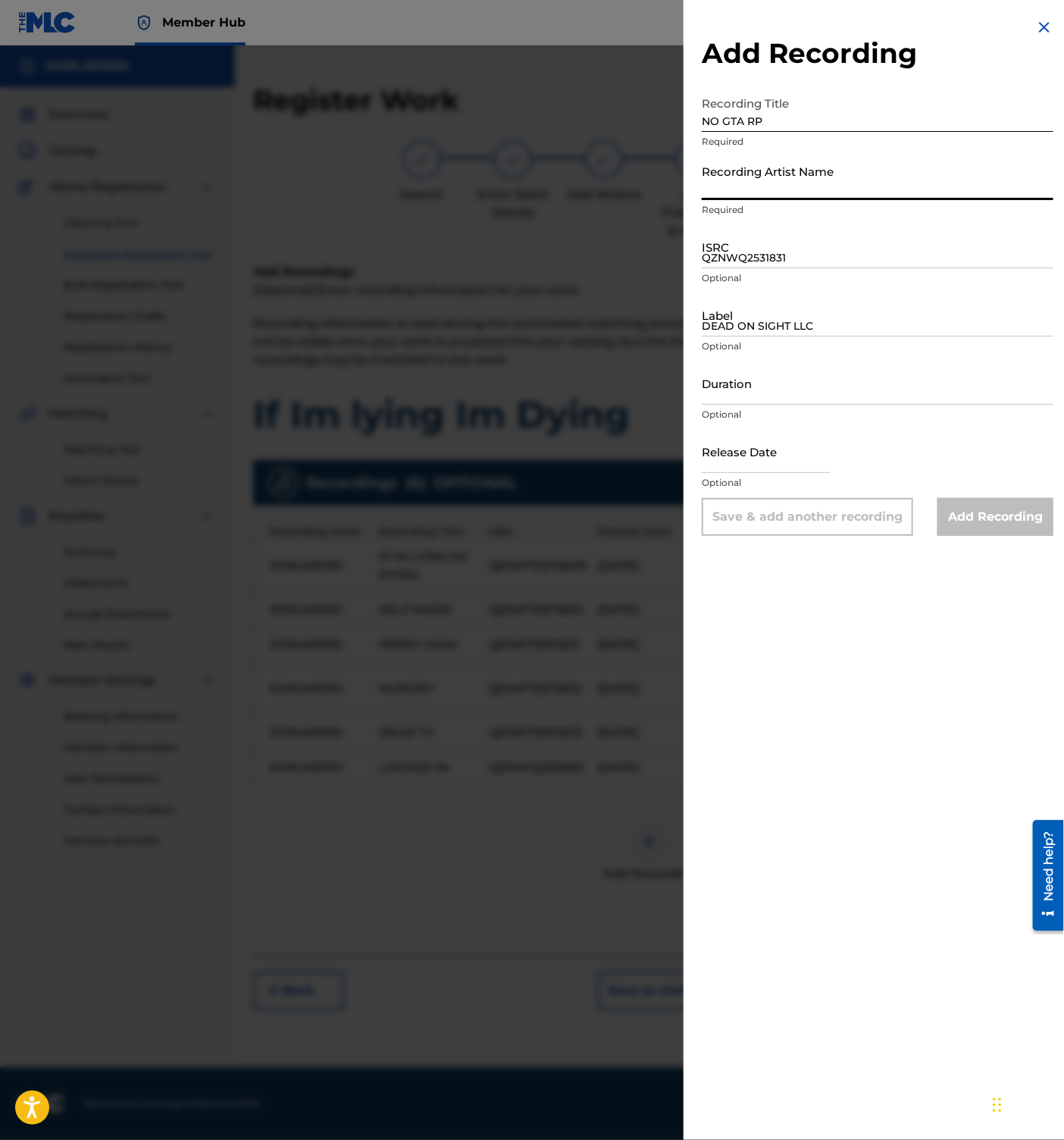
type input "DON.WERD"
type input "DEAD ON SIGHT LLC"
type input "[DATE]"
click at [740, 266] on input "ISRC" at bounding box center [877, 247] width 352 height 43
click at [768, 252] on input "ISRC" at bounding box center [877, 247] width 352 height 43
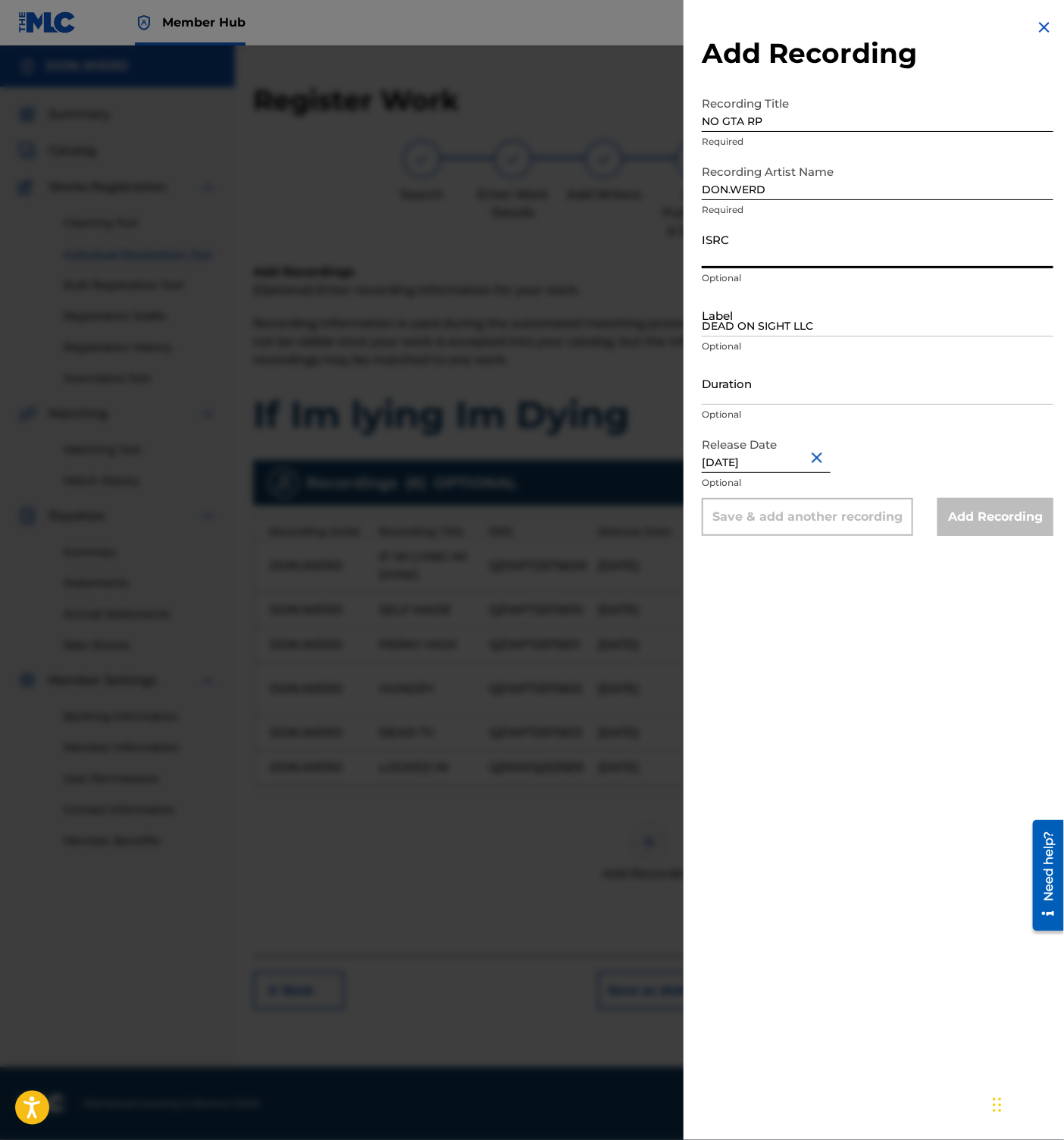
paste input "QZWFT2575614"
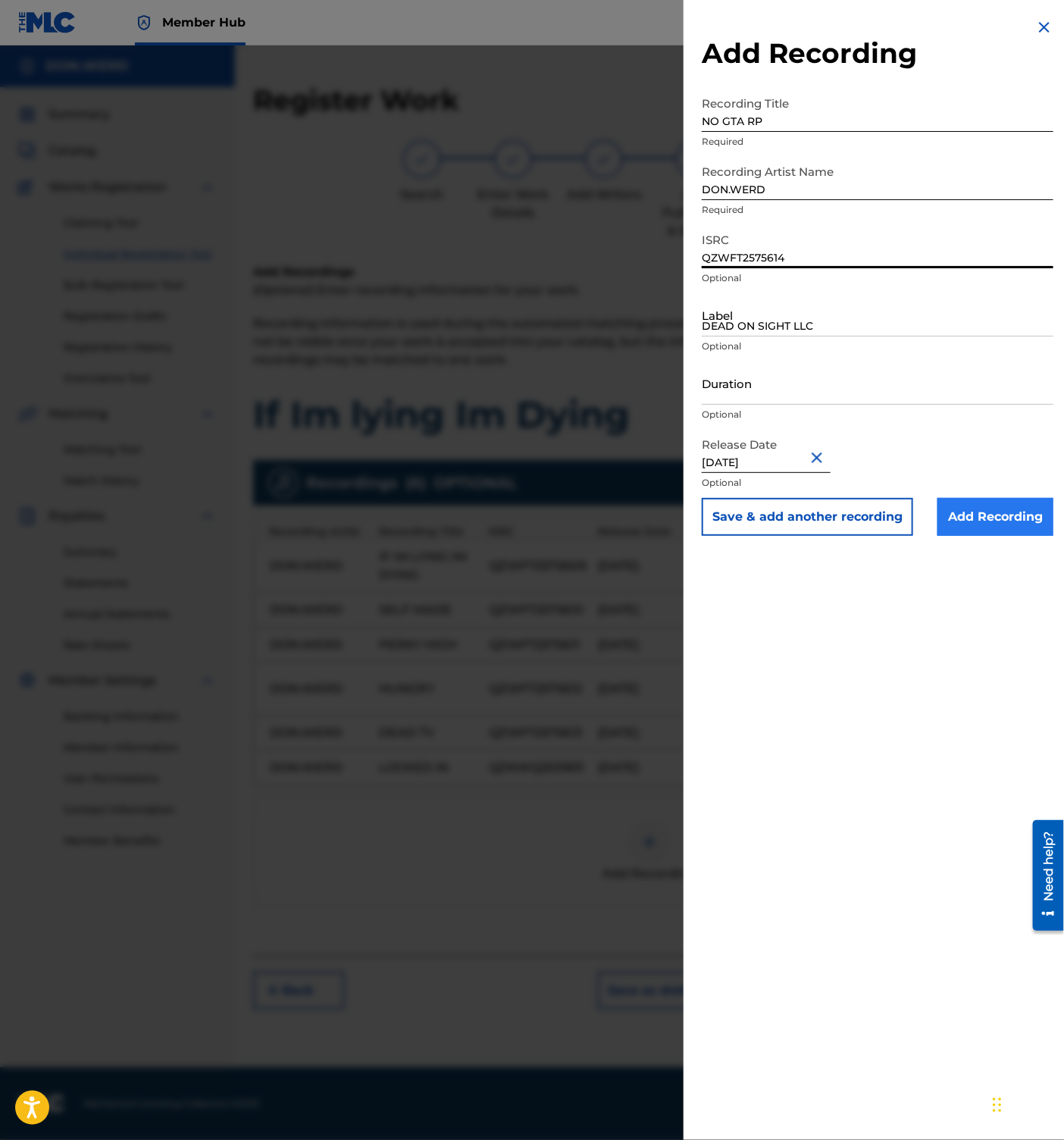
type input "QZWFT2575614"
click at [1004, 518] on input "Add Recording" at bounding box center [995, 517] width 116 height 38
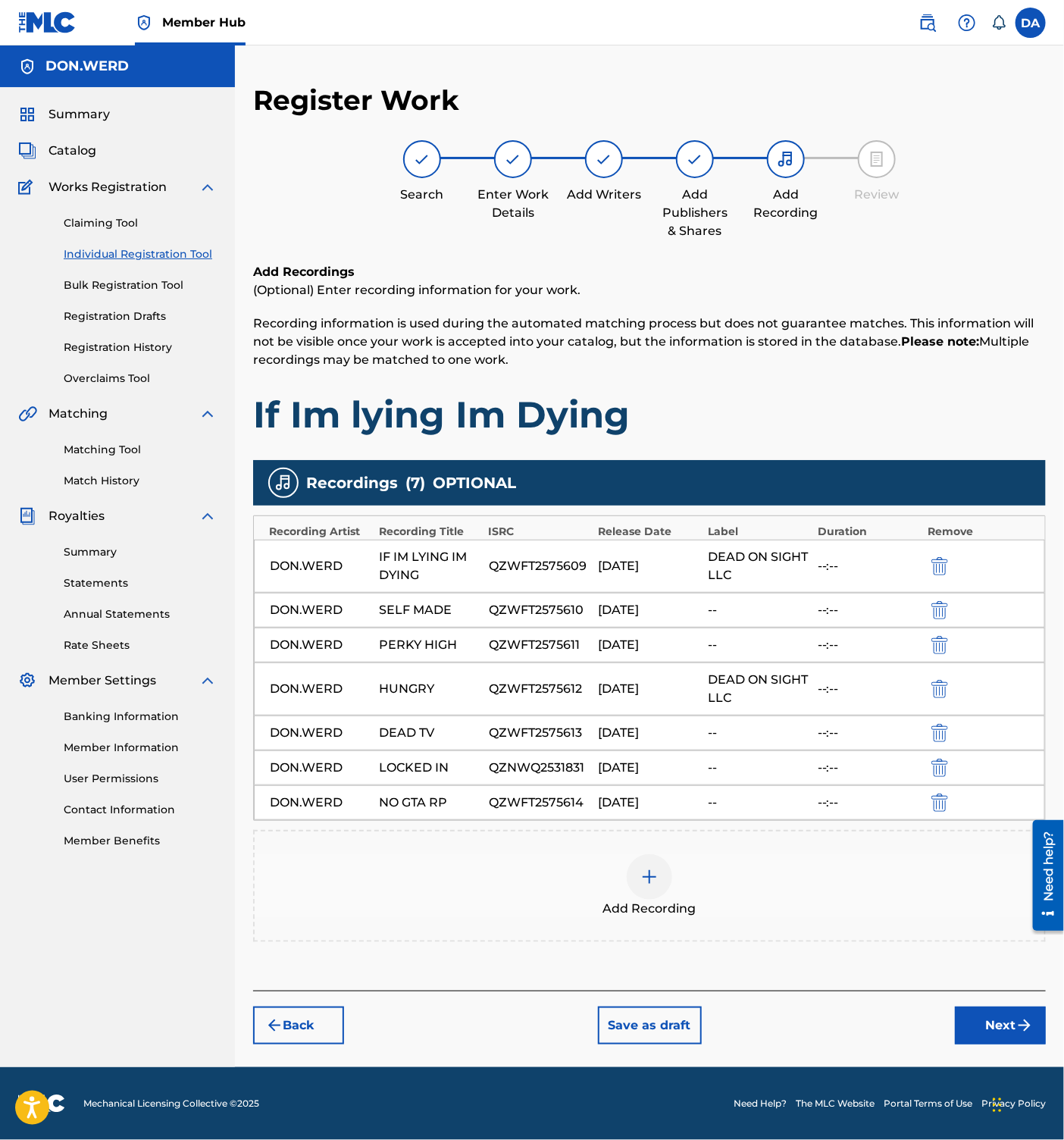
click at [294, 605] on div "DON.WERD" at bounding box center [320, 610] width 102 height 18
click at [1014, 1027] on button "Next" at bounding box center [1000, 1026] width 91 height 38
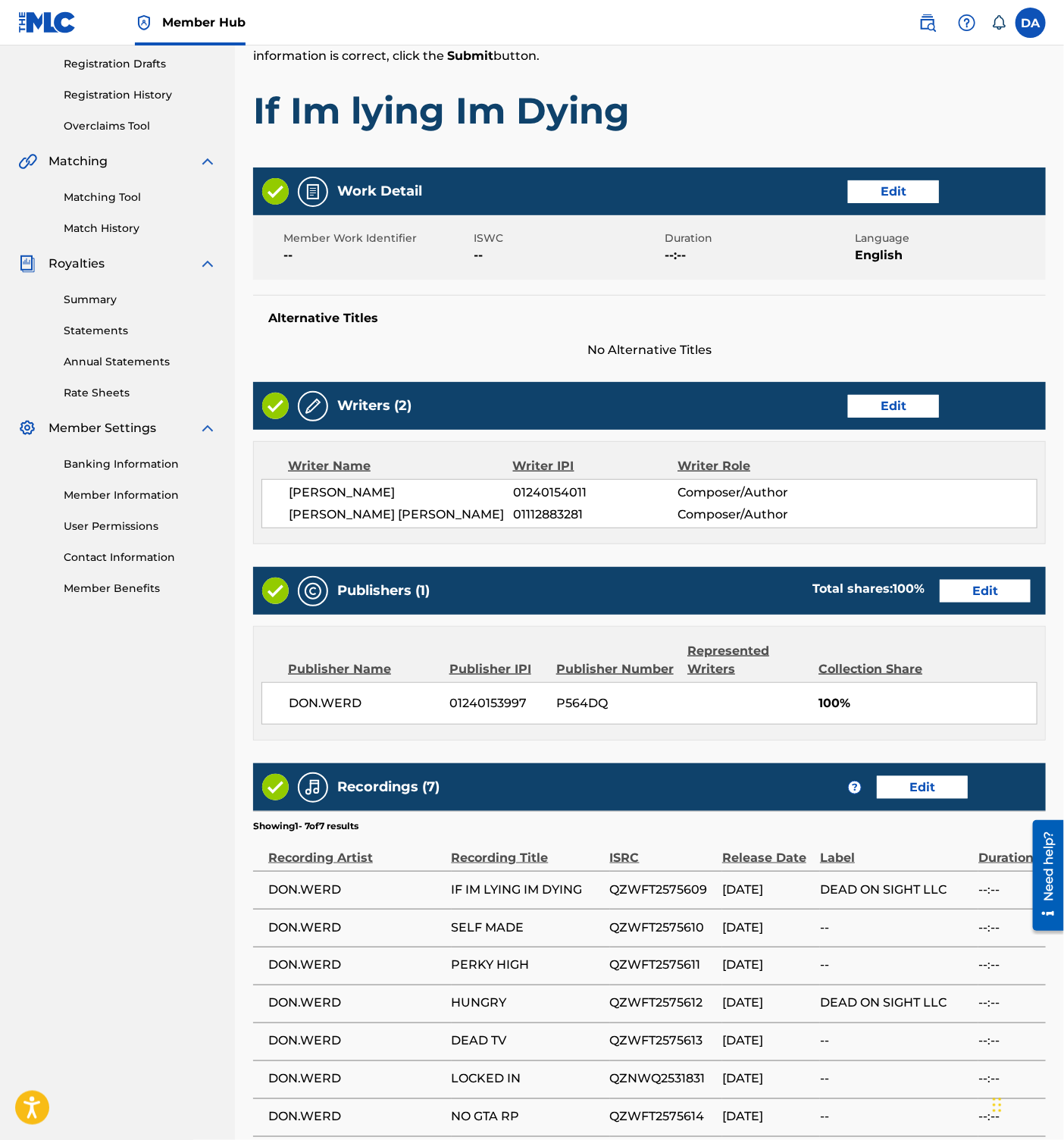
scroll to position [399, 0]
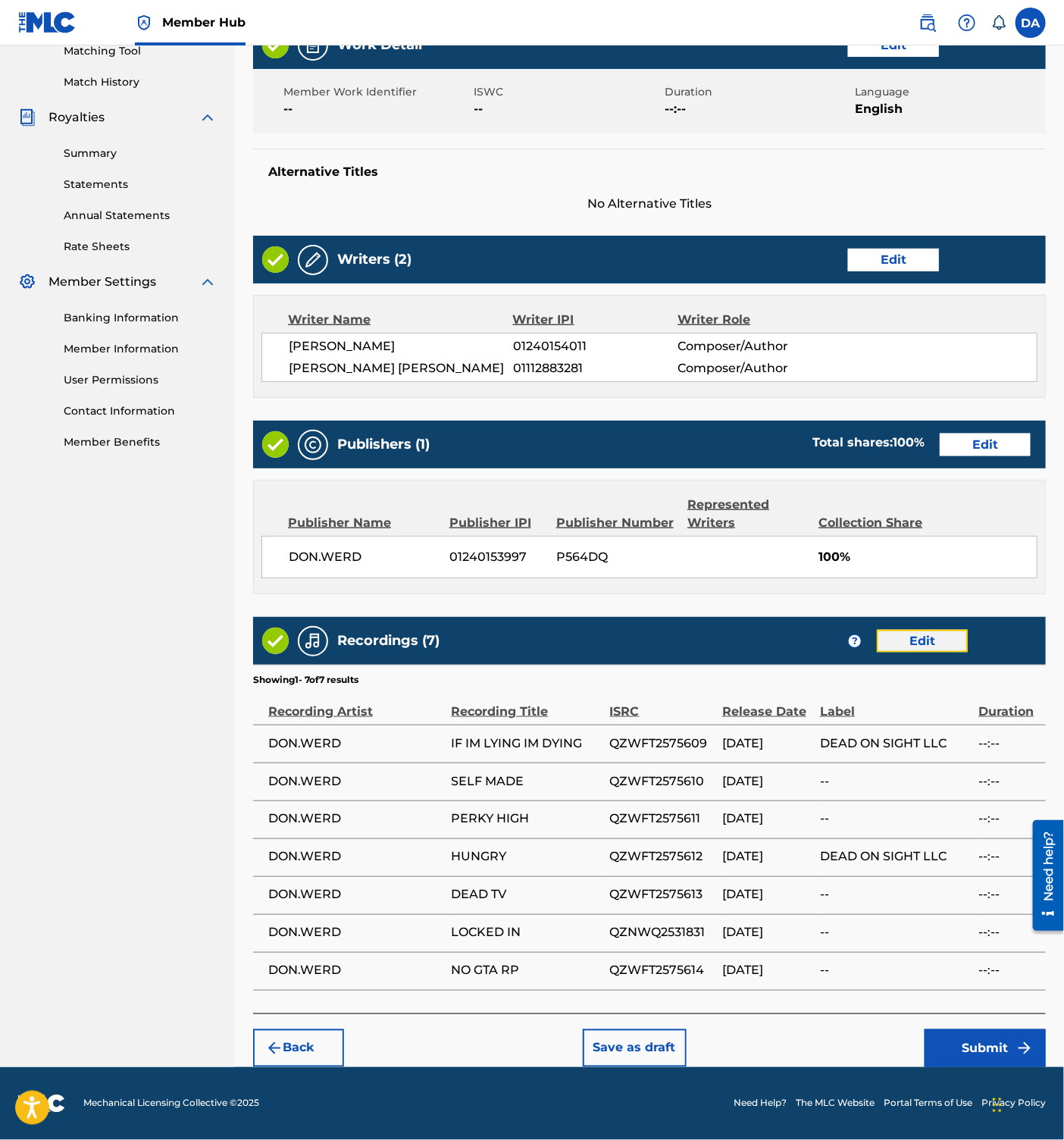
click at [903, 642] on button "Edit" at bounding box center [922, 641] width 91 height 22
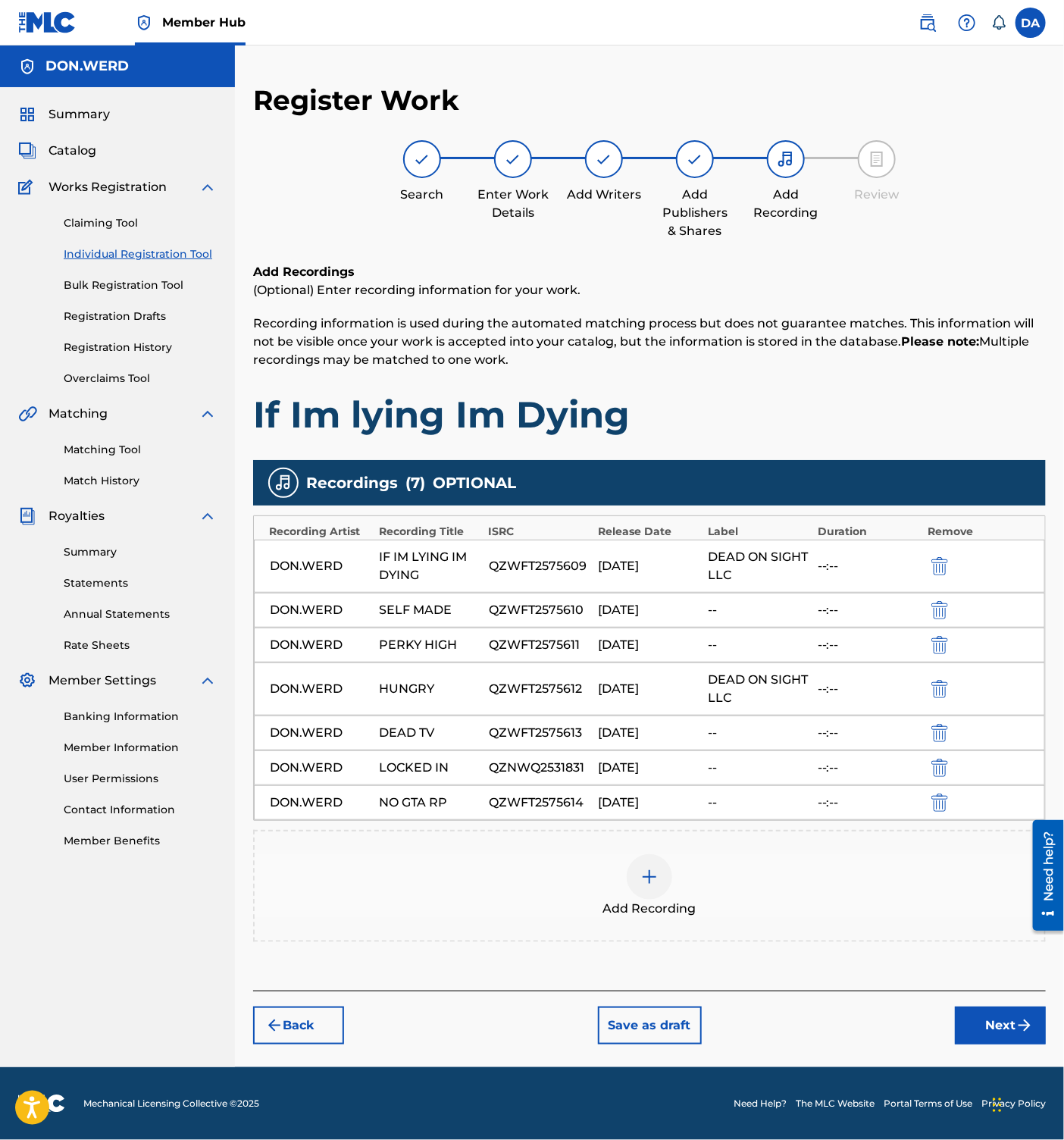
click at [820, 610] on div "--:--" at bounding box center [869, 610] width 102 height 18
click at [1018, 1027] on img "submit" at bounding box center [1025, 1026] width 18 height 18
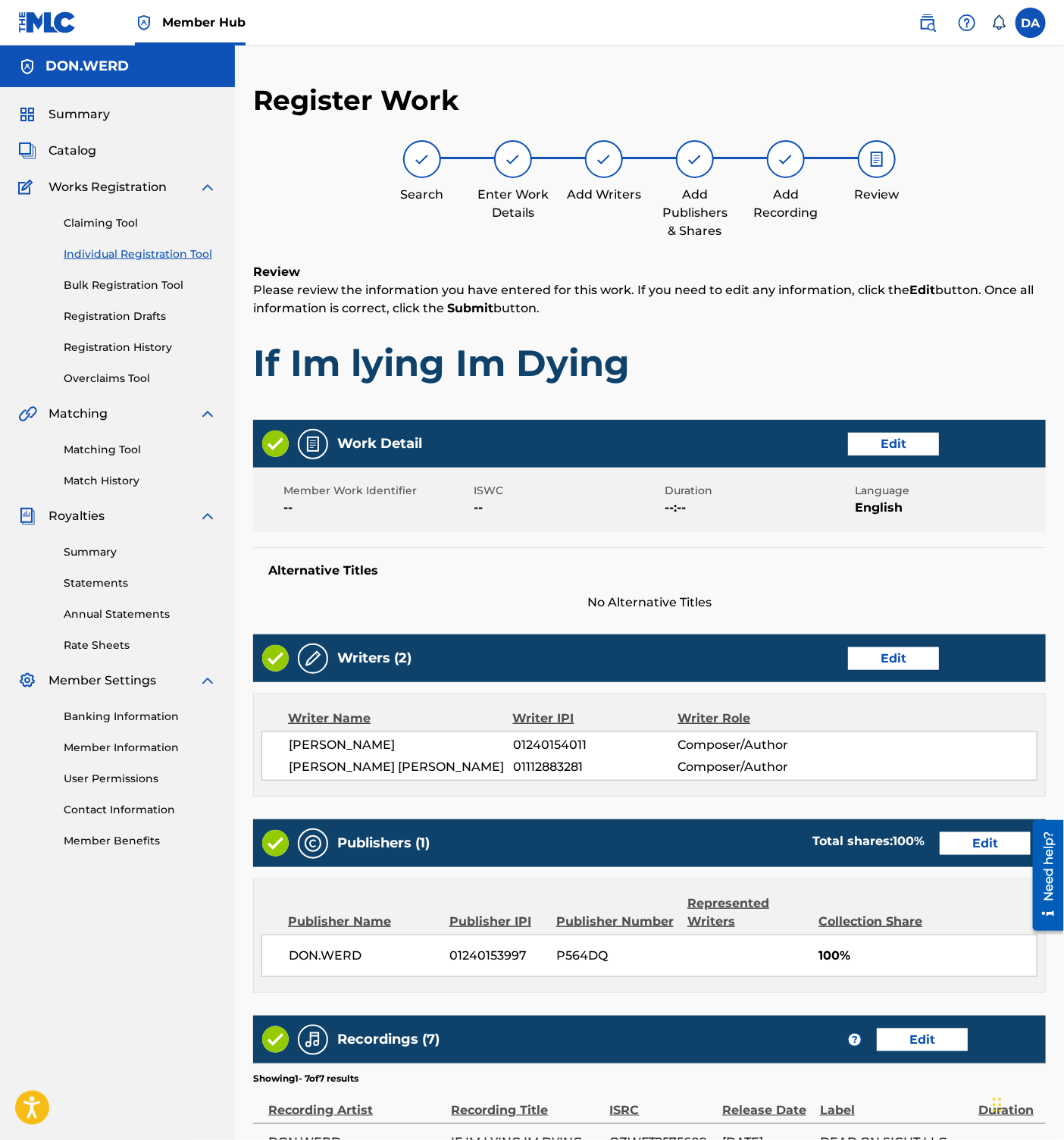
scroll to position [399, 0]
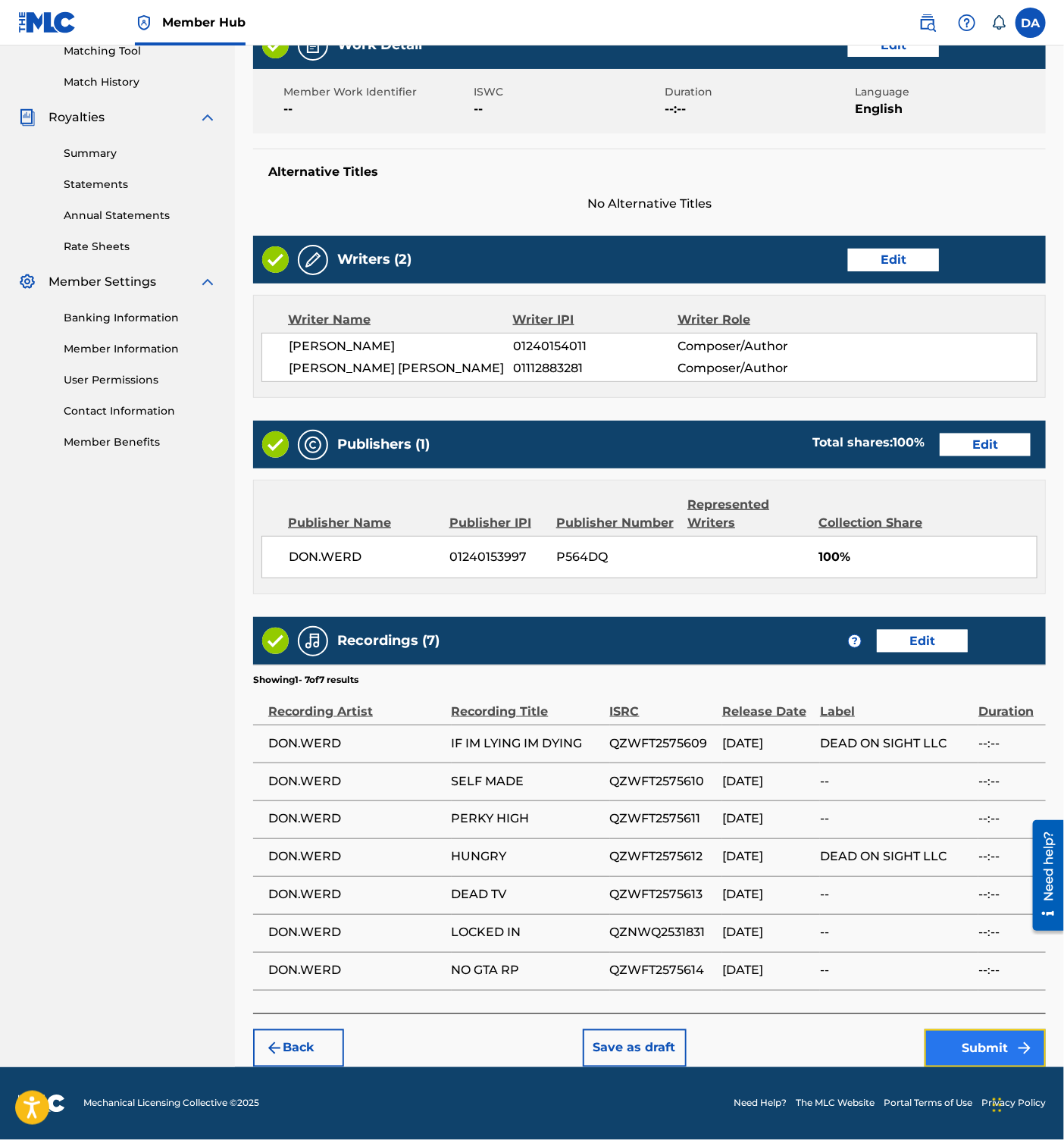
click at [967, 1047] on button "Submit" at bounding box center [985, 1048] width 121 height 38
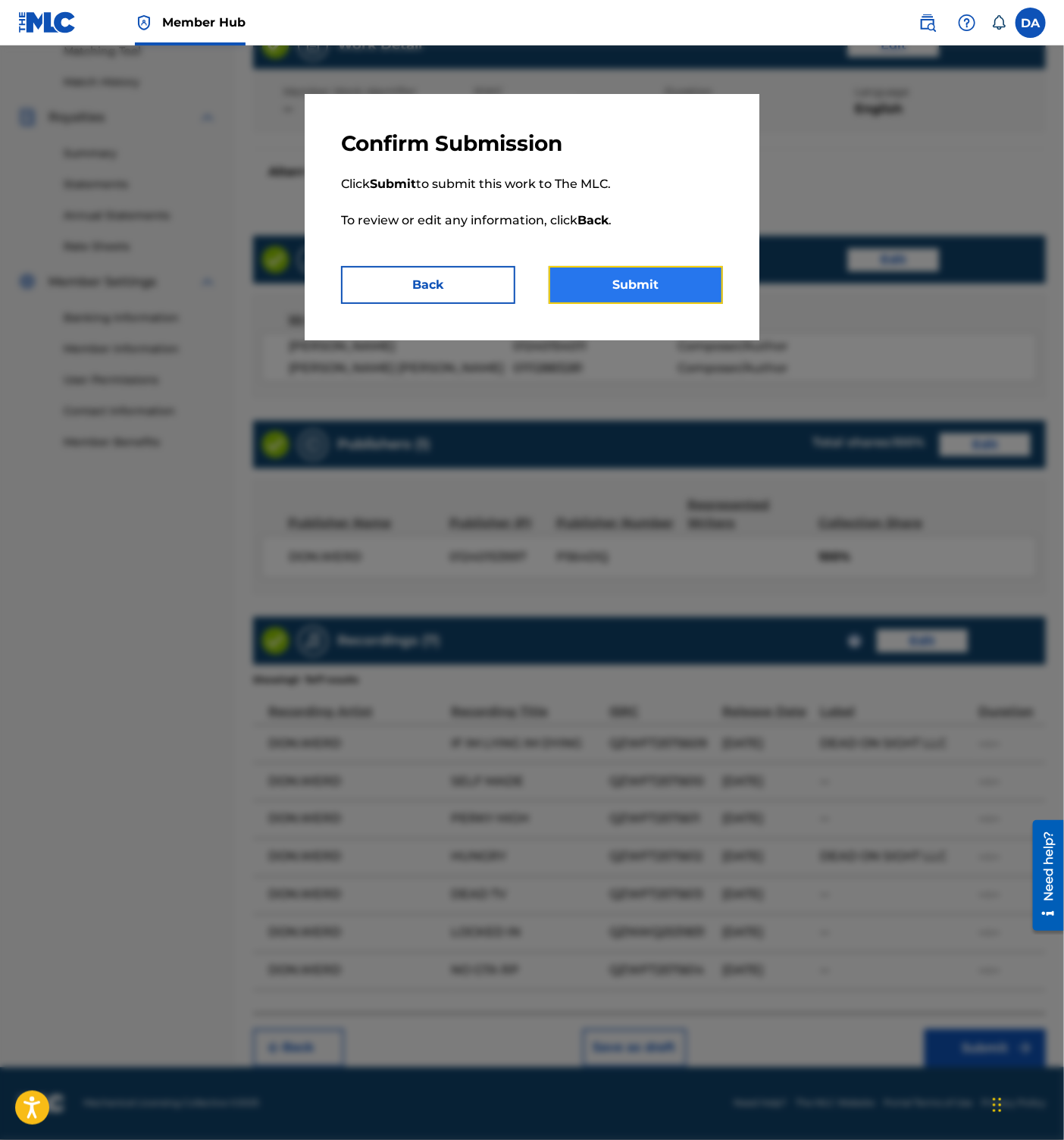
click at [658, 292] on button "Submit" at bounding box center [636, 285] width 175 height 38
